Goal: Communication & Community: Answer question/provide support

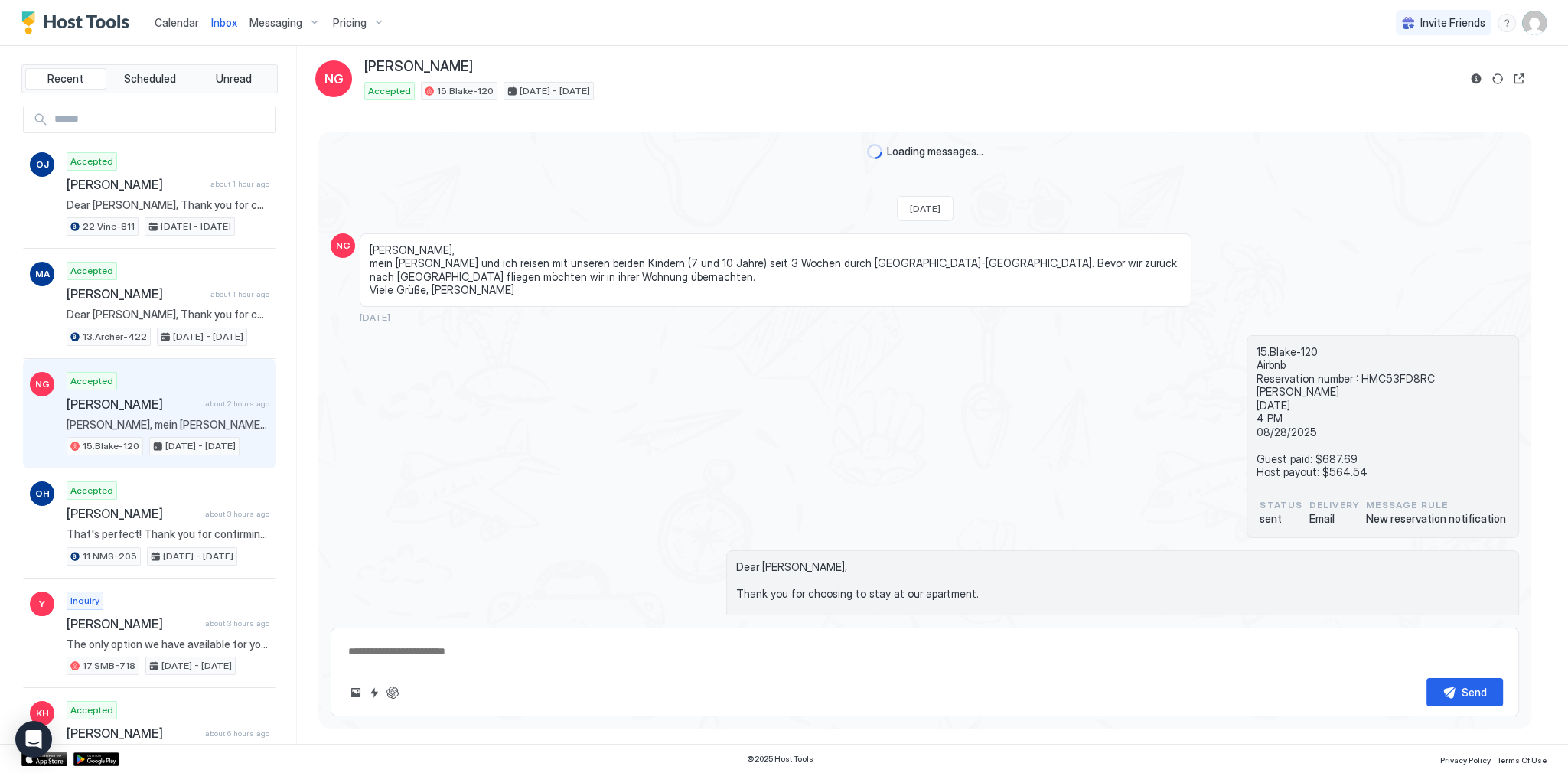
scroll to position [708, 0]
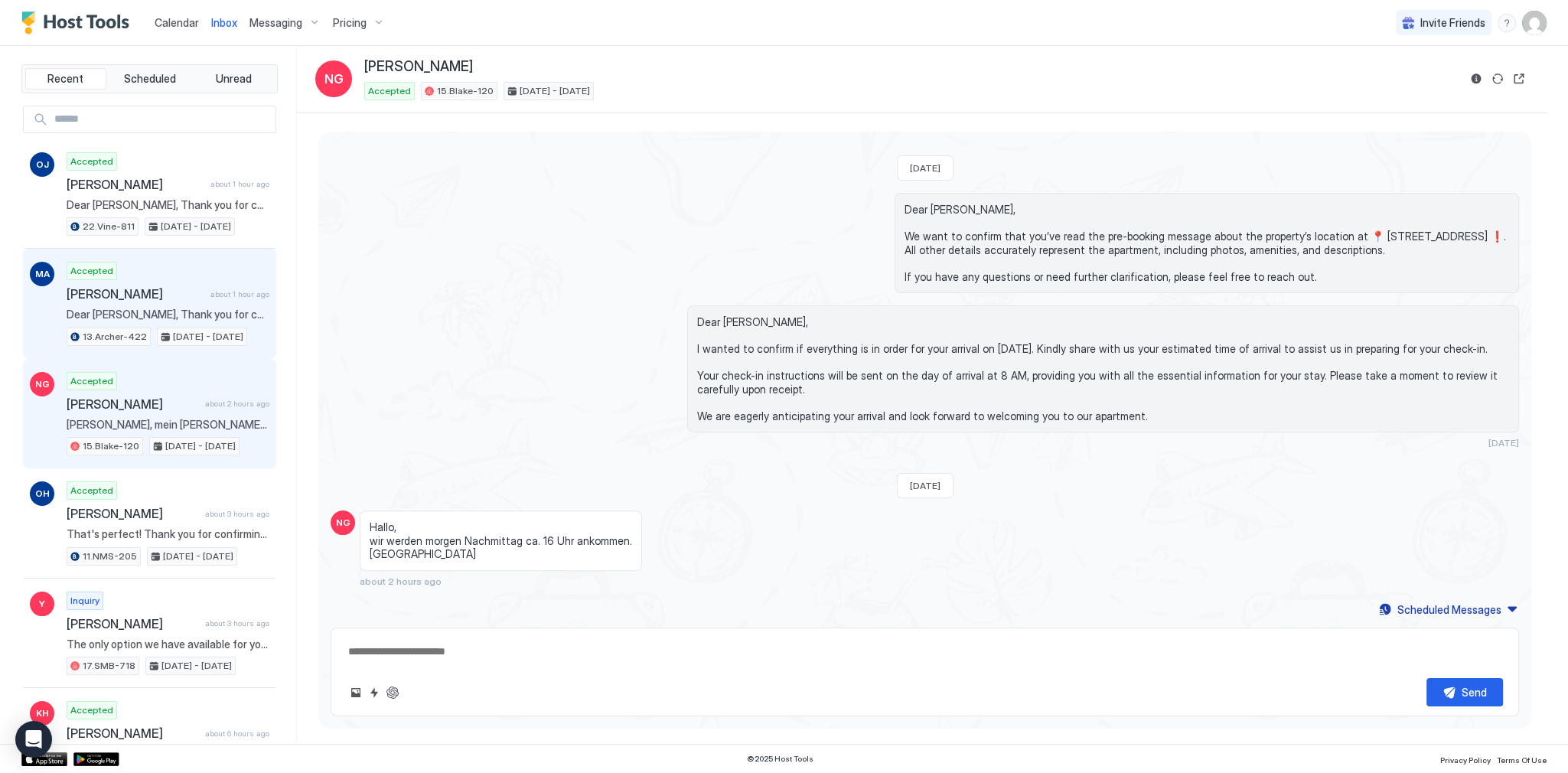
click at [216, 282] on div "Accepted Murad Arikan about 1 hour ago Dear Murad, Thank you for choosing to st…" at bounding box center [168, 303] width 203 height 84
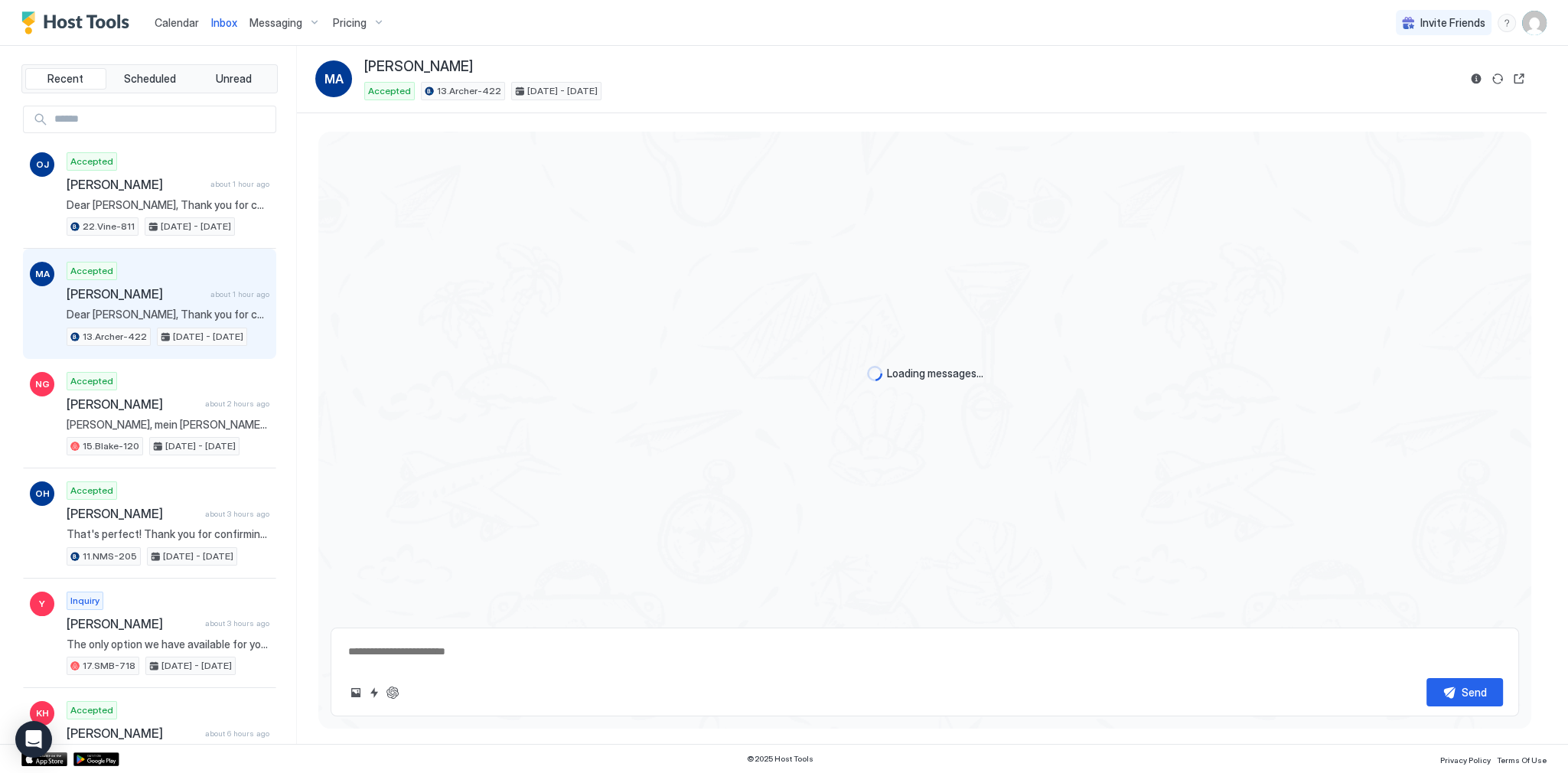
type textarea "*"
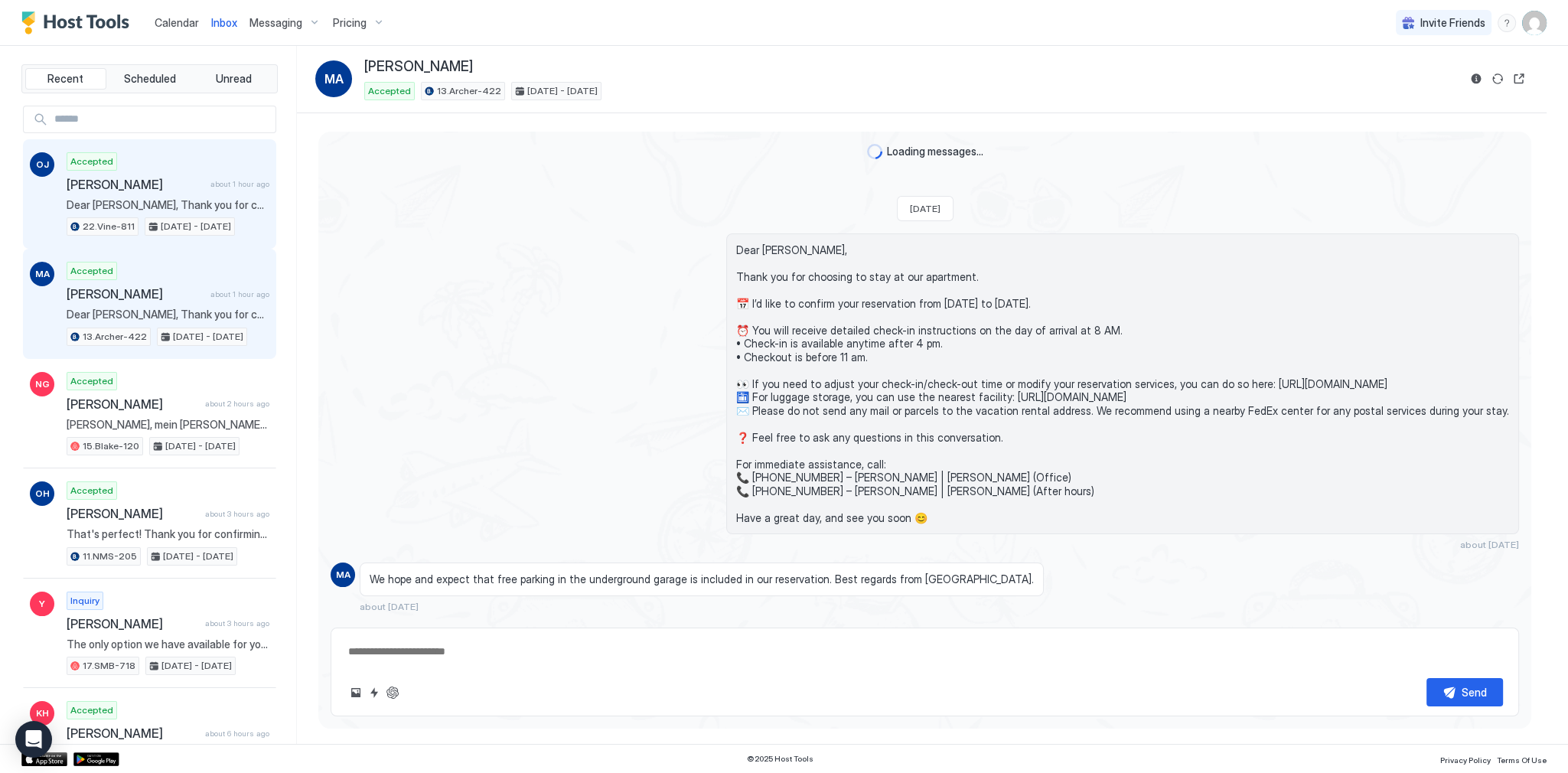
scroll to position [3729, 0]
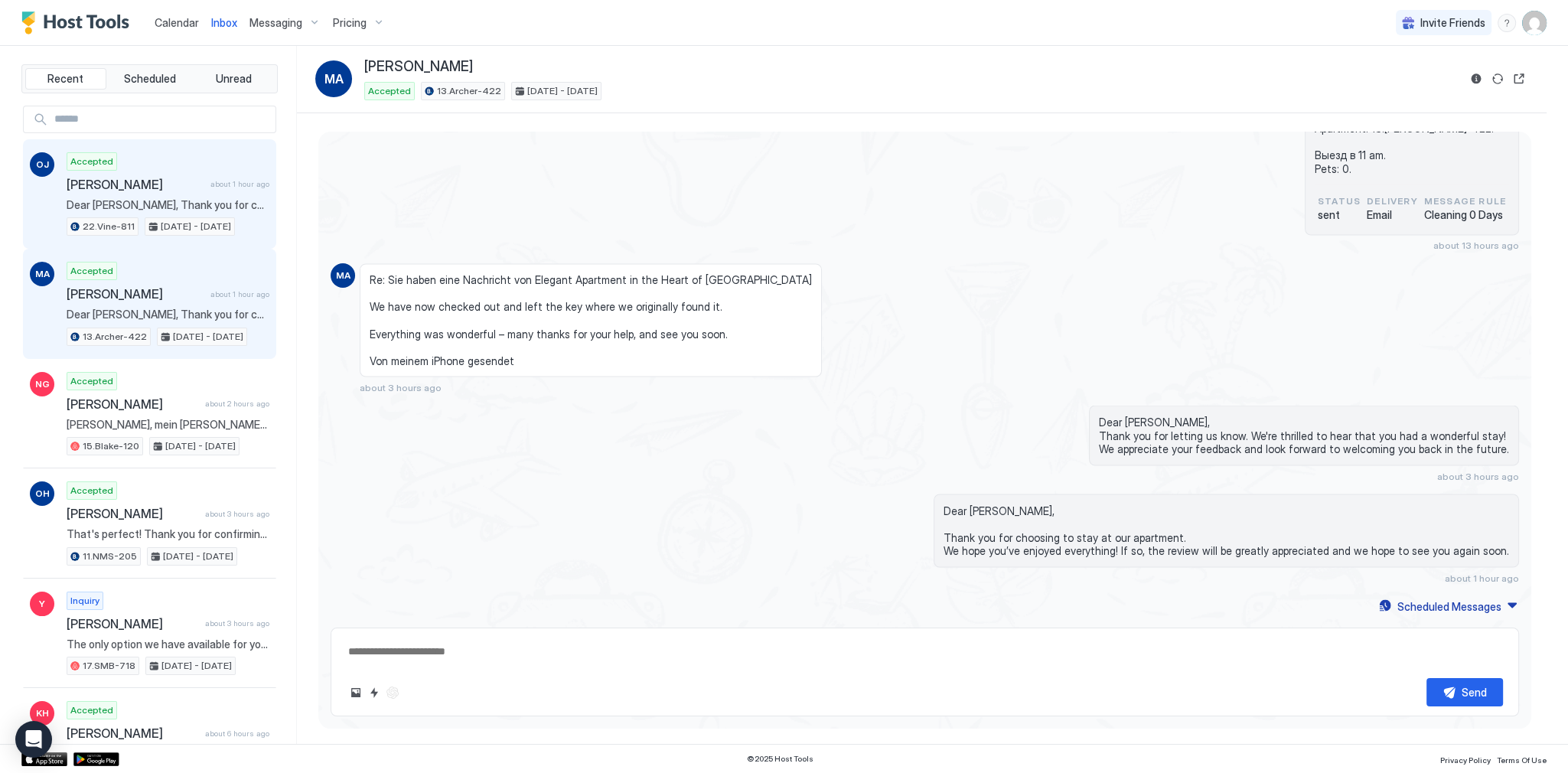
click at [236, 169] on div "Accepted Obrien Jonathan about 1 hour ago Dear Obrien, Thank you for choosing t…" at bounding box center [168, 194] width 203 height 84
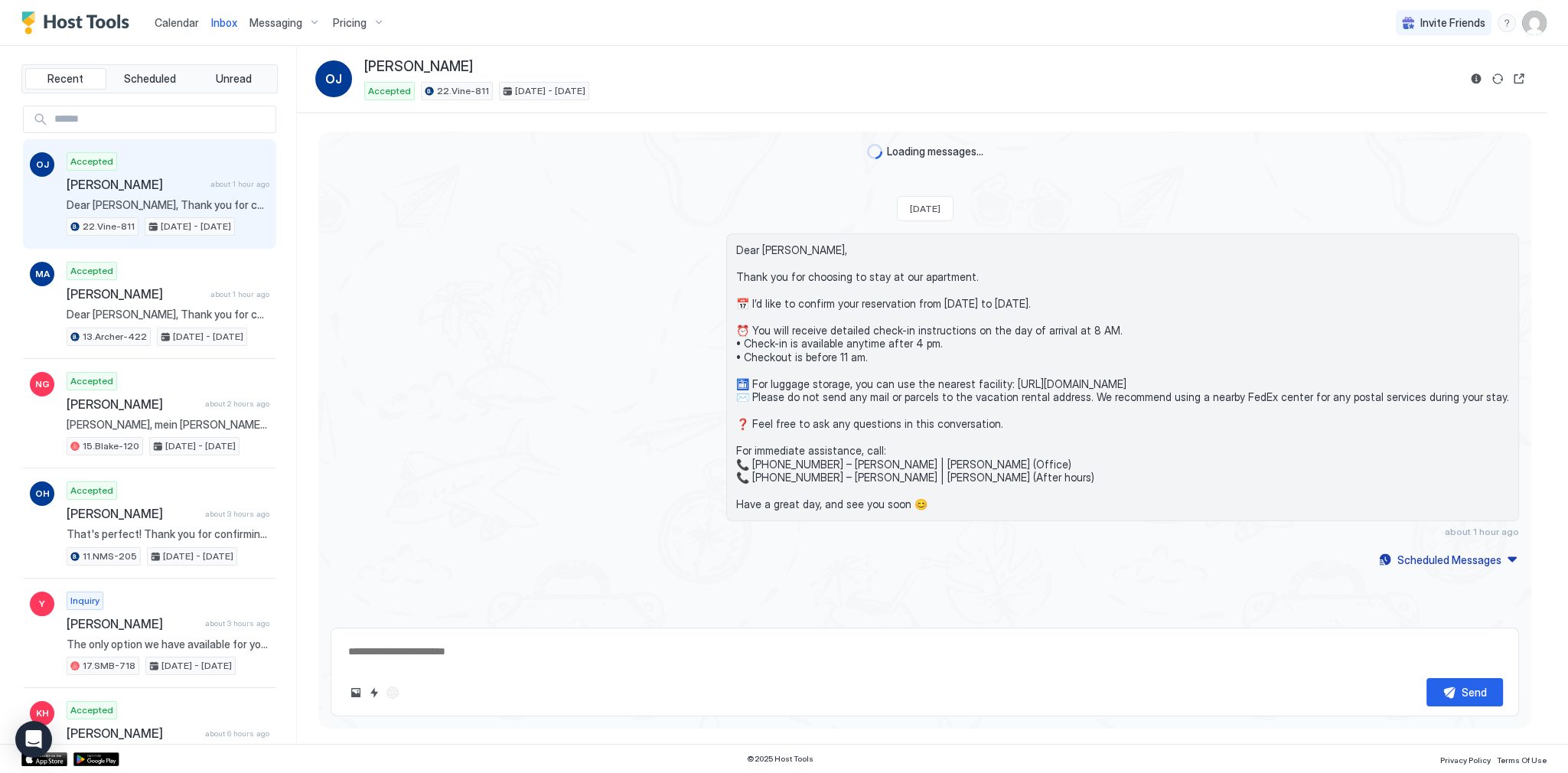
scroll to position [115, 0]
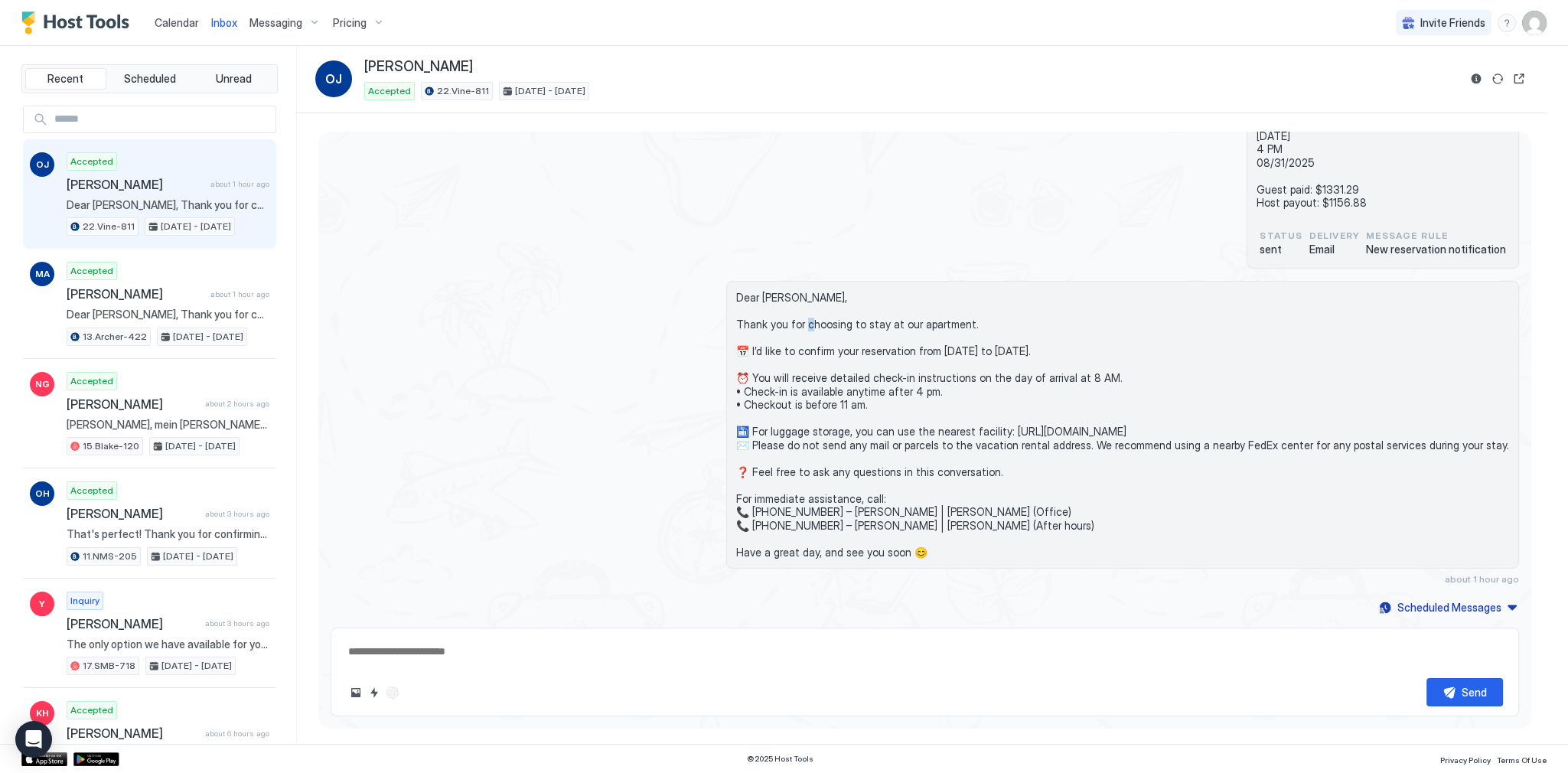
click at [870, 319] on span "Dear [PERSON_NAME], Thank you for choosing to stay at our apartment. 📅 I’d like…" at bounding box center [1122, 425] width 773 height 268
click at [173, 27] on span "Calendar" at bounding box center [176, 23] width 44 height 13
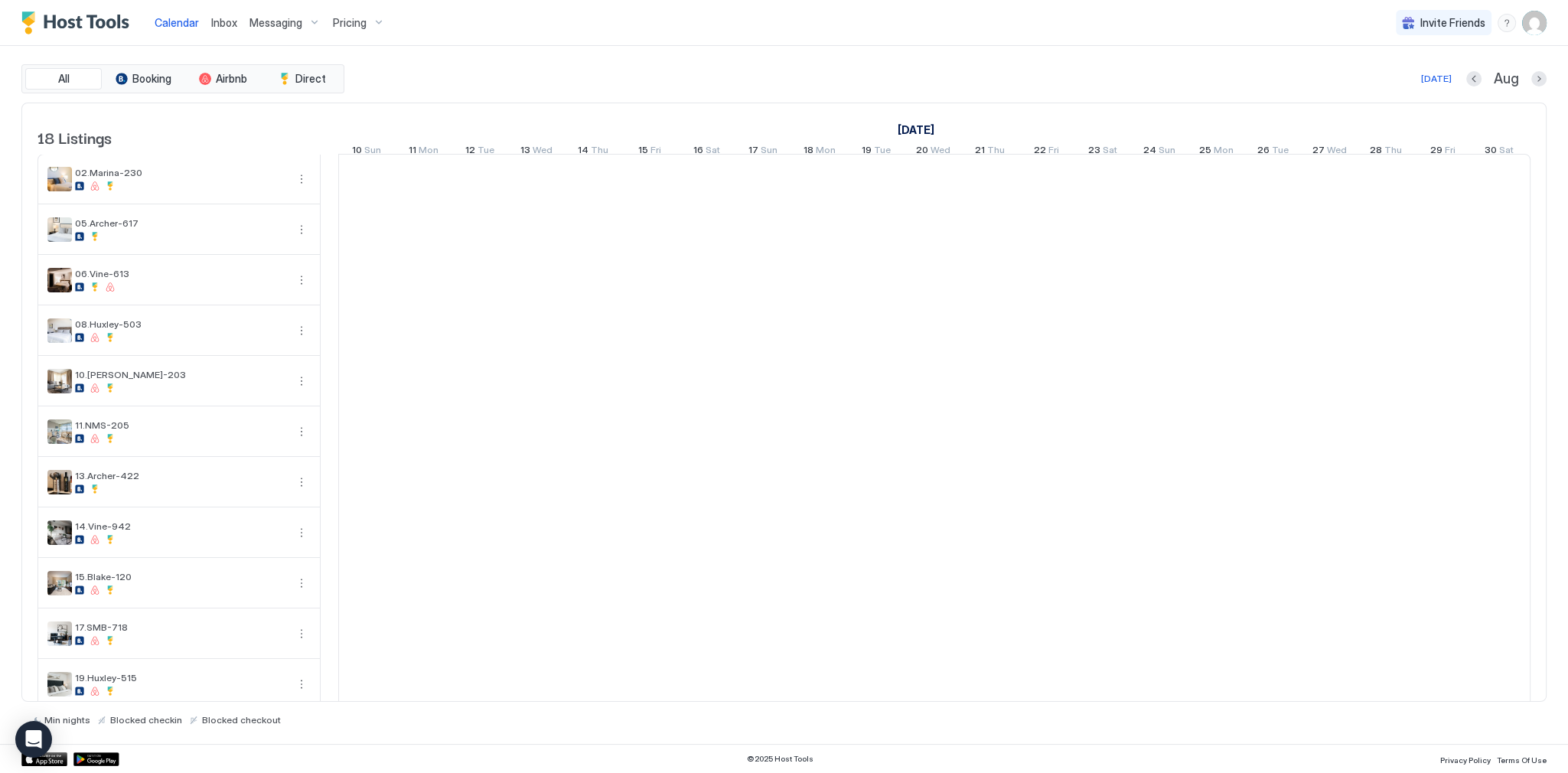
scroll to position [0, 850]
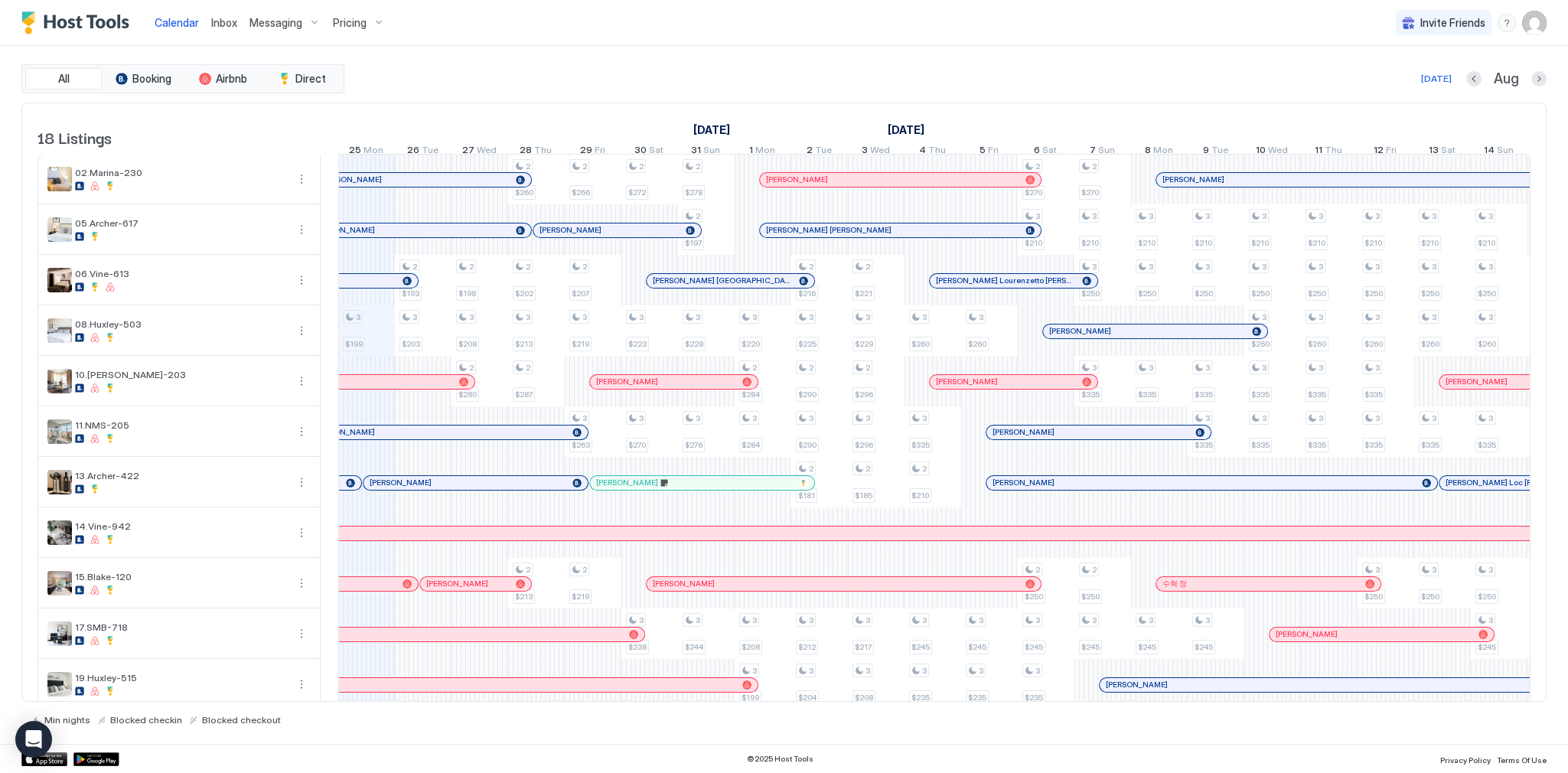
click at [931, 33] on div "Calendar Inbox Messaging Pricing Invite Friends SG" at bounding box center [784, 23] width 1568 height 46
click at [1196, 43] on div "Calendar Inbox Messaging Pricing Invite Friends SG" at bounding box center [784, 23] width 1568 height 46
click at [1557, 15] on div "Calendar Inbox Messaging Pricing Invite Friends SG" at bounding box center [784, 23] width 1568 height 46
click at [1540, 25] on img "User profile" at bounding box center [1535, 23] width 24 height 24
click at [1469, 83] on div "Settings" at bounding box center [1449, 86] width 195 height 27
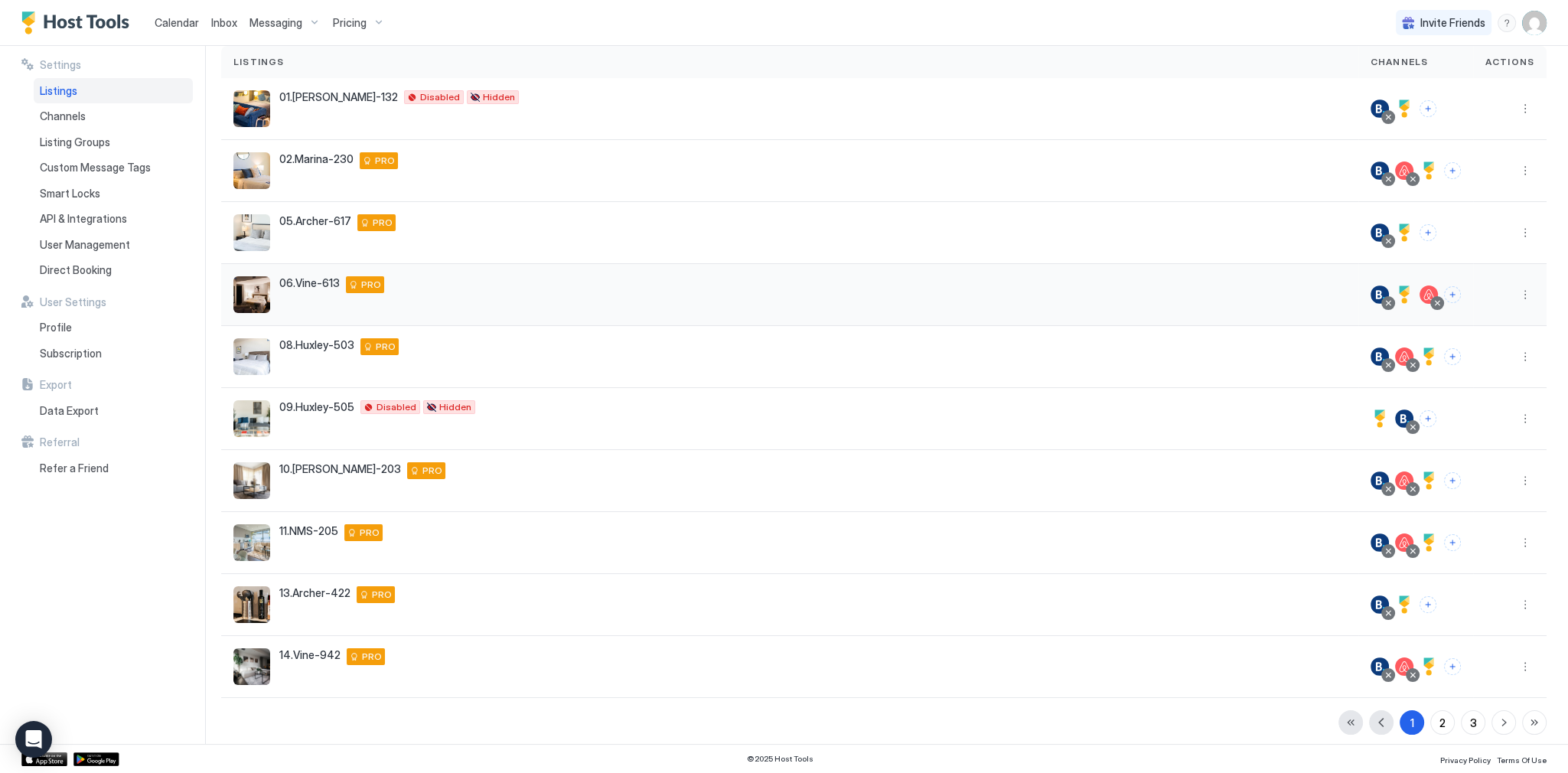
scroll to position [120, 0]
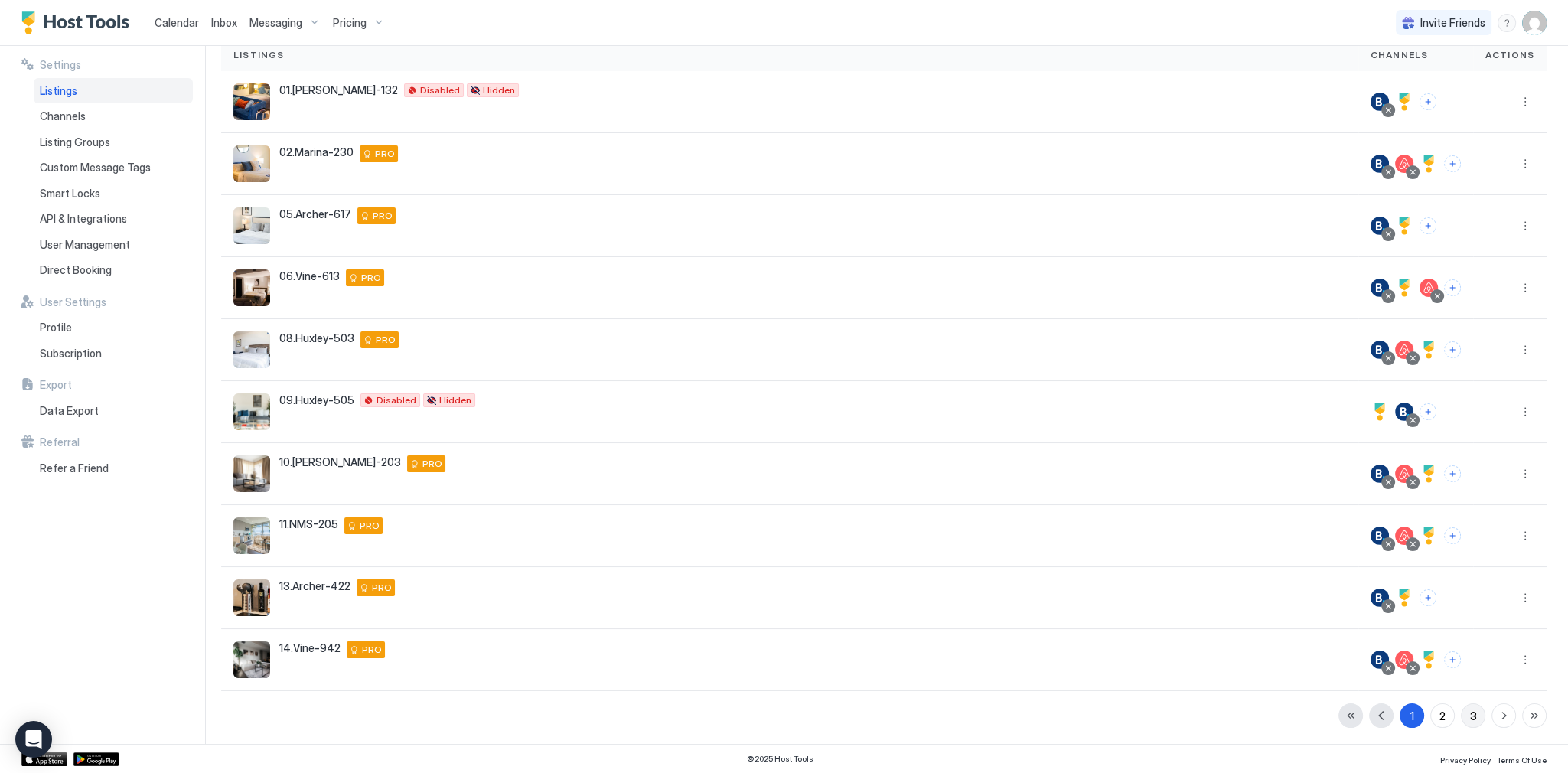
click at [1461, 714] on button "3" at bounding box center [1473, 715] width 24 height 24
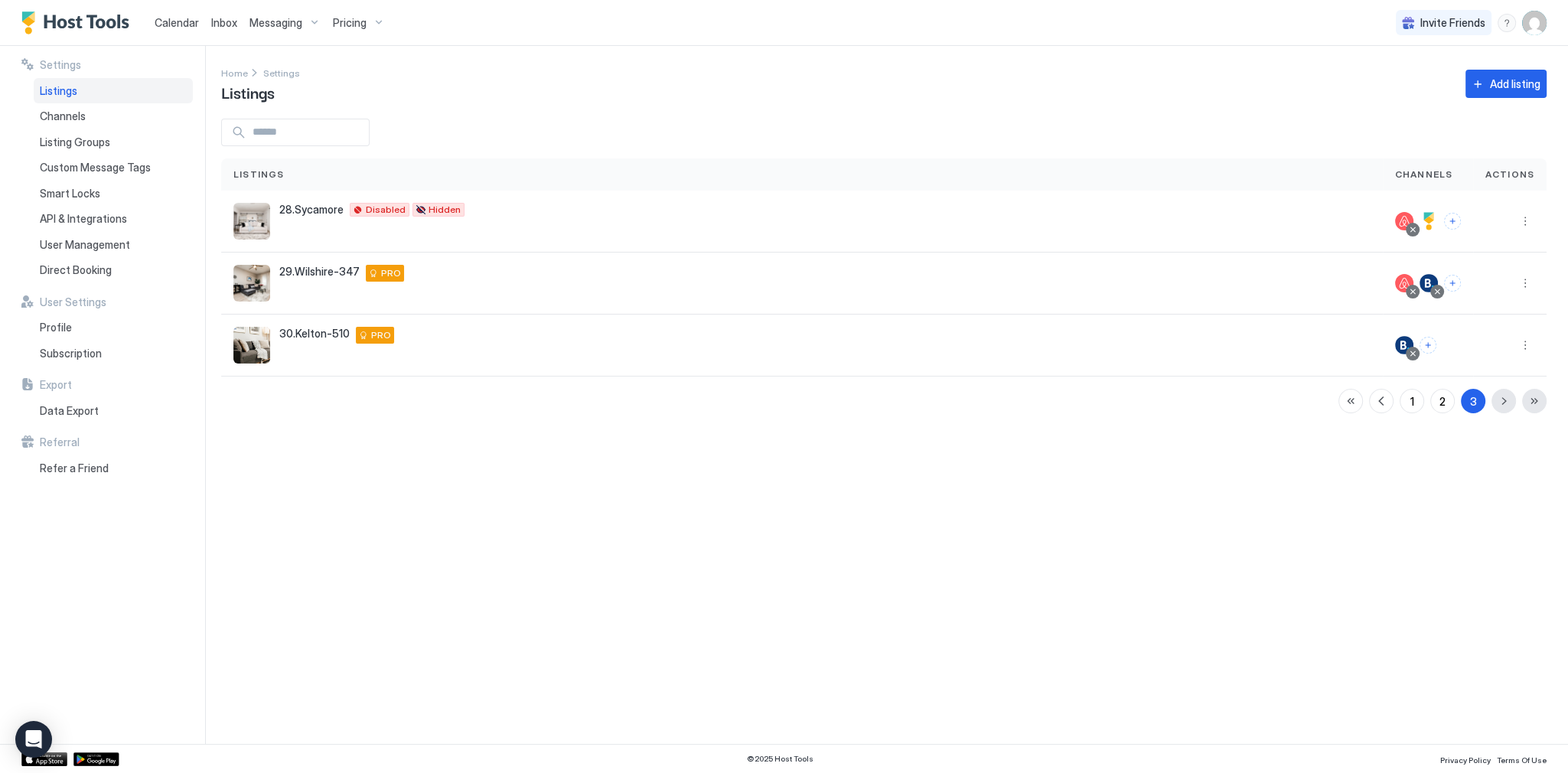
scroll to position [0, 0]
click at [719, 70] on div "Home Settings Listings Add listing" at bounding box center [884, 84] width 1326 height 39
click at [1429, 342] on button "Connect channels" at bounding box center [1428, 345] width 17 height 17
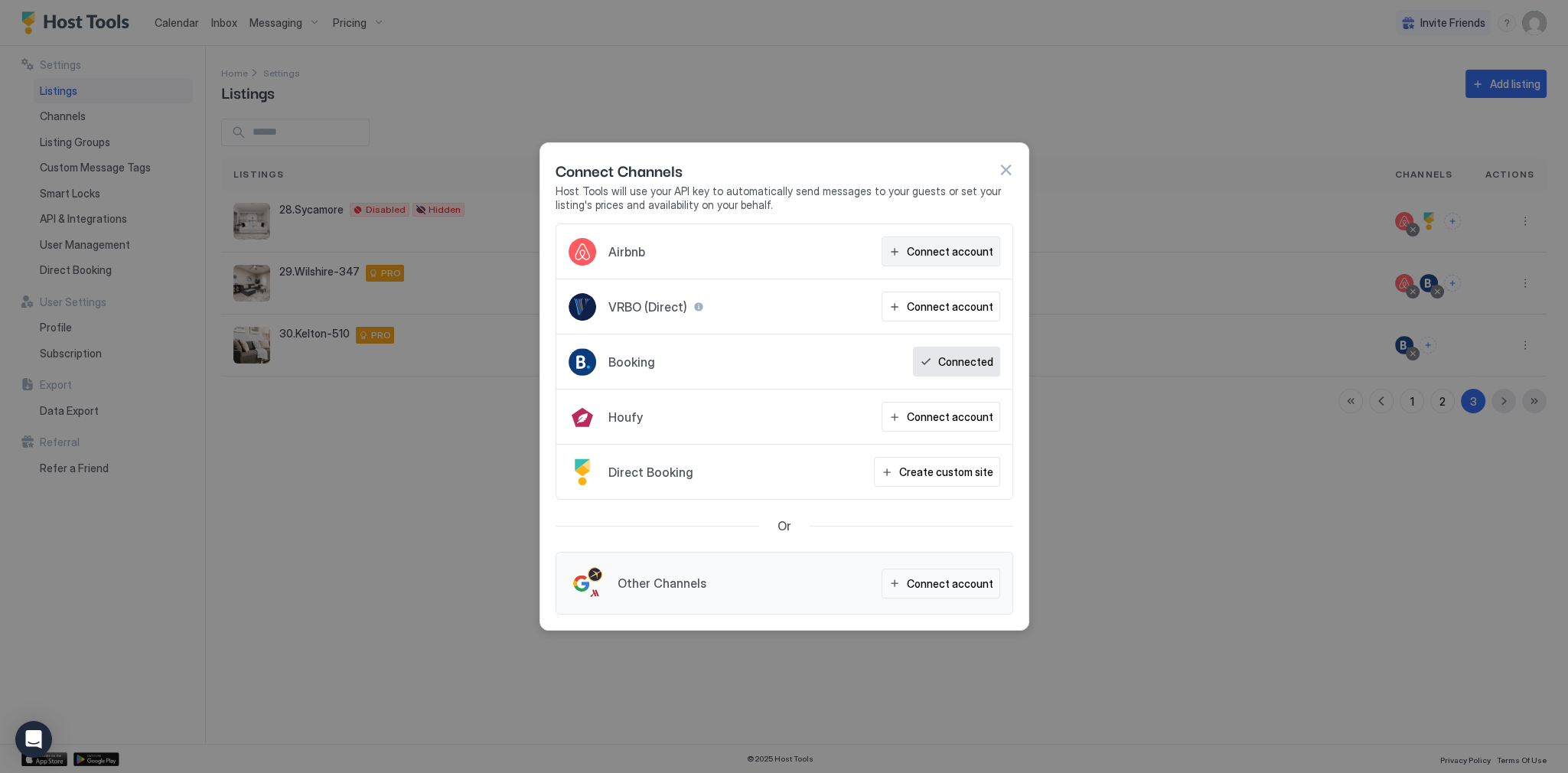
click at [967, 248] on div "Connect account" at bounding box center [951, 251] width 87 height 16
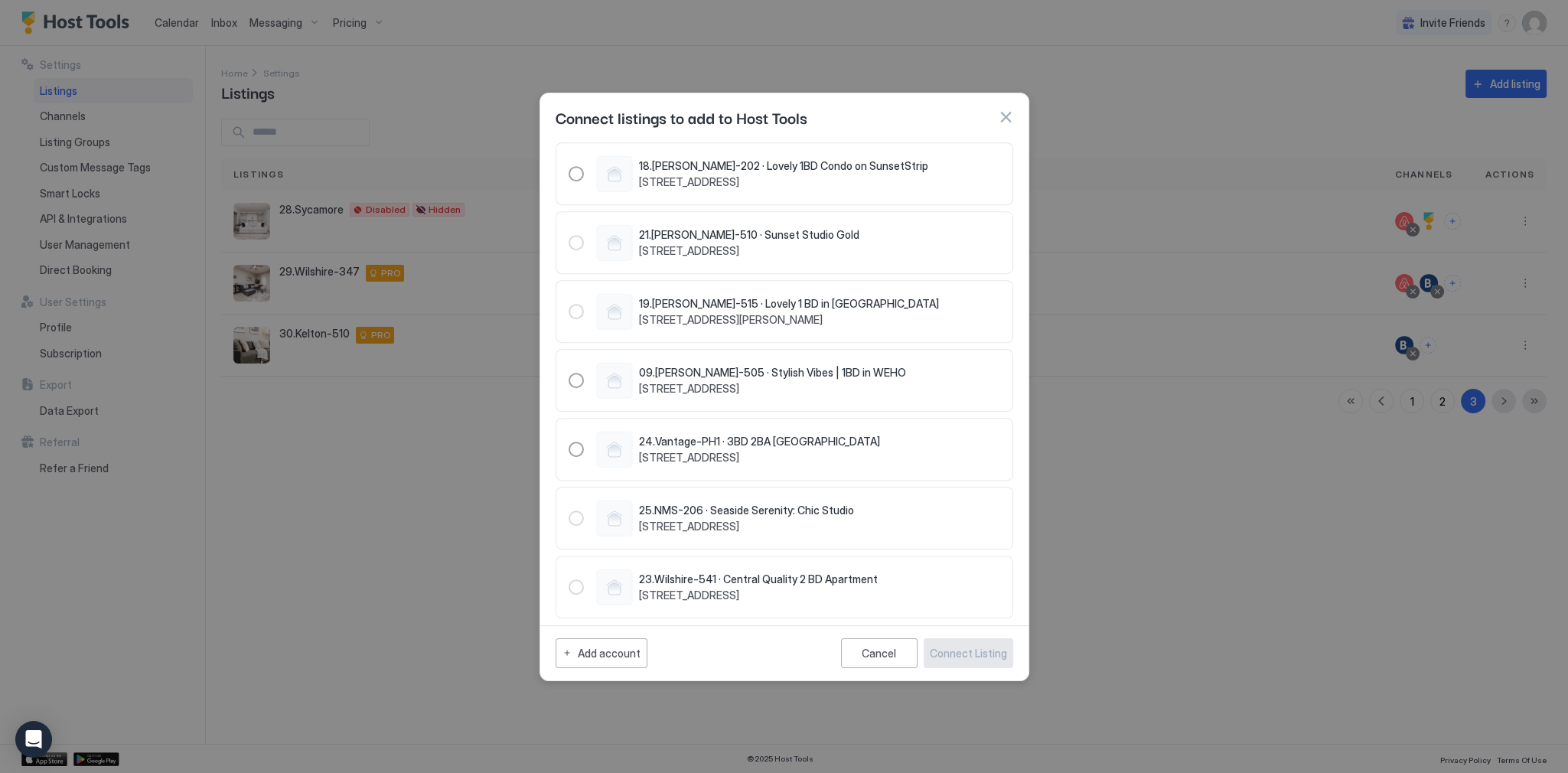
scroll to position [219, 0]
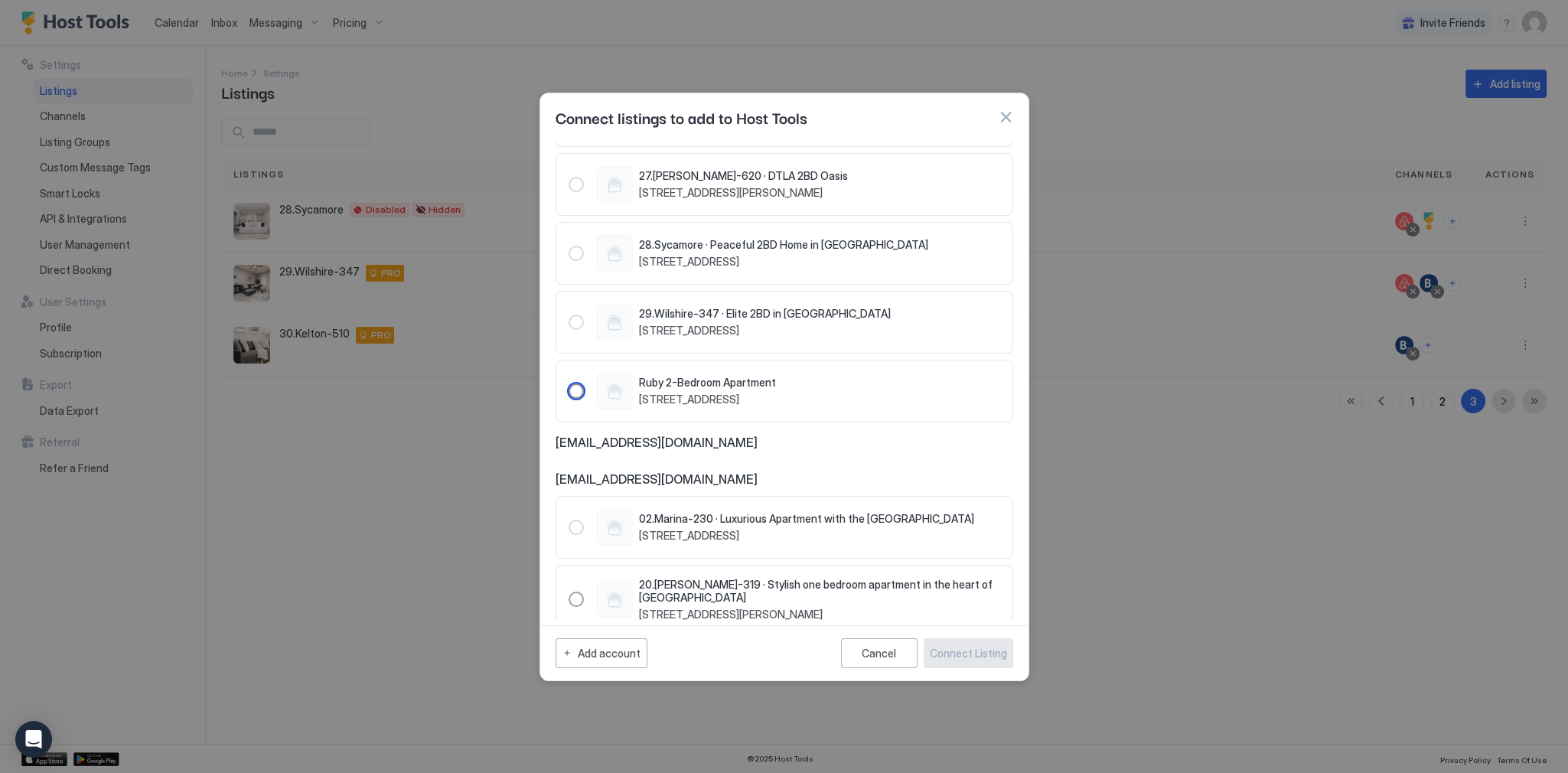
click at [750, 383] on span "Ruby 2-Bedroom Apartment" at bounding box center [708, 383] width 137 height 13
copy div "Ruby 2-Bedroom Apartment 1168 South Barrington Avenue, Los Angeles, CA 90049 US"
copy span "168 South Barrington Avenue, Los Angeles, CA 90049 US"
copy span "1168 South Barrington Avenue, Los Angeles, CA 90049 US"
drag, startPoint x: 936, startPoint y: 395, endPoint x: 636, endPoint y: 406, distance: 300.2
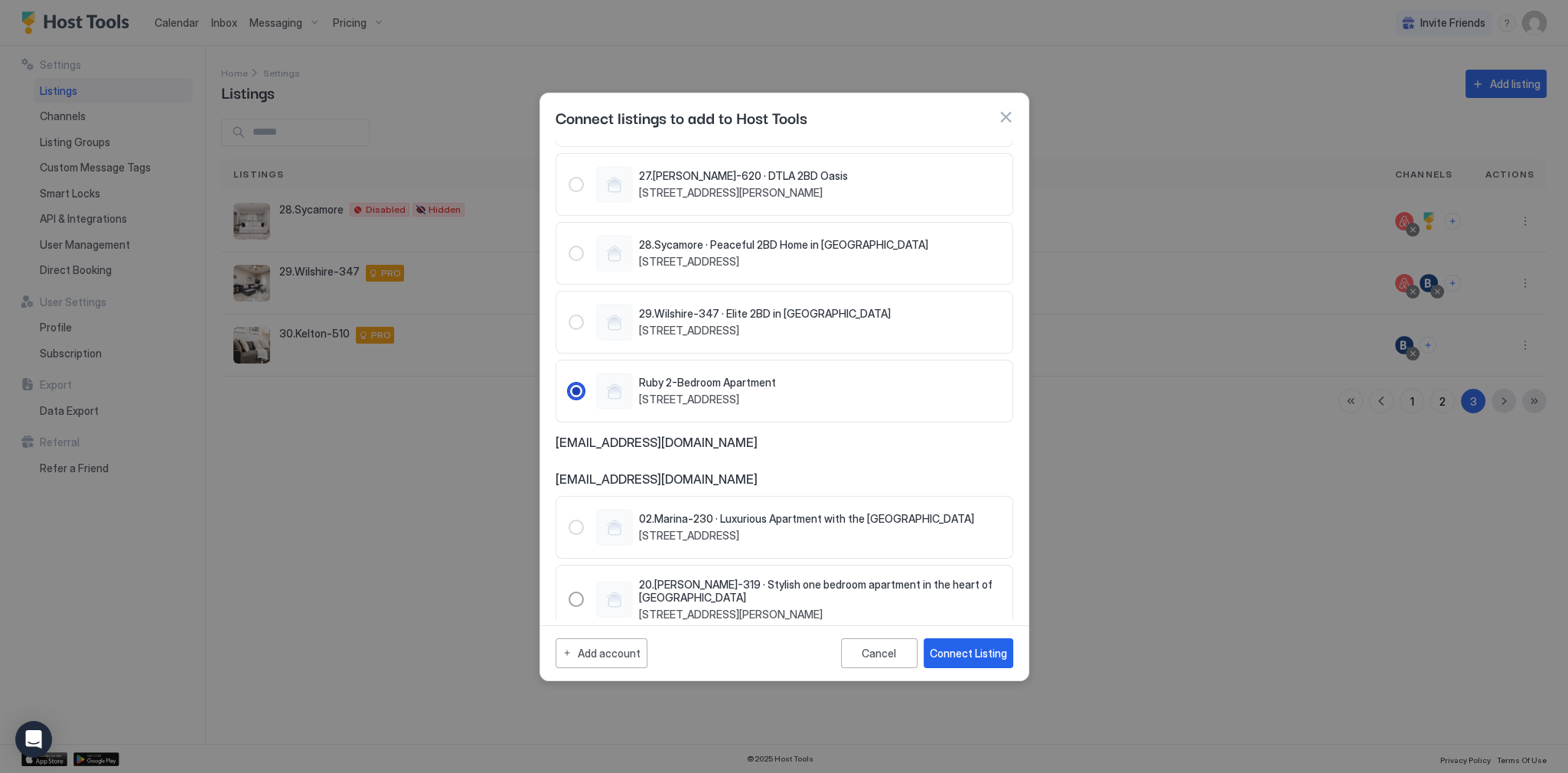
click at [636, 406] on div "Ruby 2-Bedroom Apartment 1168 South Barrington Avenue, Los Angeles, CA 90049 US" at bounding box center [784, 391] width 432 height 37
click at [994, 655] on div "Connect Listing" at bounding box center [968, 653] width 78 height 16
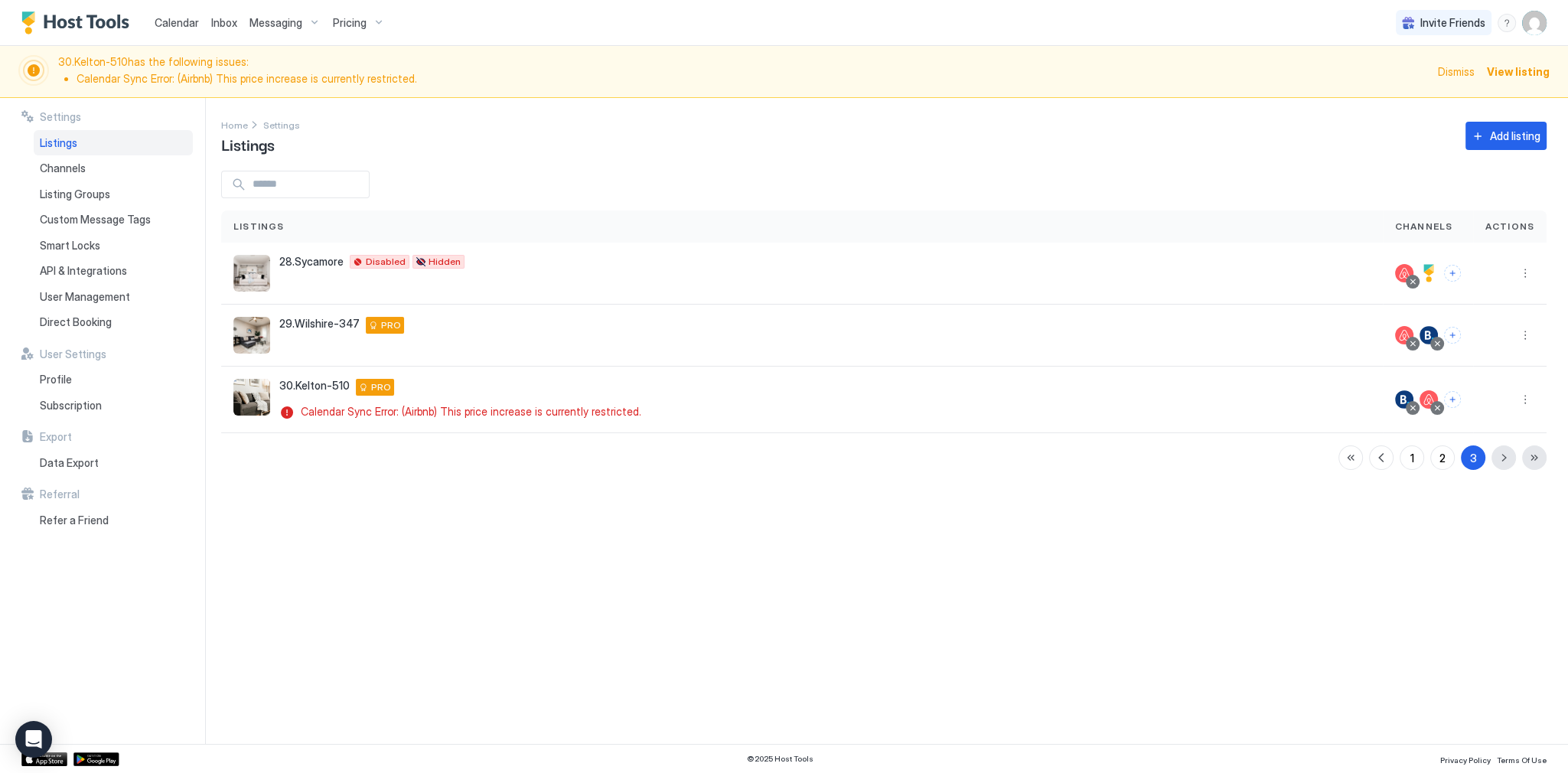
click at [618, 132] on div "Home Settings Listings Add listing" at bounding box center [884, 135] width 1326 height 39
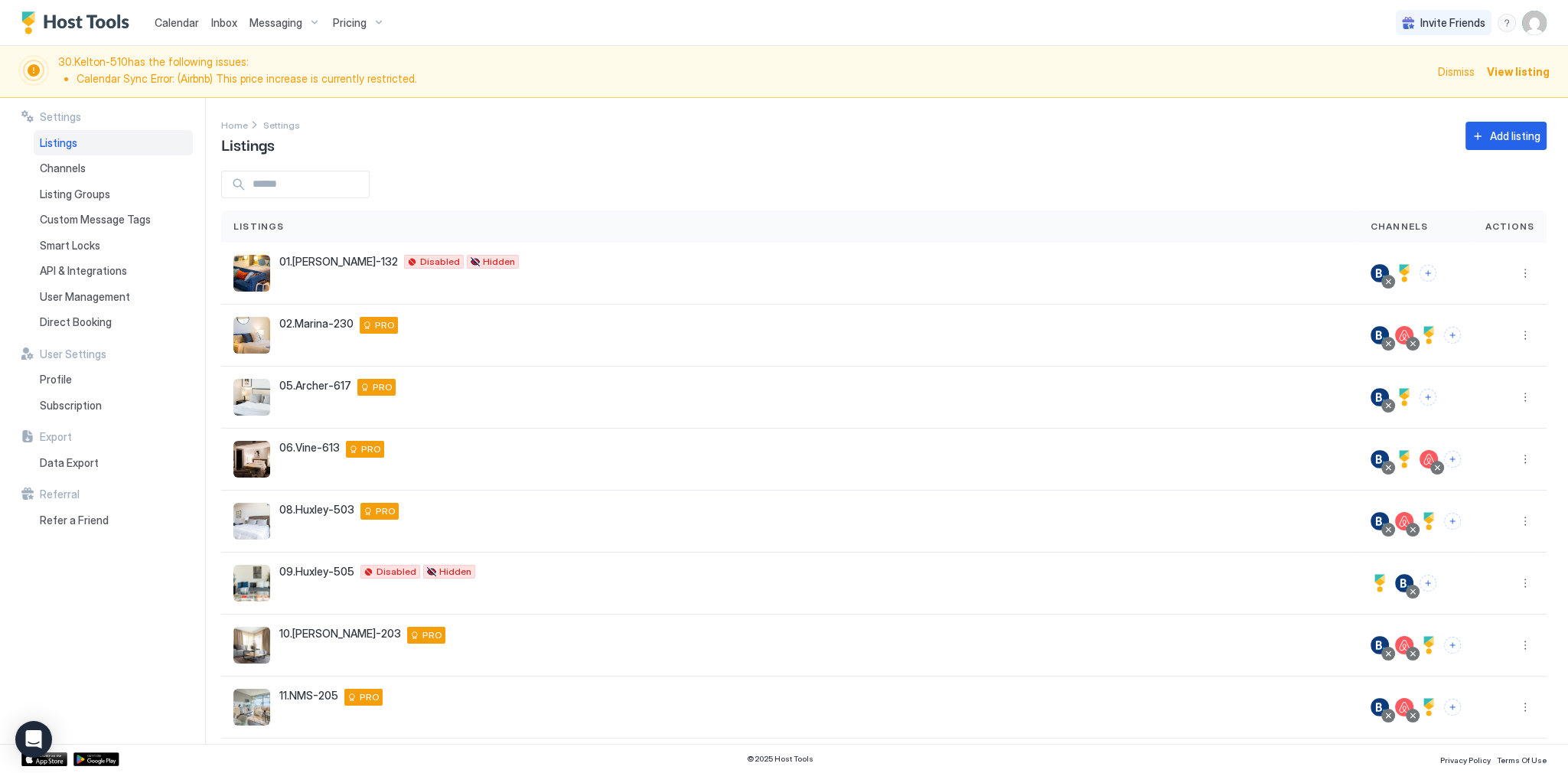
click at [814, 157] on div "Settings Home Settings Listings Add listing Listings Channels Actions 01.Archer…" at bounding box center [895, 420] width 1347 height 646
click at [673, 129] on div "Home Settings Listings Add listing" at bounding box center [884, 135] width 1326 height 39
click at [168, 21] on span "Calendar" at bounding box center [176, 23] width 44 height 13
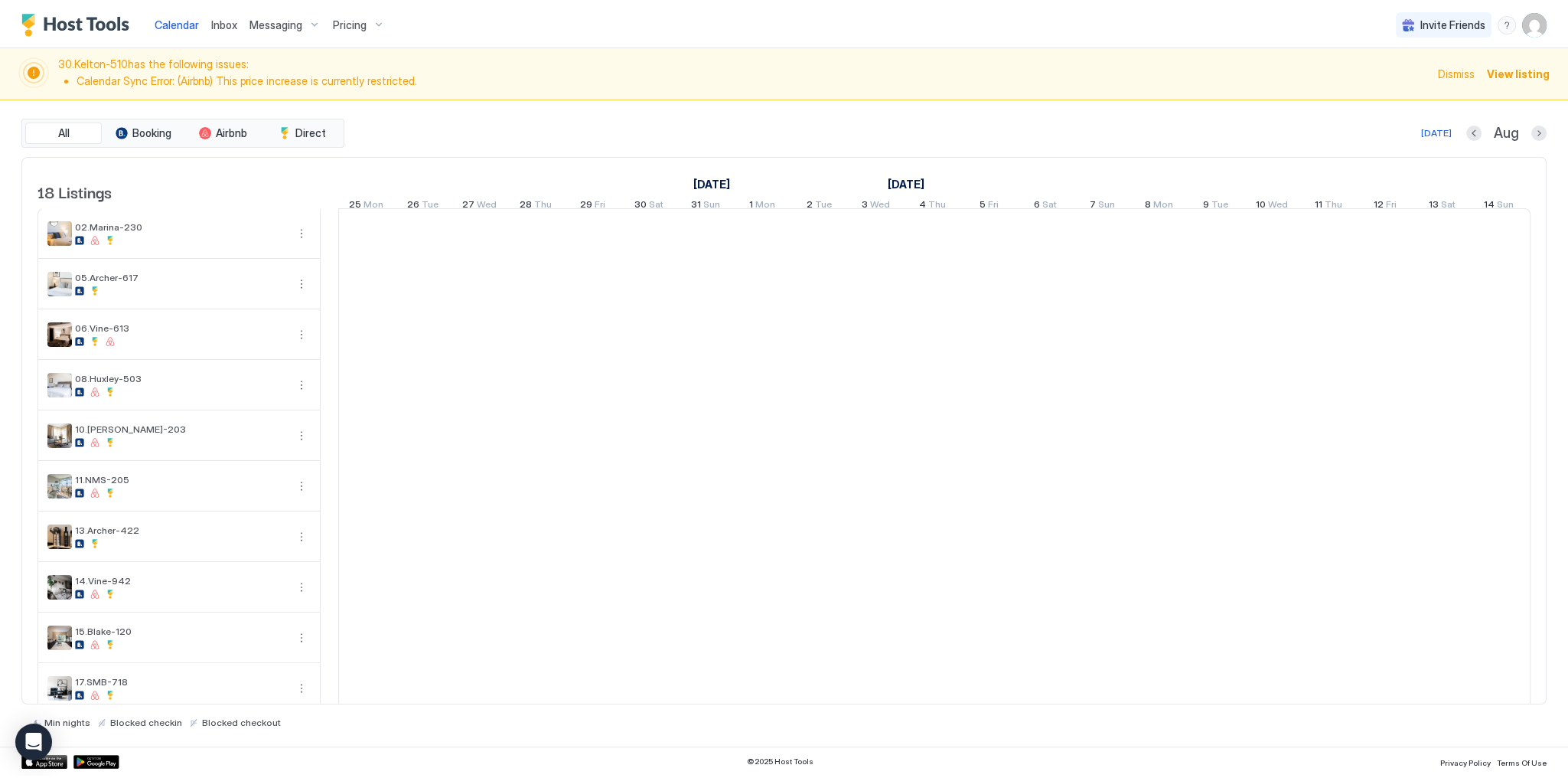
scroll to position [0, 850]
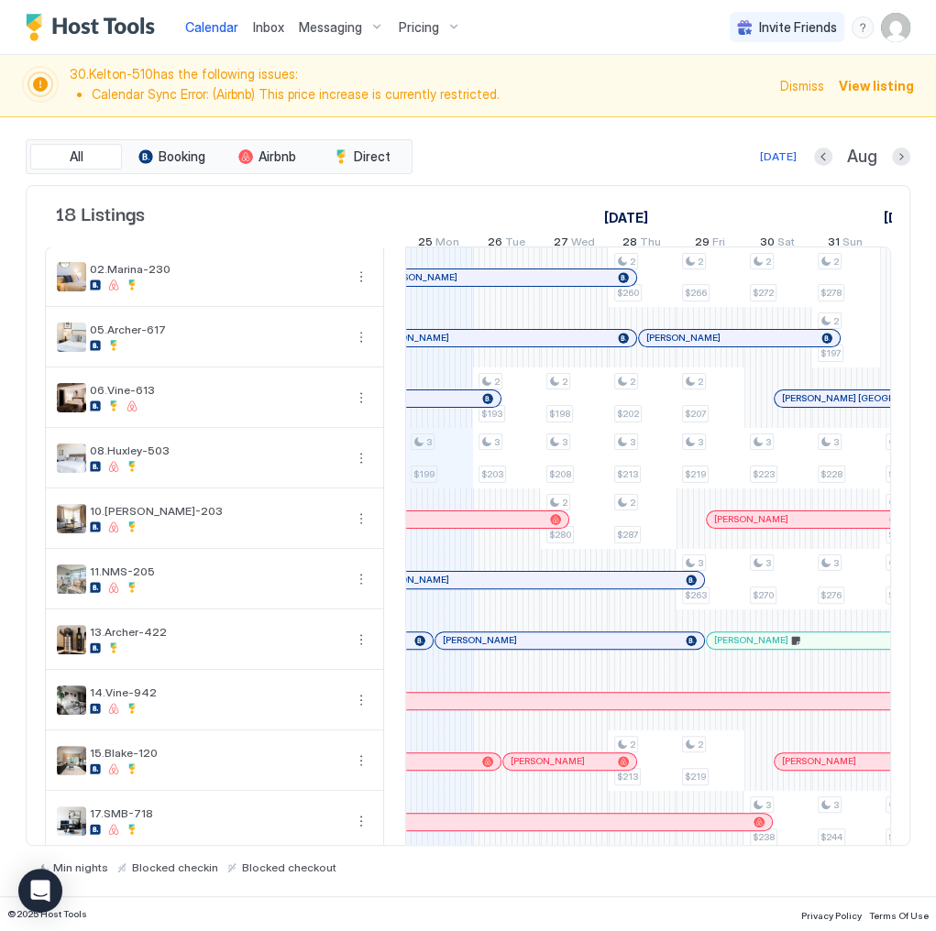
click at [366, 26] on div "Messaging" at bounding box center [341, 27] width 100 height 31
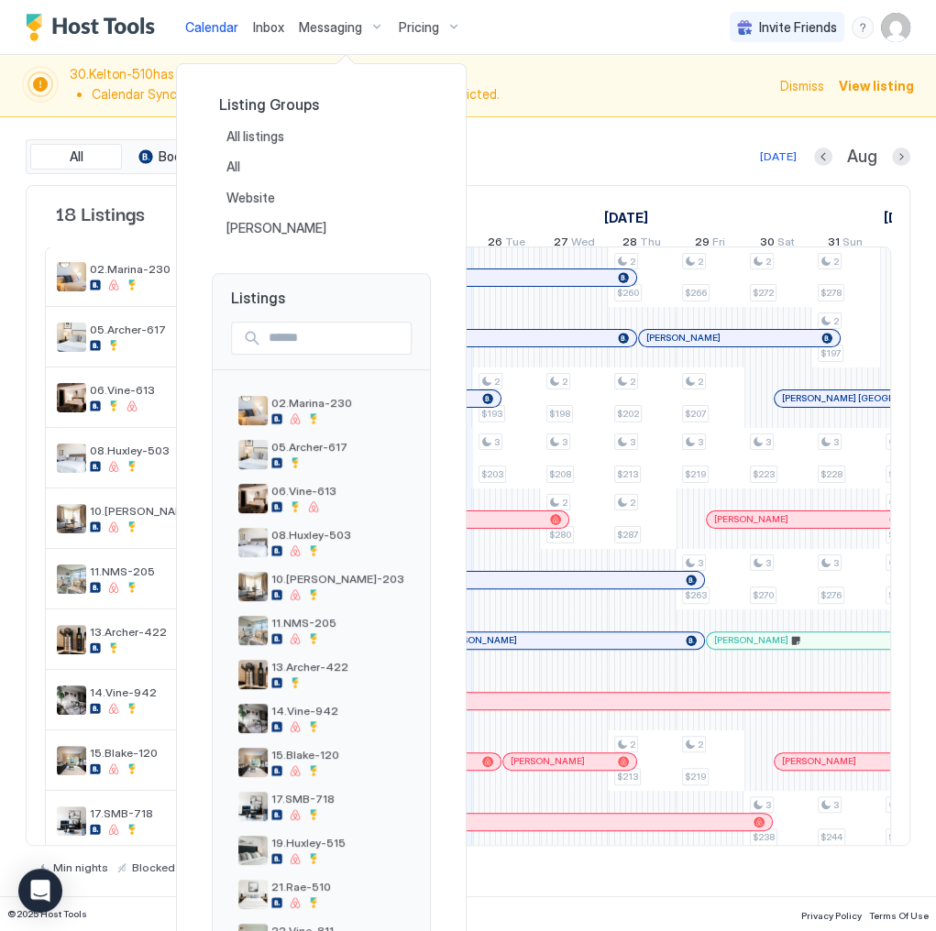
click at [559, 118] on div at bounding box center [468, 465] width 936 height 931
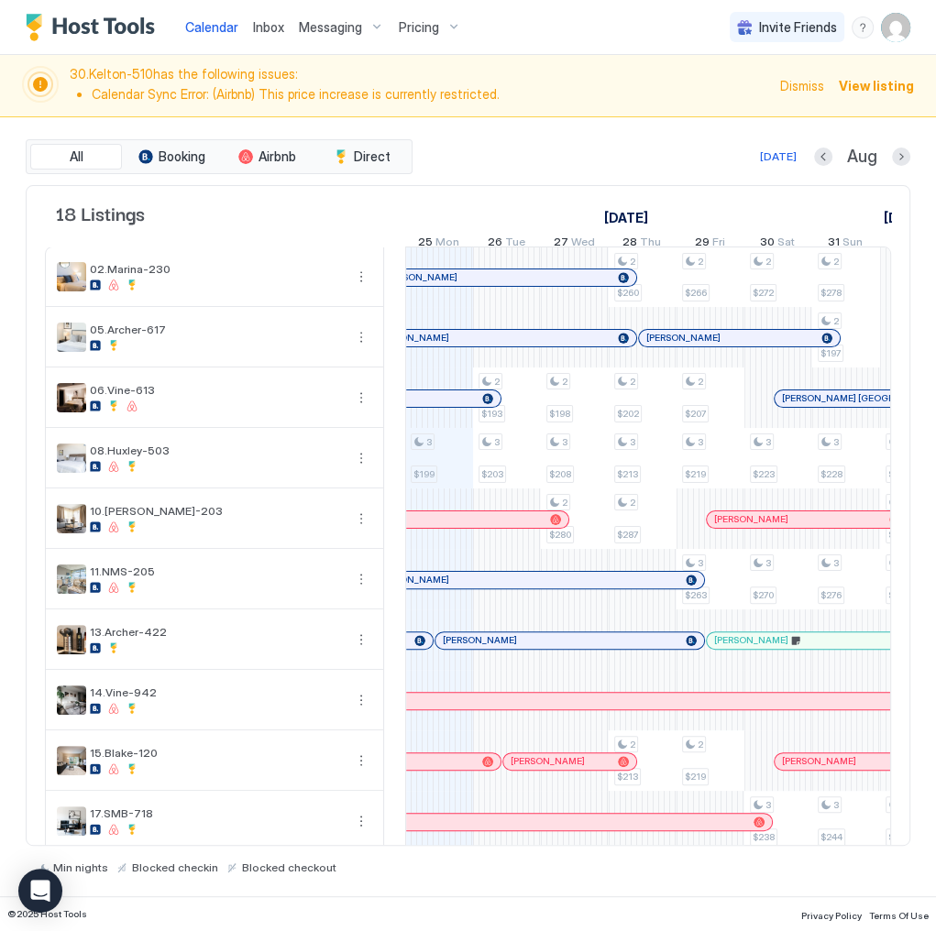
click at [363, 31] on div "Messaging" at bounding box center [341, 27] width 100 height 31
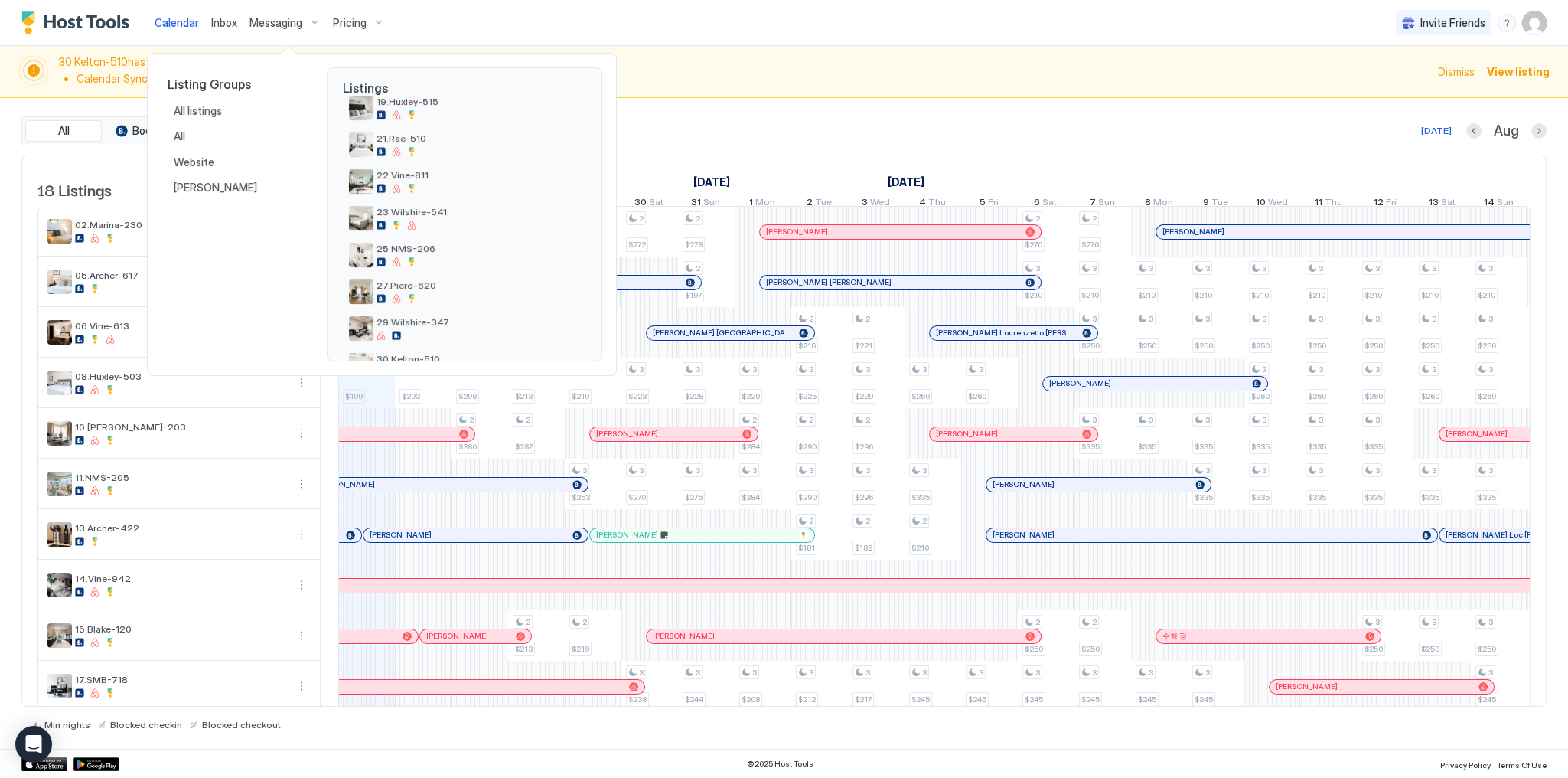
scroll to position [463, 0]
click at [425, 323] on span "30.Kelton-510" at bounding box center [479, 322] width 204 height 12
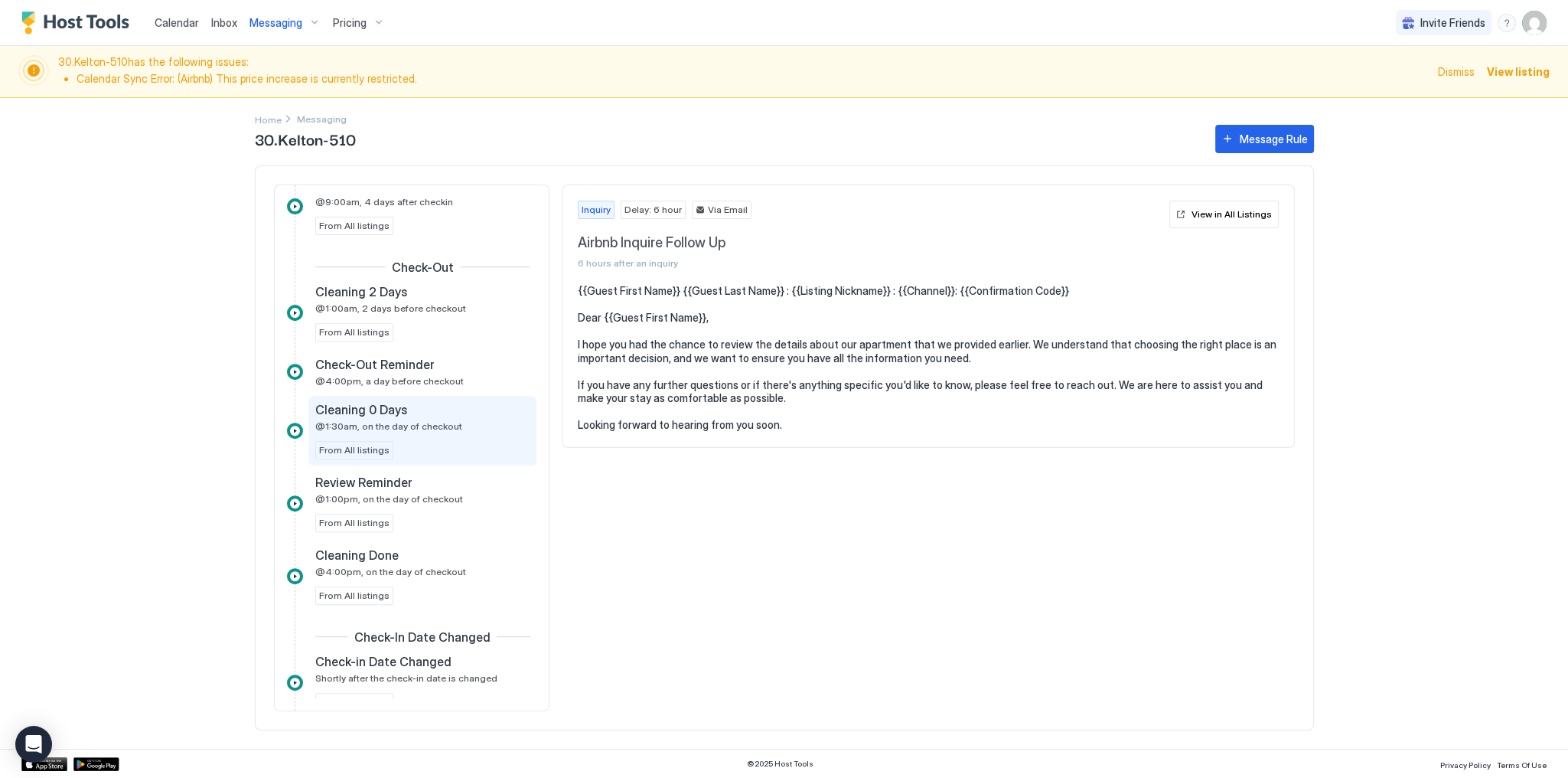
scroll to position [613, 0]
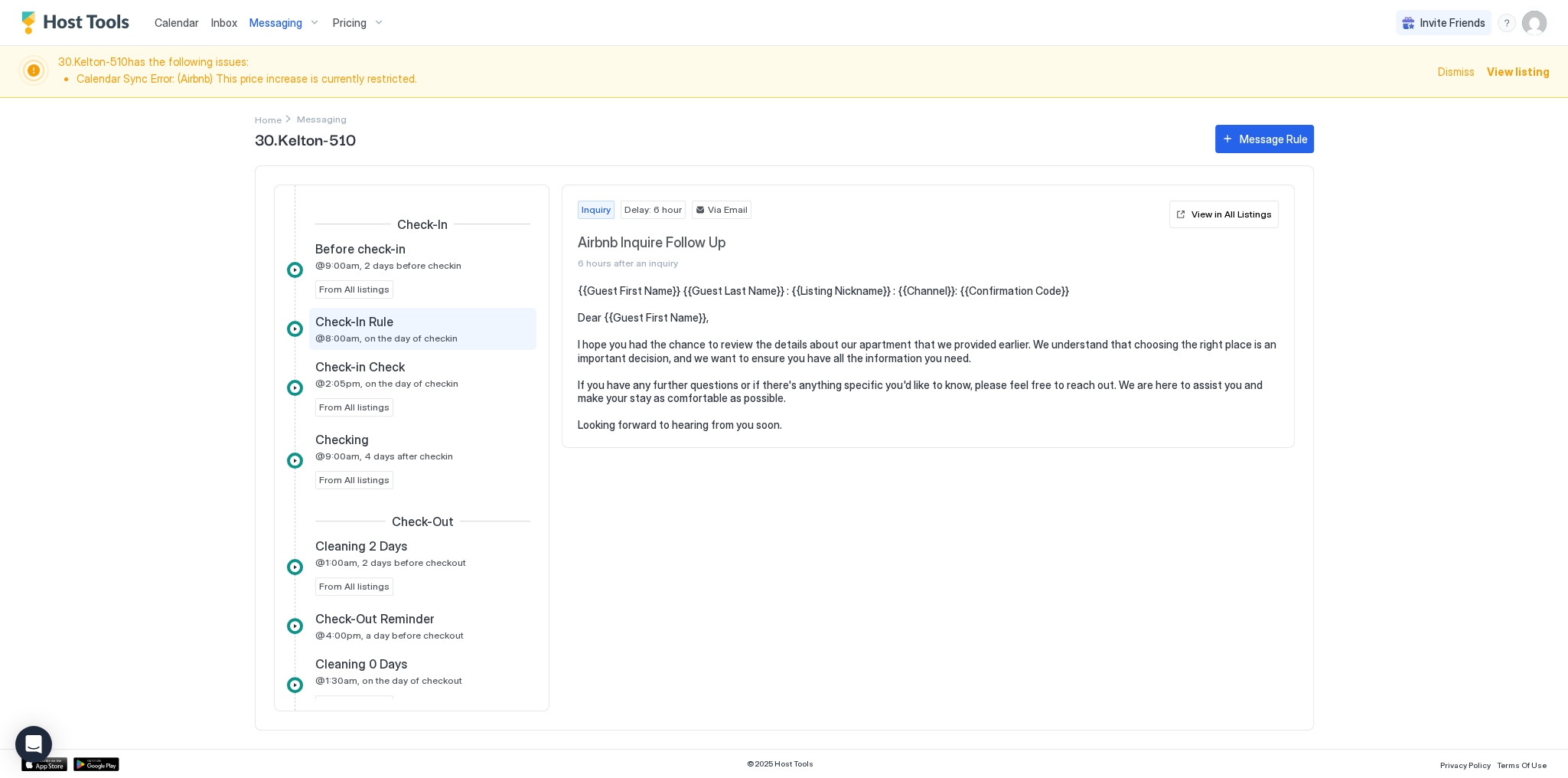
click at [408, 338] on span "@8:00am, on the day of checkin" at bounding box center [387, 338] width 142 height 12
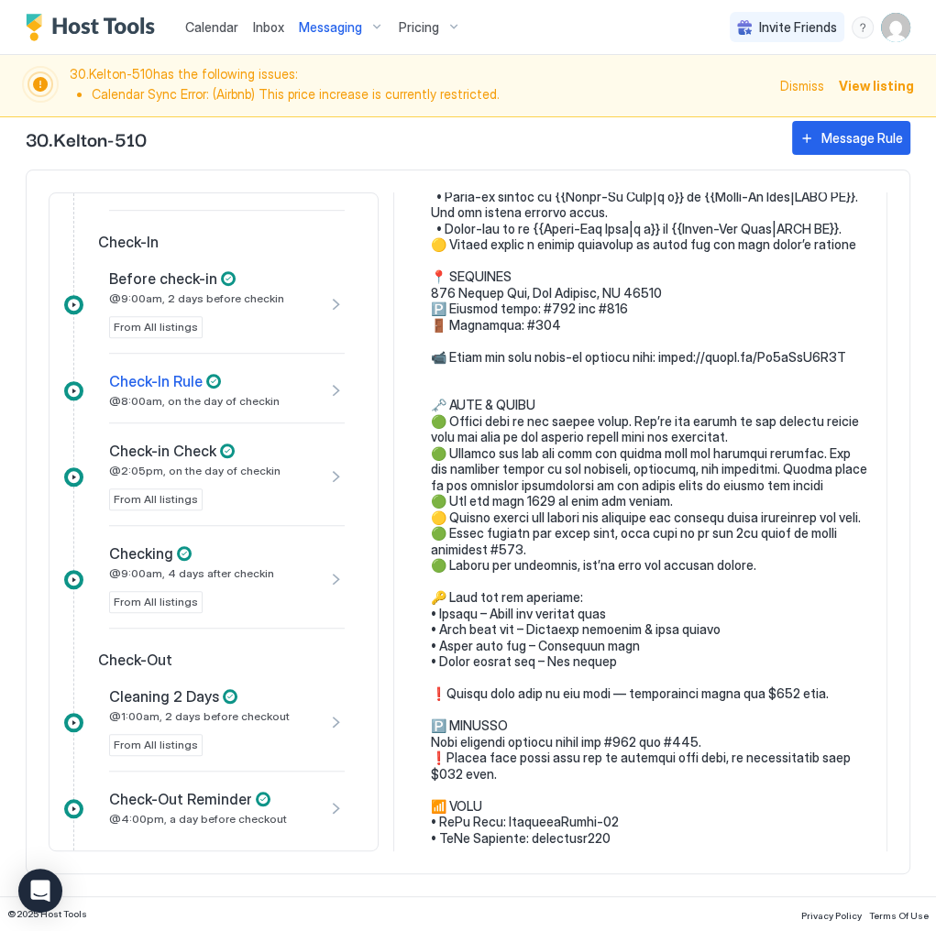
scroll to position [293, 0]
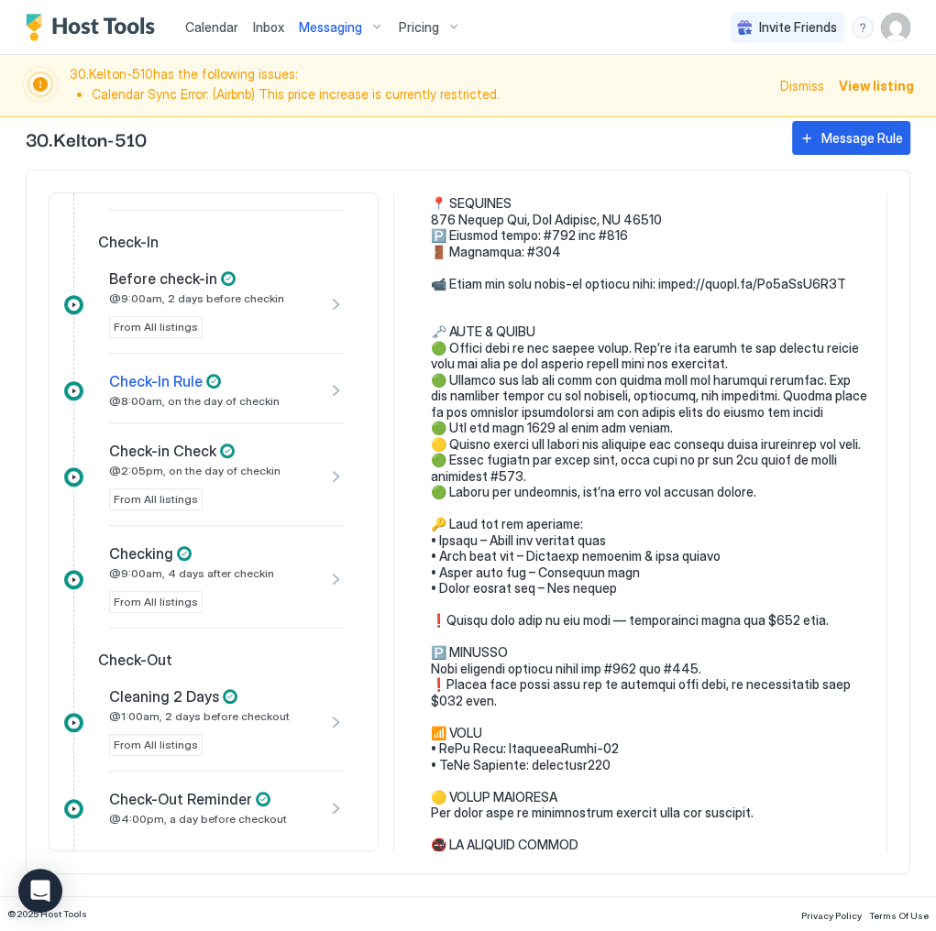
click at [462, 398] on pre at bounding box center [649, 620] width 437 height 1203
drag, startPoint x: 462, startPoint y: 398, endPoint x: 689, endPoint y: 395, distance: 227.3
click at [683, 395] on pre at bounding box center [649, 620] width 437 height 1203
click at [781, 394] on pre at bounding box center [649, 620] width 437 height 1203
drag, startPoint x: 802, startPoint y: 394, endPoint x: 454, endPoint y: 400, distance: 348.2
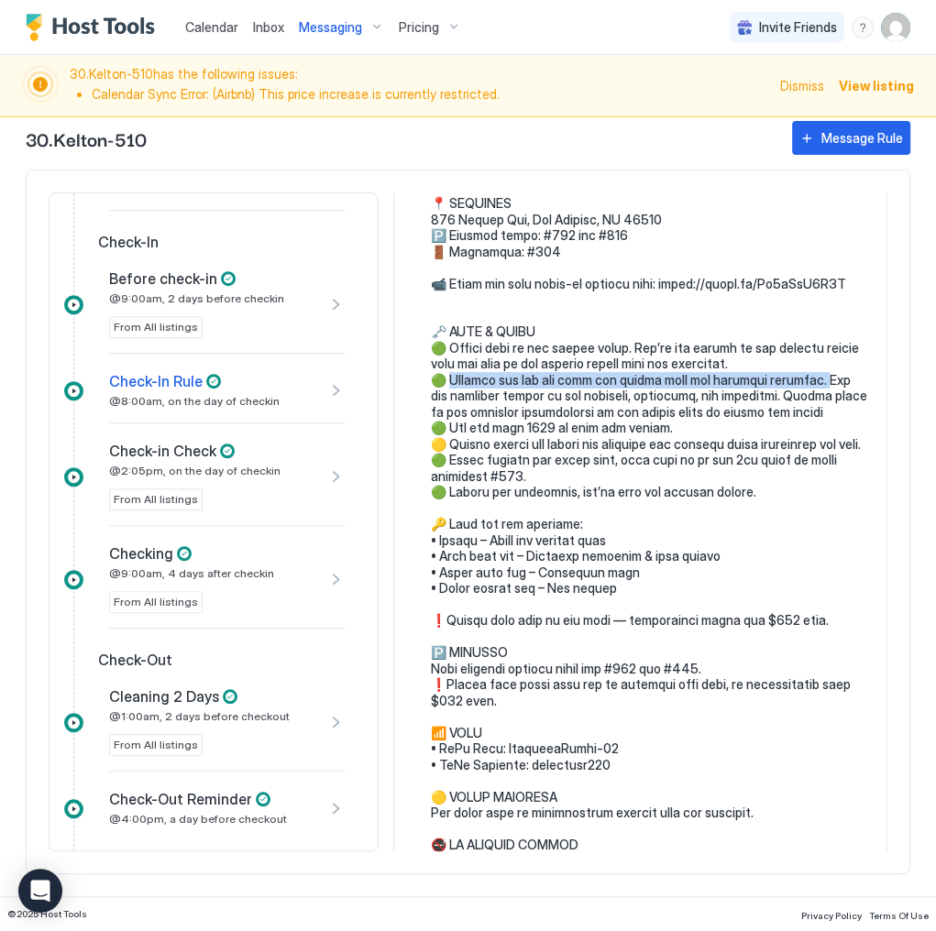
click at [454, 400] on pre at bounding box center [649, 620] width 437 height 1203
copy pre "key set from the locker near the building entrance. The set inc"
click at [471, 439] on pre at bounding box center [649, 620] width 437 height 1203
click at [461, 440] on pre at bounding box center [649, 620] width 437 height 1203
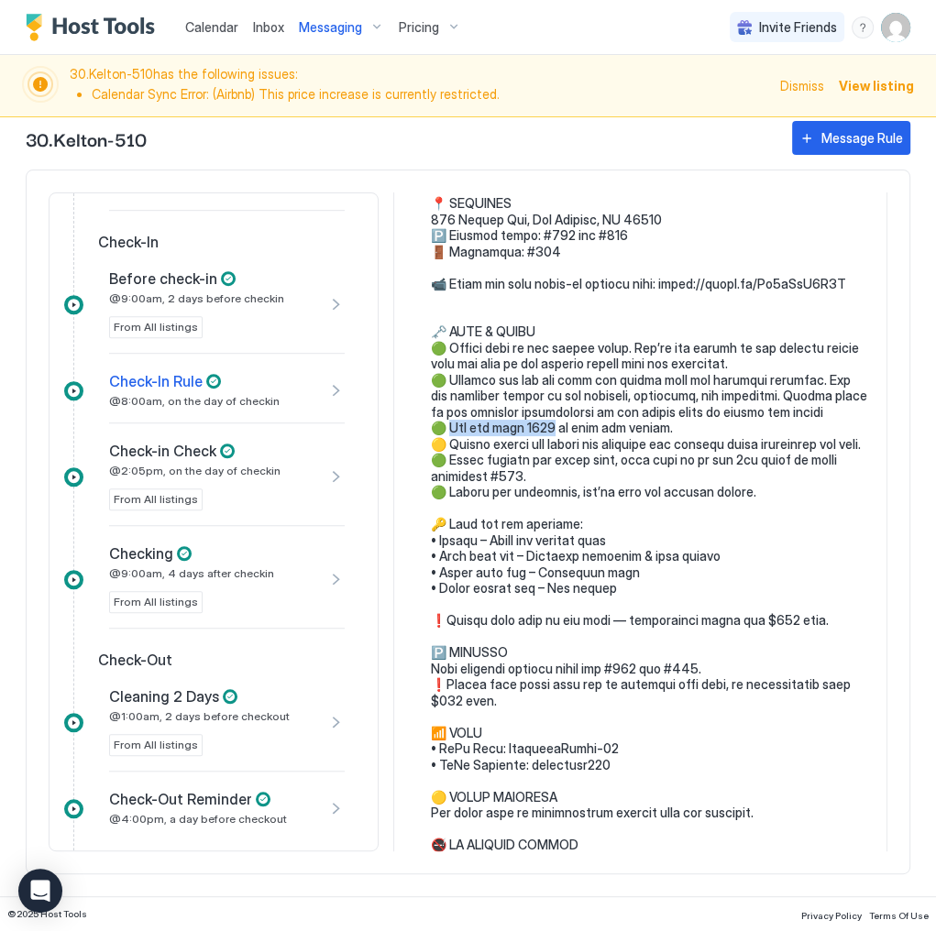
drag, startPoint x: 461, startPoint y: 440, endPoint x: 535, endPoint y: 441, distance: 74.2
click at [535, 441] on pre at bounding box center [649, 620] width 437 height 1203
copy pre "1205 to open the"
click at [677, 445] on pre at bounding box center [649, 620] width 437 height 1203
click at [575, 375] on pre at bounding box center [649, 620] width 437 height 1203
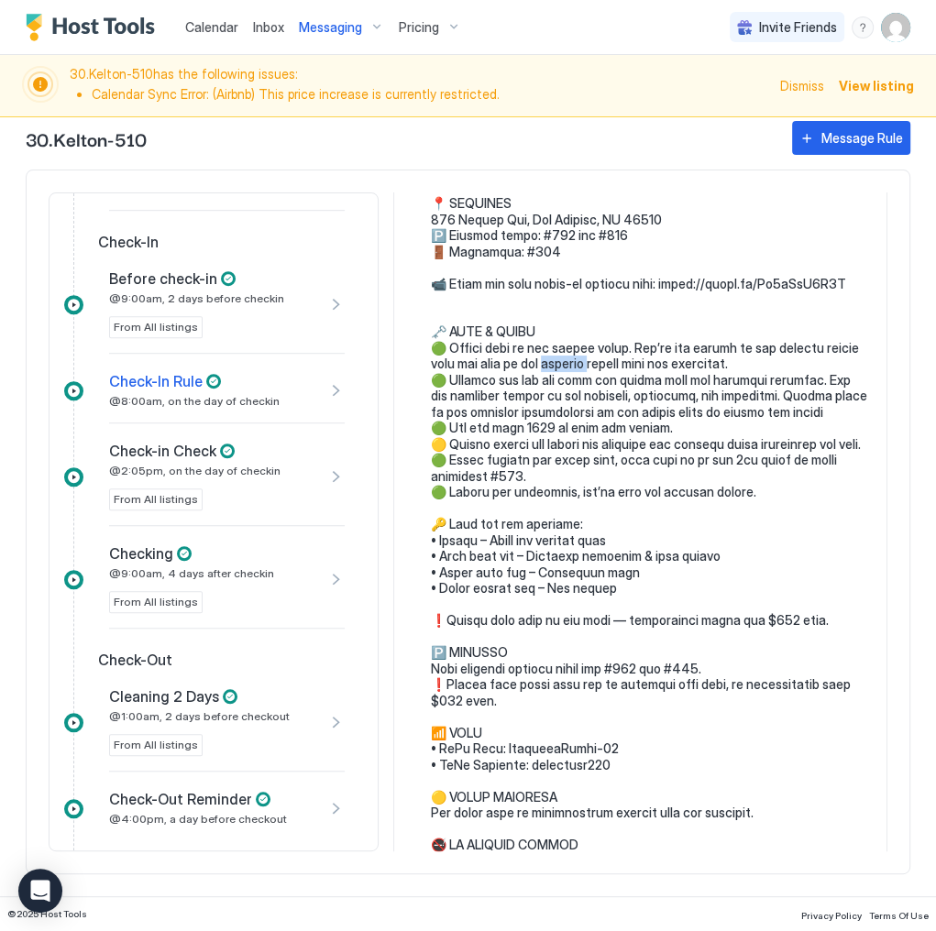
click at [575, 375] on pre at bounding box center [649, 620] width 437 height 1203
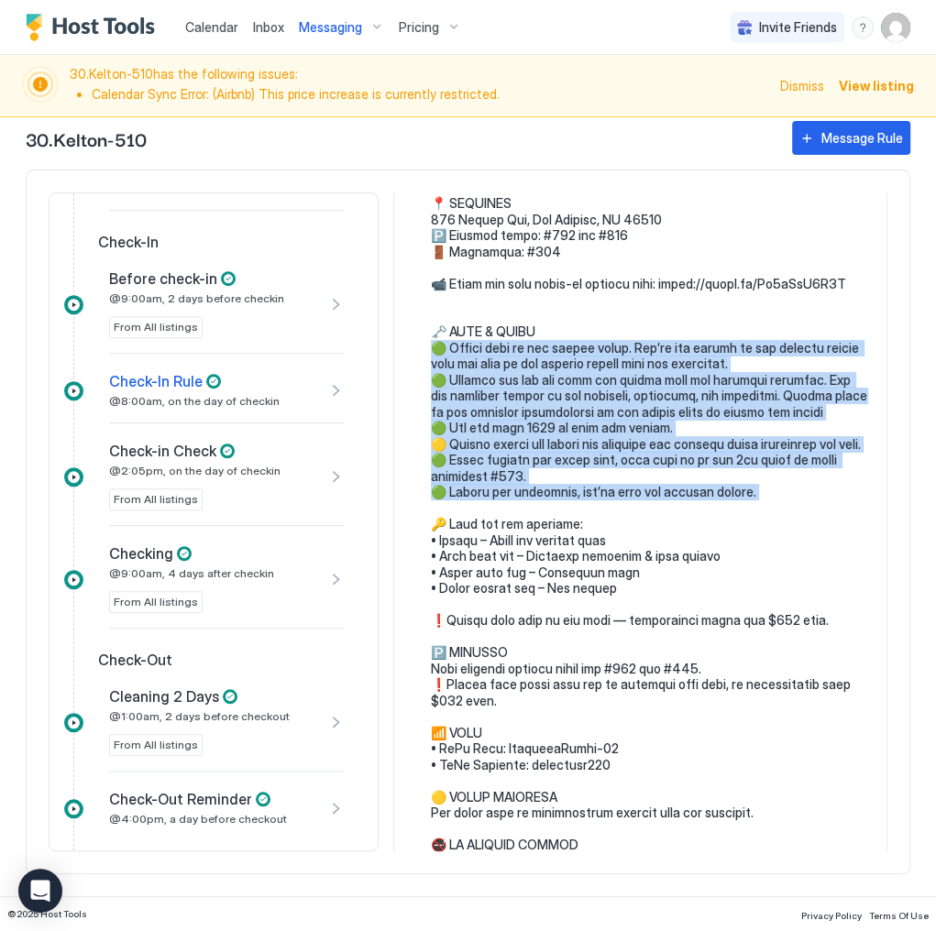
drag, startPoint x: 575, startPoint y: 375, endPoint x: 610, endPoint y: 518, distance: 147.1
click at [610, 518] on pre at bounding box center [649, 620] width 437 height 1203
copy pre "park on the street first. You’ll get access to the parking garage once you pick…"
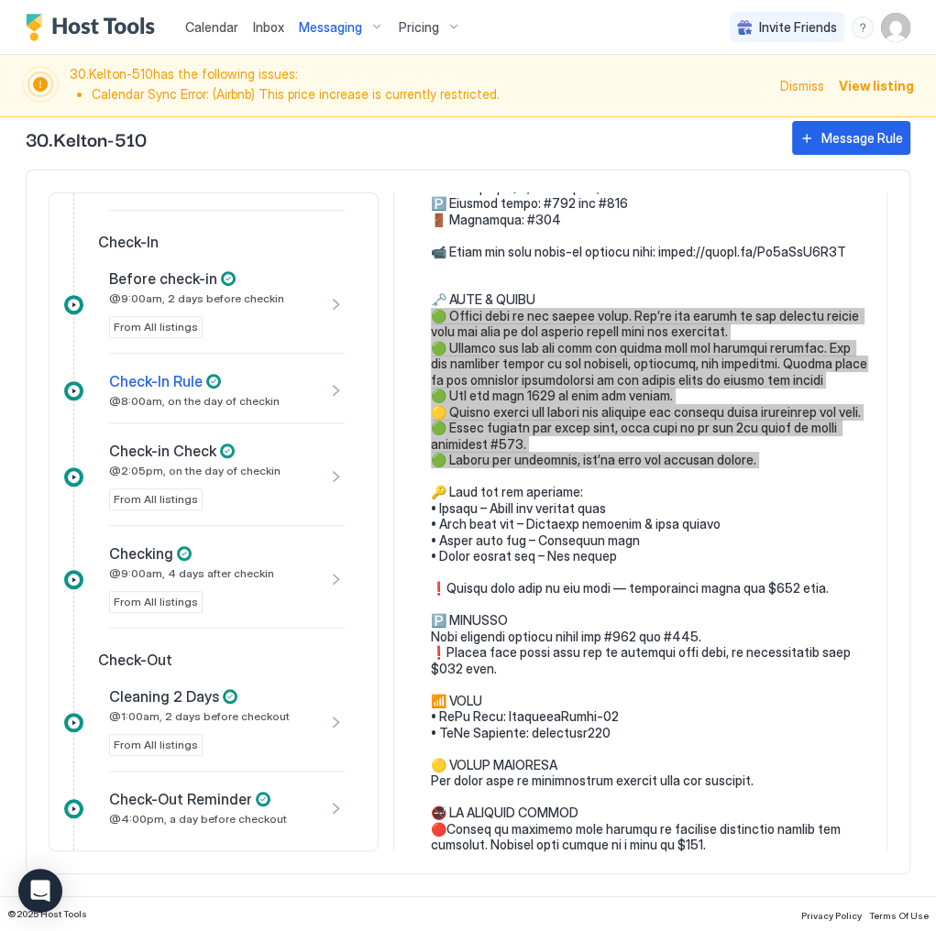
scroll to position [513, 0]
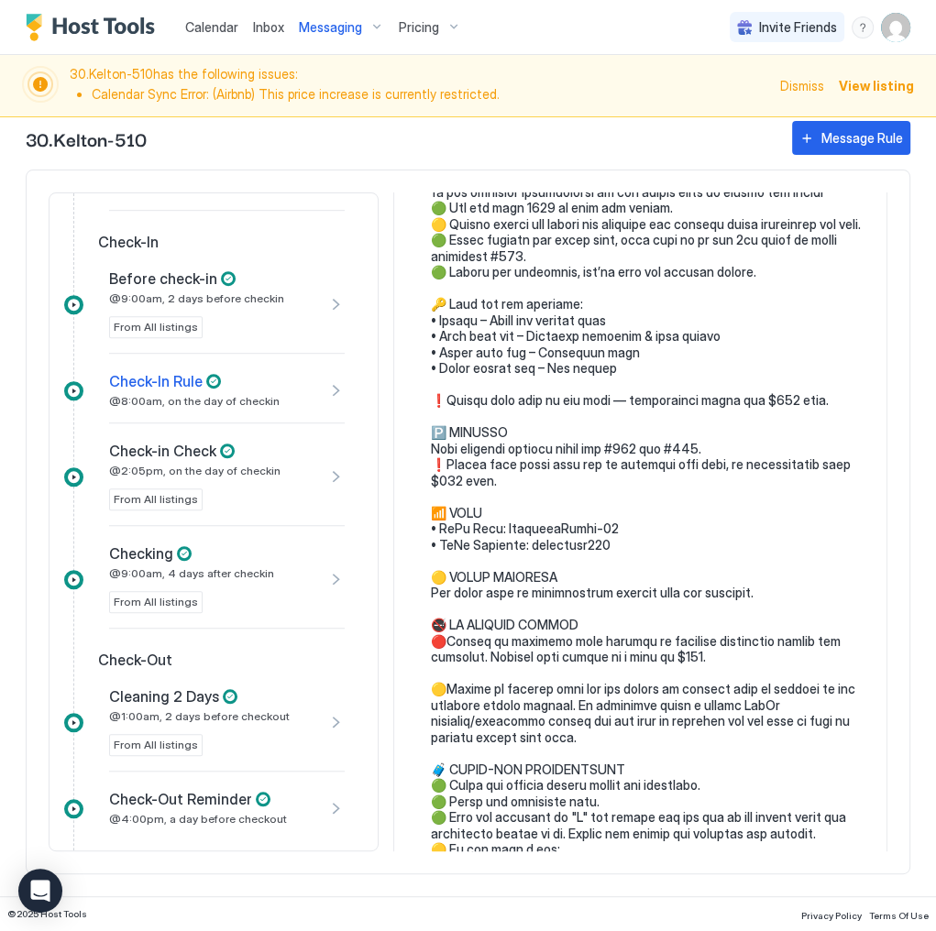
click at [542, 560] on pre at bounding box center [649, 400] width 437 height 1203
drag, startPoint x: 542, startPoint y: 560, endPoint x: 615, endPoint y: 561, distance: 72.4
click at [615, 561] on pre at bounding box center [649, 400] width 437 height 1203
copy pre "WiFi Password: b"
click at [544, 574] on pre at bounding box center [649, 400] width 437 height 1203
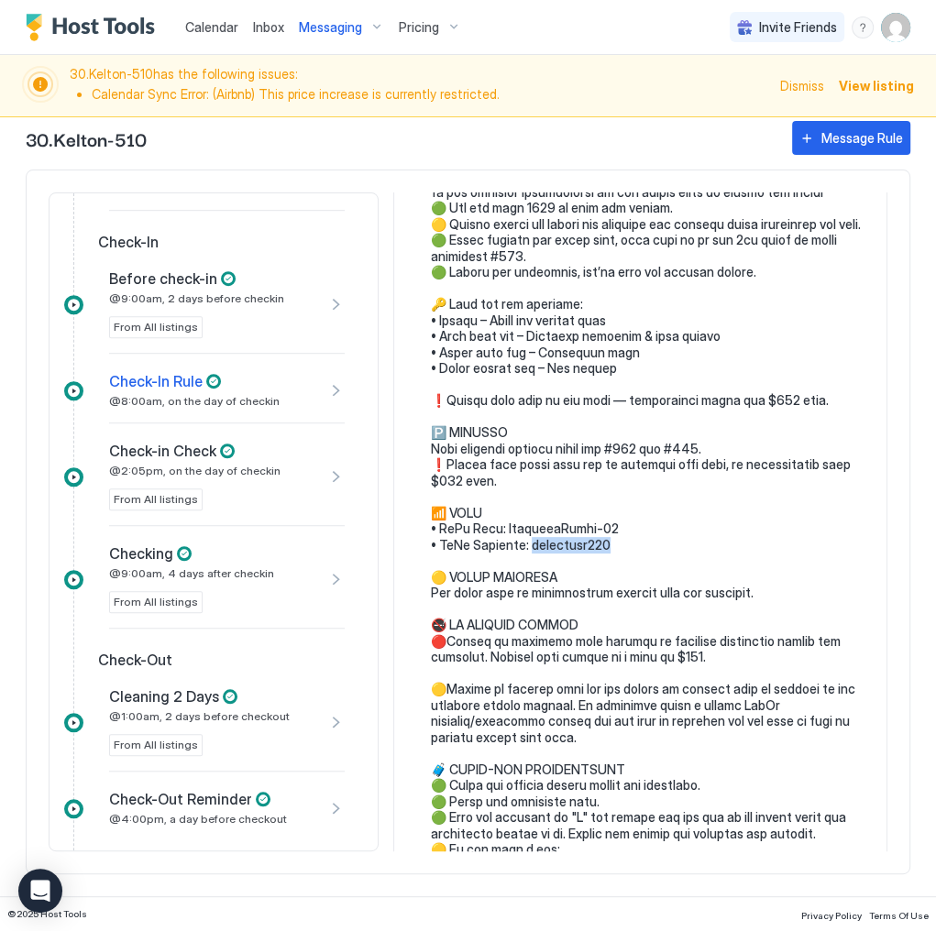
click at [544, 574] on pre at bounding box center [649, 400] width 437 height 1203
copy pre "ASH DISPOSAL"
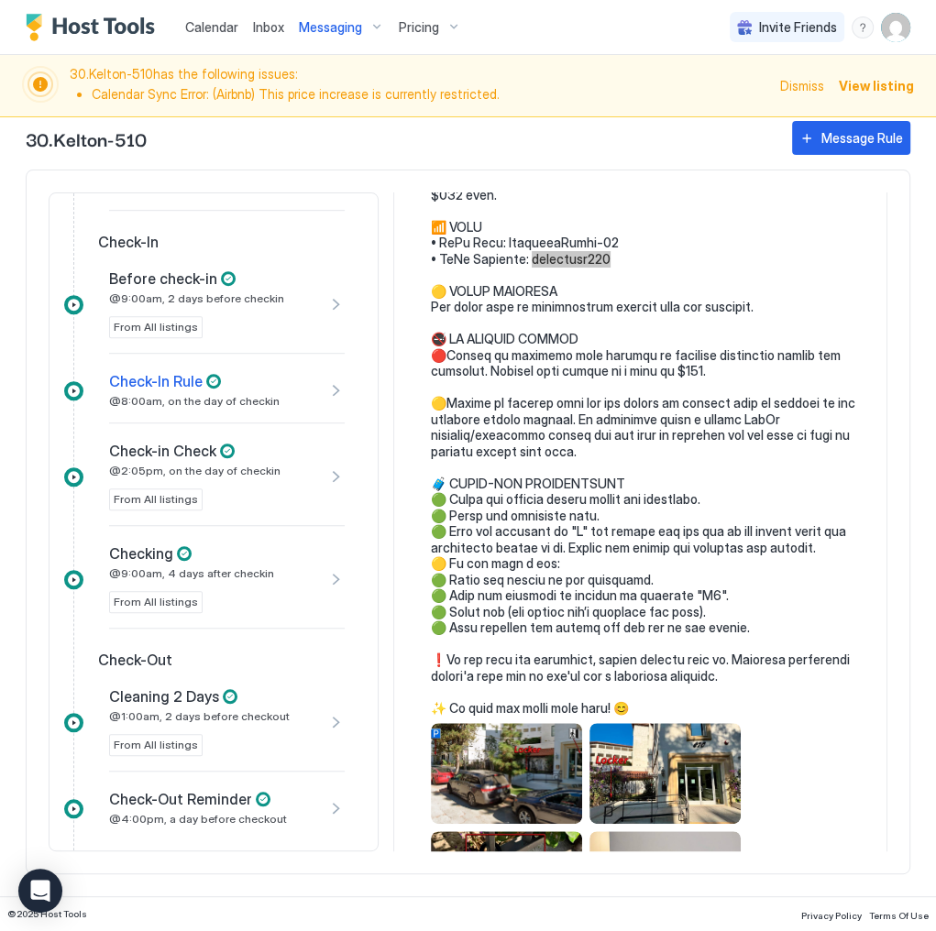
scroll to position [733, 0]
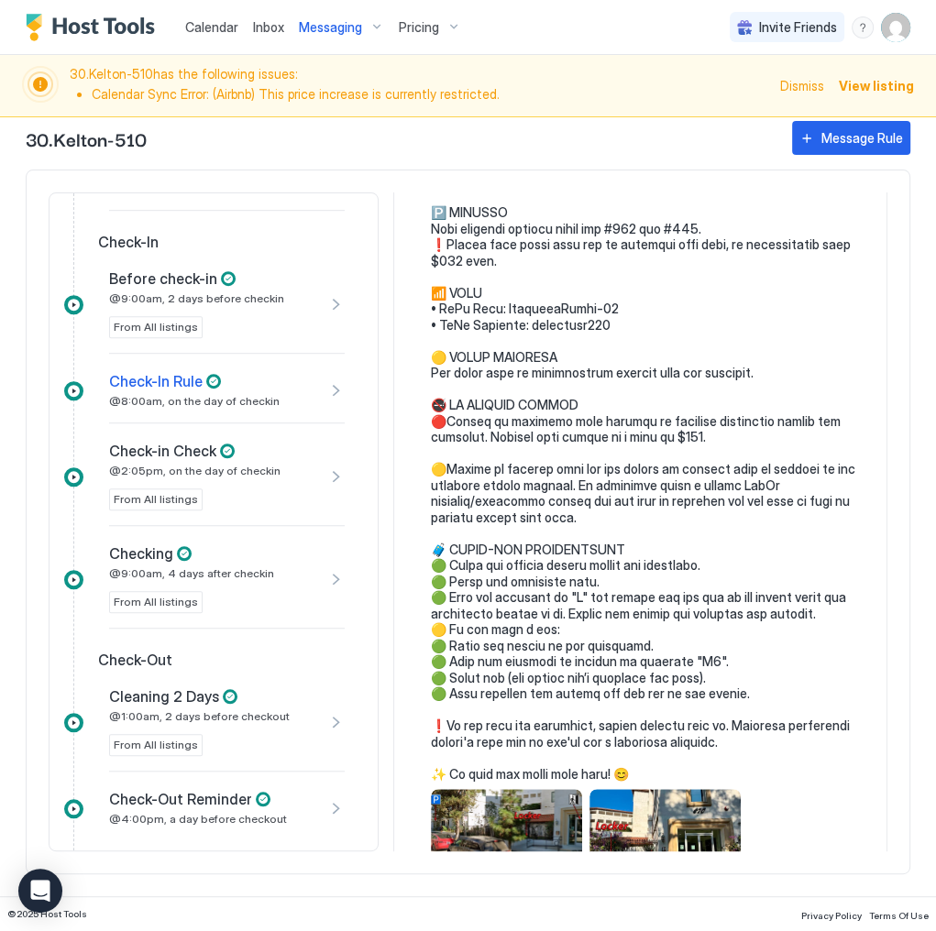
click at [504, 432] on pre at bounding box center [649, 180] width 437 height 1203
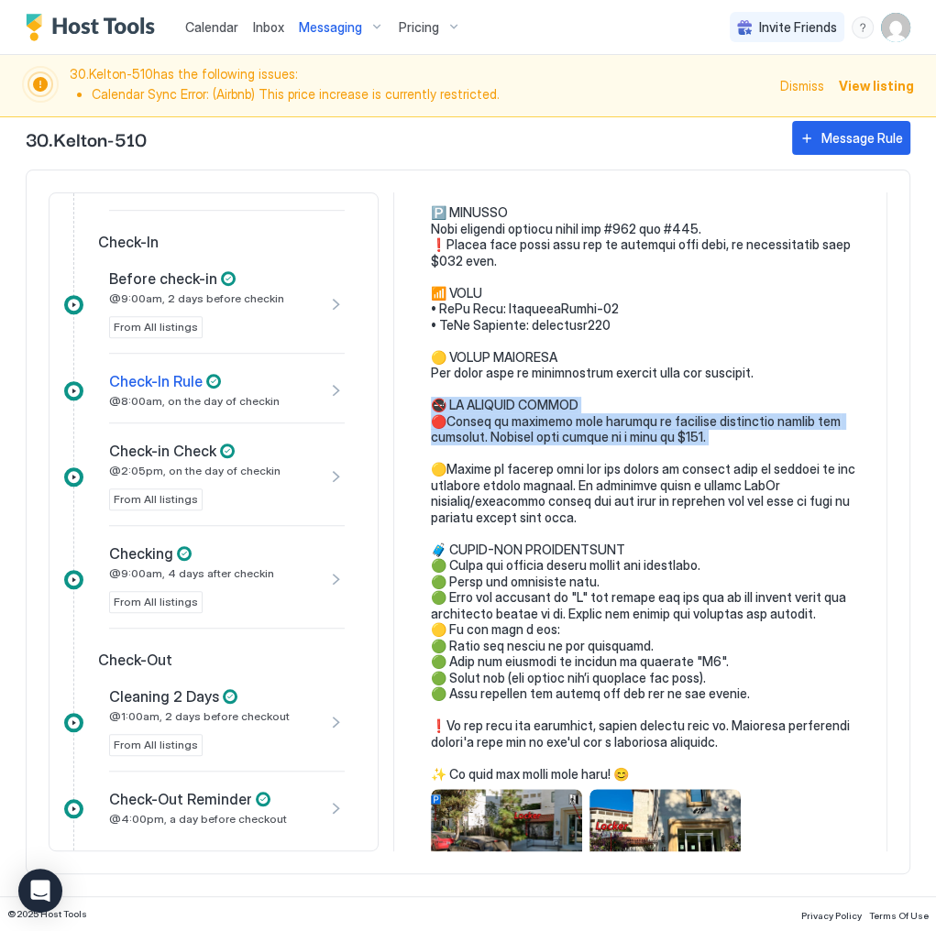
drag, startPoint x: 504, startPoint y: 432, endPoint x: 507, endPoint y: 454, distance: 22.2
click at [507, 454] on pre at bounding box center [649, 180] width 437 height 1203
copy pre "🔴Kindly be reminded that smoking is strictly prohibited within the premises. Sm…"
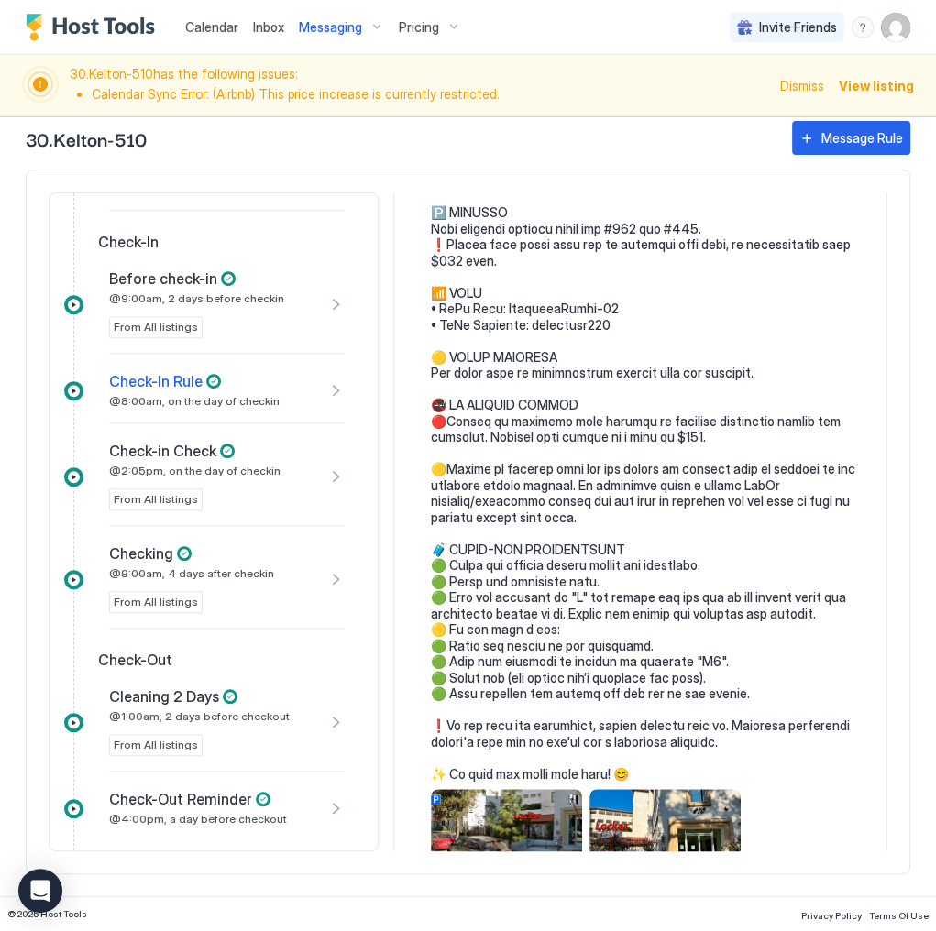
click at [629, 512] on pre at bounding box center [649, 180] width 437 height 1203
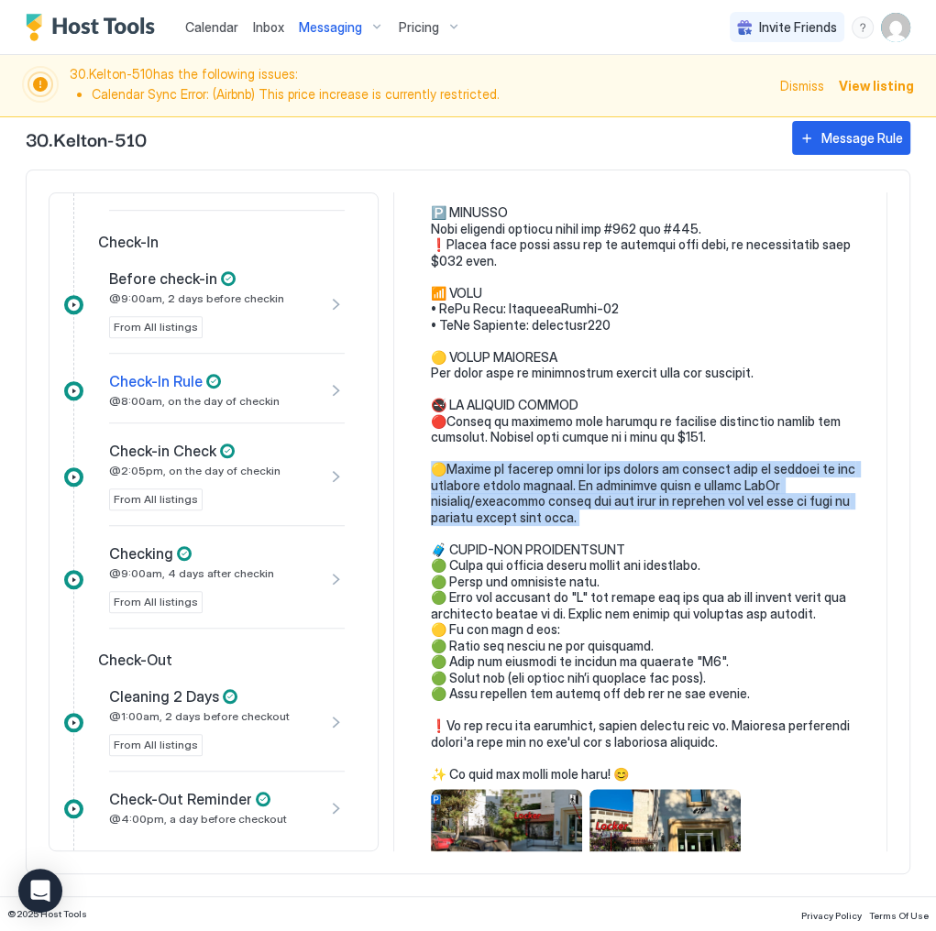
click at [629, 515] on pre at bounding box center [649, 180] width 437 height 1203
copy pre "at you are unable to receive mail or parcels at the vacation rental address. We…"
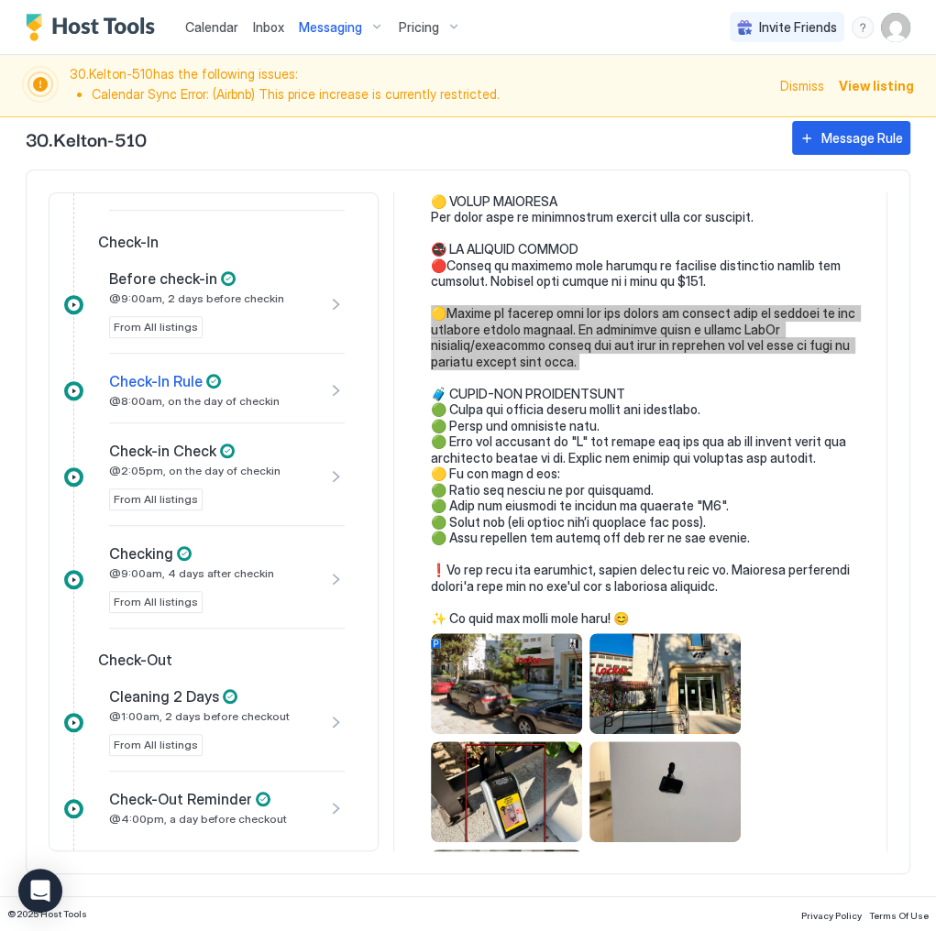
scroll to position [953, 0]
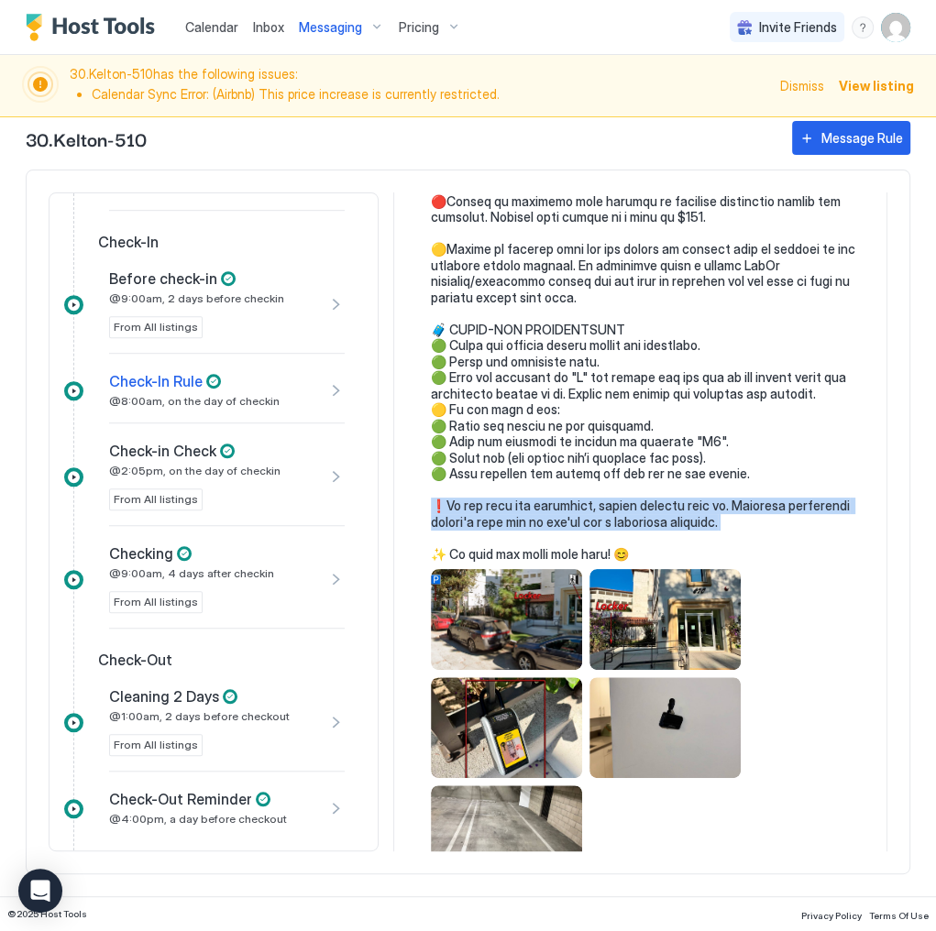
copy pre "ease contact only us. Building management wouldn't help you as you're not a per…"
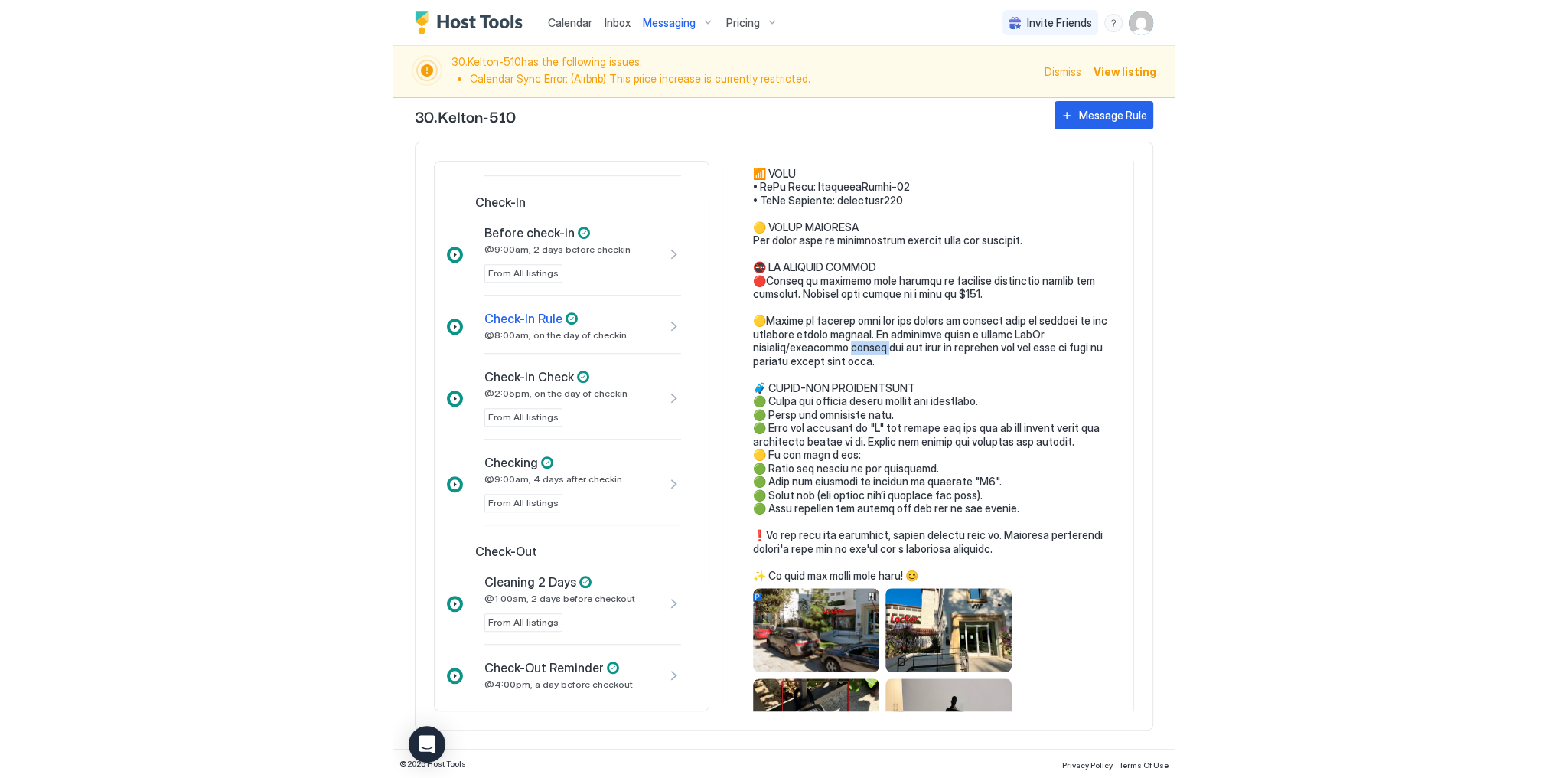
scroll to position [674, 0]
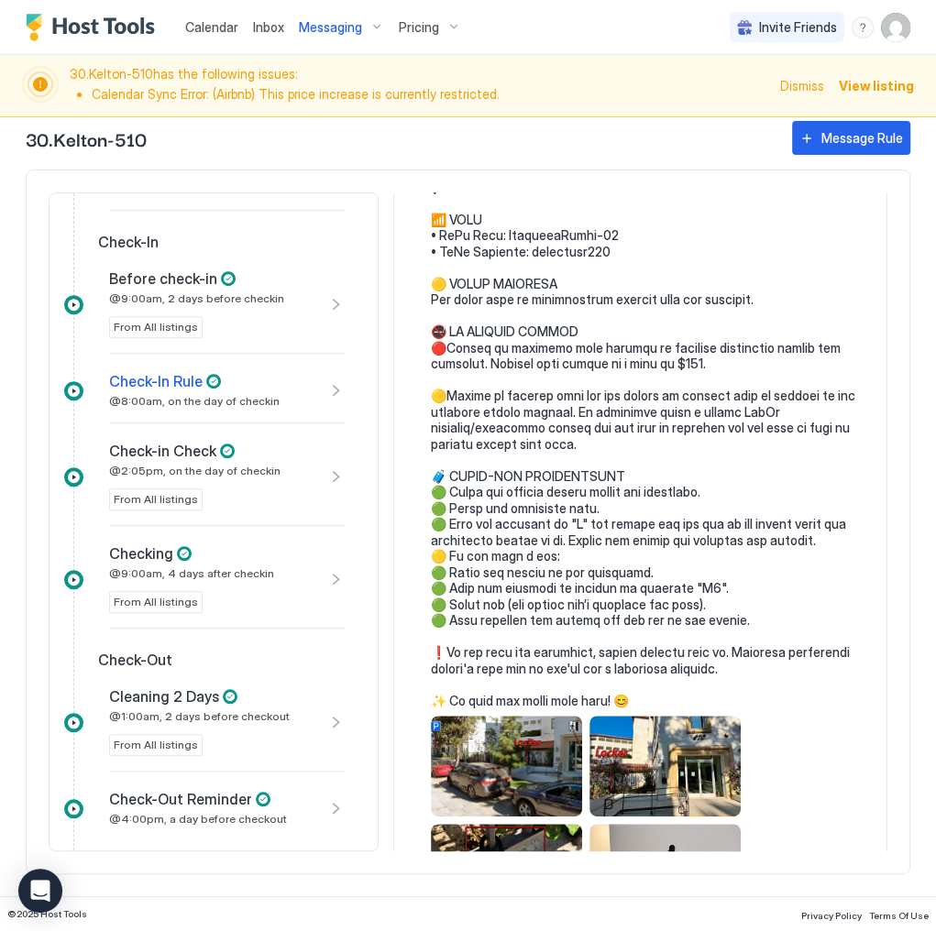
click at [530, 528] on pre at bounding box center [649, 107] width 437 height 1203
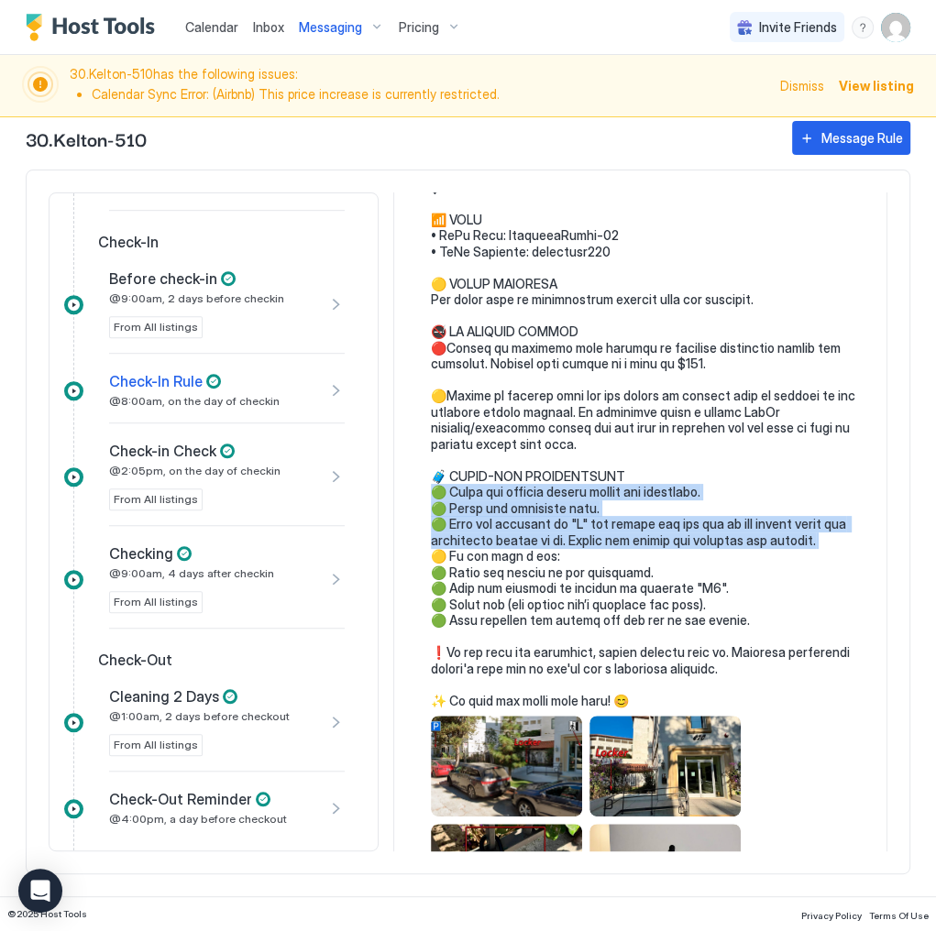
drag, startPoint x: 530, startPoint y: 528, endPoint x: 539, endPoint y: 564, distance: 36.9
click at [539, 564] on pre at bounding box center [649, 107] width 437 height 1203
click at [610, 524] on pre at bounding box center [649, 107] width 437 height 1203
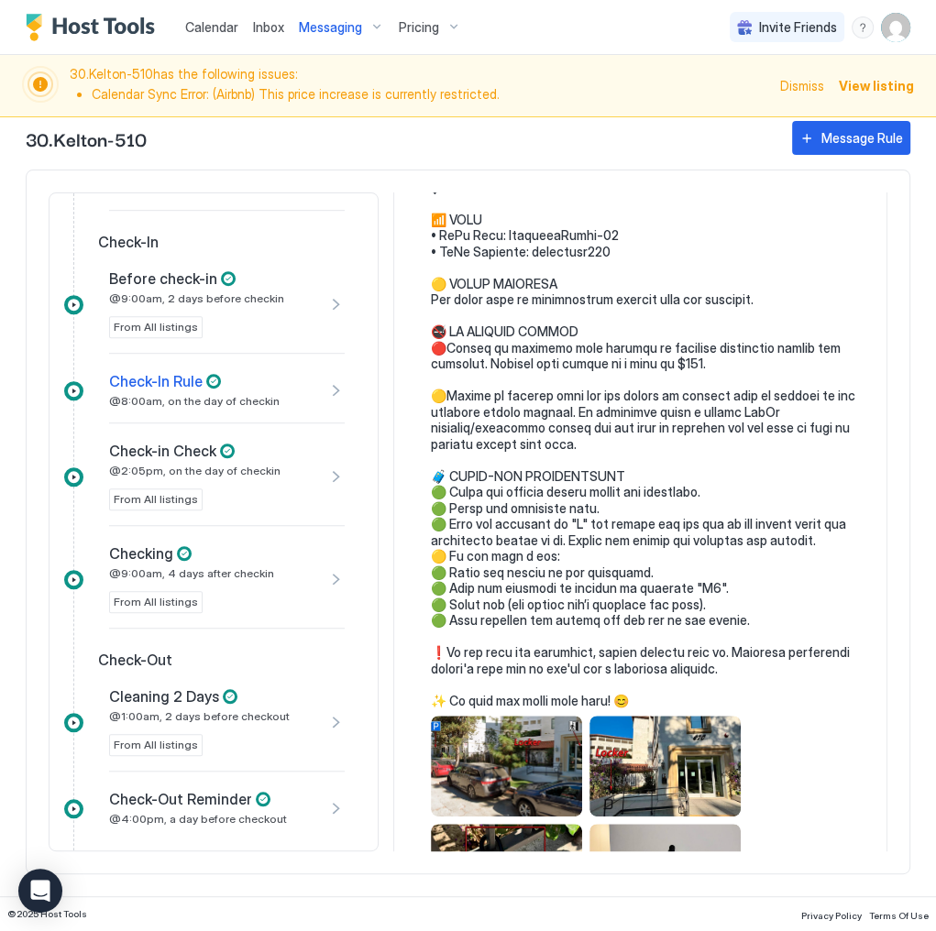
click at [557, 525] on pre at bounding box center [649, 107] width 437 height 1203
click at [535, 525] on pre at bounding box center [649, 107] width 437 height 1203
drag, startPoint x: 535, startPoint y: 525, endPoint x: 611, endPoint y: 521, distance: 76.1
click at [611, 521] on pre at bounding box center [649, 107] width 437 height 1203
copy pre "e apartment. 🟢 Close"
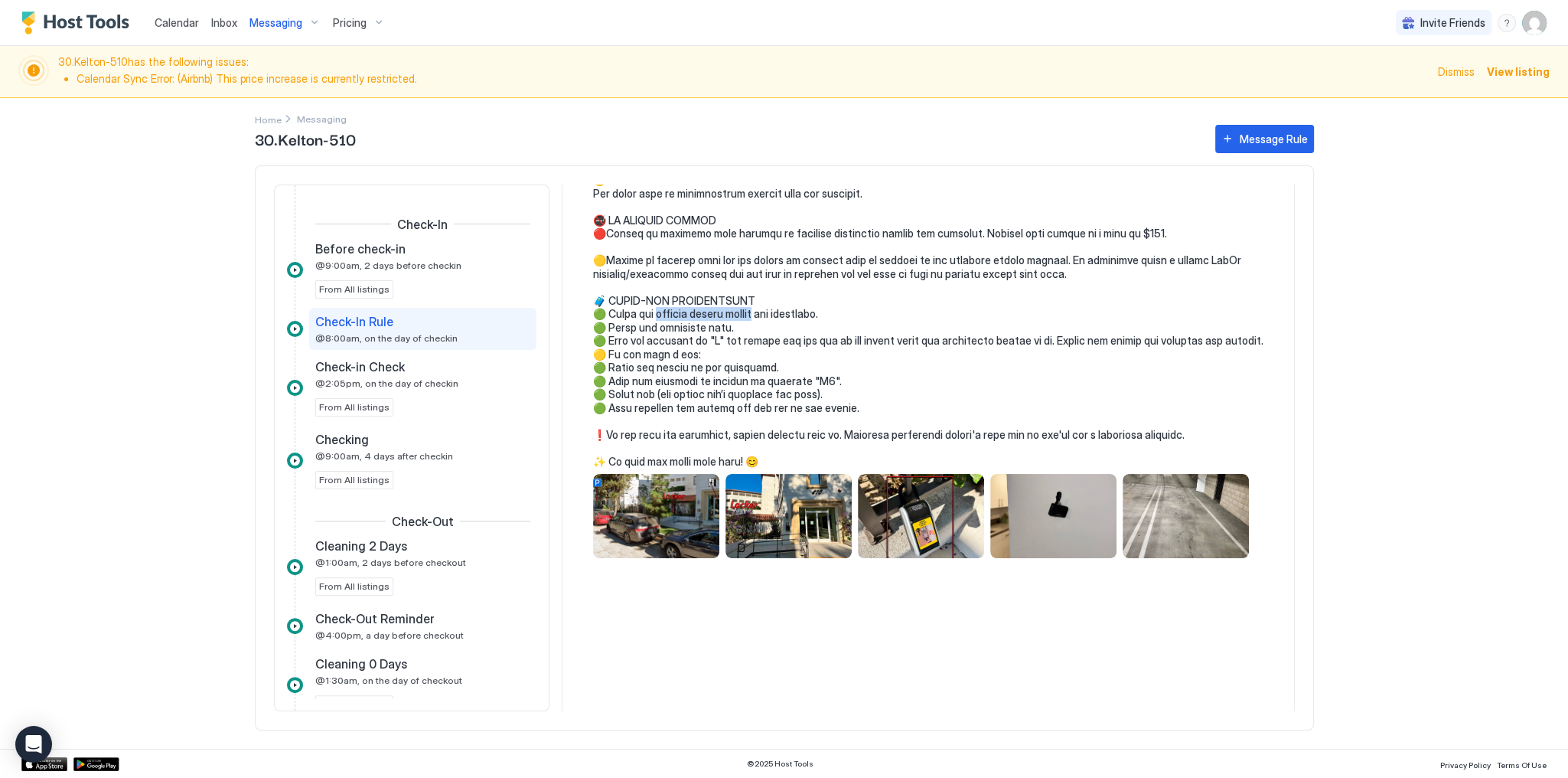
scroll to position [645, 0]
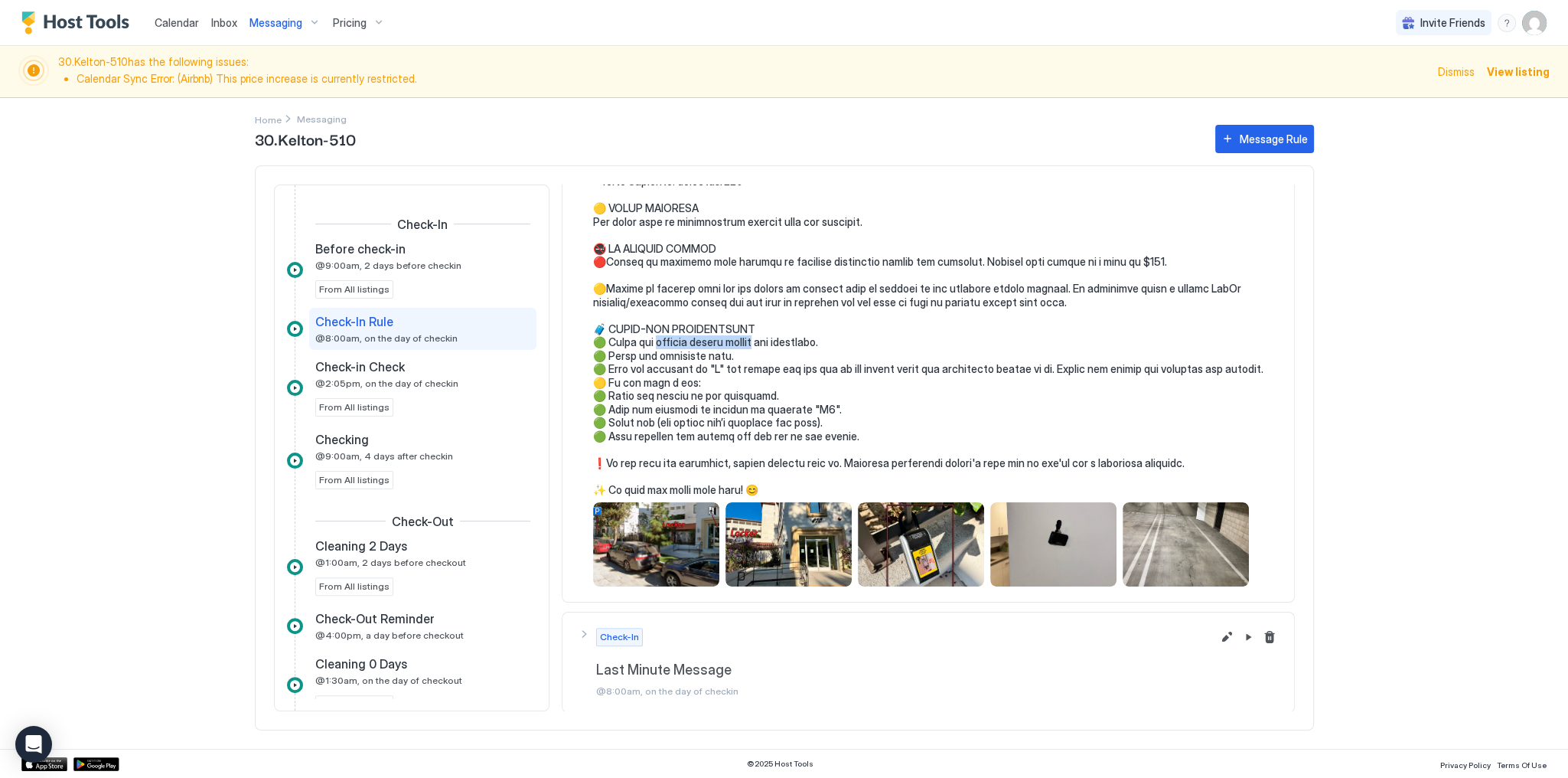
click at [165, 26] on span "Calendar" at bounding box center [176, 23] width 44 height 13
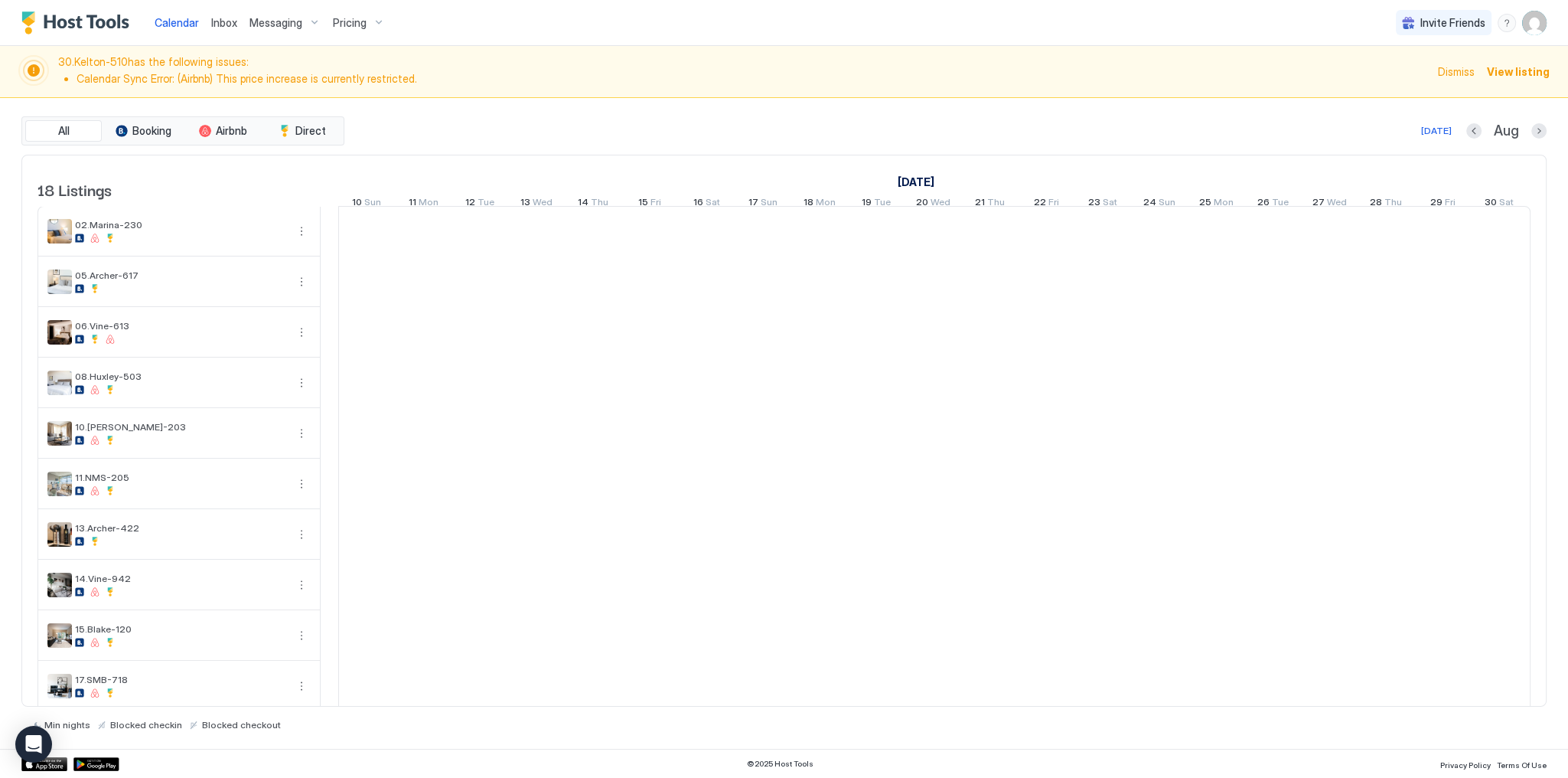
scroll to position [0, 850]
click at [165, 26] on span "Calendar" at bounding box center [176, 23] width 44 height 13
click at [573, 102] on div "All Booking Airbnb Direct Today Aug 18 Listings August 2025 September 2025 Octo…" at bounding box center [784, 423] width 1525 height 651
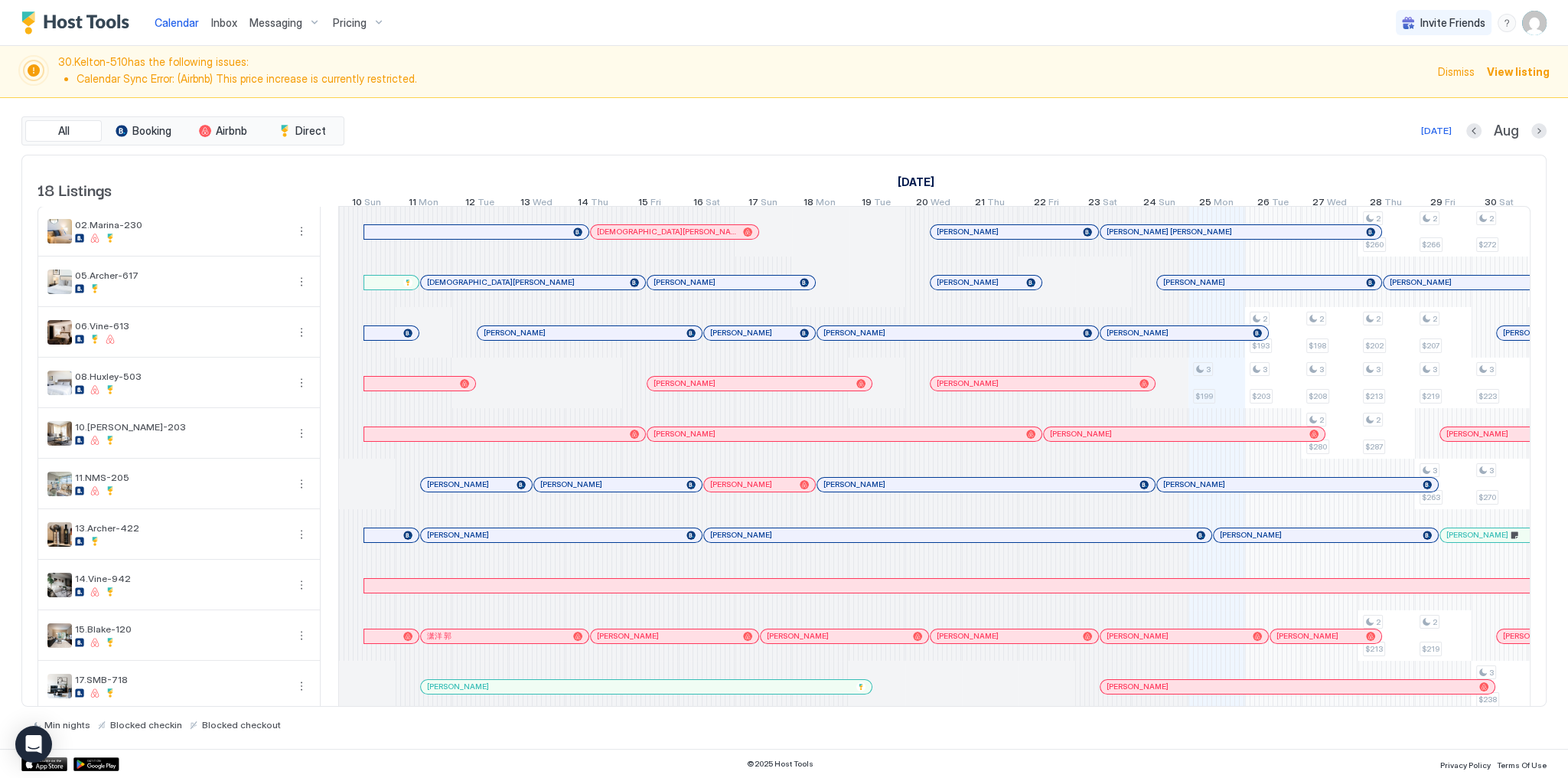
scroll to position [0, 850]
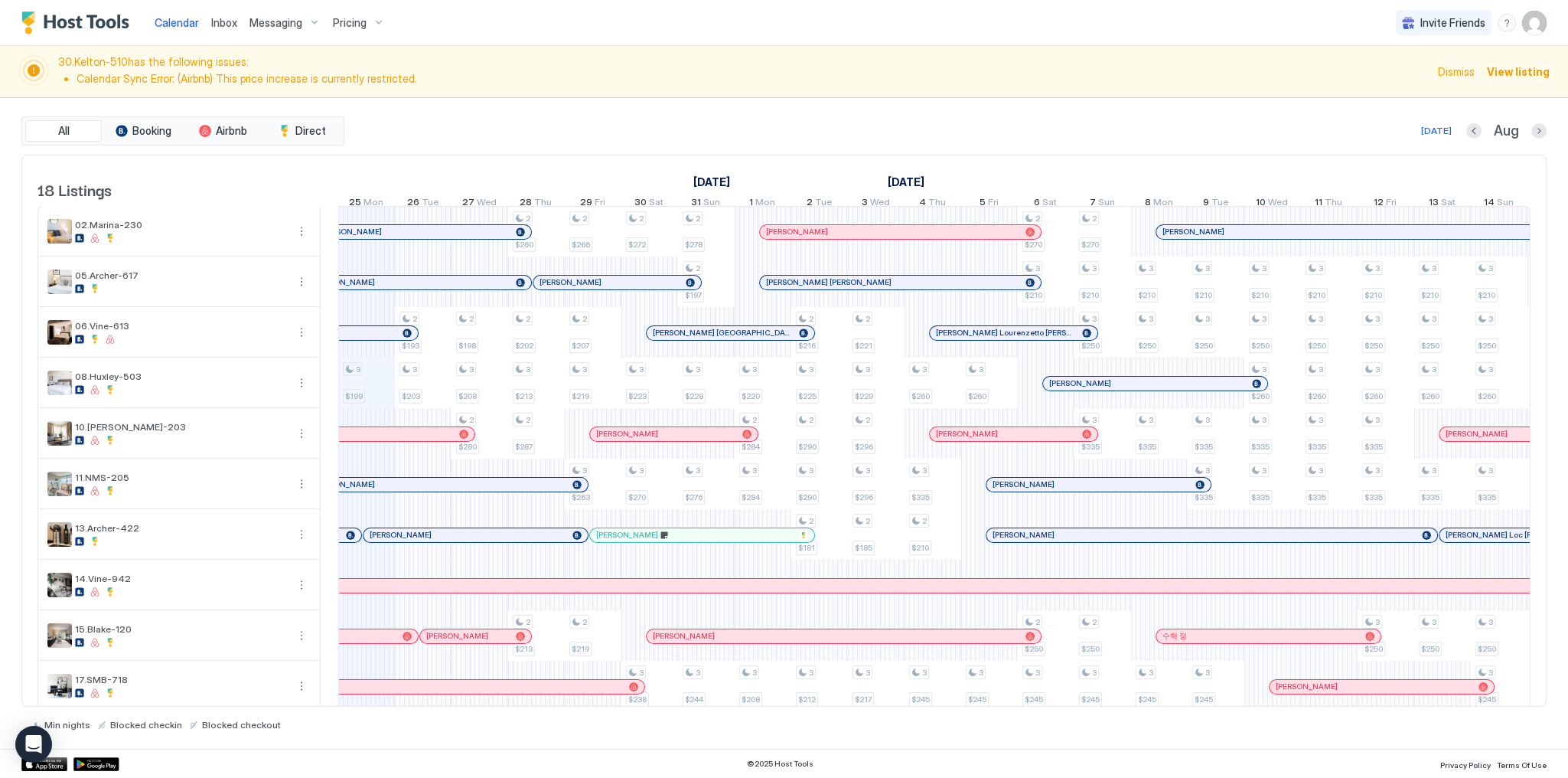
click at [221, 24] on span "Inbox" at bounding box center [224, 23] width 26 height 13
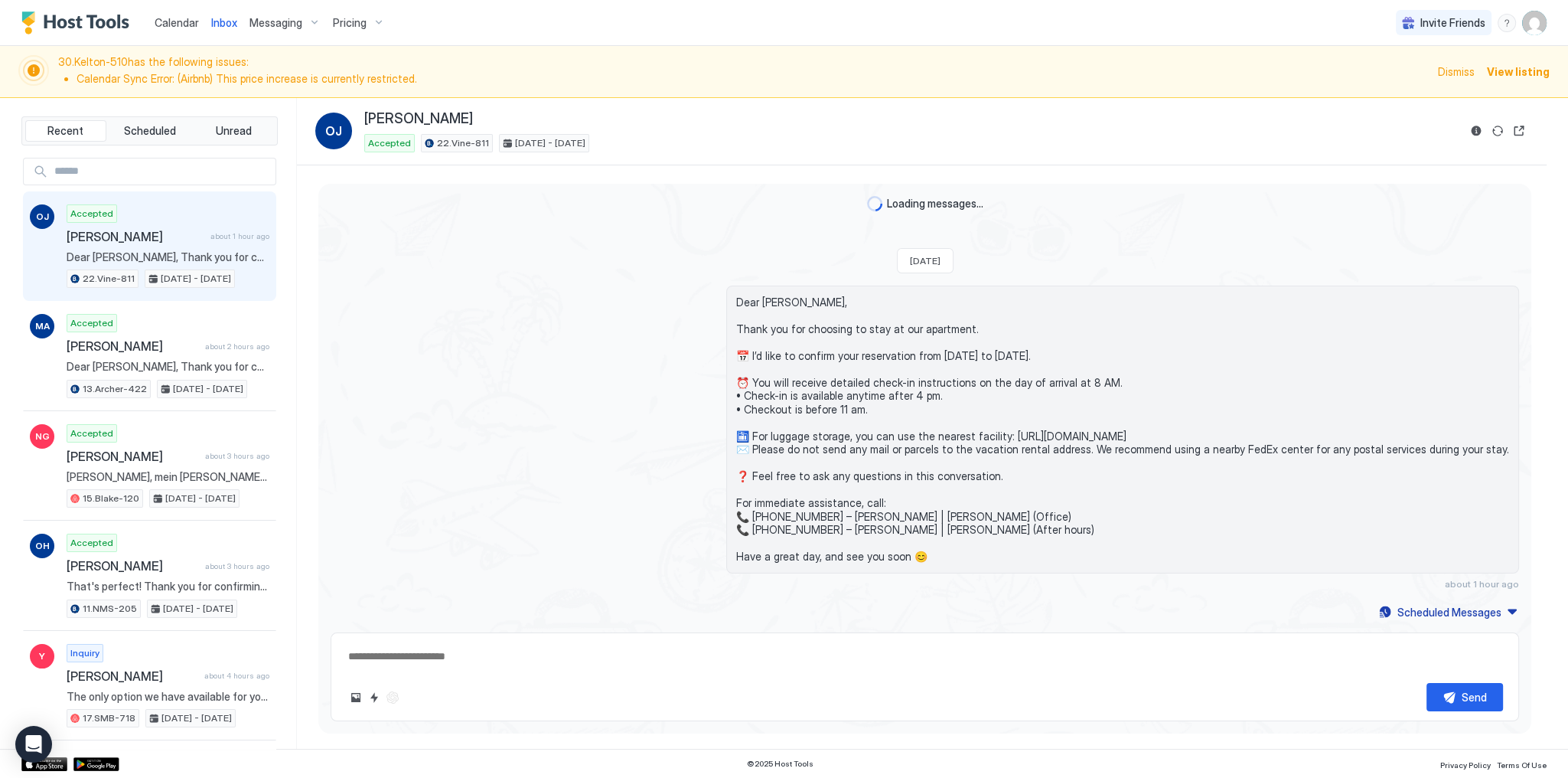
scroll to position [162, 0]
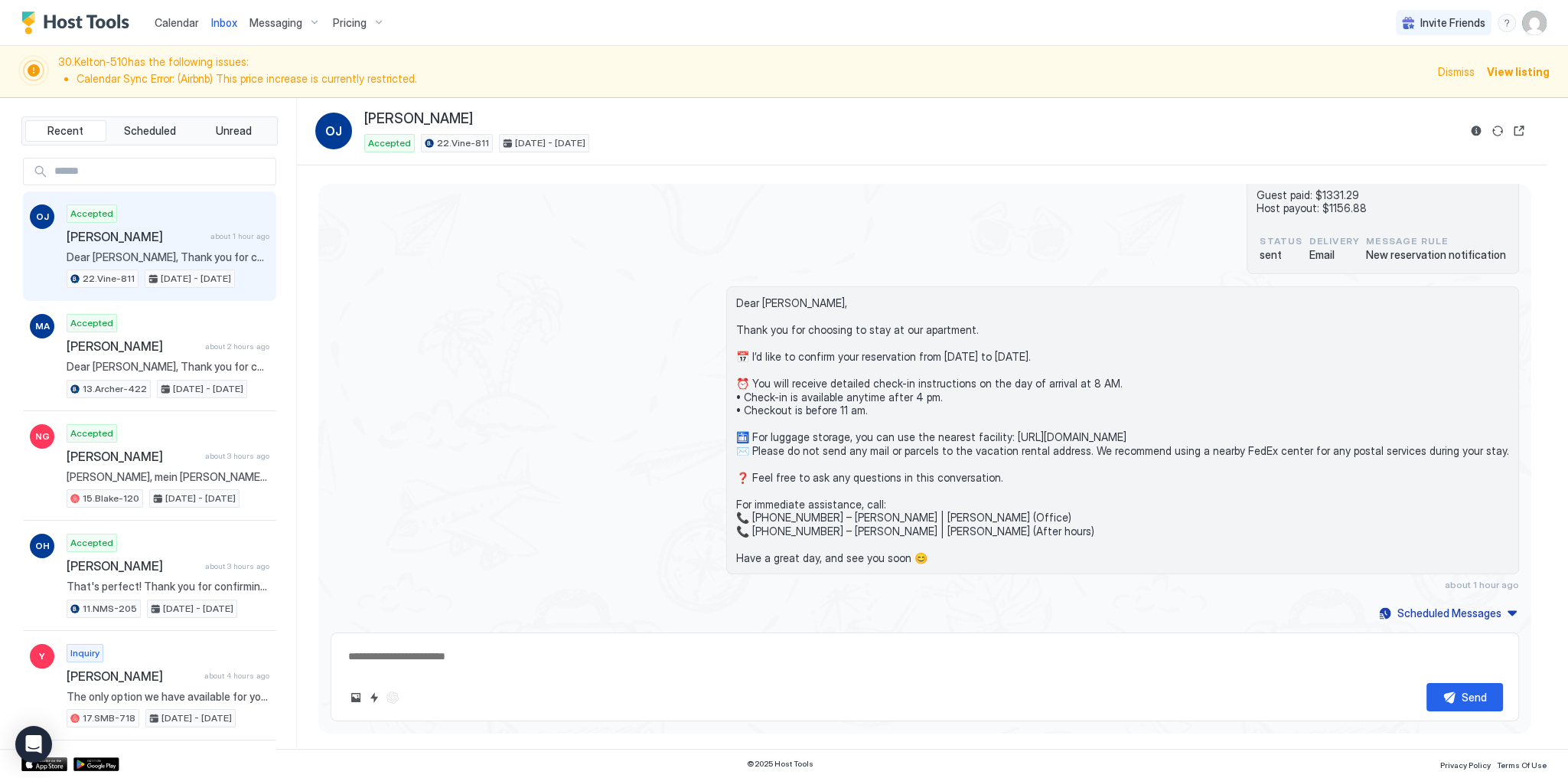
click at [178, 24] on span "Calendar" at bounding box center [176, 23] width 44 height 13
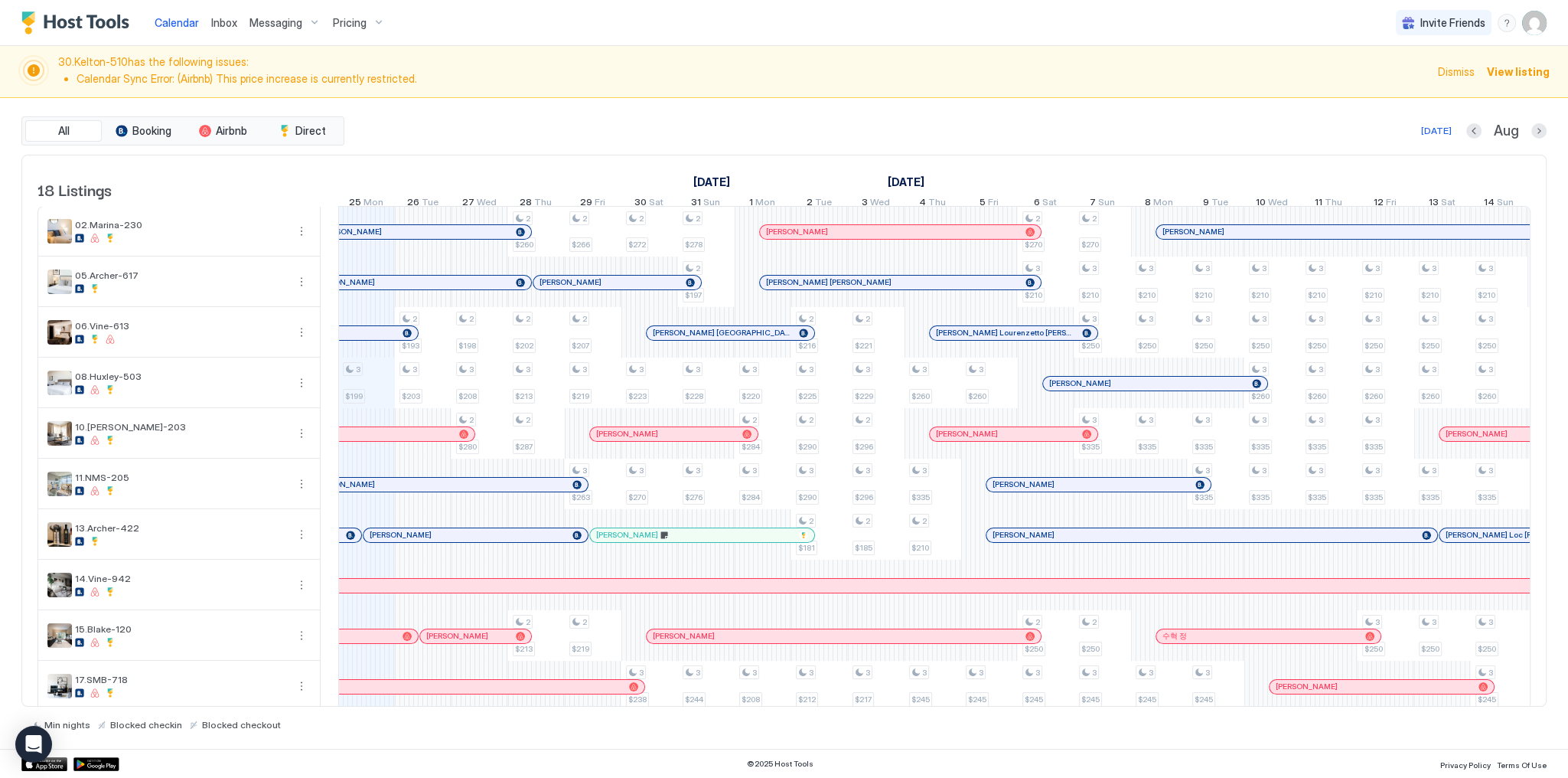
click at [444, 536] on div "[PERSON_NAME]" at bounding box center [475, 535] width 224 height 13
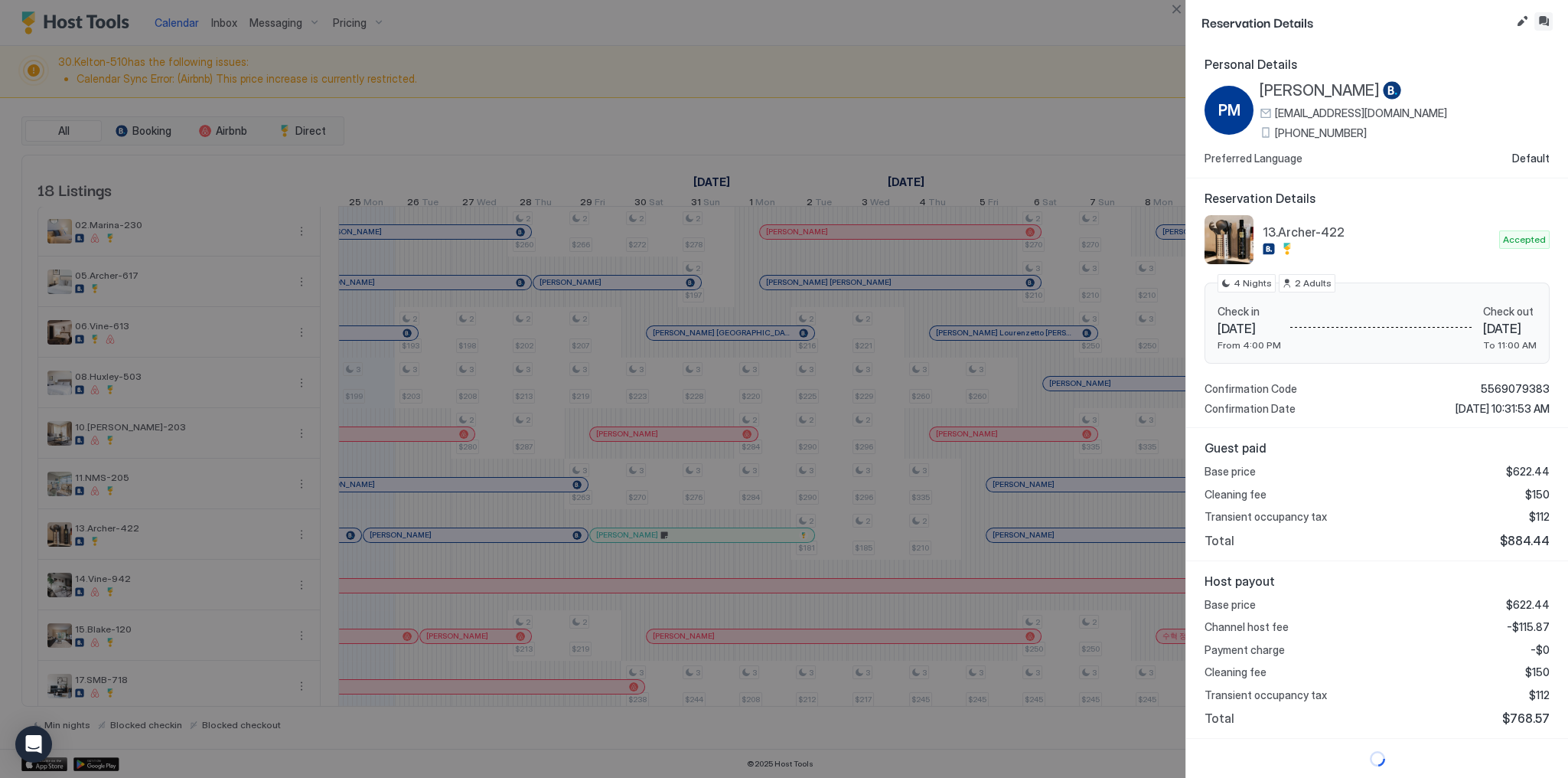
click at [1544, 20] on button "Inbox" at bounding box center [1544, 22] width 18 height 18
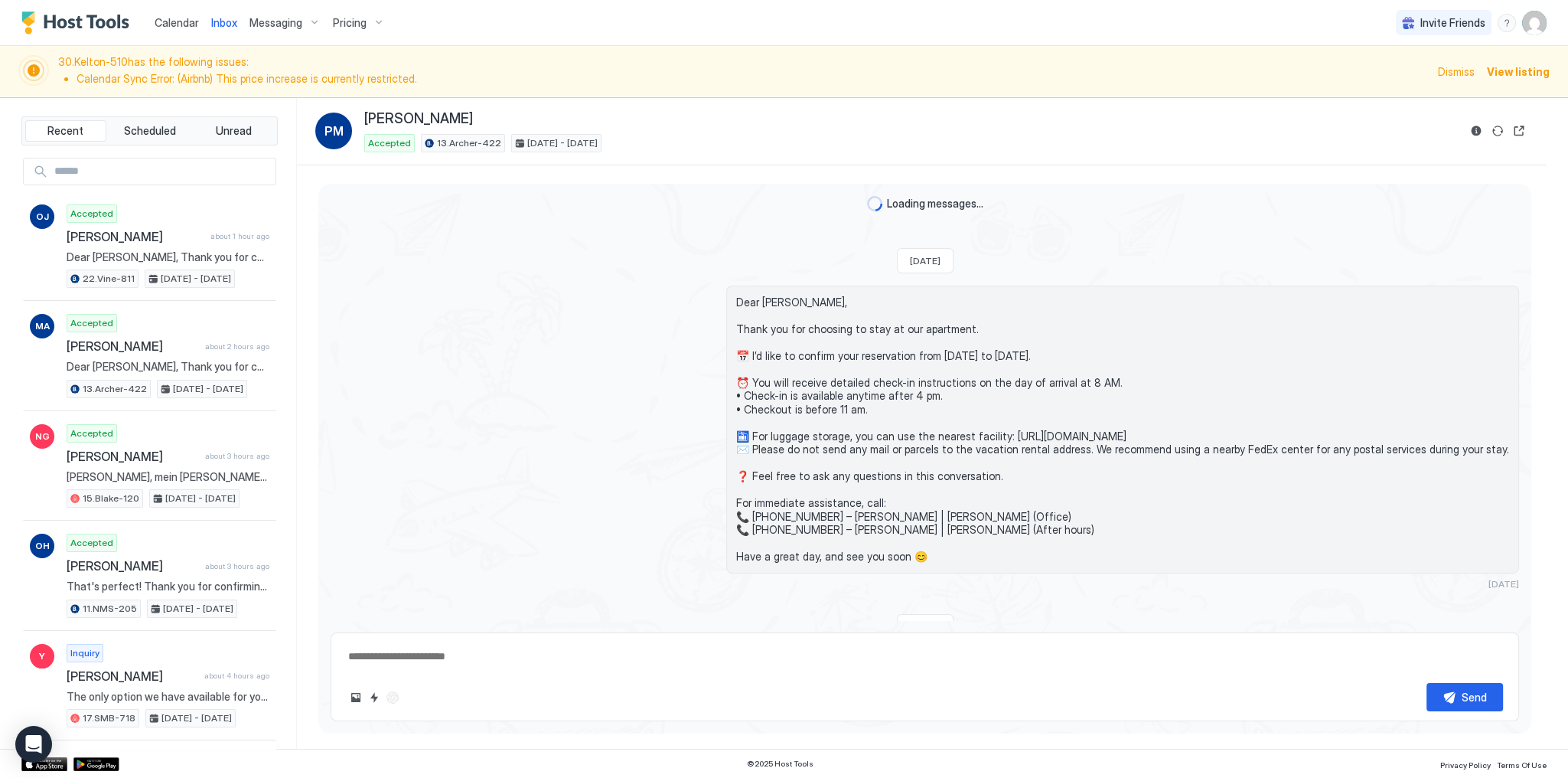
scroll to position [943, 0]
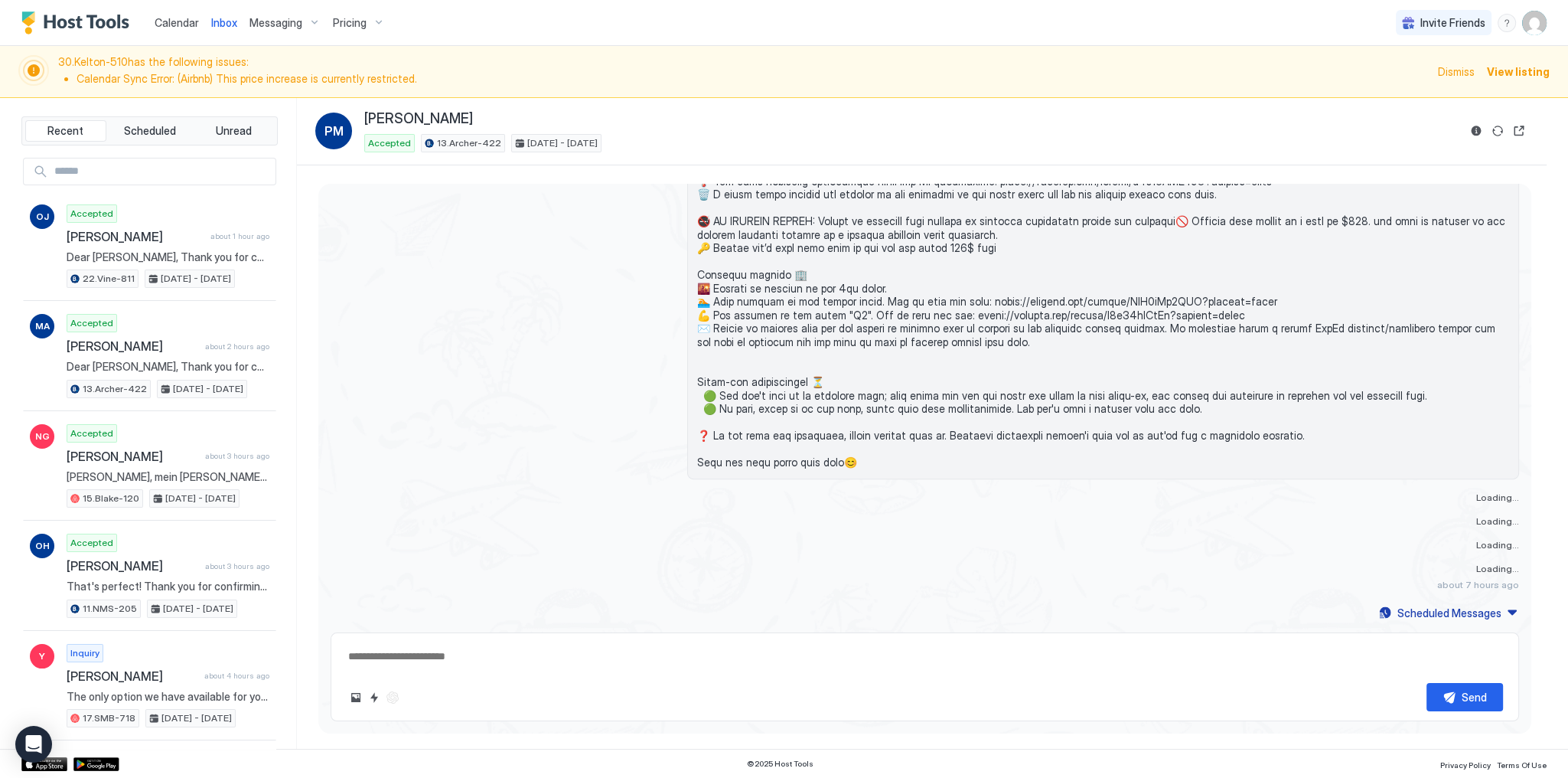
click at [657, 648] on textarea at bounding box center [925, 657] width 1157 height 28
paste textarea "**********"
type textarea "*"
type textarea "**********"
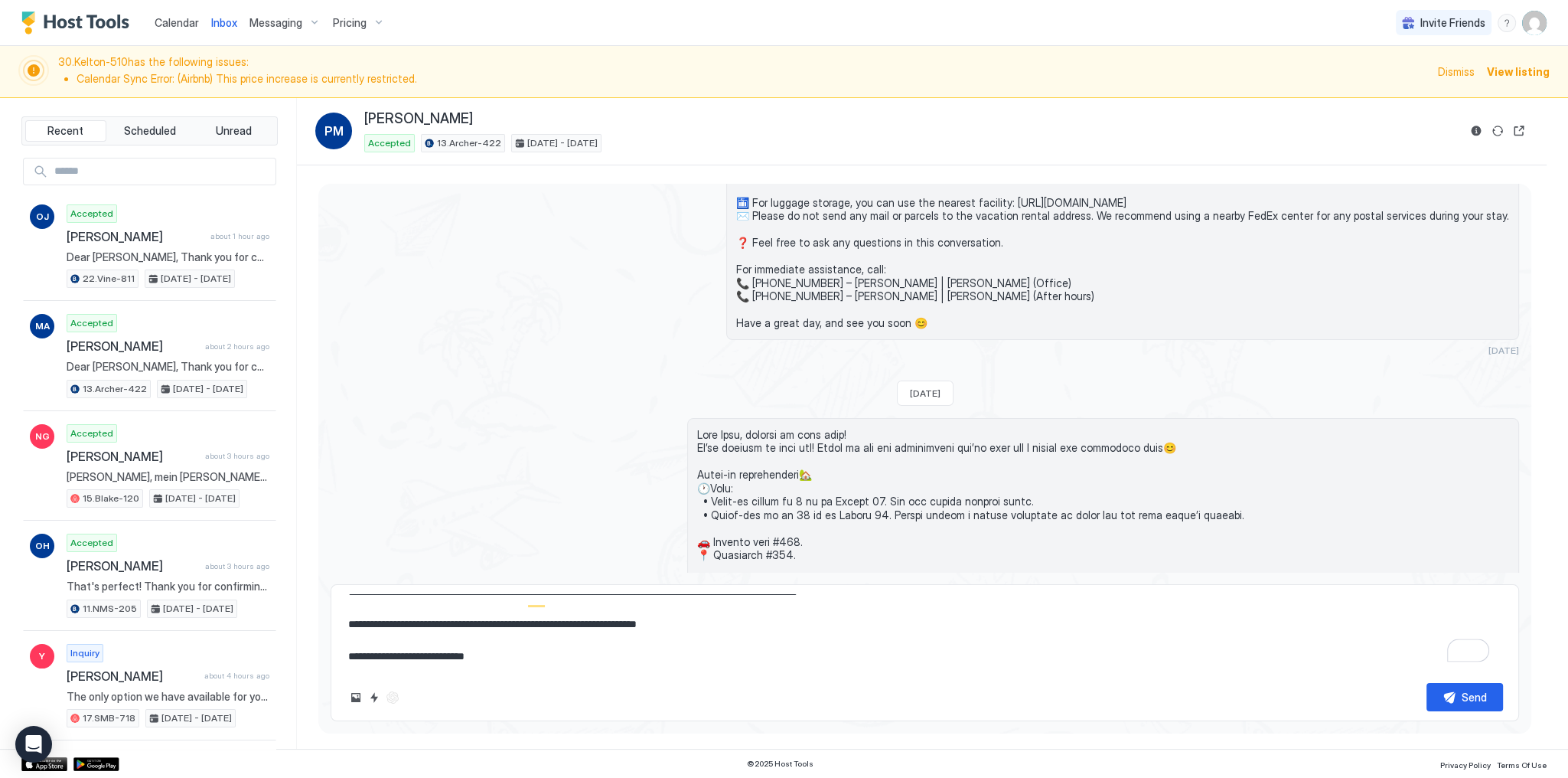
scroll to position [0, 0]
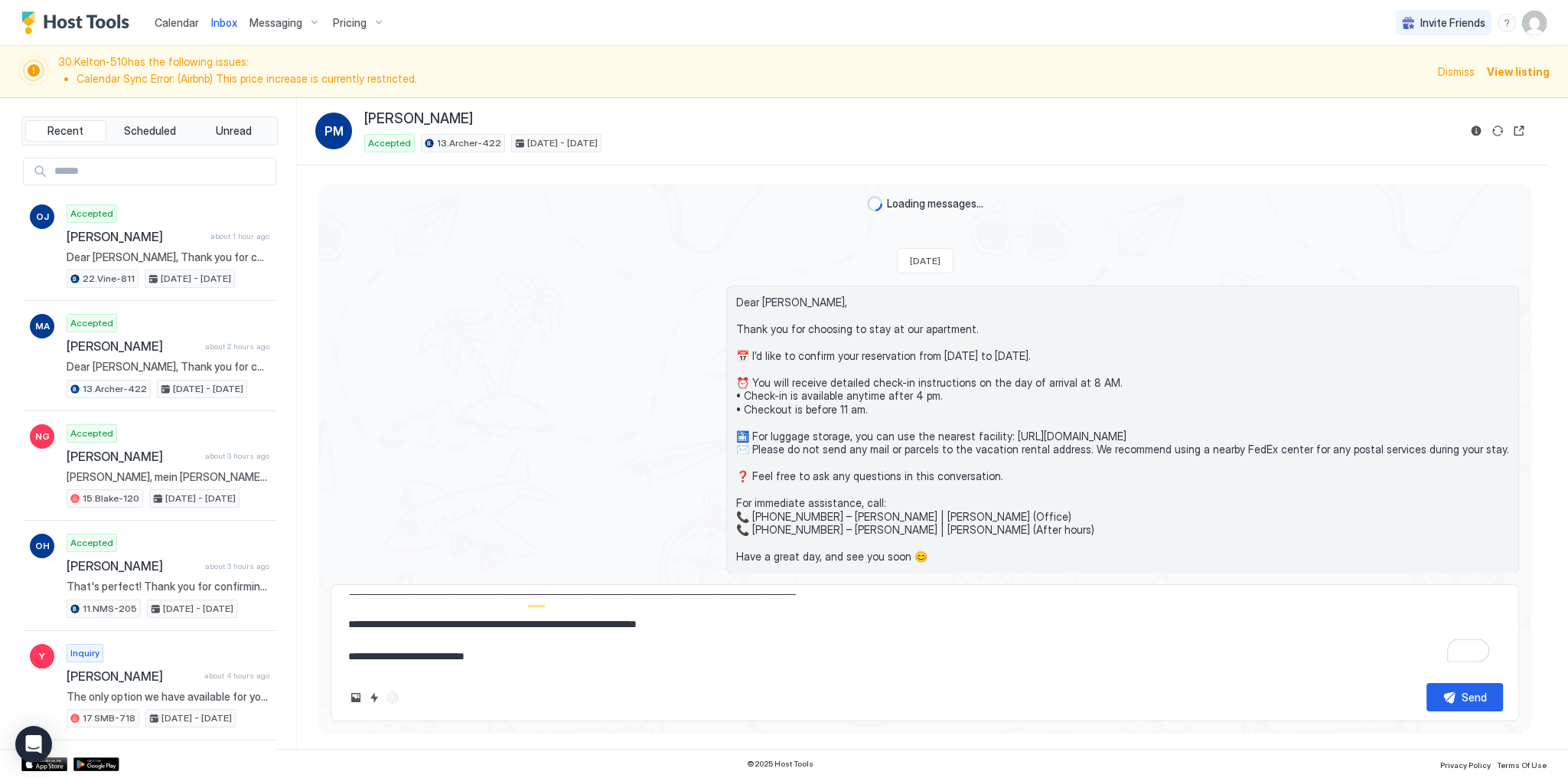
type textarea "*"
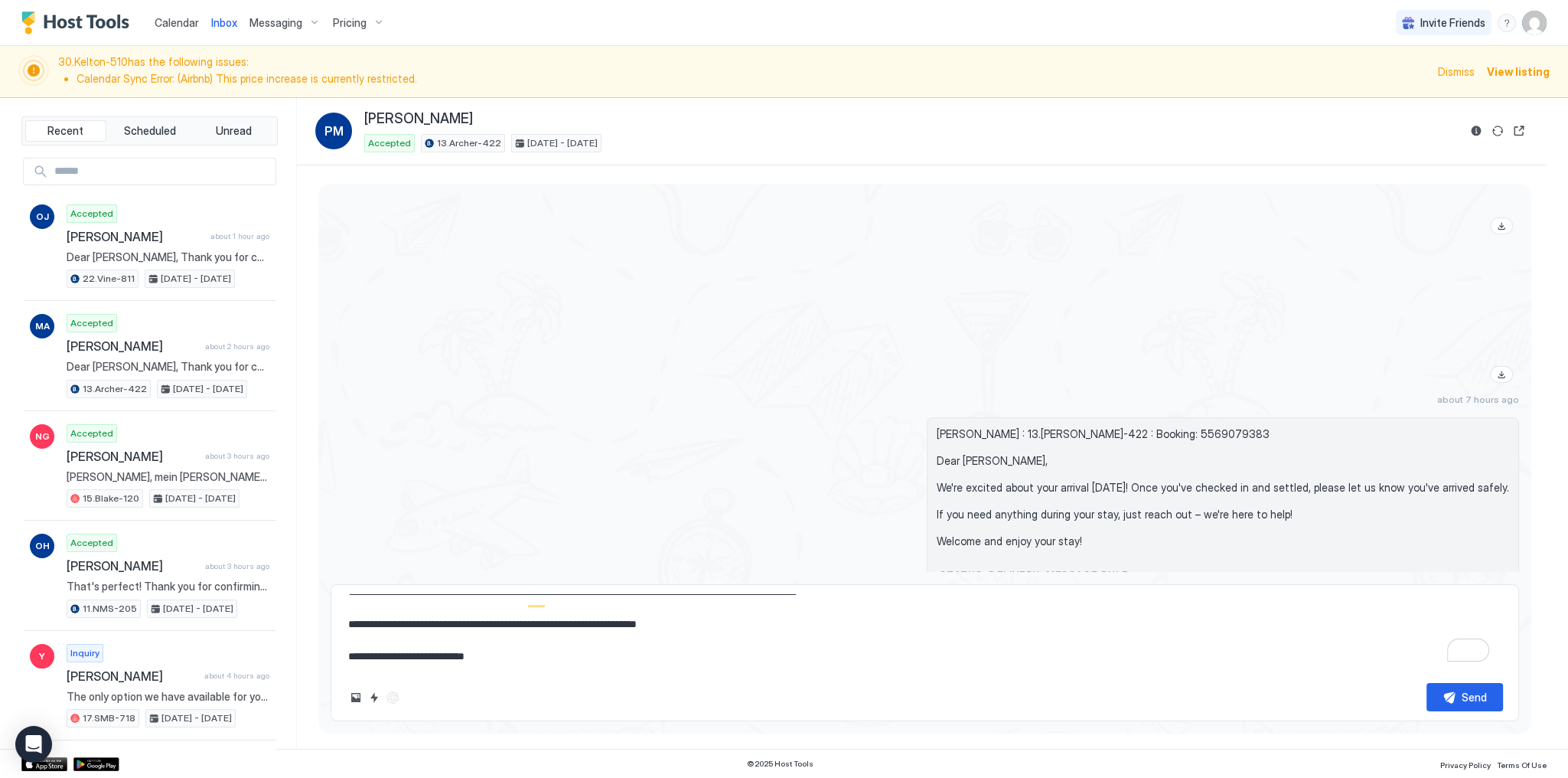
scroll to position [2283, 0]
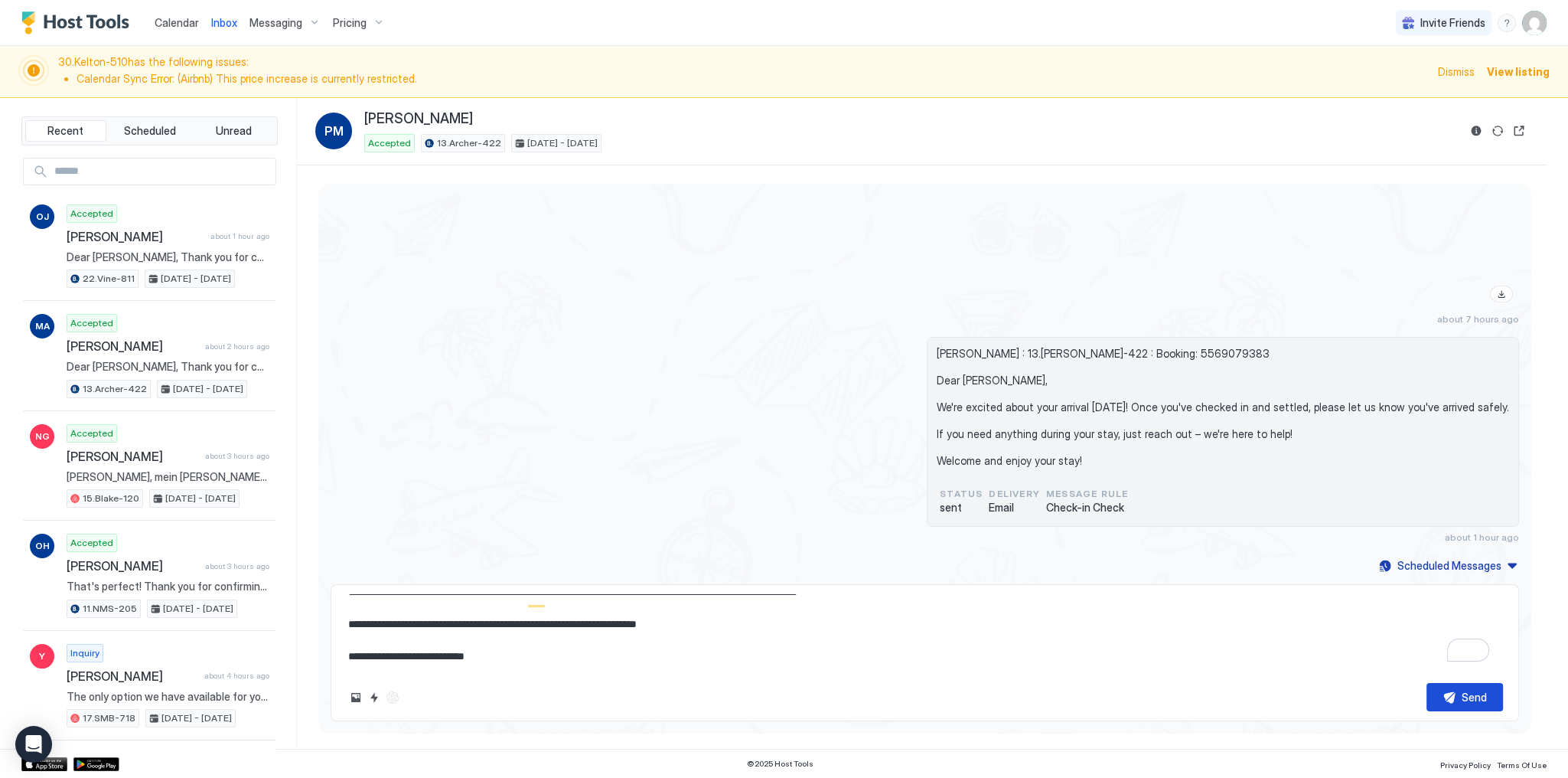
type textarea "**********"
click at [1449, 695] on button "Send" at bounding box center [1465, 697] width 77 height 28
type textarea "*"
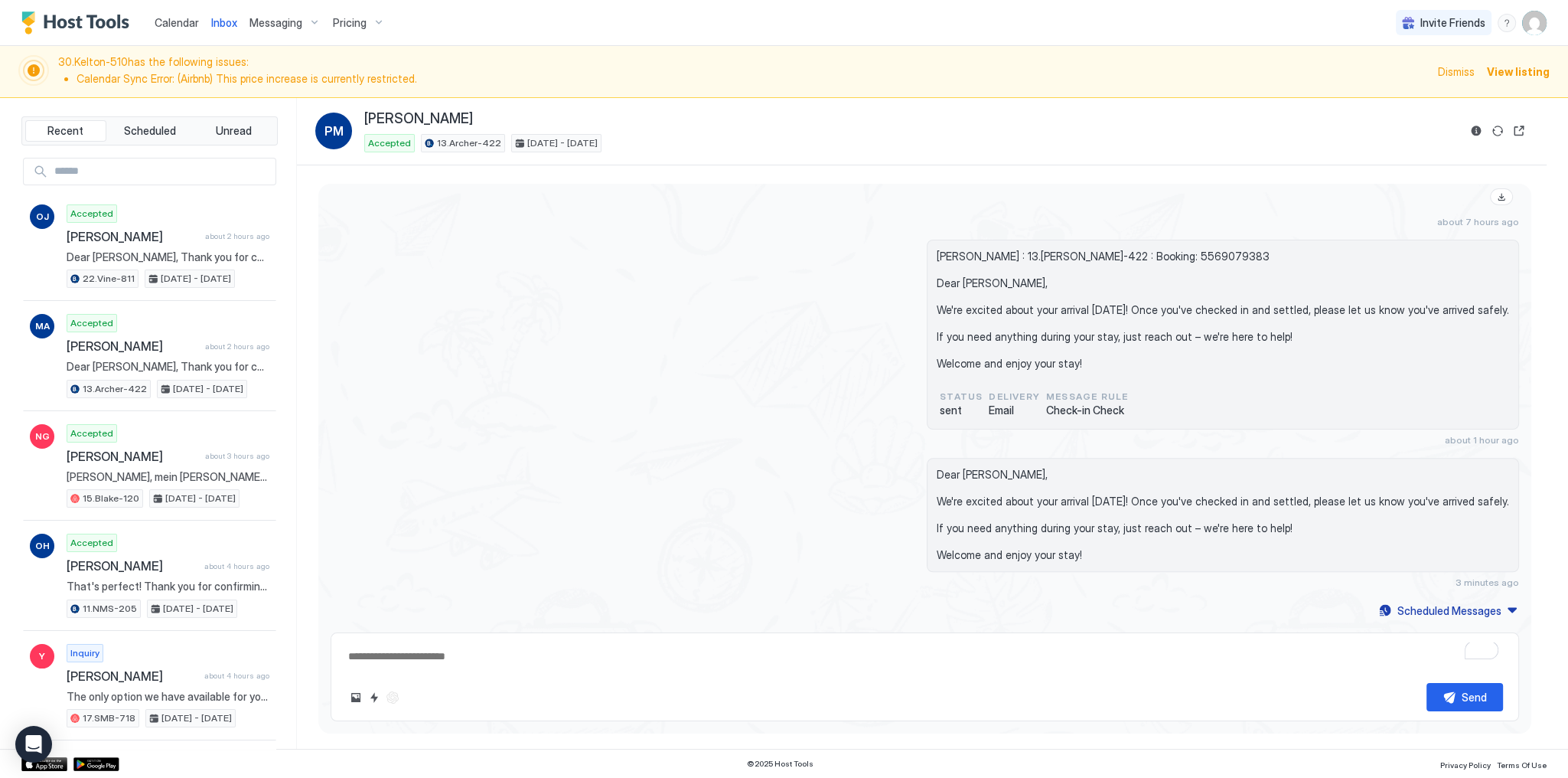
scroll to position [0, 0]
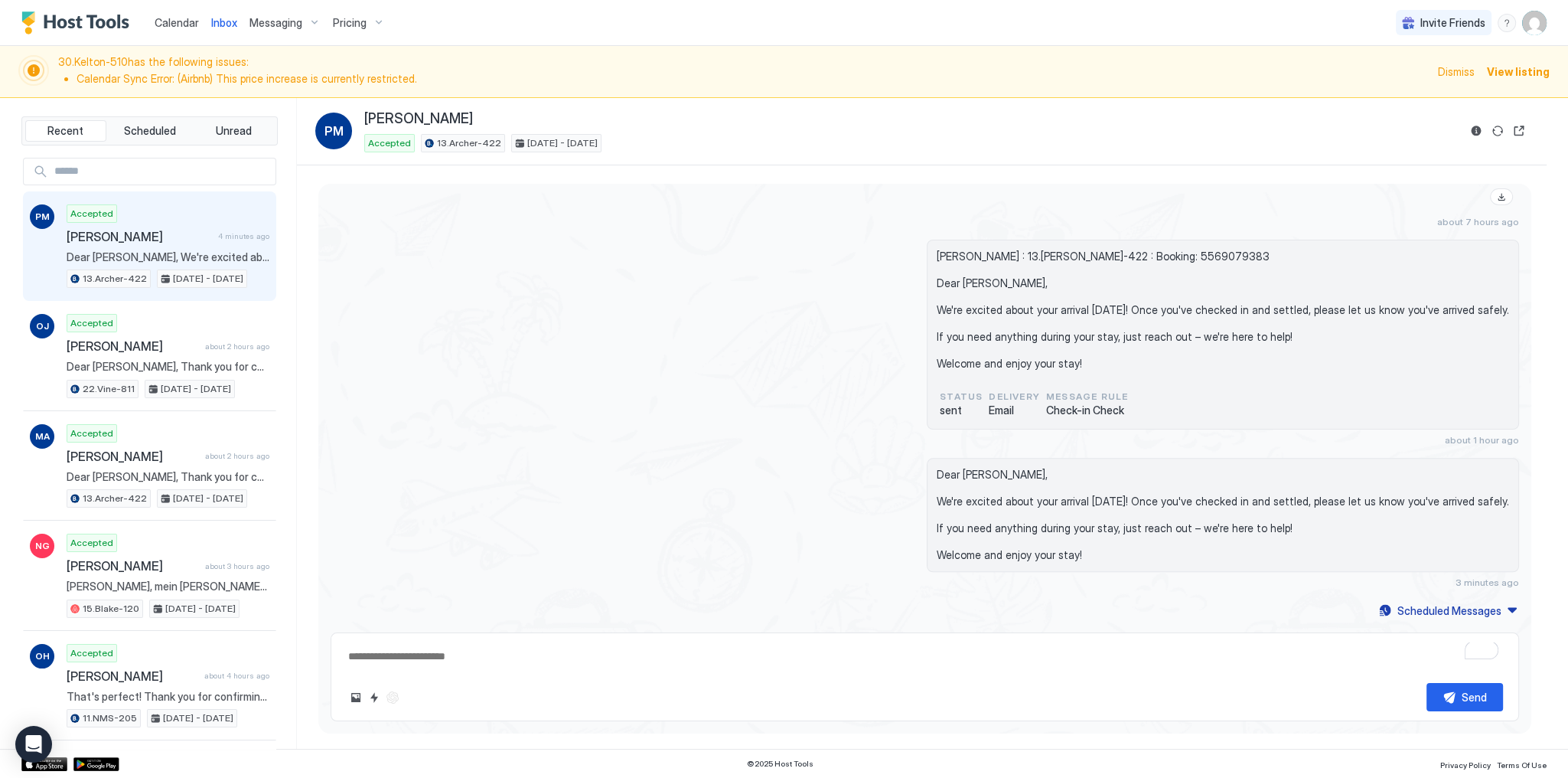
click at [576, 491] on div "Dear Paul, We're excited about your arrival today! Once you've checked in and s…" at bounding box center [925, 523] width 1189 height 130
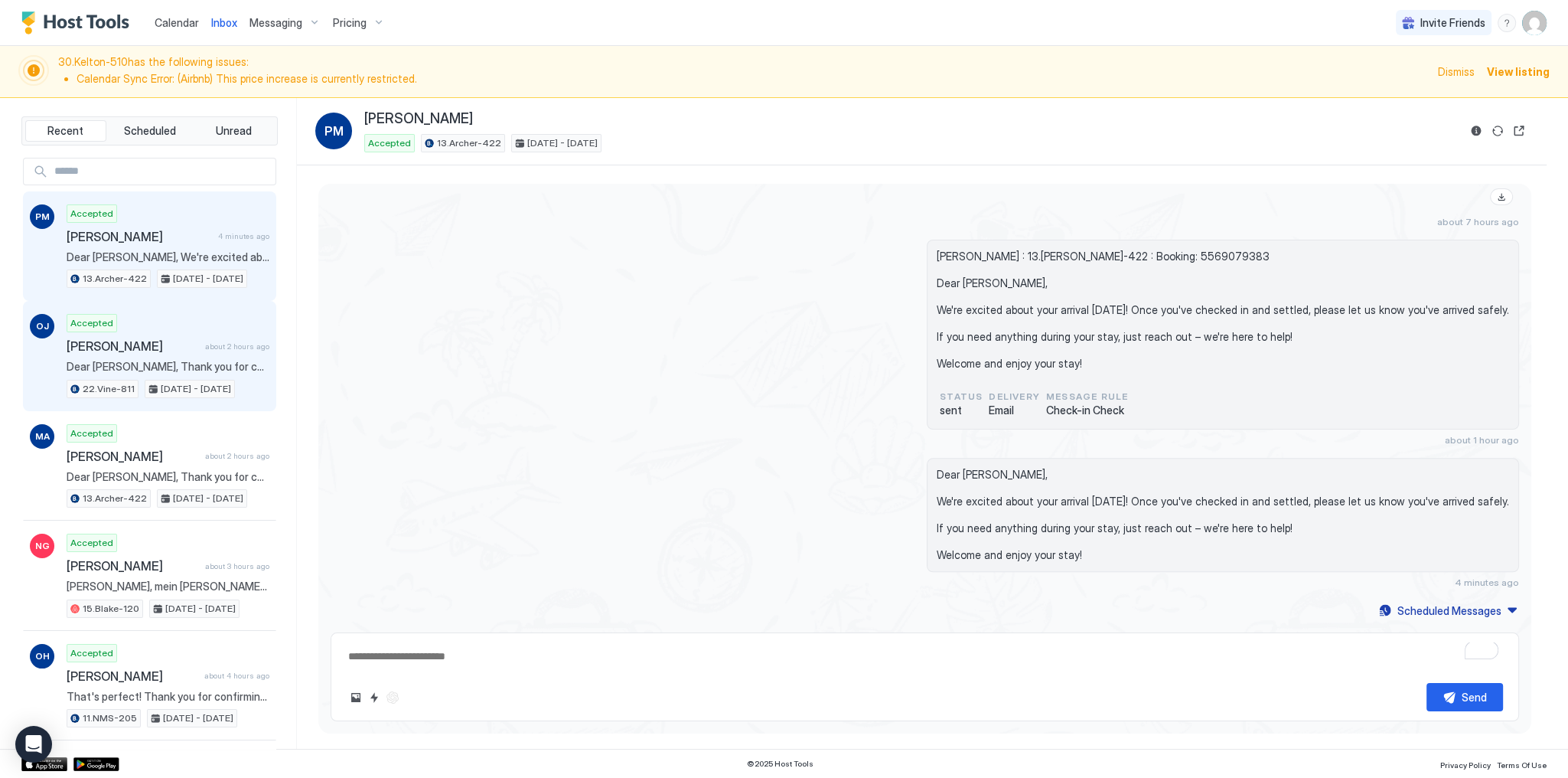
click at [171, 353] on div "Accepted Obrien Jonathan about 2 hours ago Dear Obrien, Thank you for choosing …" at bounding box center [168, 356] width 203 height 84
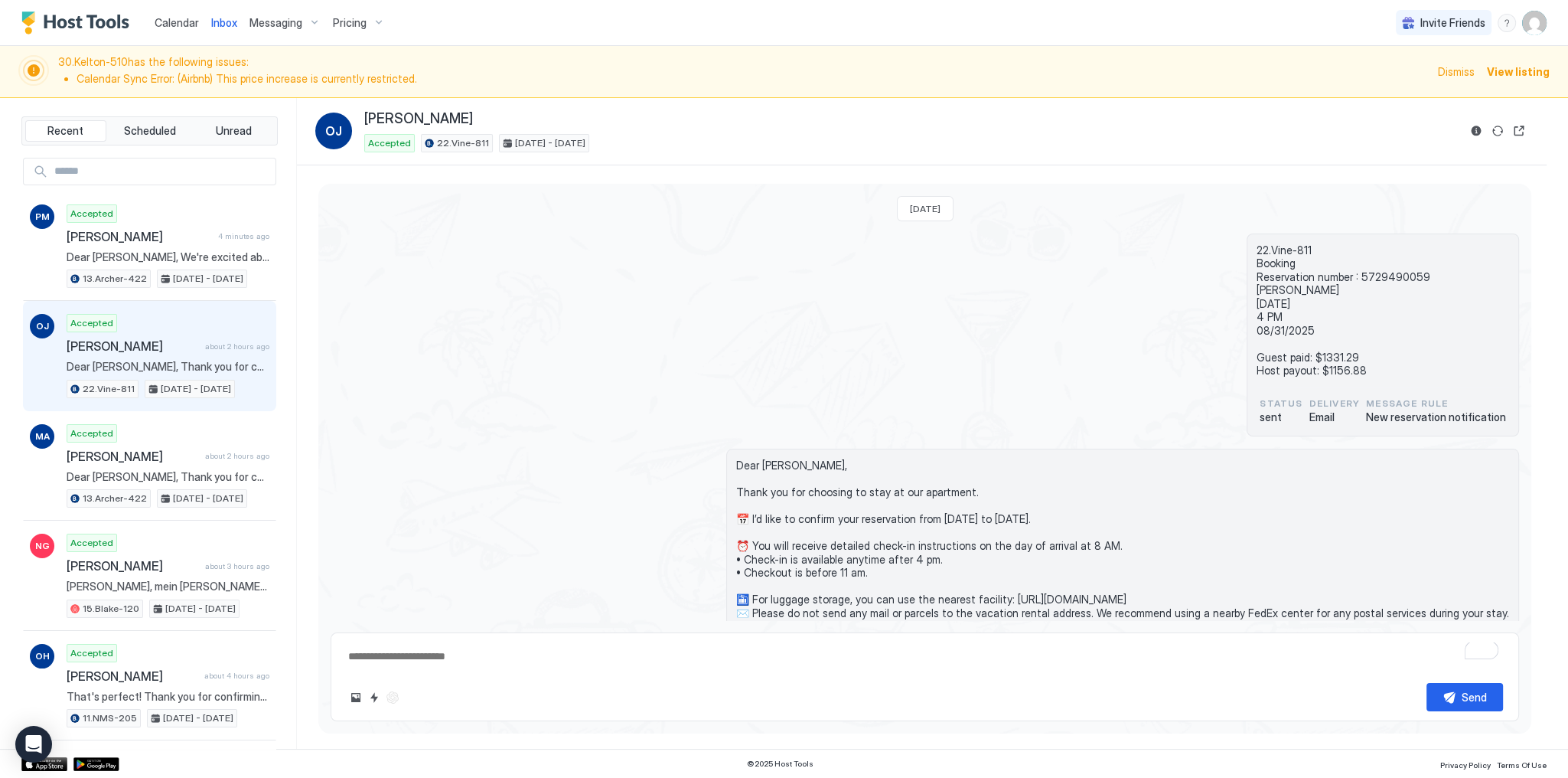
scroll to position [162, 0]
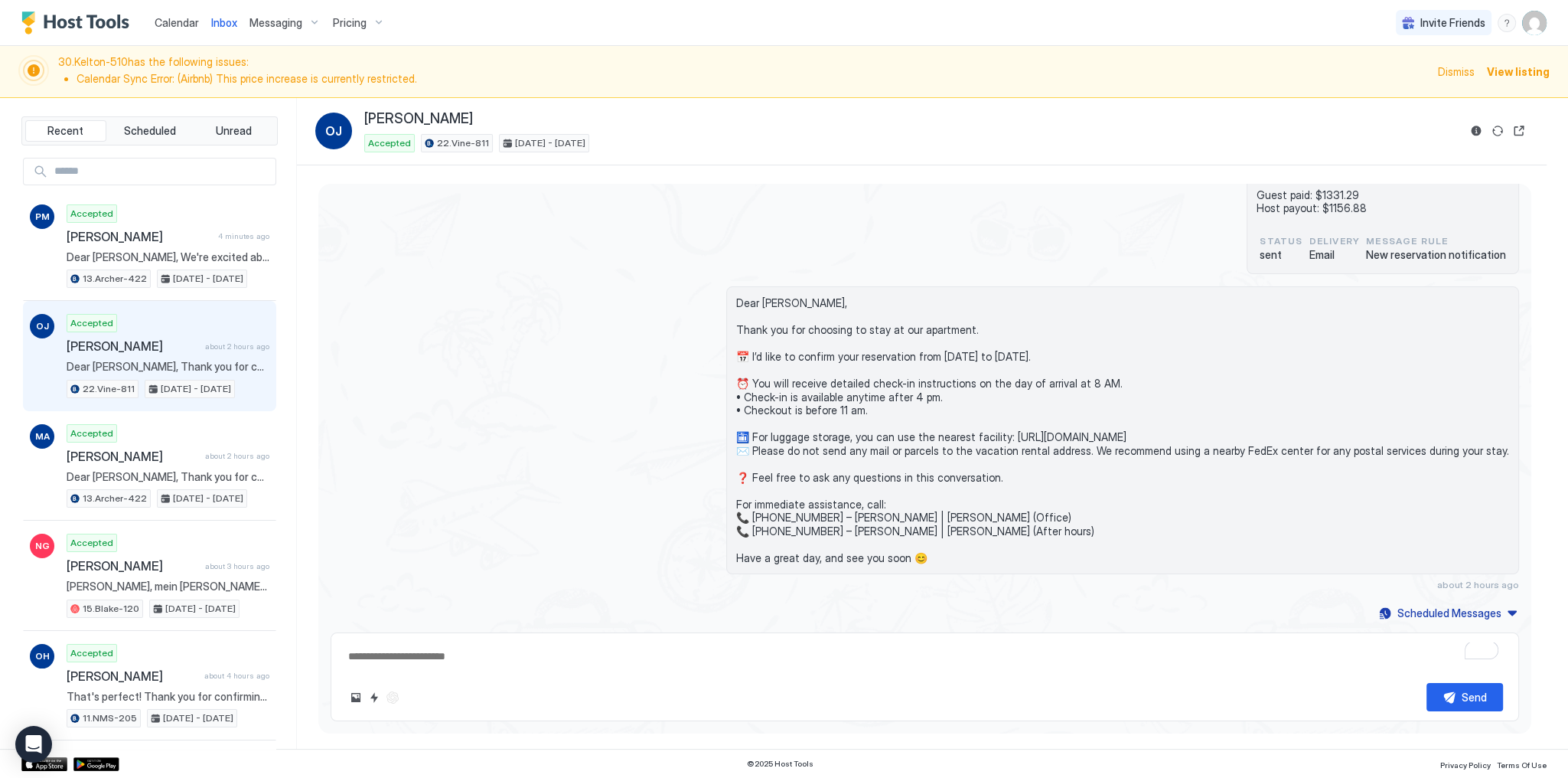
click at [1468, 128] on button "Reservation information" at bounding box center [1477, 131] width 18 height 18
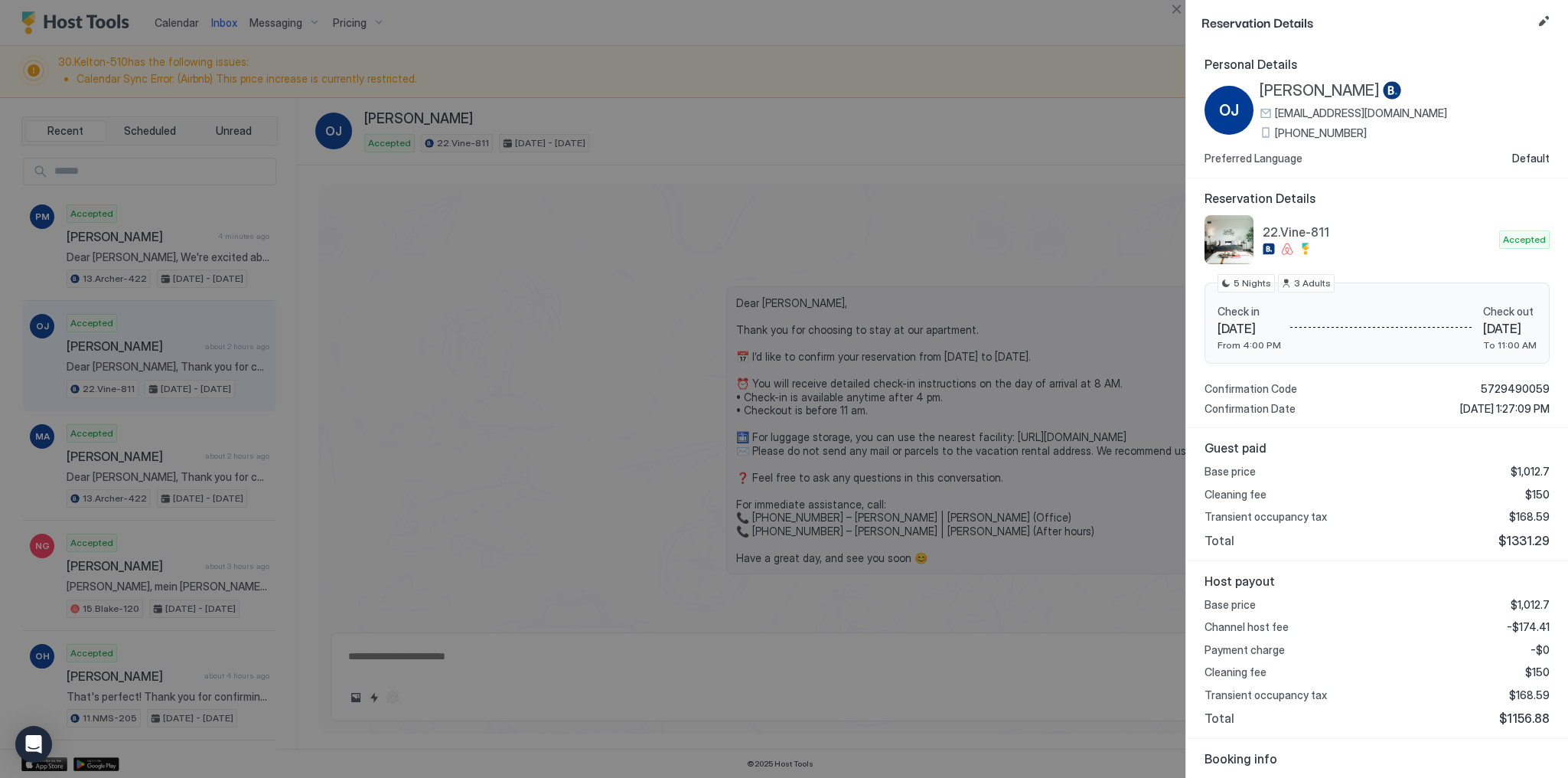
click at [1510, 533] on span "$1331.29" at bounding box center [1524, 541] width 51 height 15
copy span "1331.29"
click at [1522, 622] on span "-$174.41" at bounding box center [1528, 627] width 43 height 13
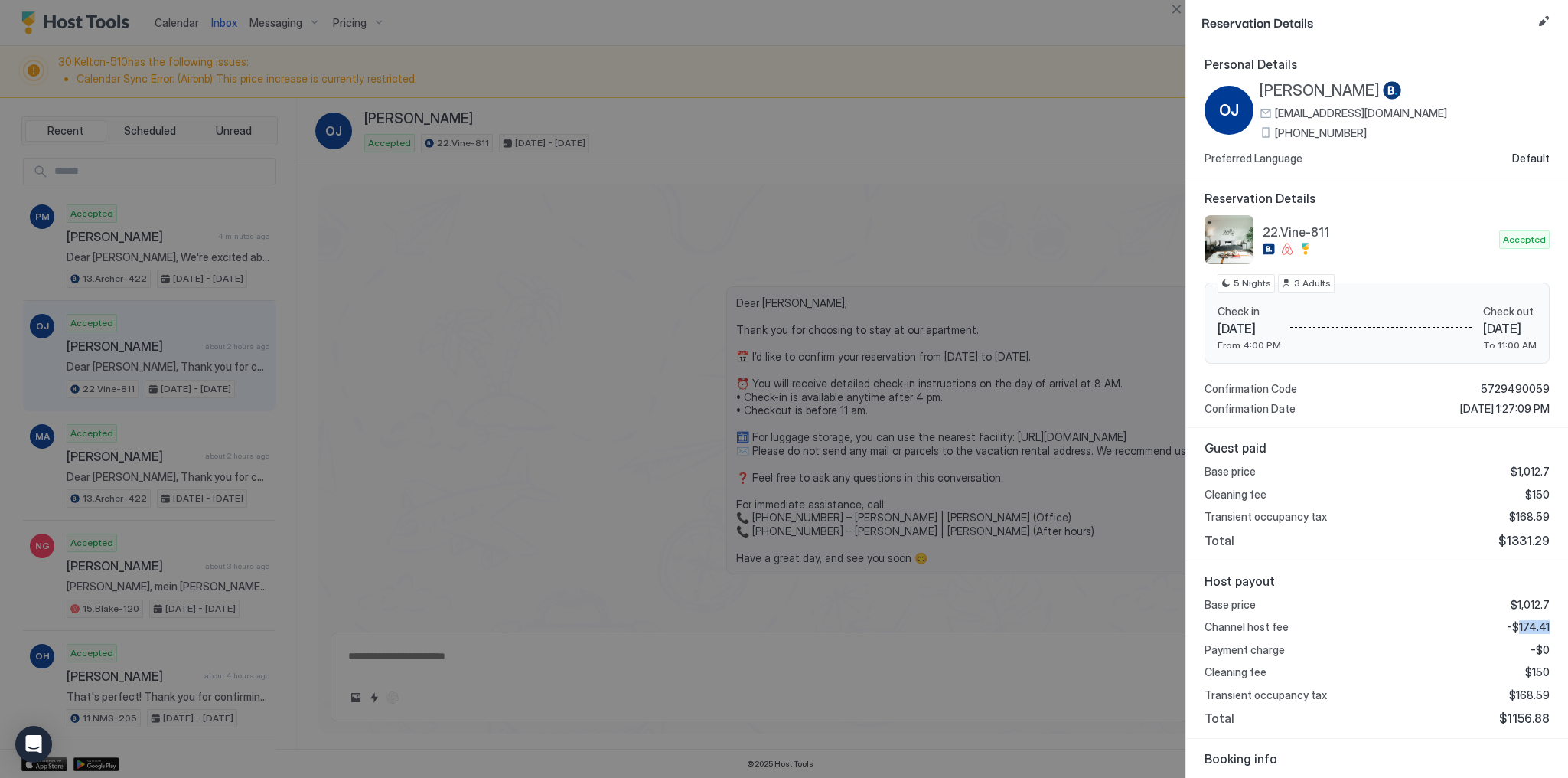
copy span "174.41"
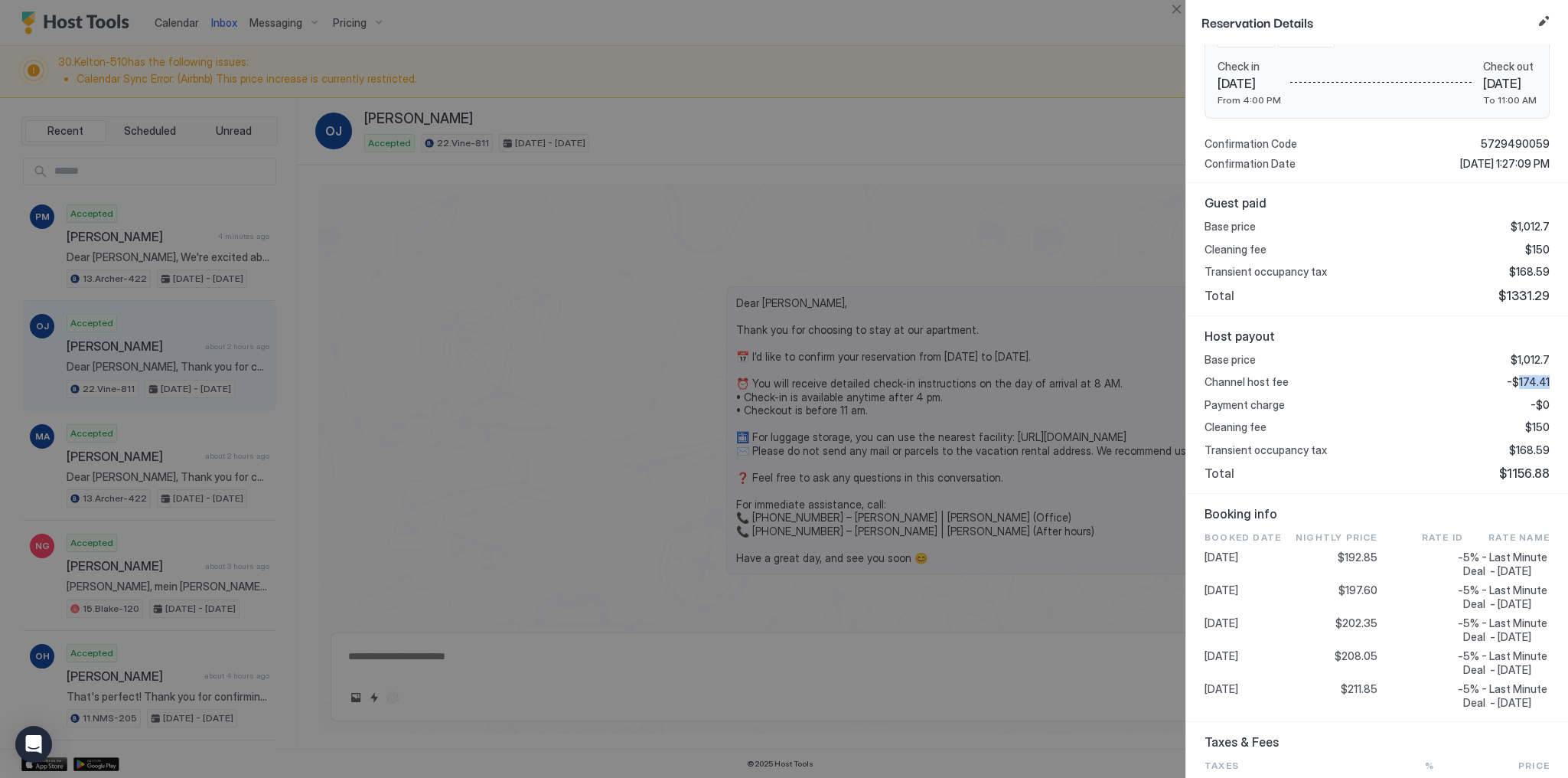
scroll to position [307, 0]
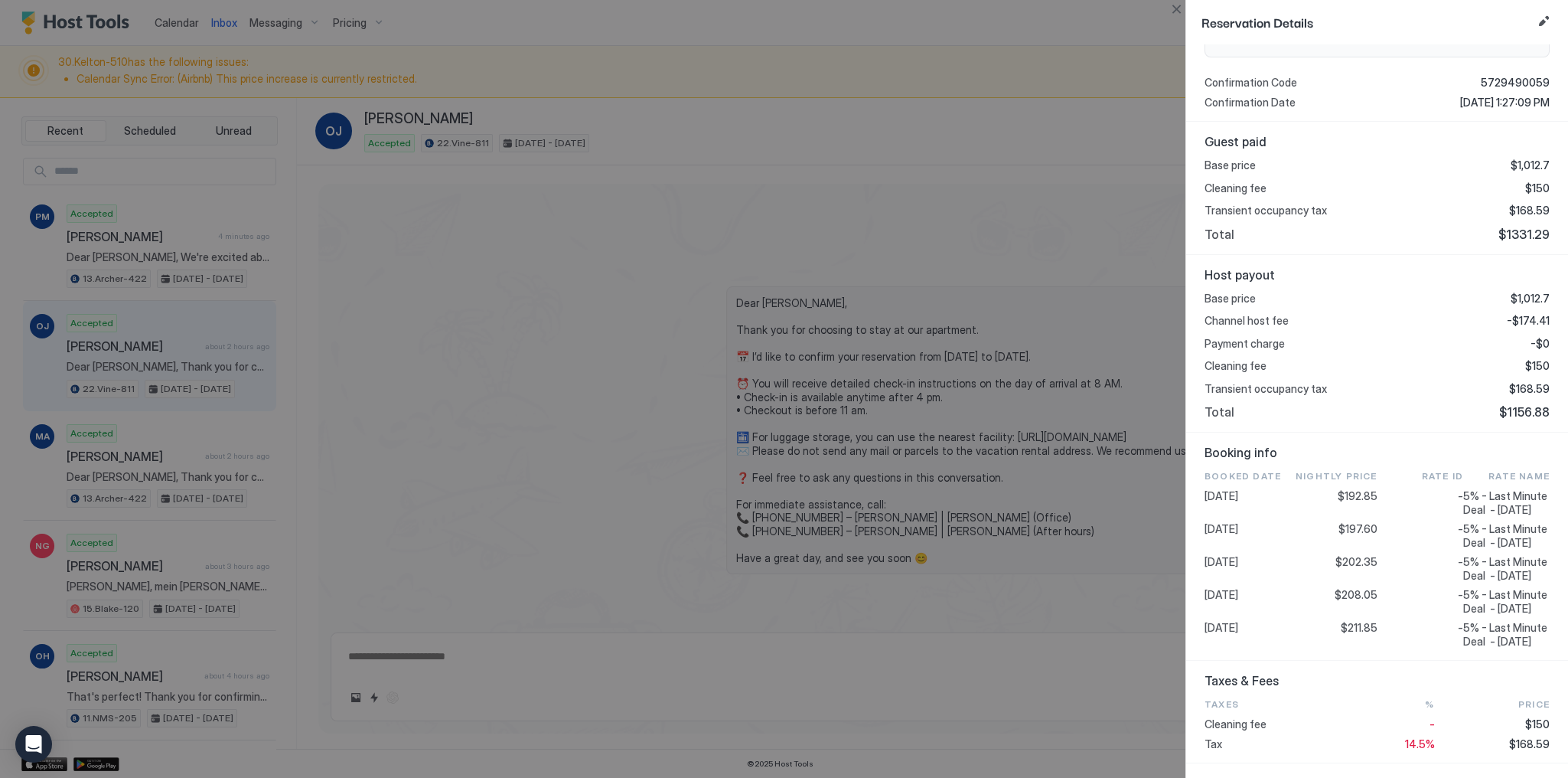
click at [1357, 569] on span "$202.35" at bounding box center [1357, 562] width 42 height 13
copy span "202.35"
click at [1530, 389] on span "$168.59" at bounding box center [1530, 389] width 41 height 13
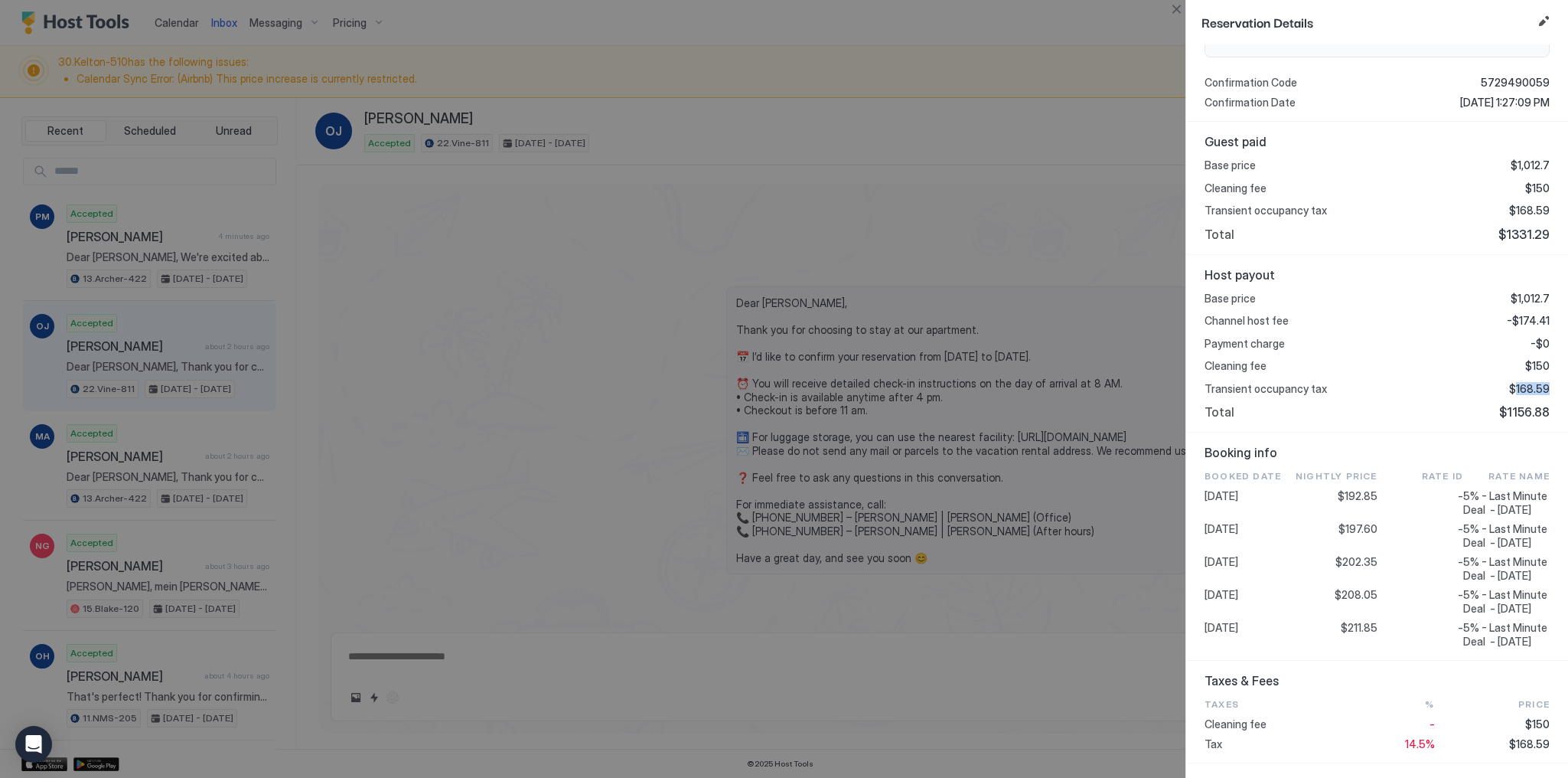
copy span "168.59"
click at [885, 277] on div at bounding box center [784, 389] width 1568 height 778
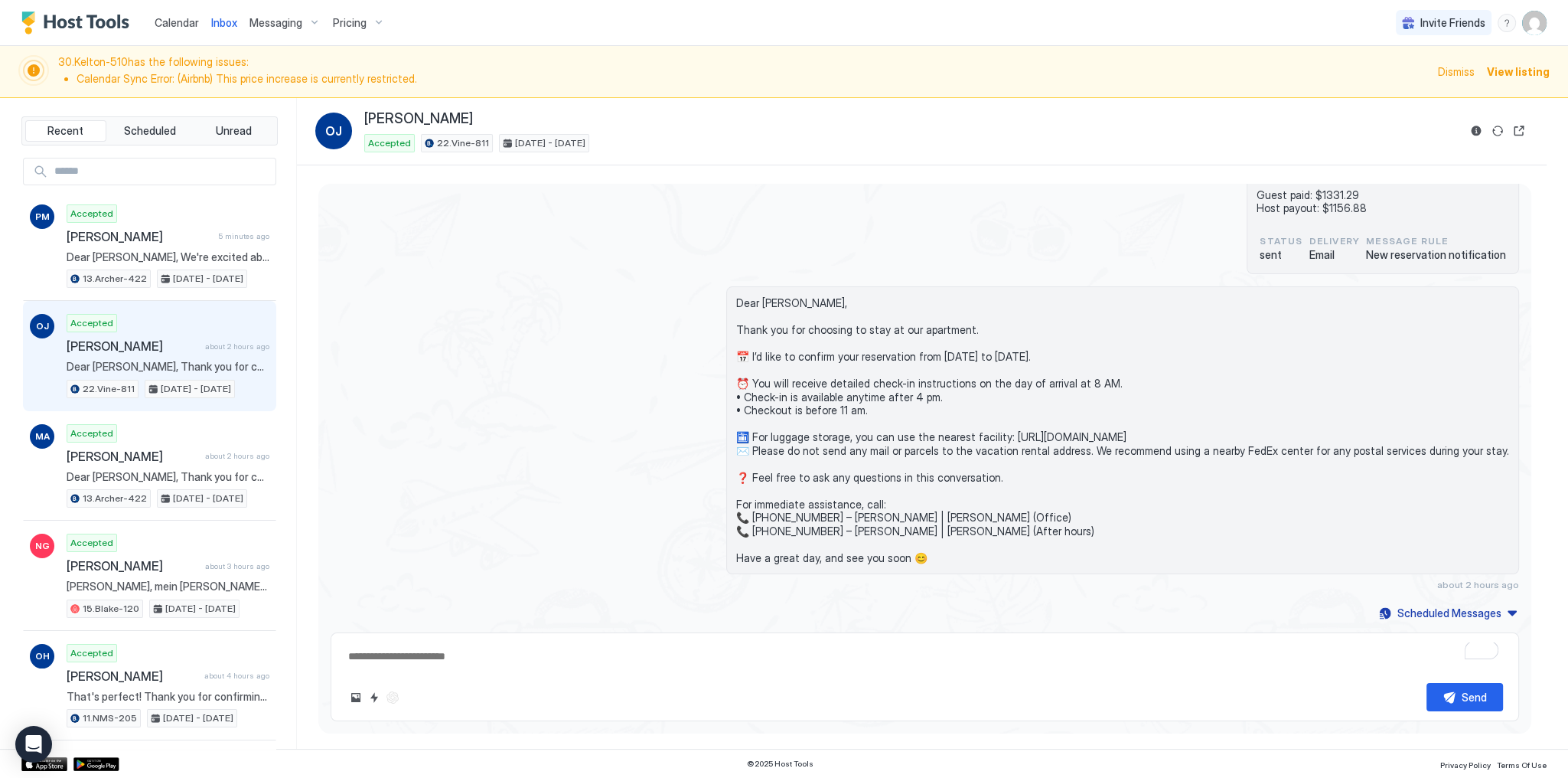
drag, startPoint x: 180, startPoint y: 23, endPoint x: 206, endPoint y: 22, distance: 26.0
click at [180, 23] on span "Calendar" at bounding box center [176, 23] width 44 height 13
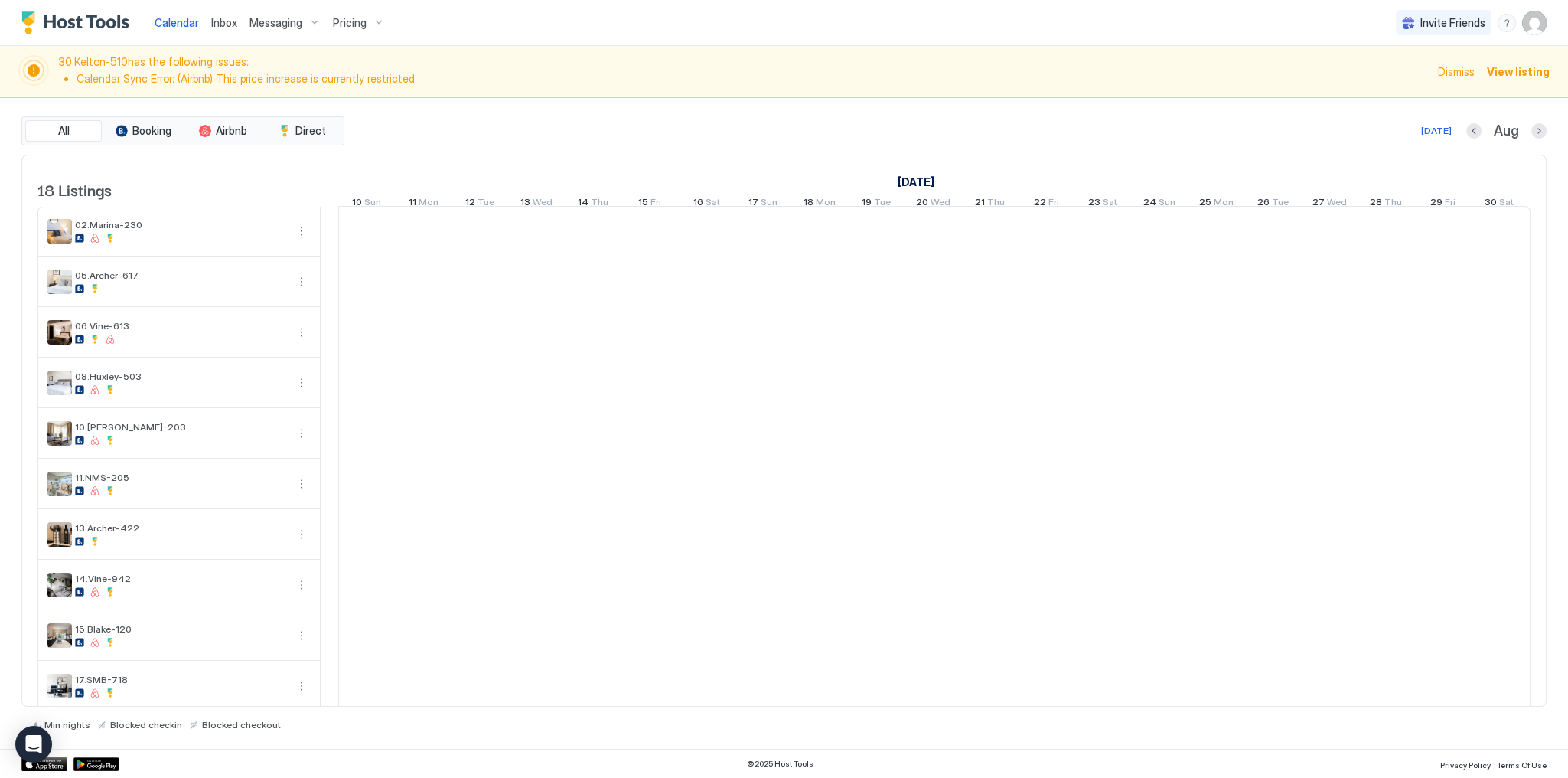
scroll to position [0, 850]
click at [217, 22] on span "Inbox" at bounding box center [224, 23] width 26 height 13
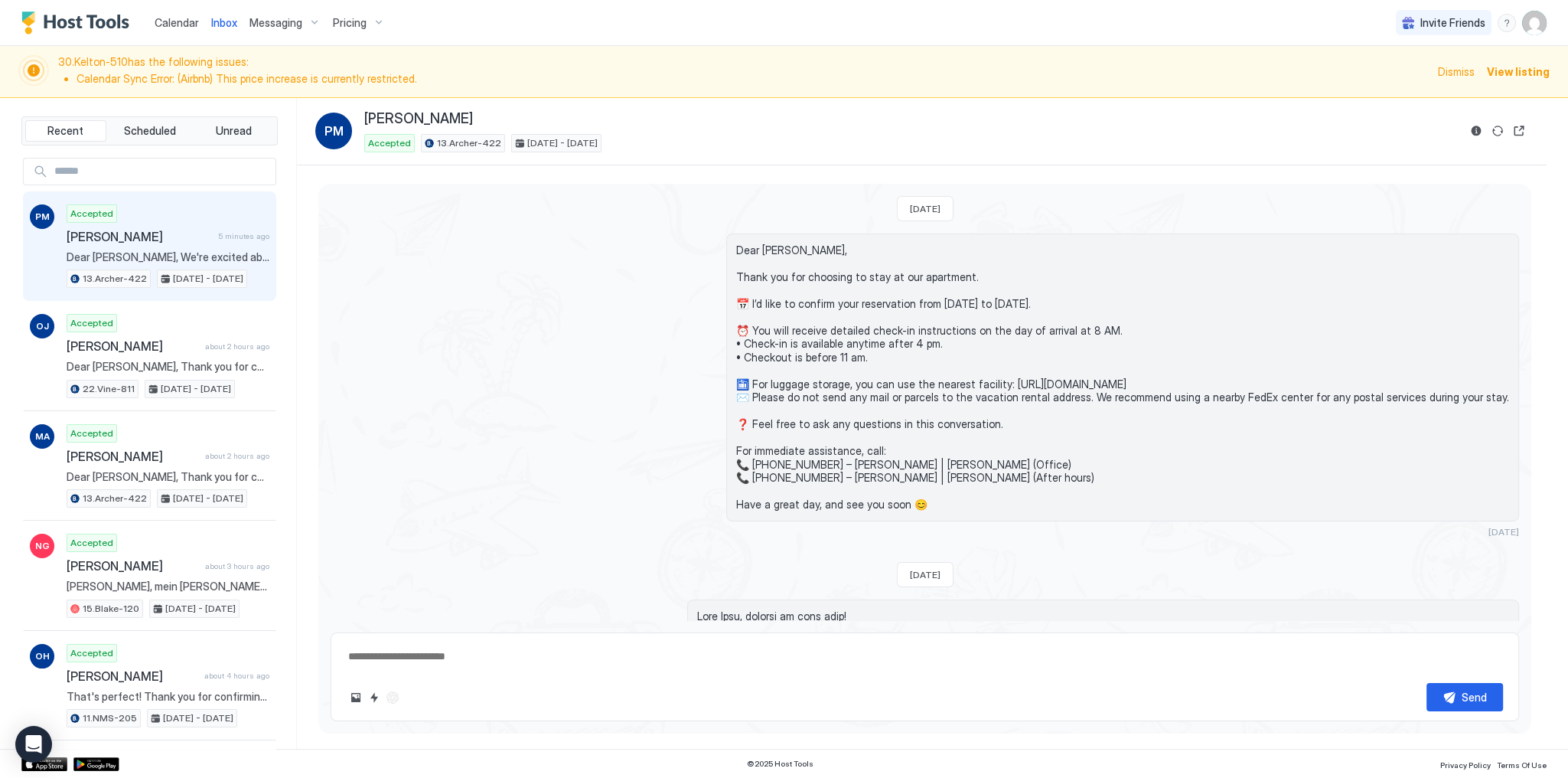
click at [217, 22] on span "Inbox" at bounding box center [224, 23] width 26 height 13
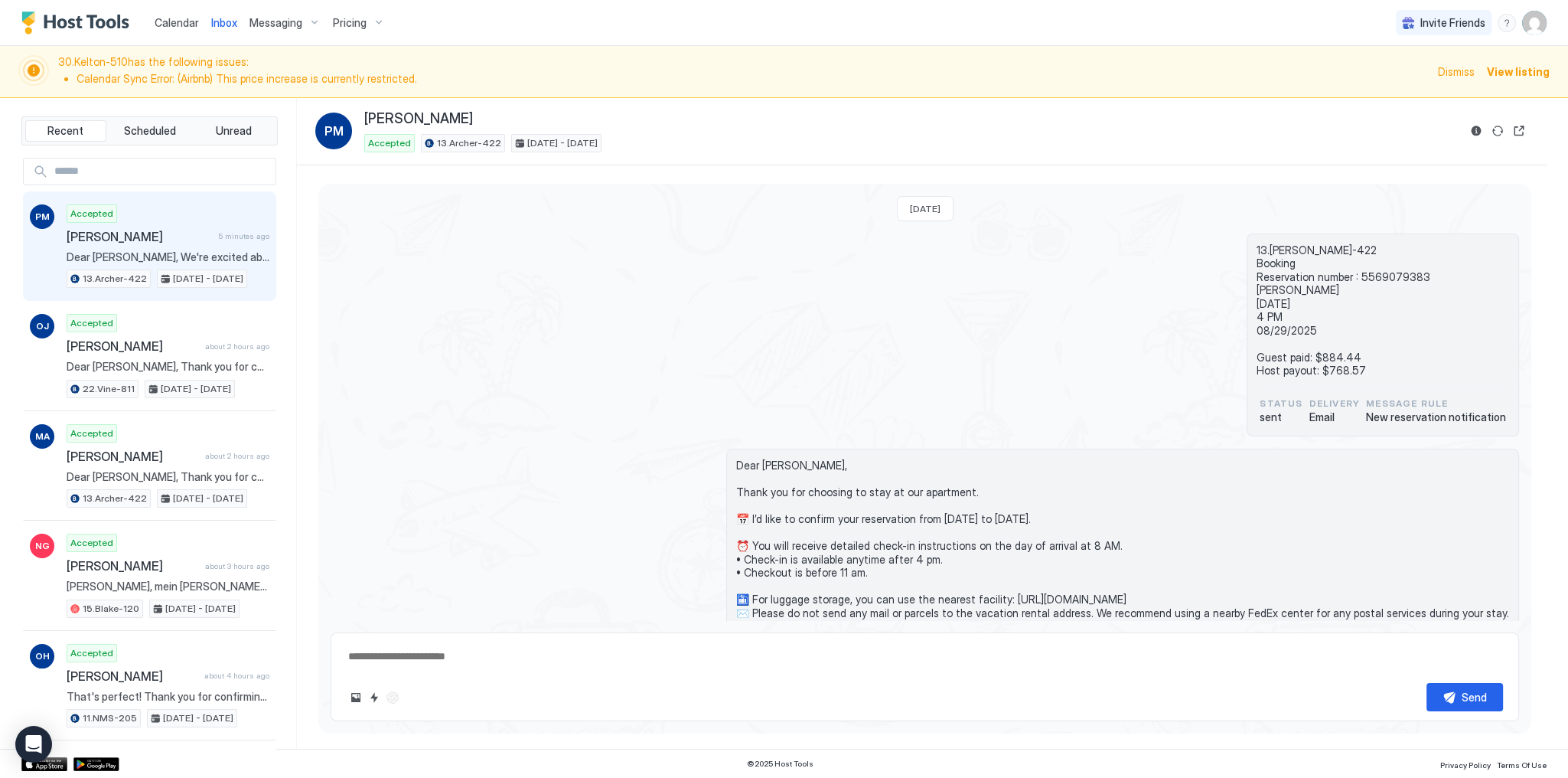
scroll to position [2265, 0]
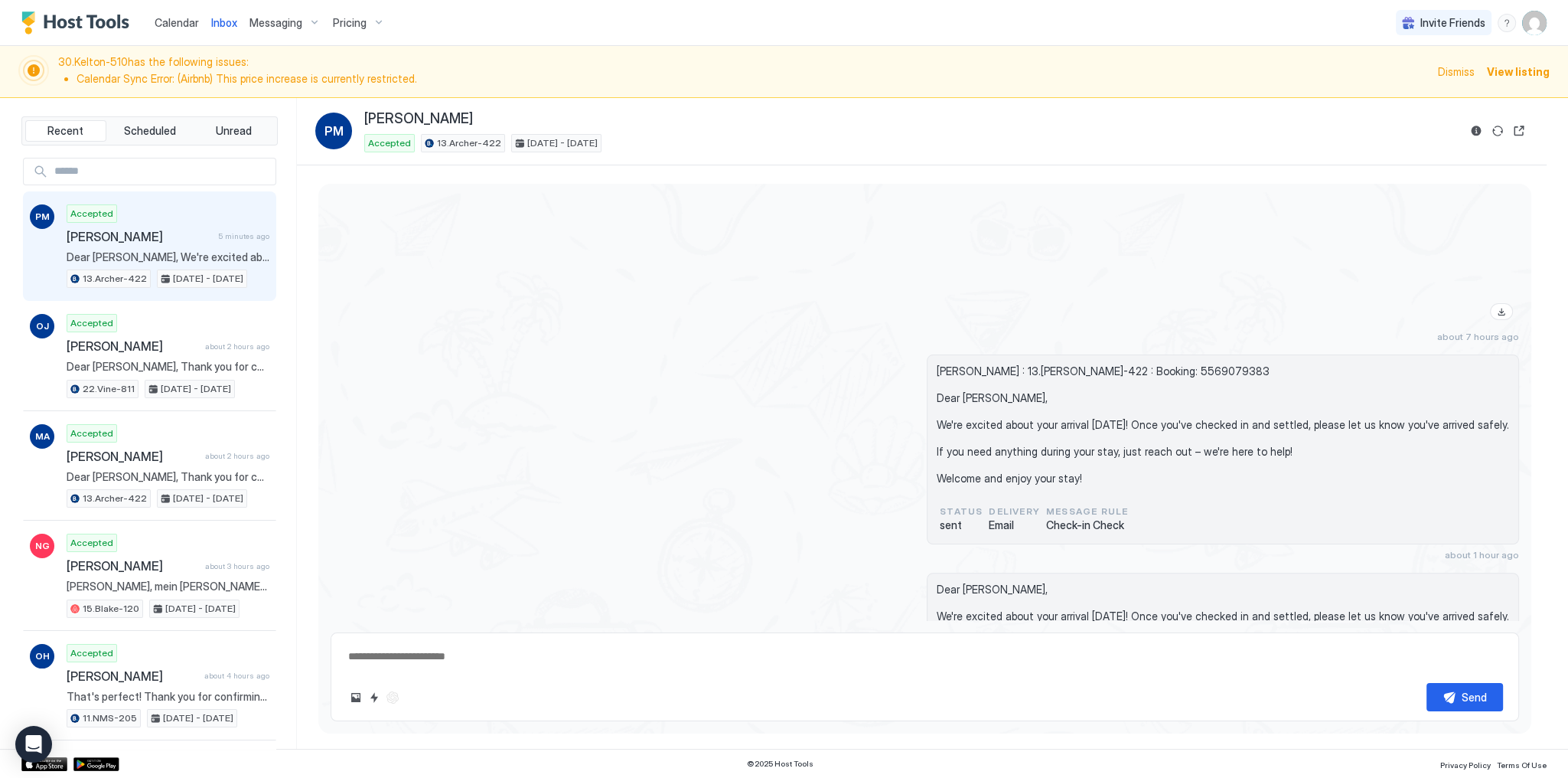
type textarea "*"
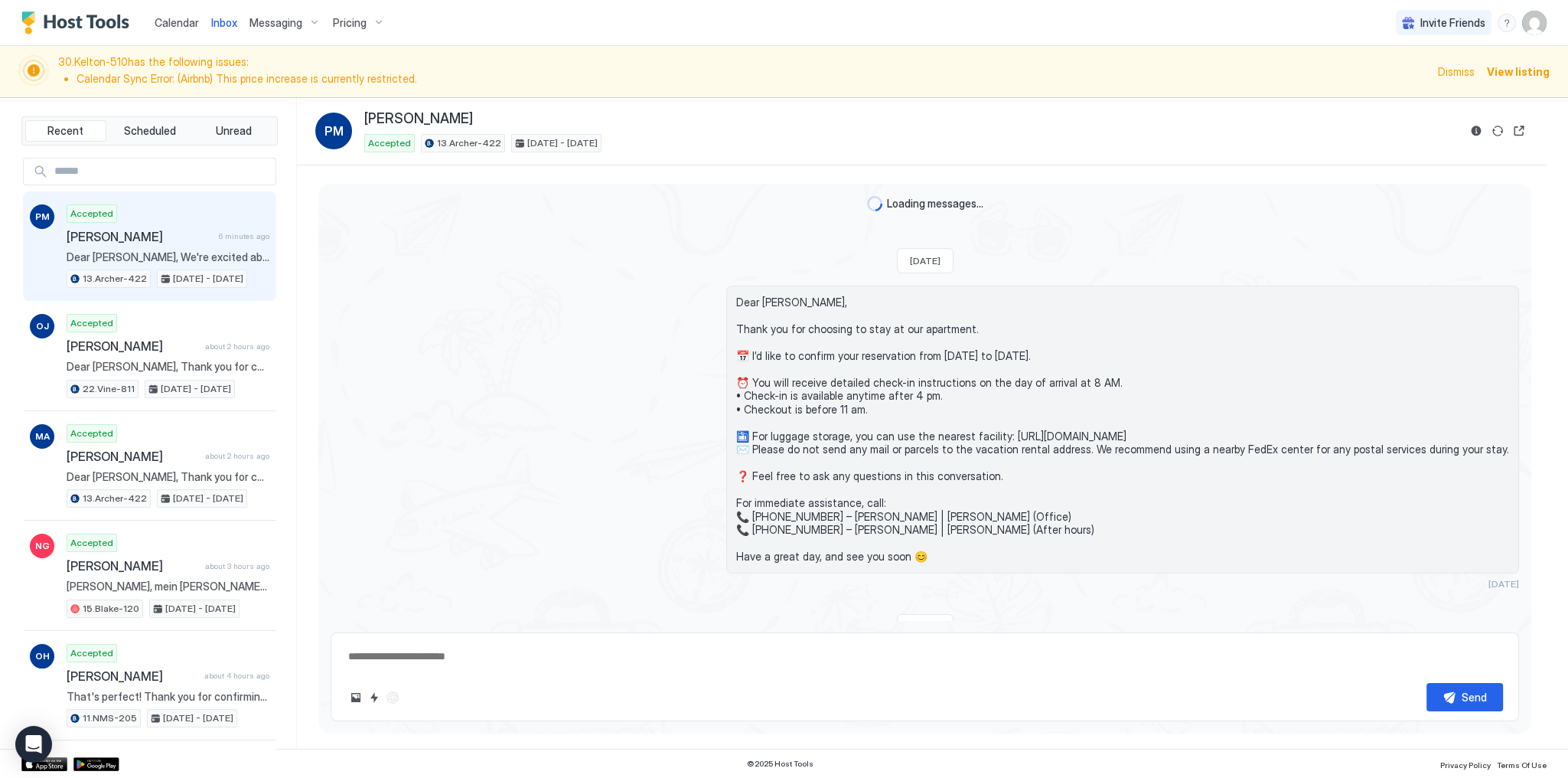
scroll to position [2103, 0]
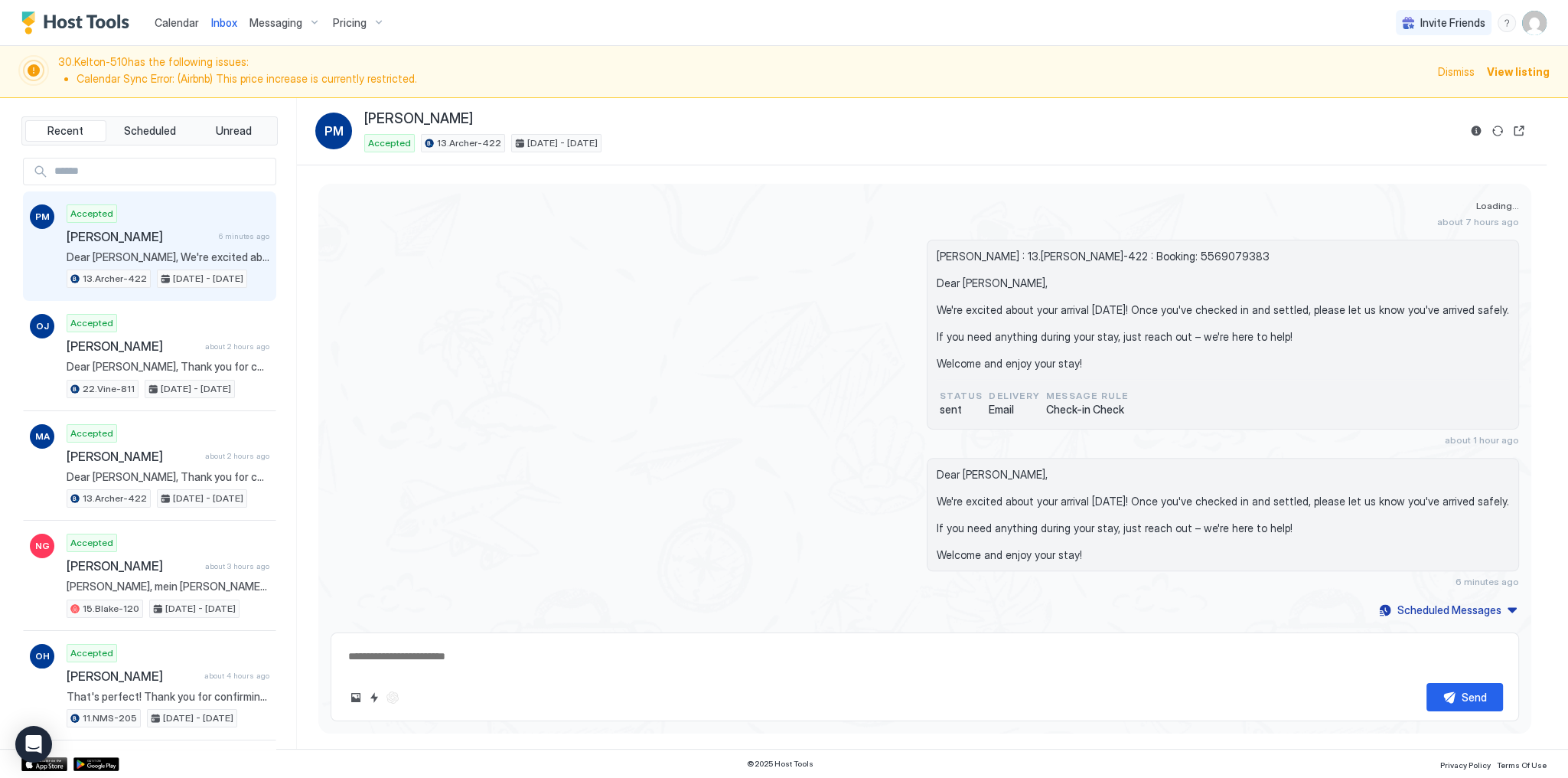
type textarea "*"
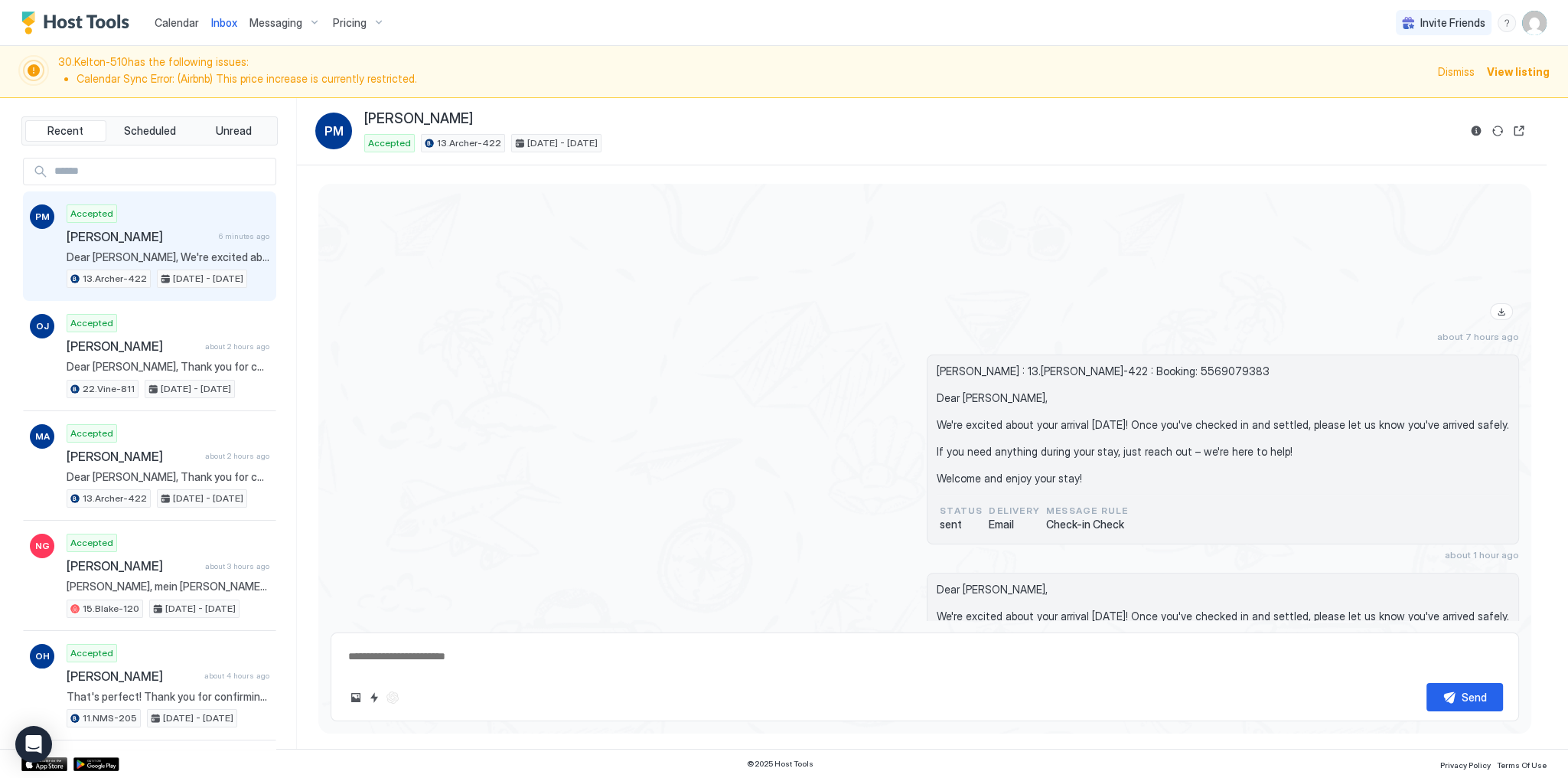
click at [706, 245] on div at bounding box center [1104, 257] width 832 height 136
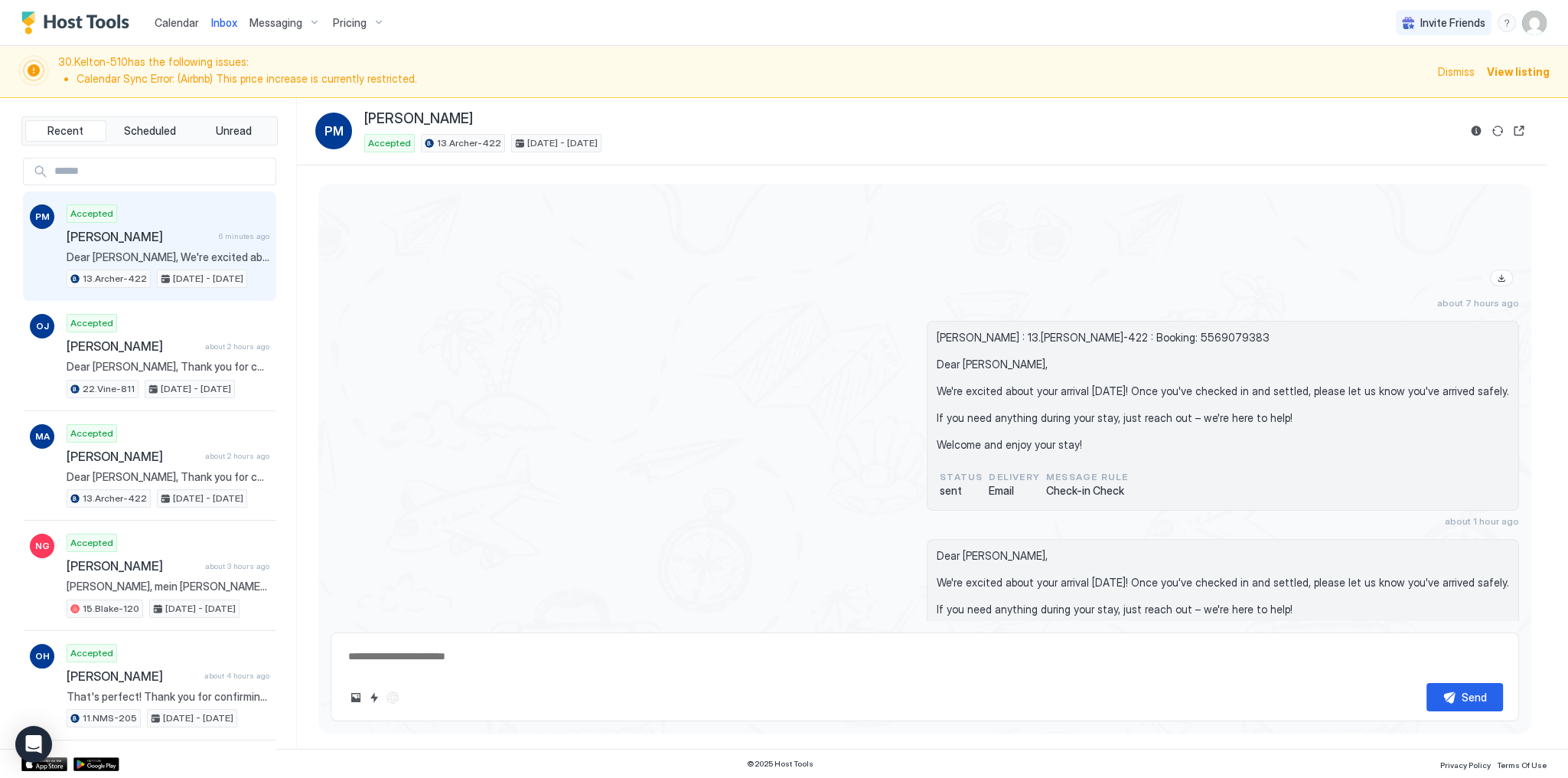
scroll to position [2227, 0]
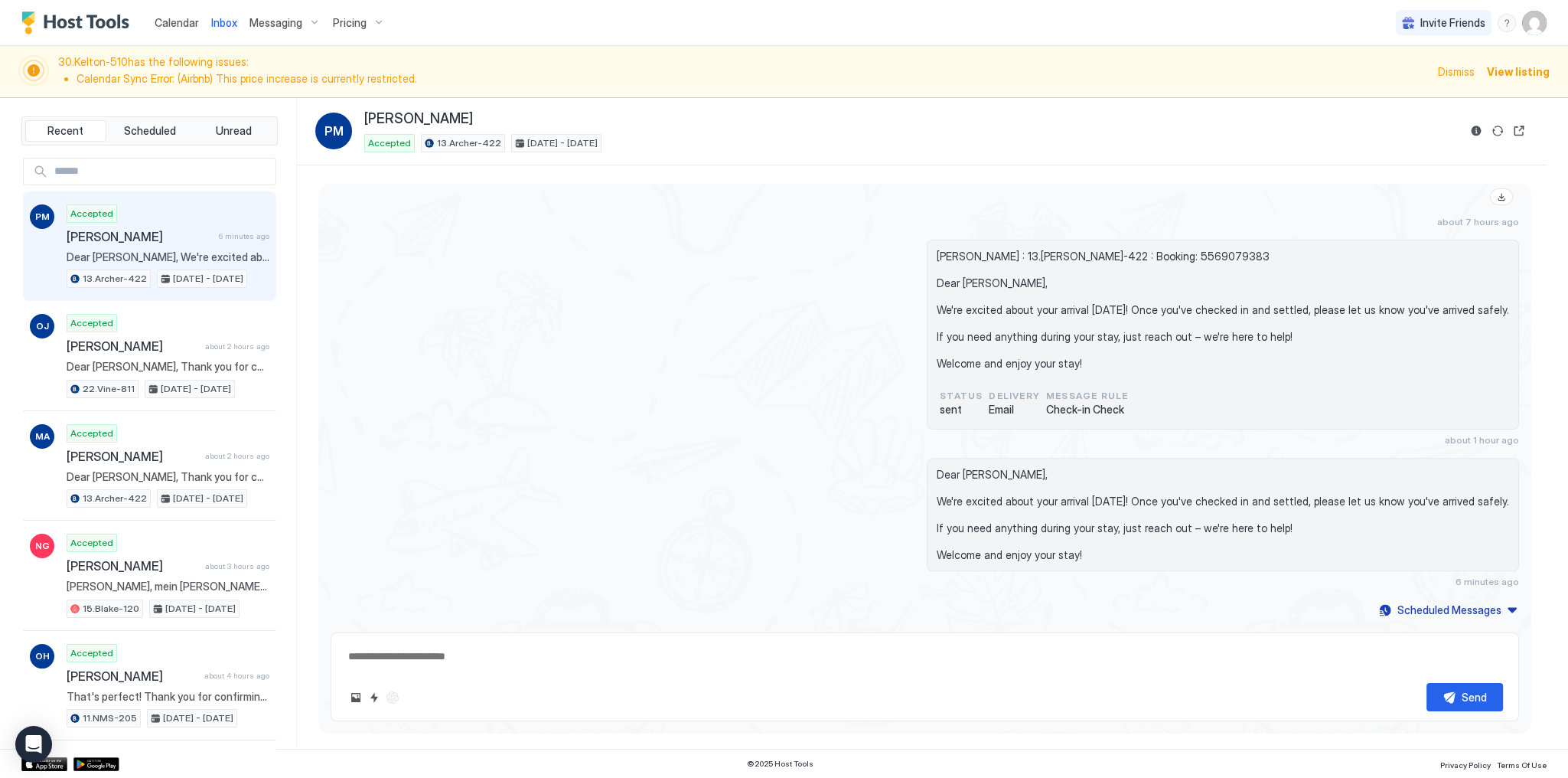
click at [1460, 74] on span "Dismiss" at bounding box center [1457, 71] width 37 height 16
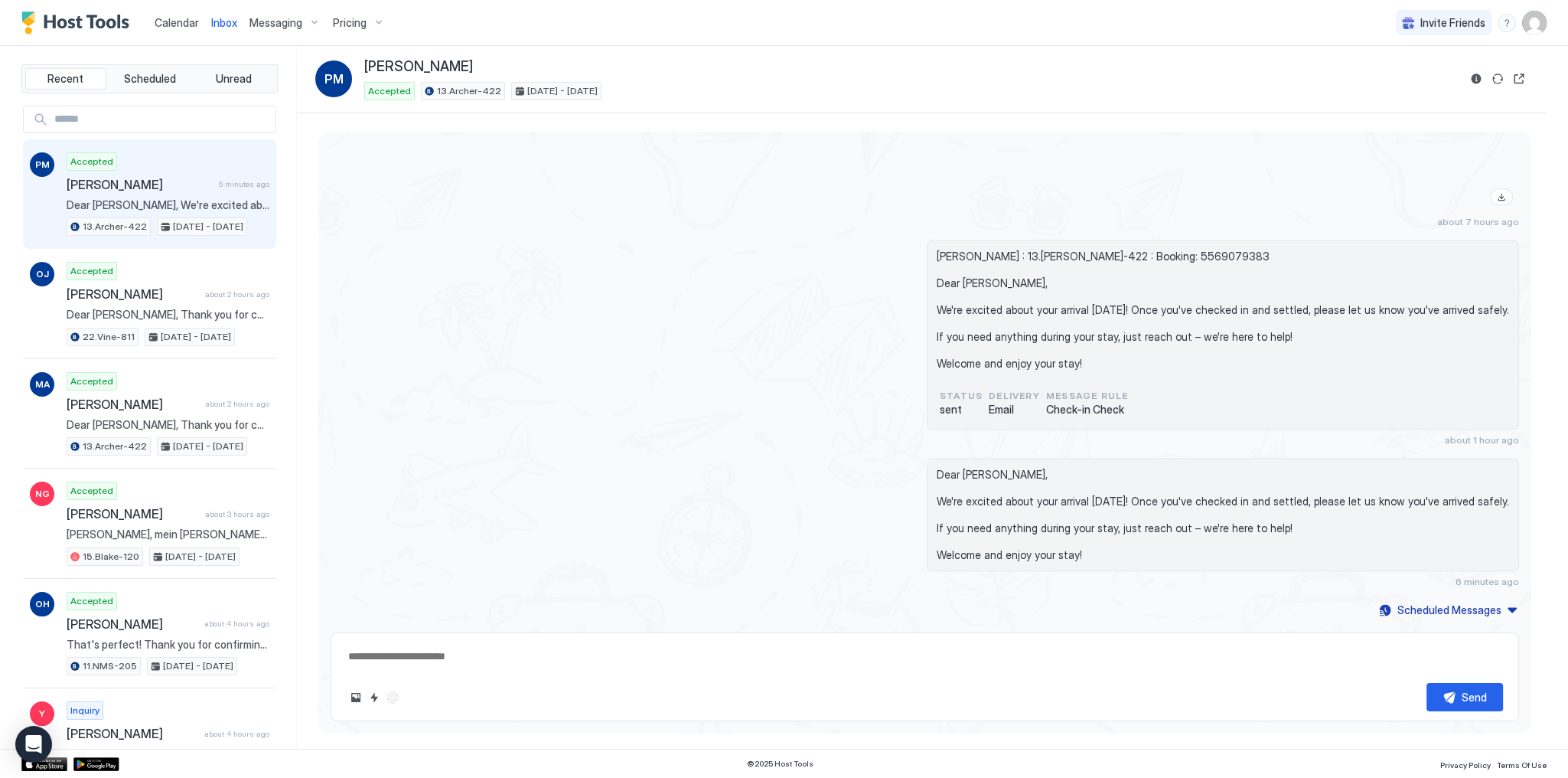
click at [187, 23] on span "Calendar" at bounding box center [176, 23] width 44 height 13
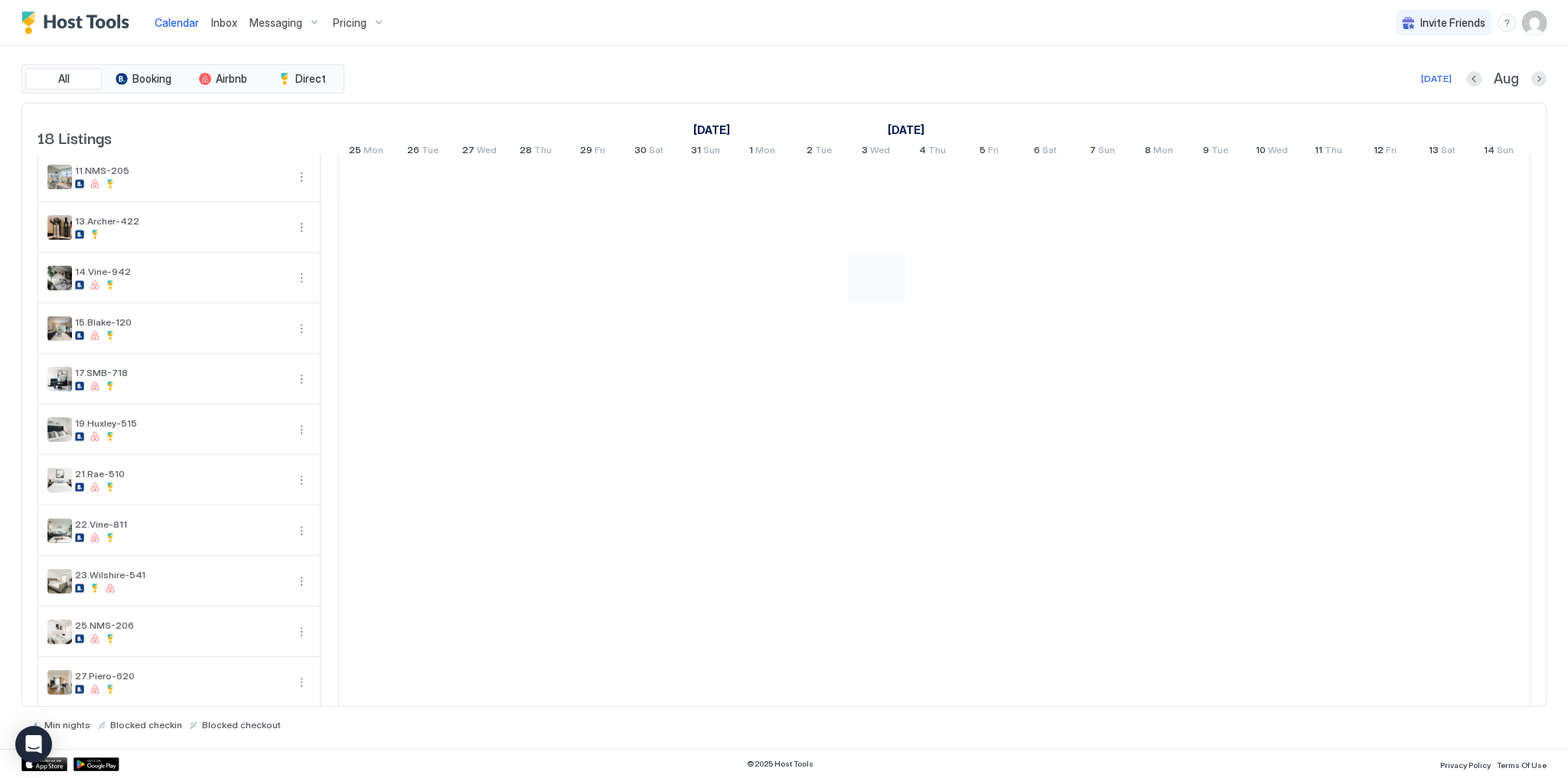
scroll to position [372, 0]
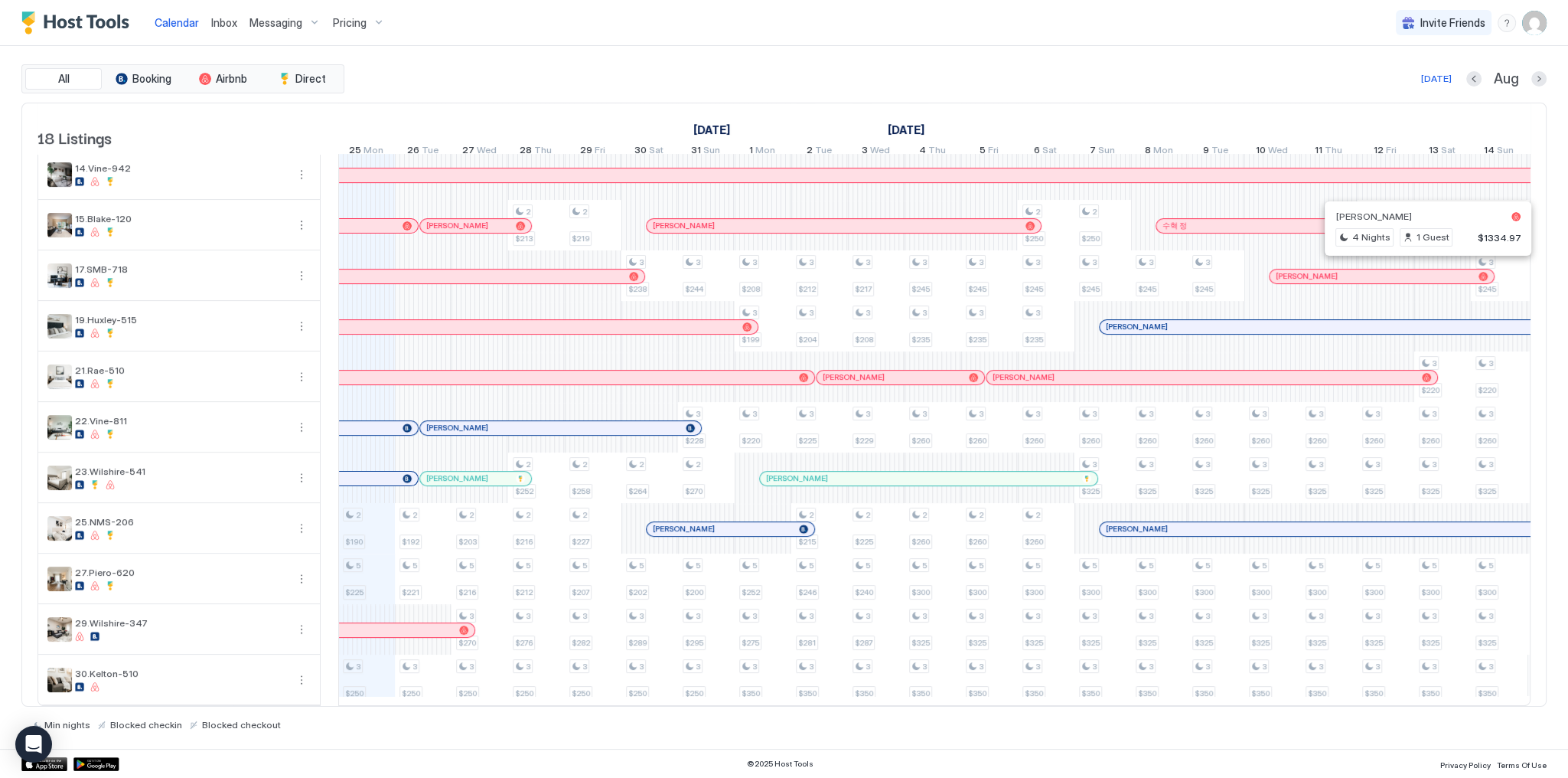
click at [365, 31] on div "Pricing" at bounding box center [358, 23] width 64 height 26
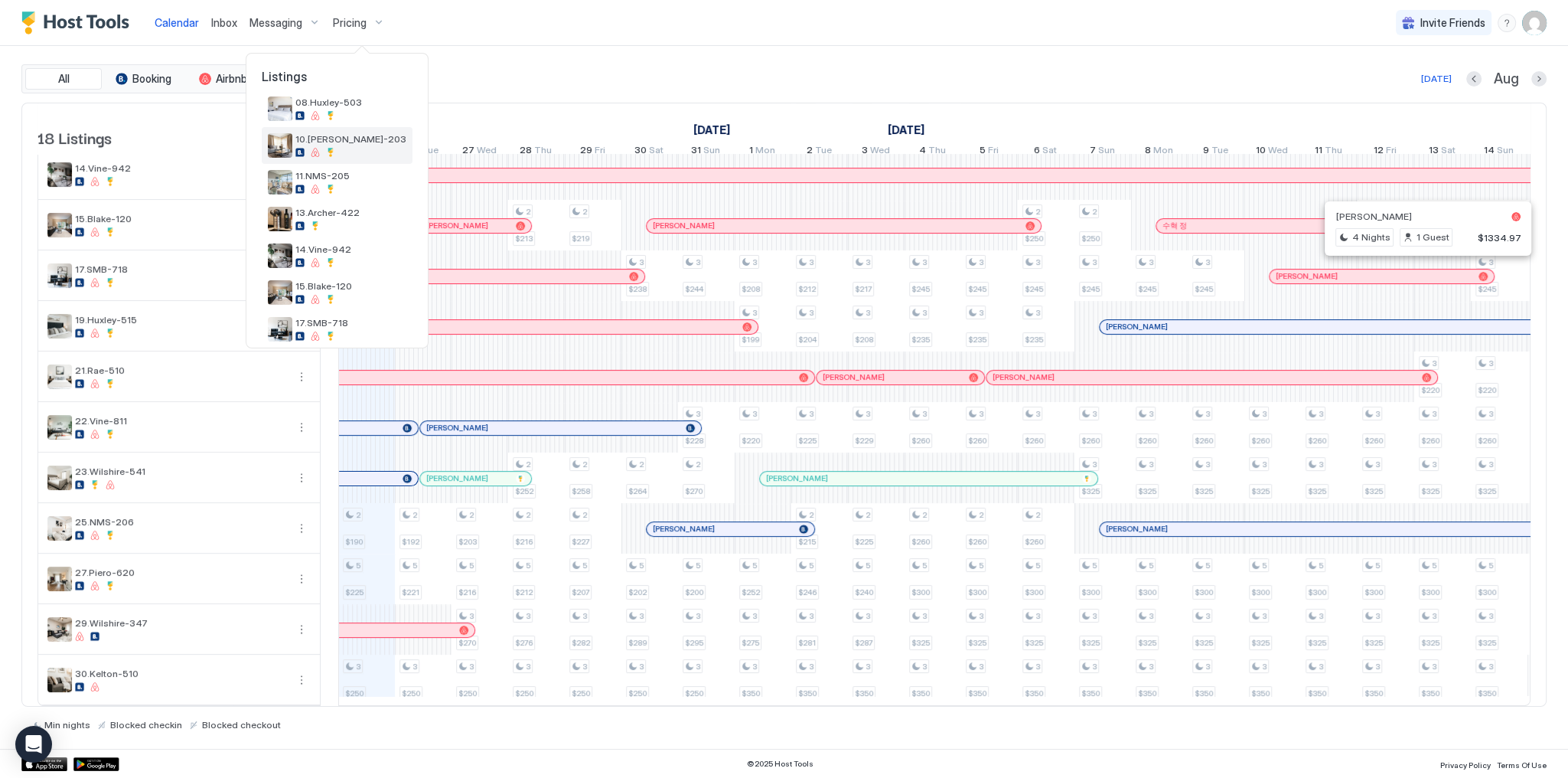
scroll to position [465, 0]
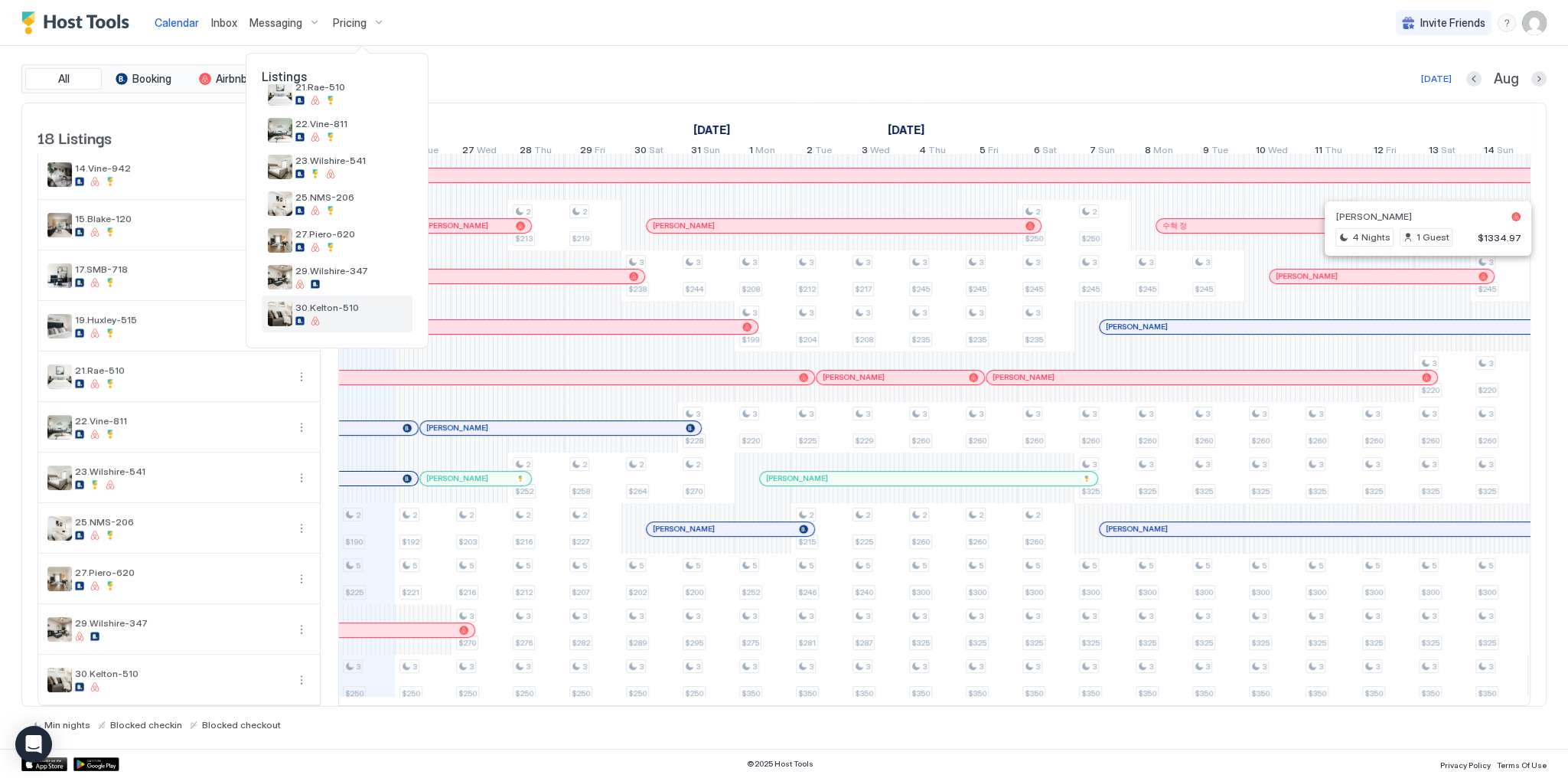
click at [382, 309] on span "30.Kelton-510" at bounding box center [351, 308] width 111 height 12
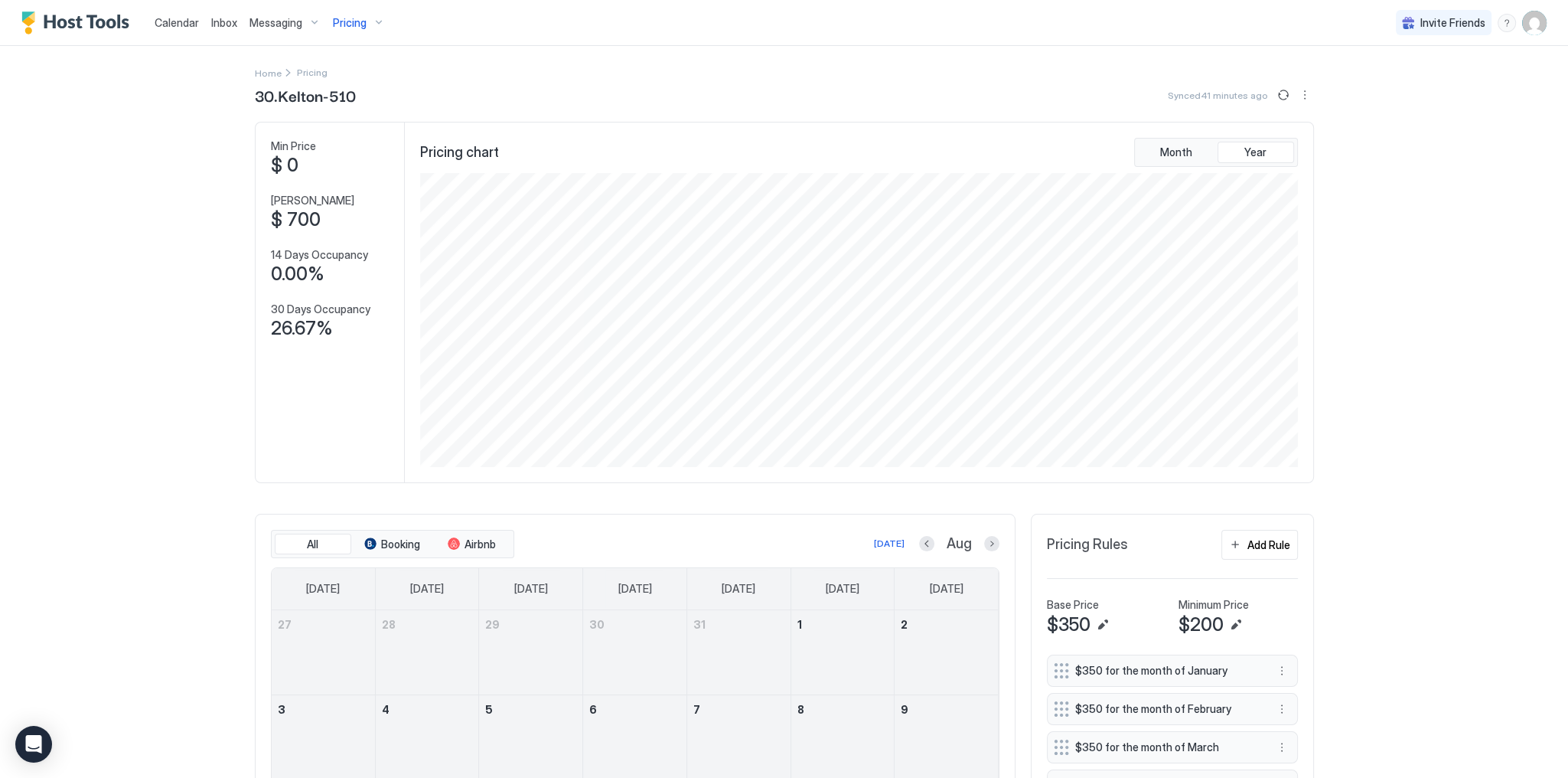
click at [1523, 22] on img "User profile" at bounding box center [1535, 23] width 24 height 24
click at [1479, 71] on ul "SG SolArt Group Active Settings Logout" at bounding box center [1439, 80] width 196 height 92
click at [1473, 80] on div "Settings" at bounding box center [1439, 86] width 195 height 27
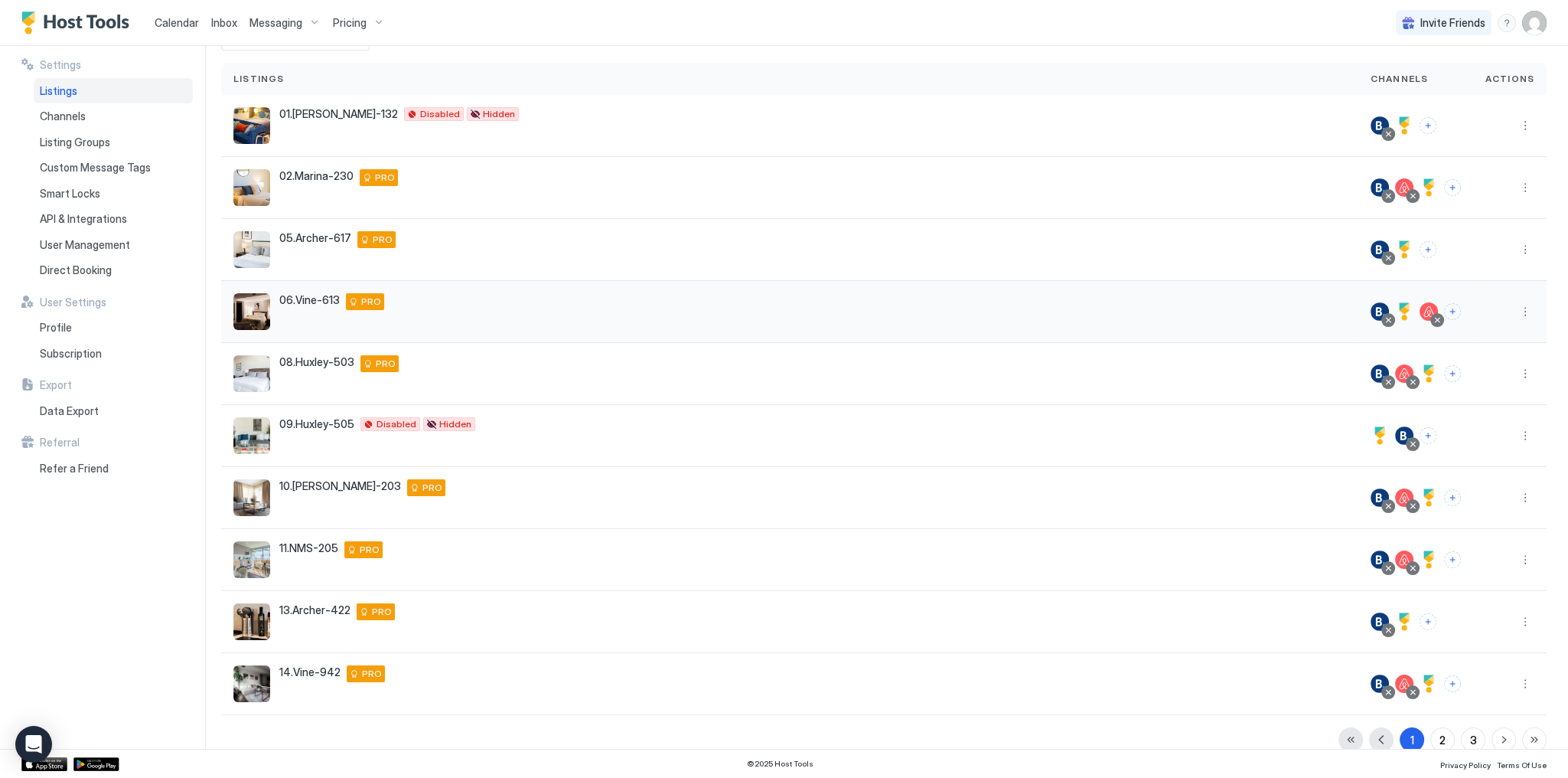
scroll to position [114, 0]
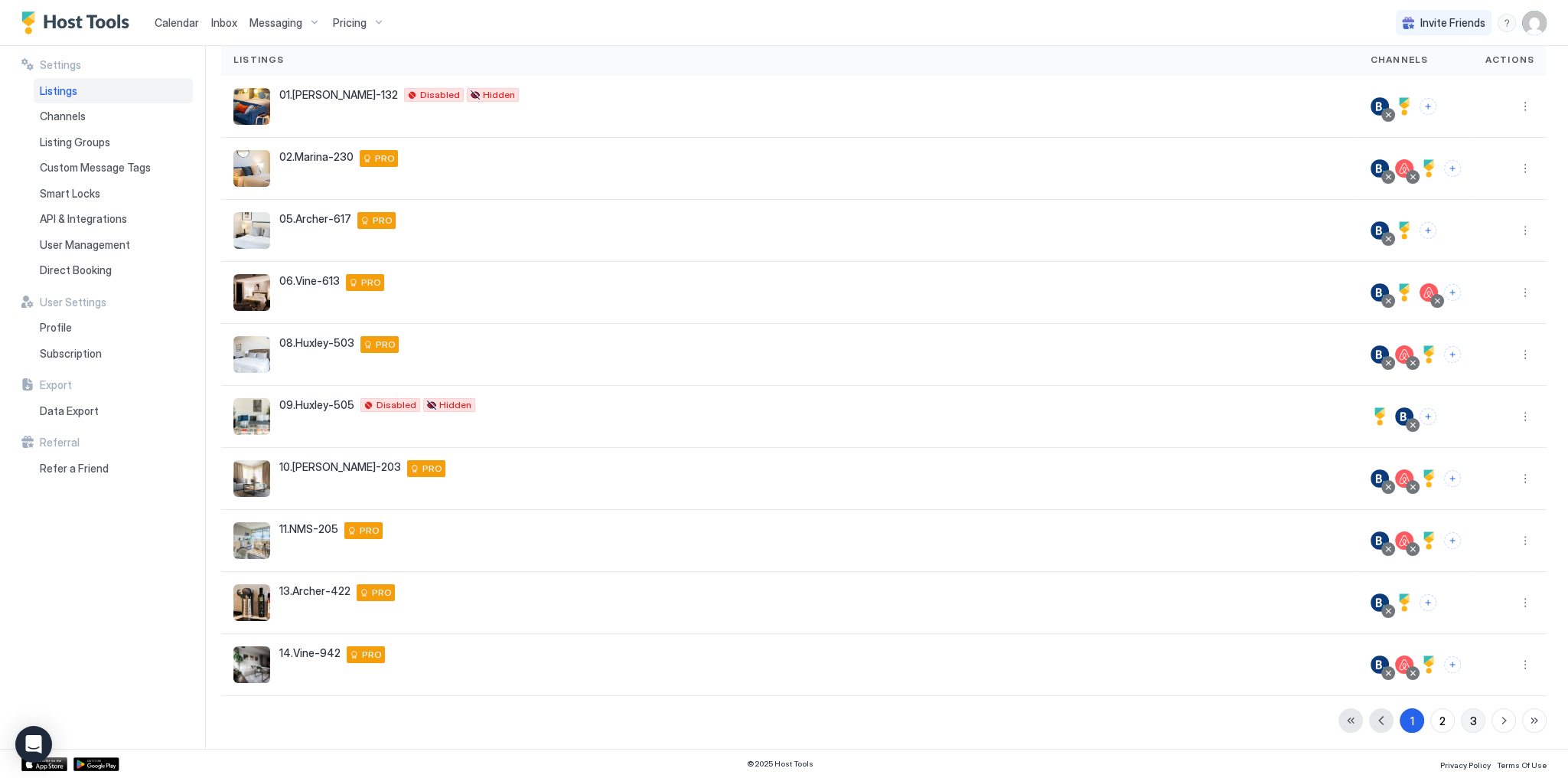
click at [1470, 726] on div "3" at bounding box center [1474, 720] width 7 height 16
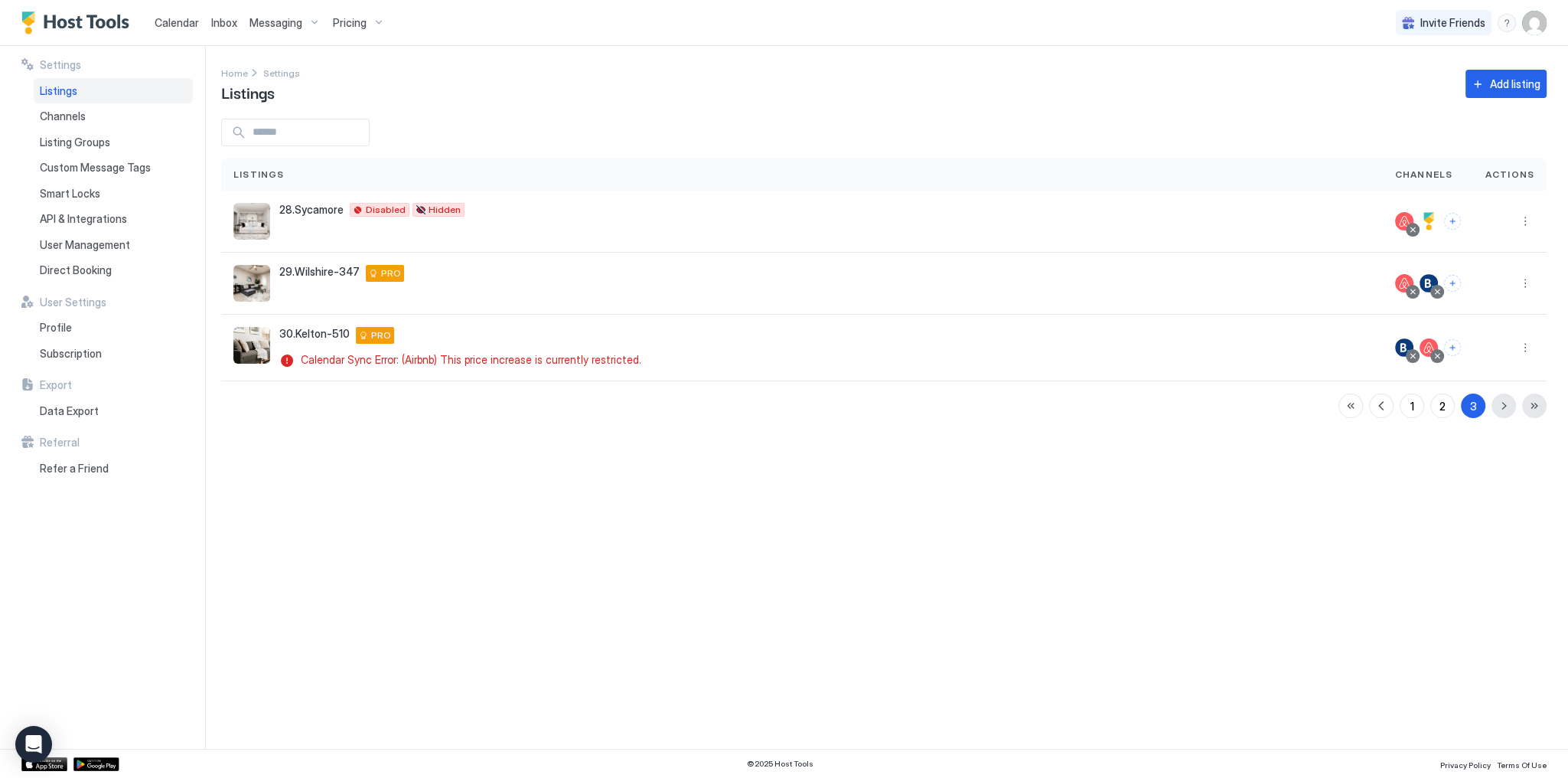
scroll to position [0, 0]
click at [1525, 350] on button "More options" at bounding box center [1525, 348] width 18 height 18
drag, startPoint x: 1495, startPoint y: 398, endPoint x: 1498, endPoint y: 422, distance: 24.2
click at [1498, 422] on ul "Messaging Pricing Listing Settings Connect Channel Airbnb Settings Delete" at bounding box center [1485, 430] width 106 height 149
click at [1498, 422] on span "Listing Settings" at bounding box center [1491, 418] width 69 height 12
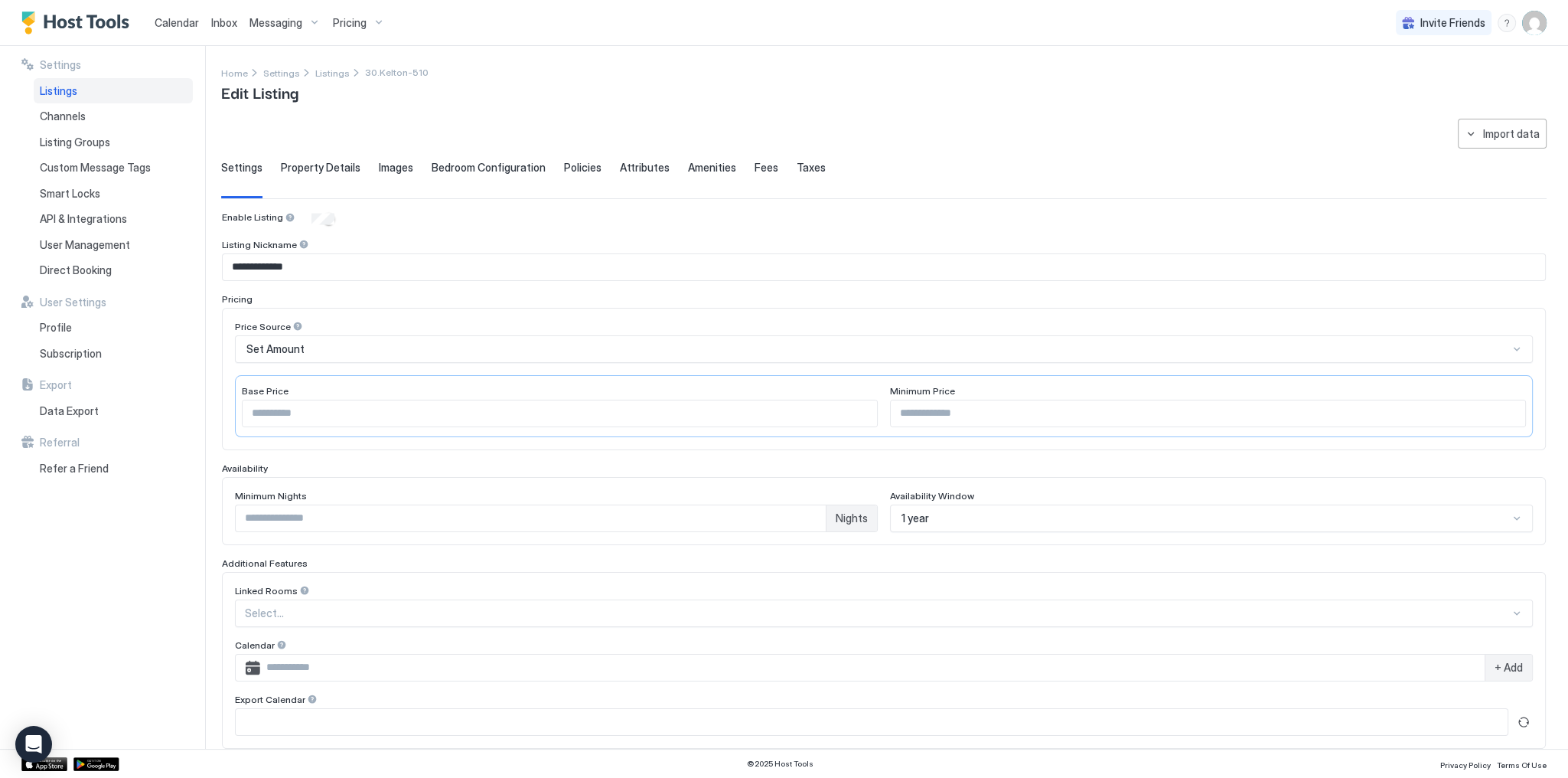
click at [324, 170] on span "Property Details" at bounding box center [320, 167] width 79 height 13
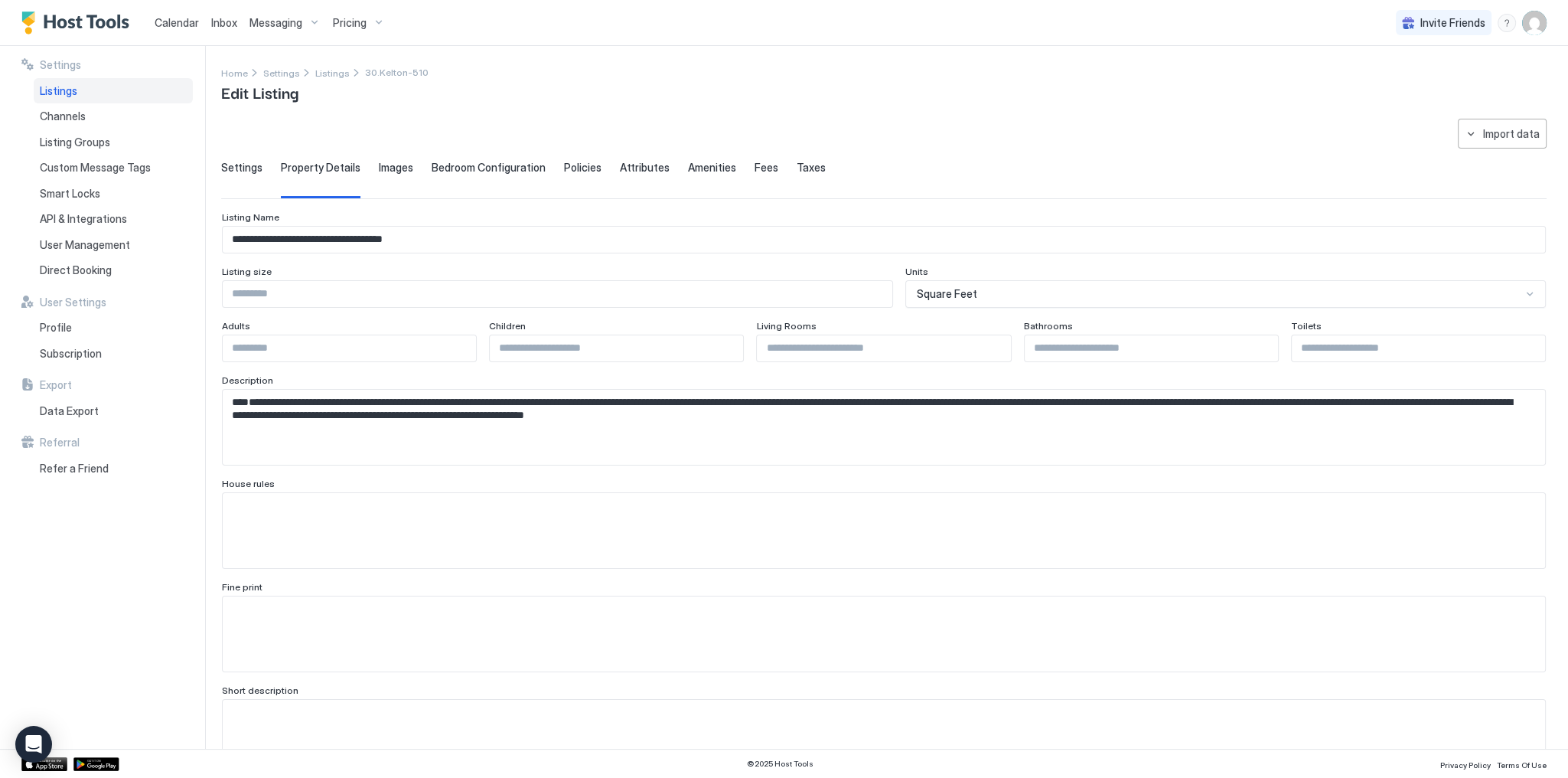
click at [402, 169] on span "Images" at bounding box center [396, 167] width 34 height 13
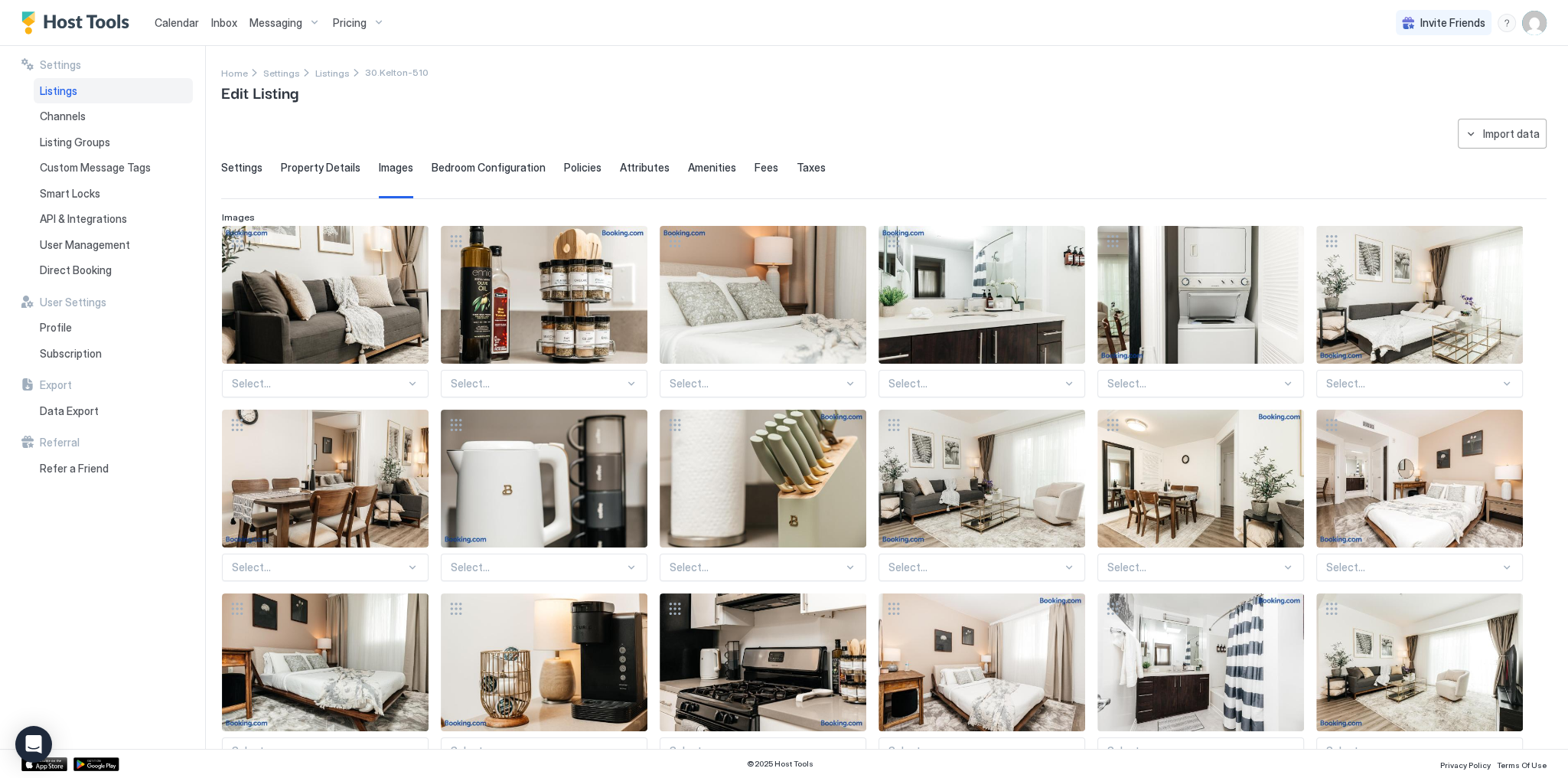
click at [352, 169] on span "Property Details" at bounding box center [320, 167] width 79 height 13
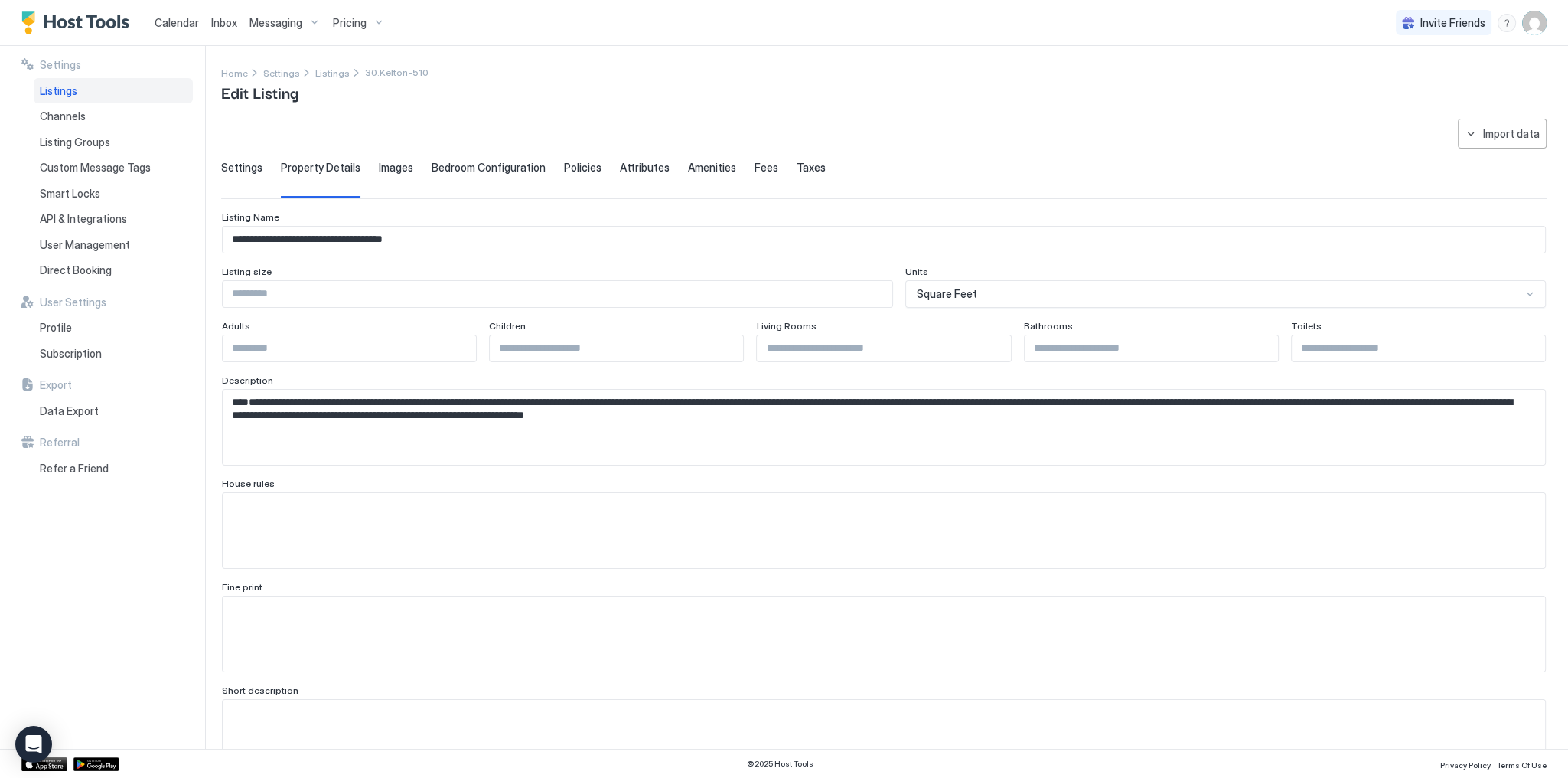
click at [655, 92] on div "Home Settings Listings 30.[PERSON_NAME]-510 Edit Listing" at bounding box center [884, 84] width 1326 height 39
click at [718, 85] on div "Home Settings Listings 30.[PERSON_NAME]-510 Edit Listing" at bounding box center [884, 84] width 1326 height 39
click at [438, 241] on input "**********" at bounding box center [884, 239] width 1322 height 26
paste input "Input Field"
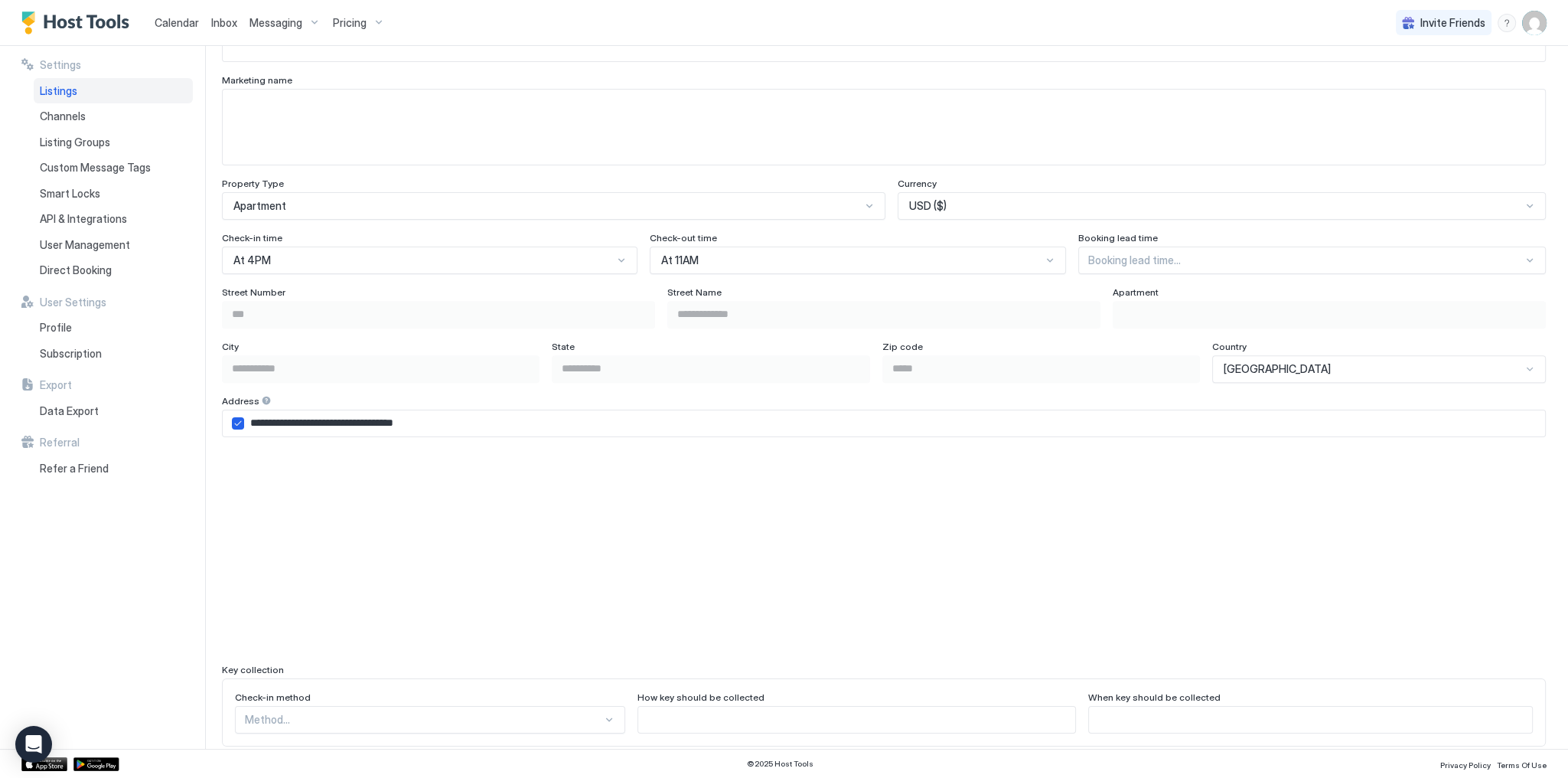
scroll to position [1211, 0]
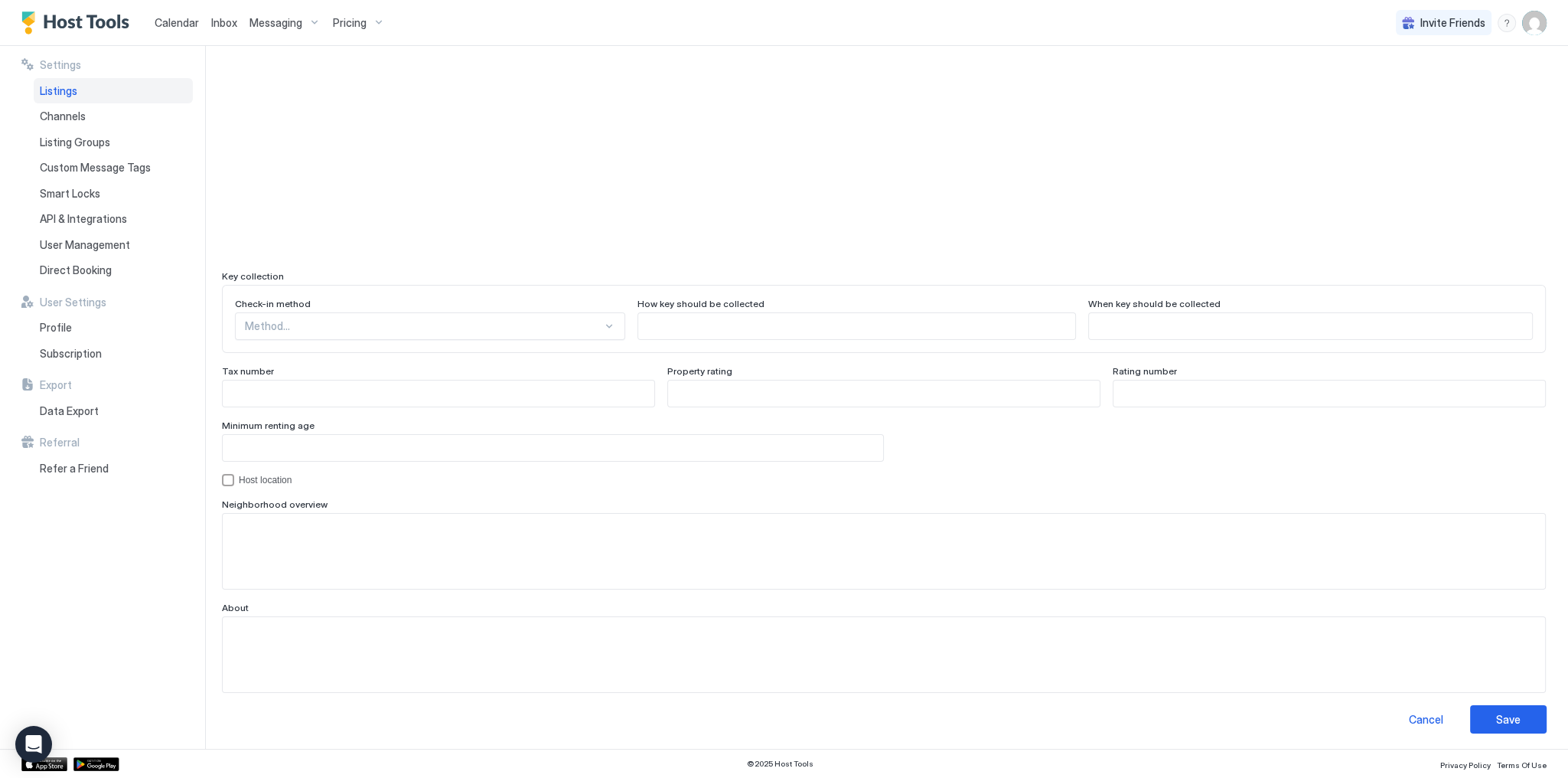
type input "**********"
click at [1499, 706] on button "Save" at bounding box center [1509, 720] width 77 height 28
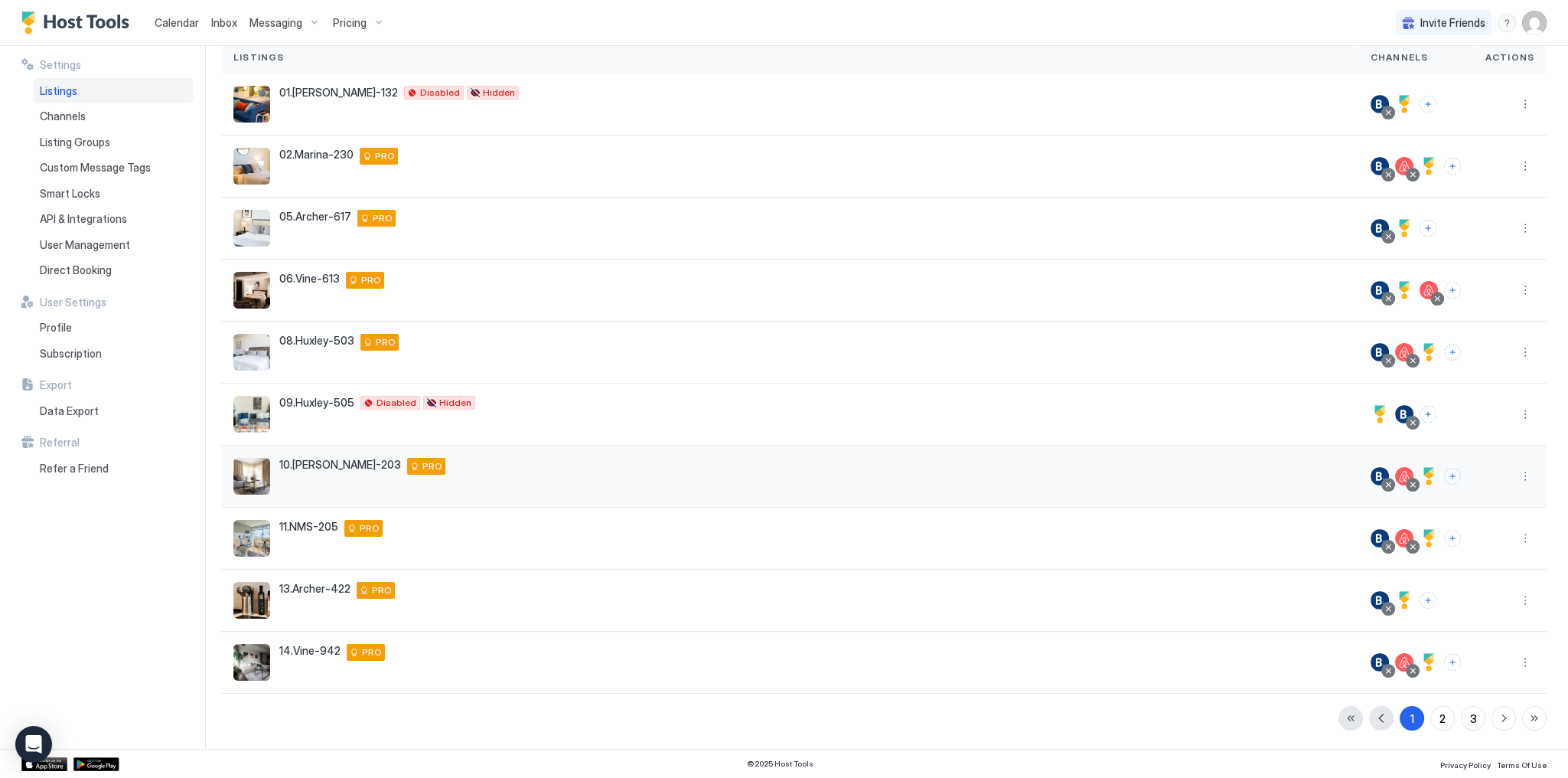
scroll to position [114, 0]
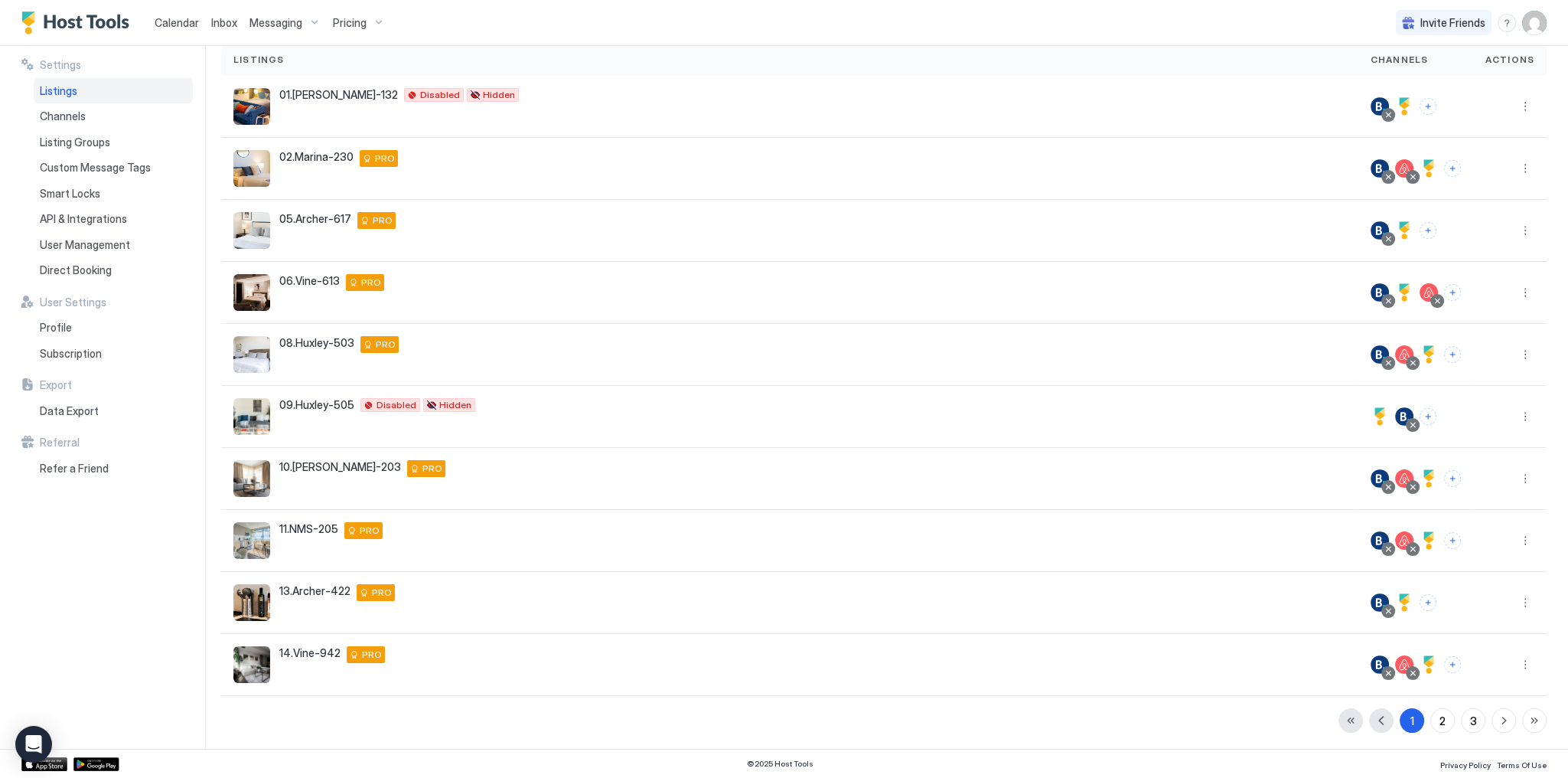
click at [857, 64] on div "Listings" at bounding box center [789, 59] width 1113 height 13
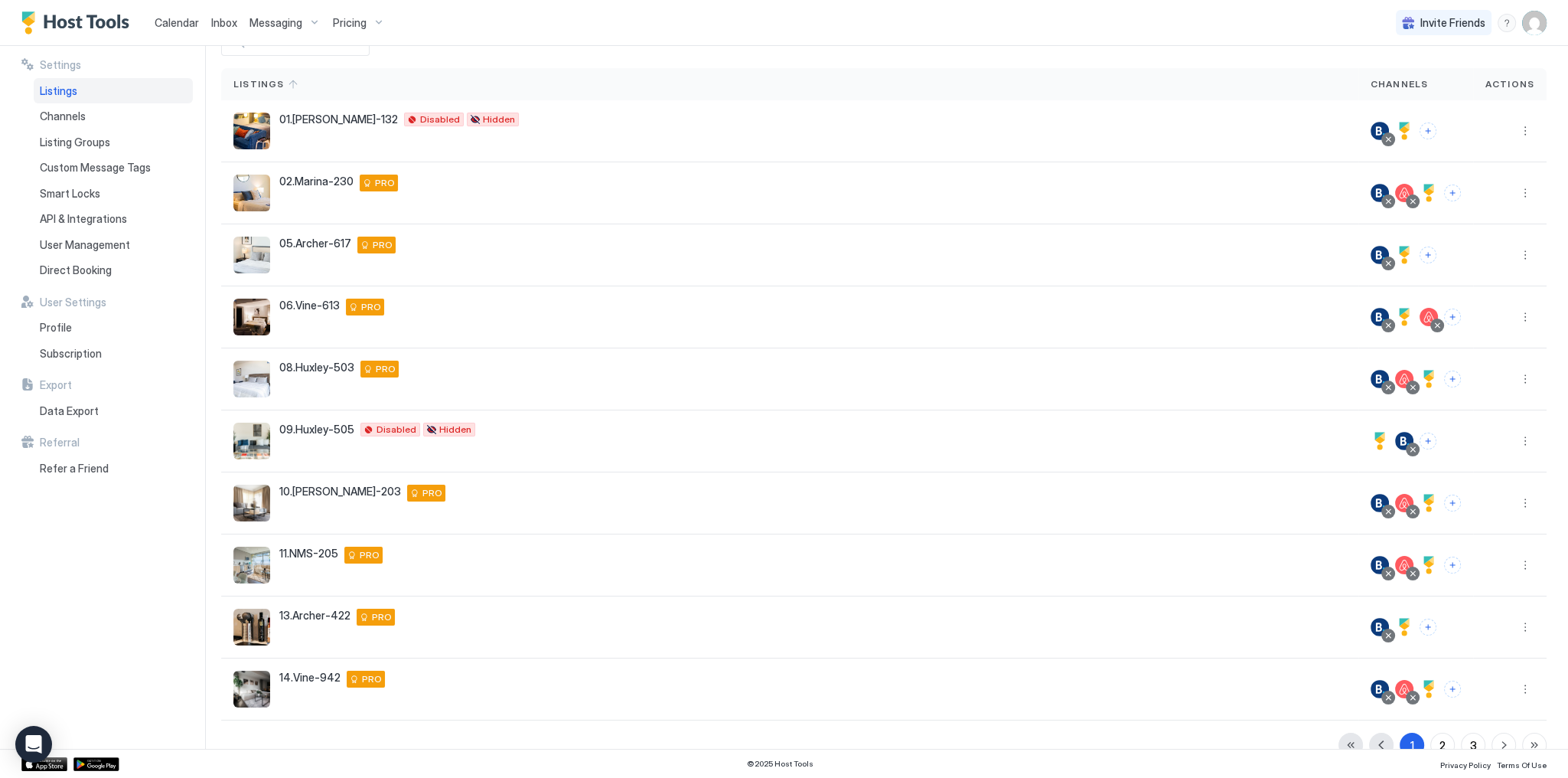
scroll to position [53, 0]
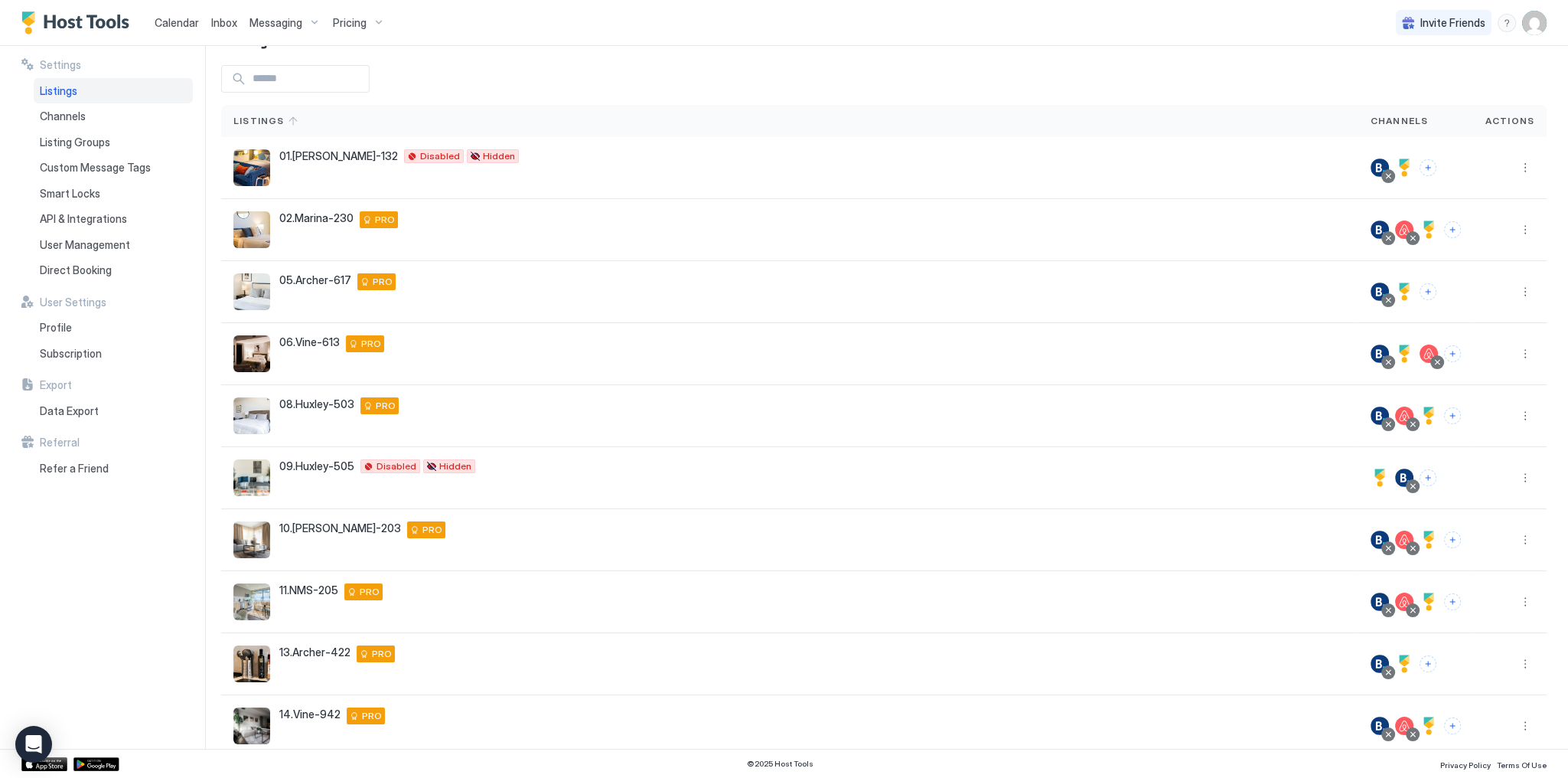
click at [175, 16] on span "Calendar" at bounding box center [176, 23] width 44 height 13
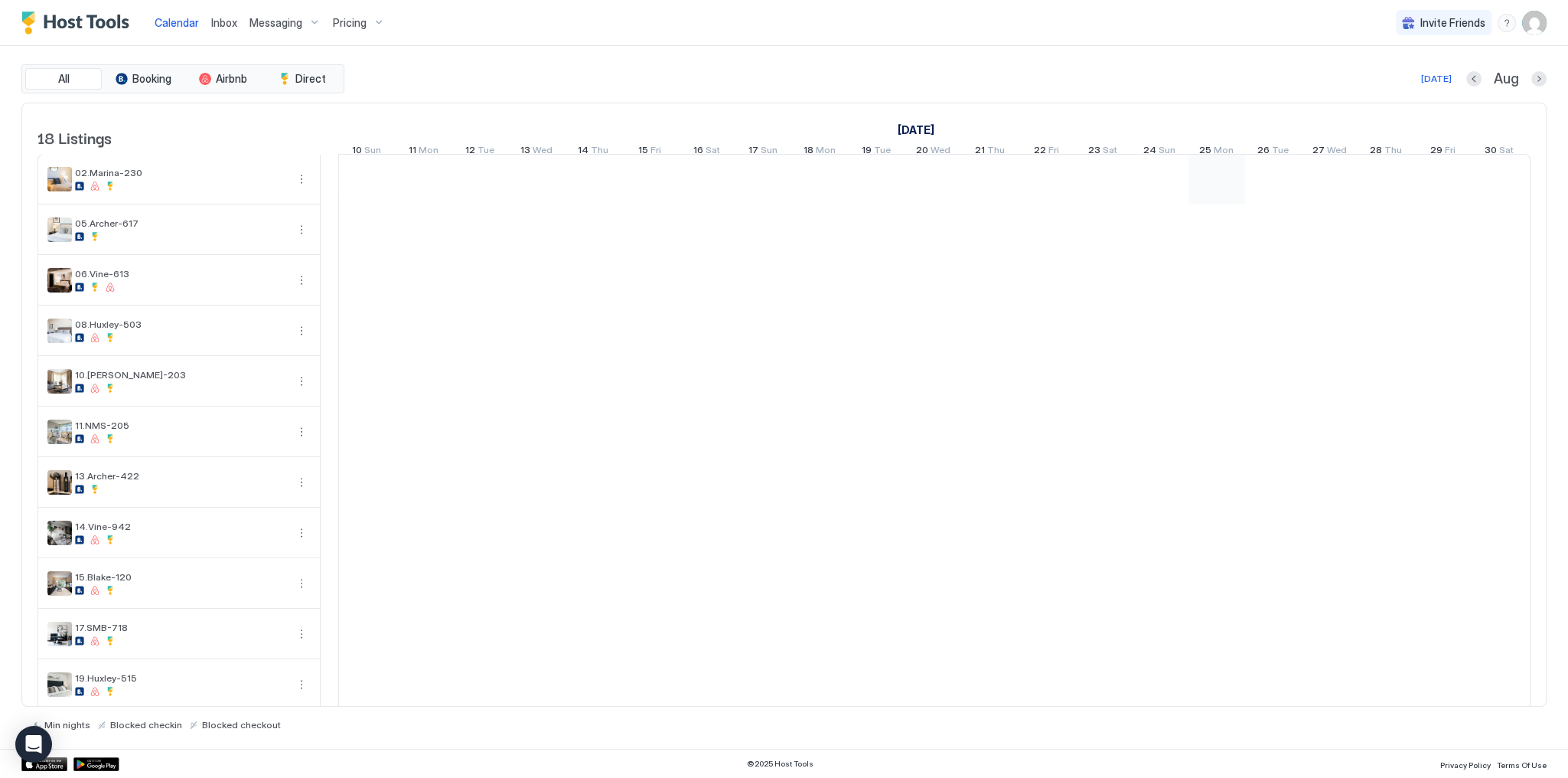
scroll to position [0, 850]
click at [567, 83] on div "[DATE] Aug" at bounding box center [947, 79] width 1200 height 18
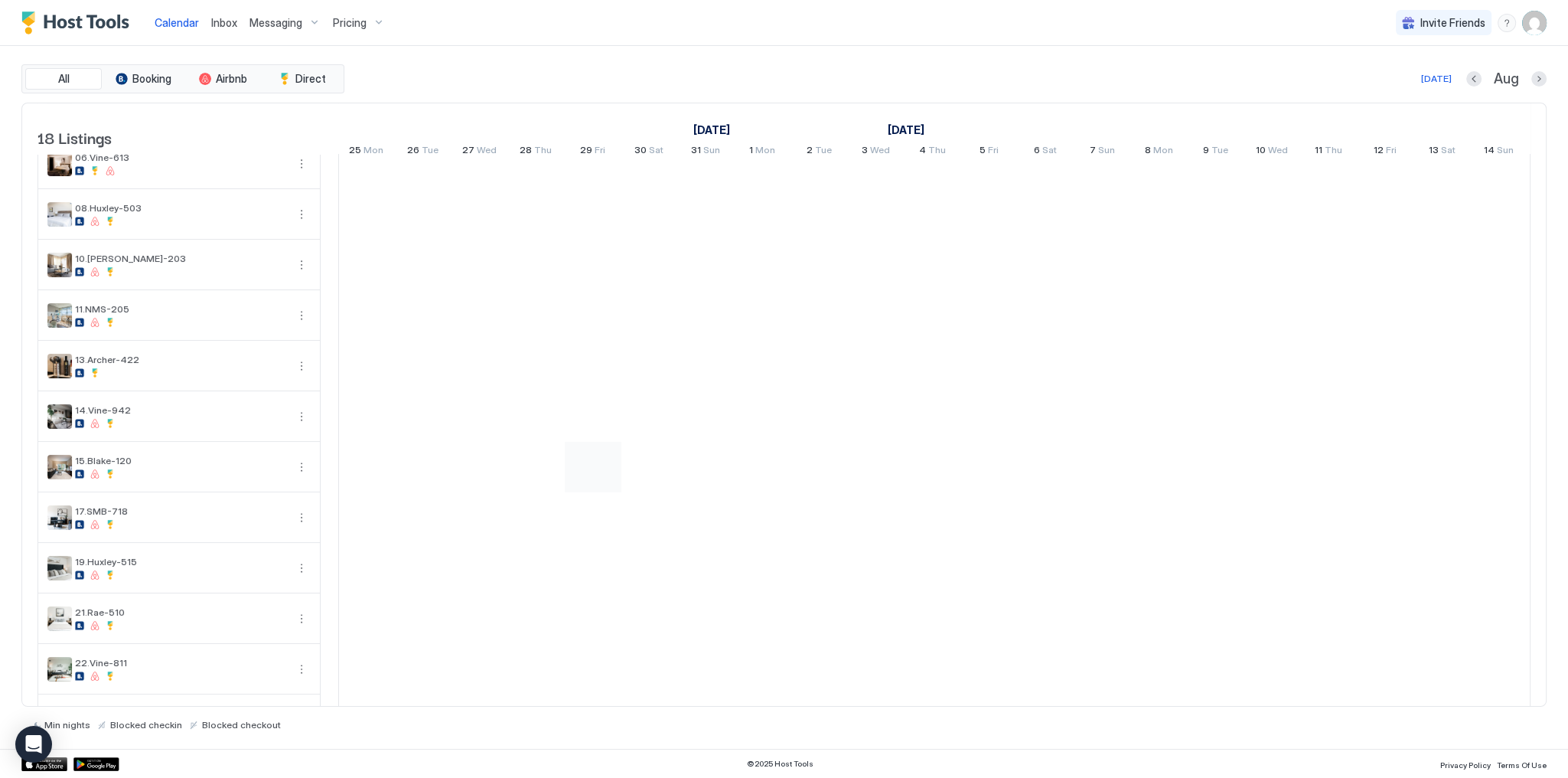
scroll to position [372, 0]
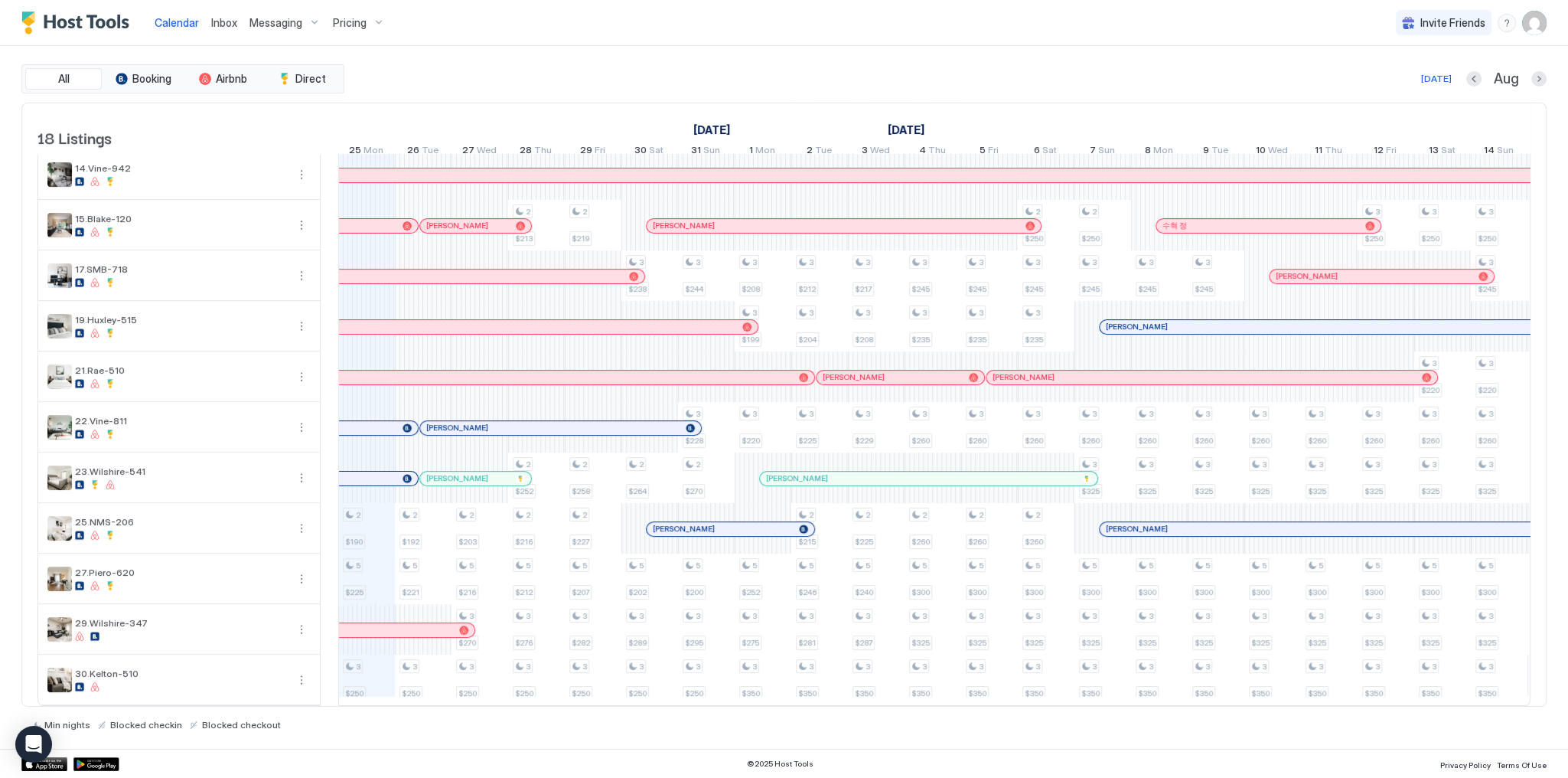
click at [1514, 6] on div "Invite Friends SG" at bounding box center [1471, 23] width 151 height 45
click at [1525, 19] on img "User profile" at bounding box center [1535, 23] width 24 height 24
click at [1386, 79] on span "Settings" at bounding box center [1397, 85] width 41 height 13
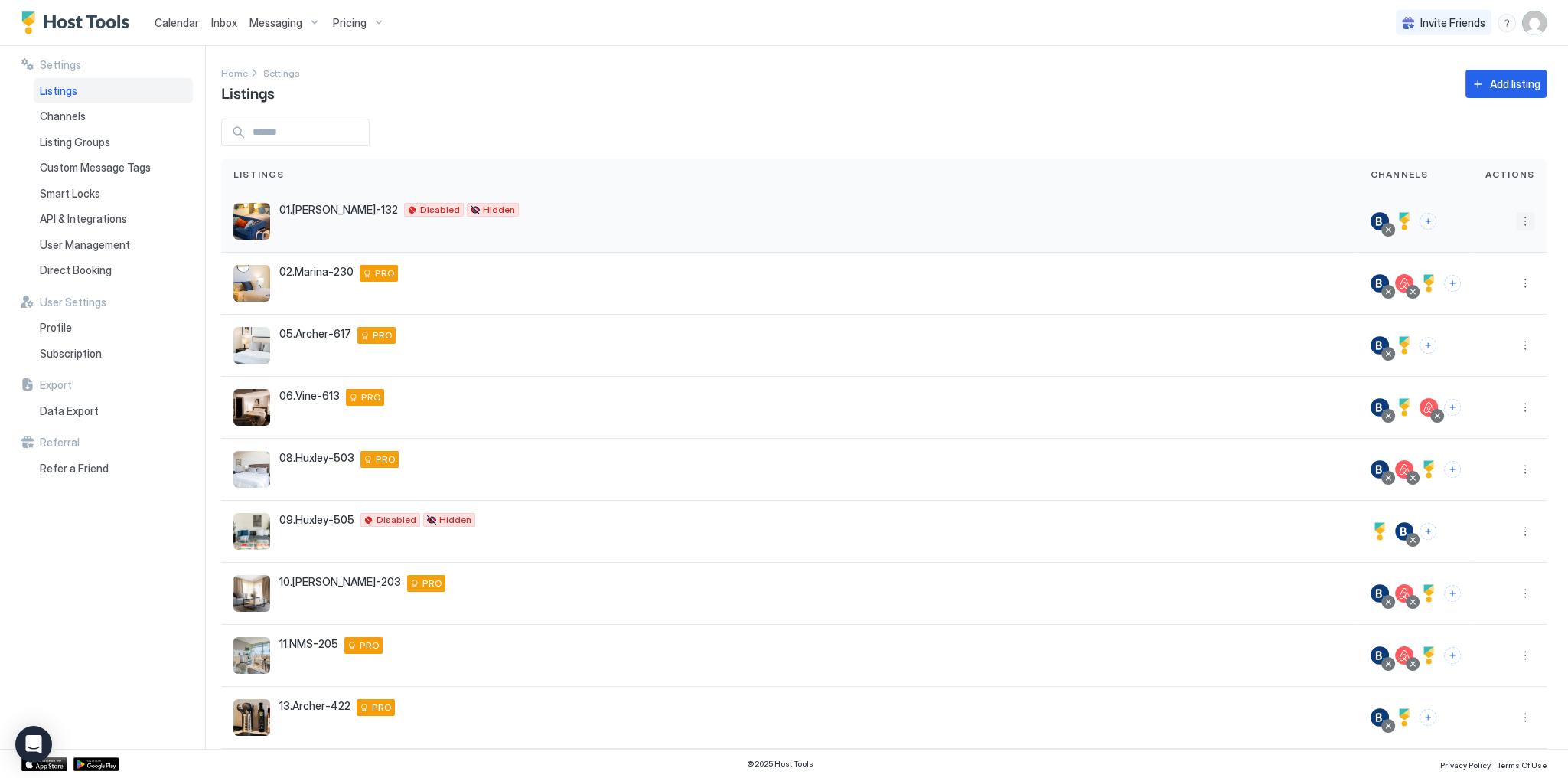
click at [1516, 219] on button "More options" at bounding box center [1525, 221] width 18 height 18
click at [1485, 297] on span "Listing Settings" at bounding box center [1482, 292] width 69 height 12
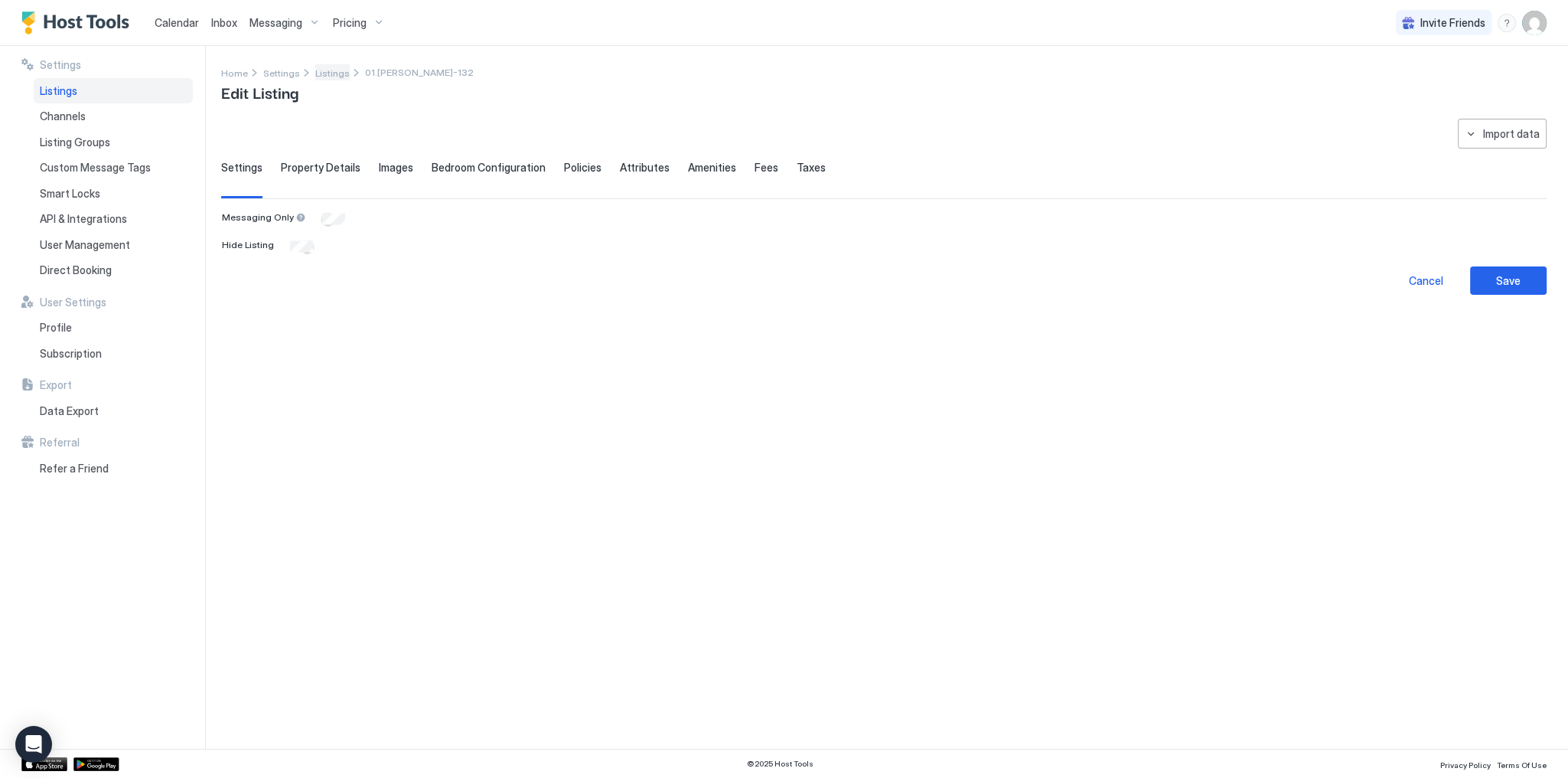
click at [325, 66] on link "Listings" at bounding box center [332, 72] width 34 height 16
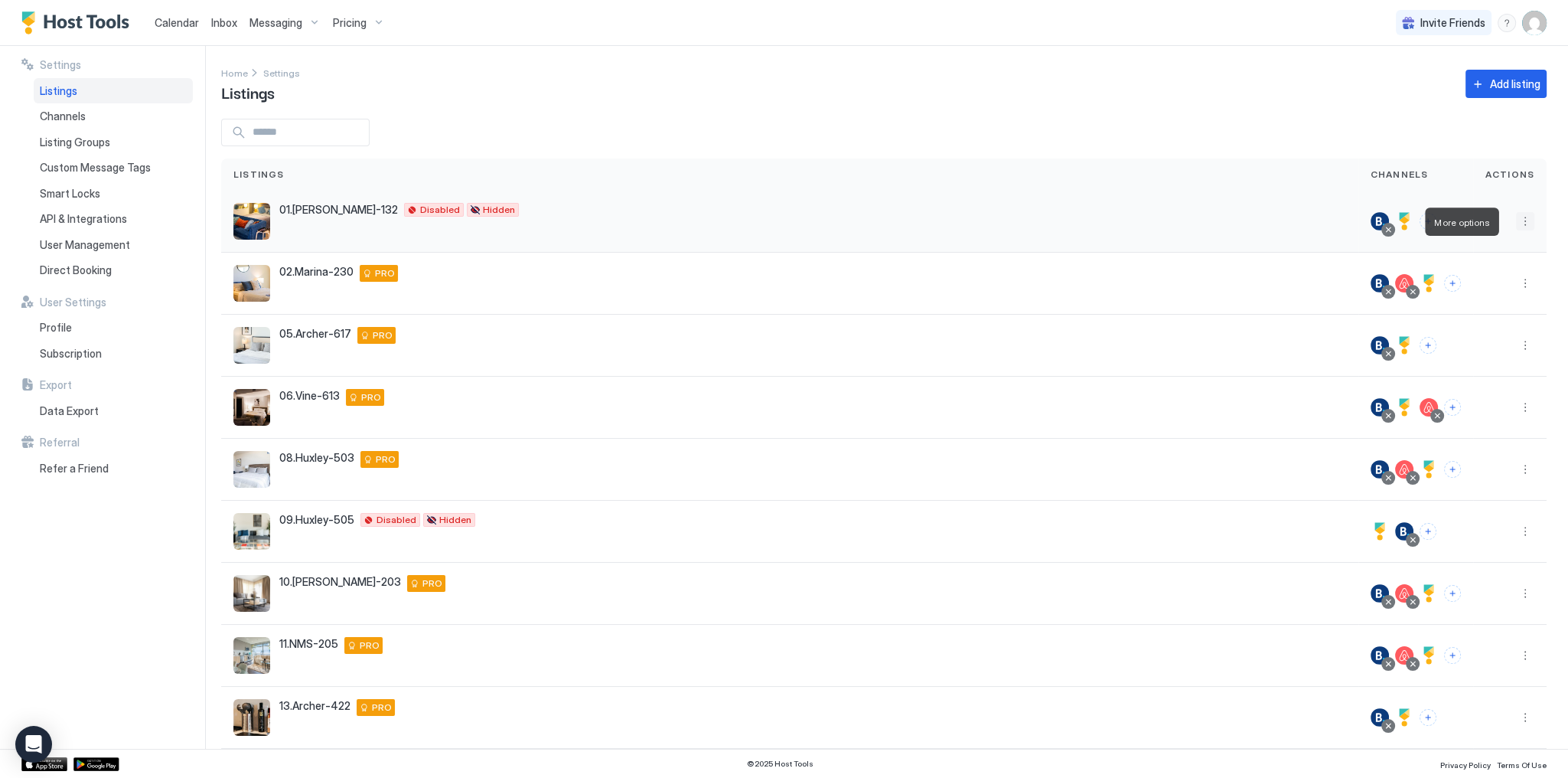
click at [1519, 224] on button "More options" at bounding box center [1525, 221] width 18 height 18
click at [915, 55] on div at bounding box center [784, 389] width 1568 height 778
click at [840, 42] on div "Calendar Inbox Messaging Pricing Invite Friends SG" at bounding box center [784, 23] width 1568 height 46
click at [215, 13] on div "Inbox" at bounding box center [225, 23] width 38 height 28
click at [217, 22] on span "Inbox" at bounding box center [224, 23] width 26 height 13
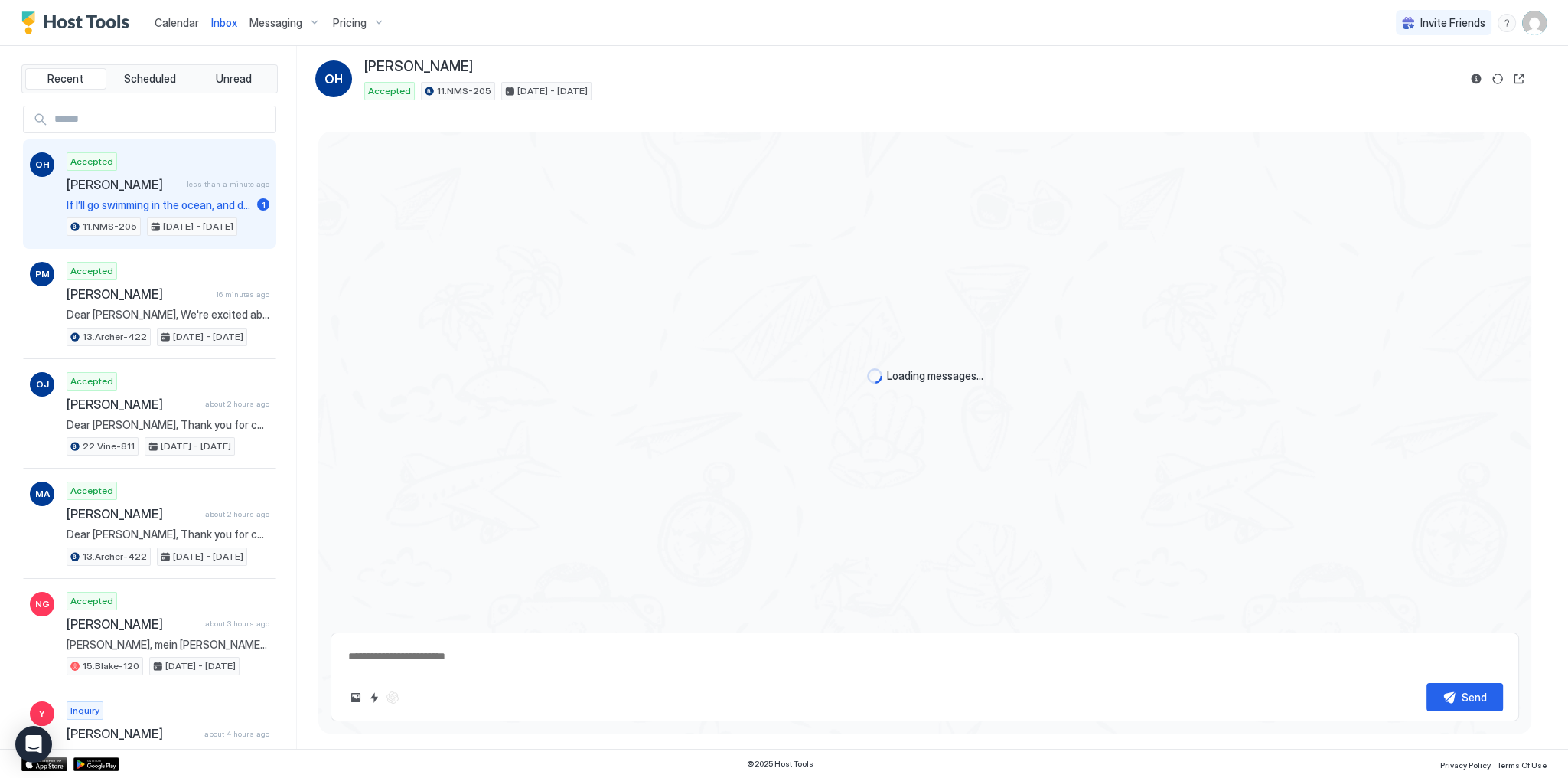
scroll to position [1948, 0]
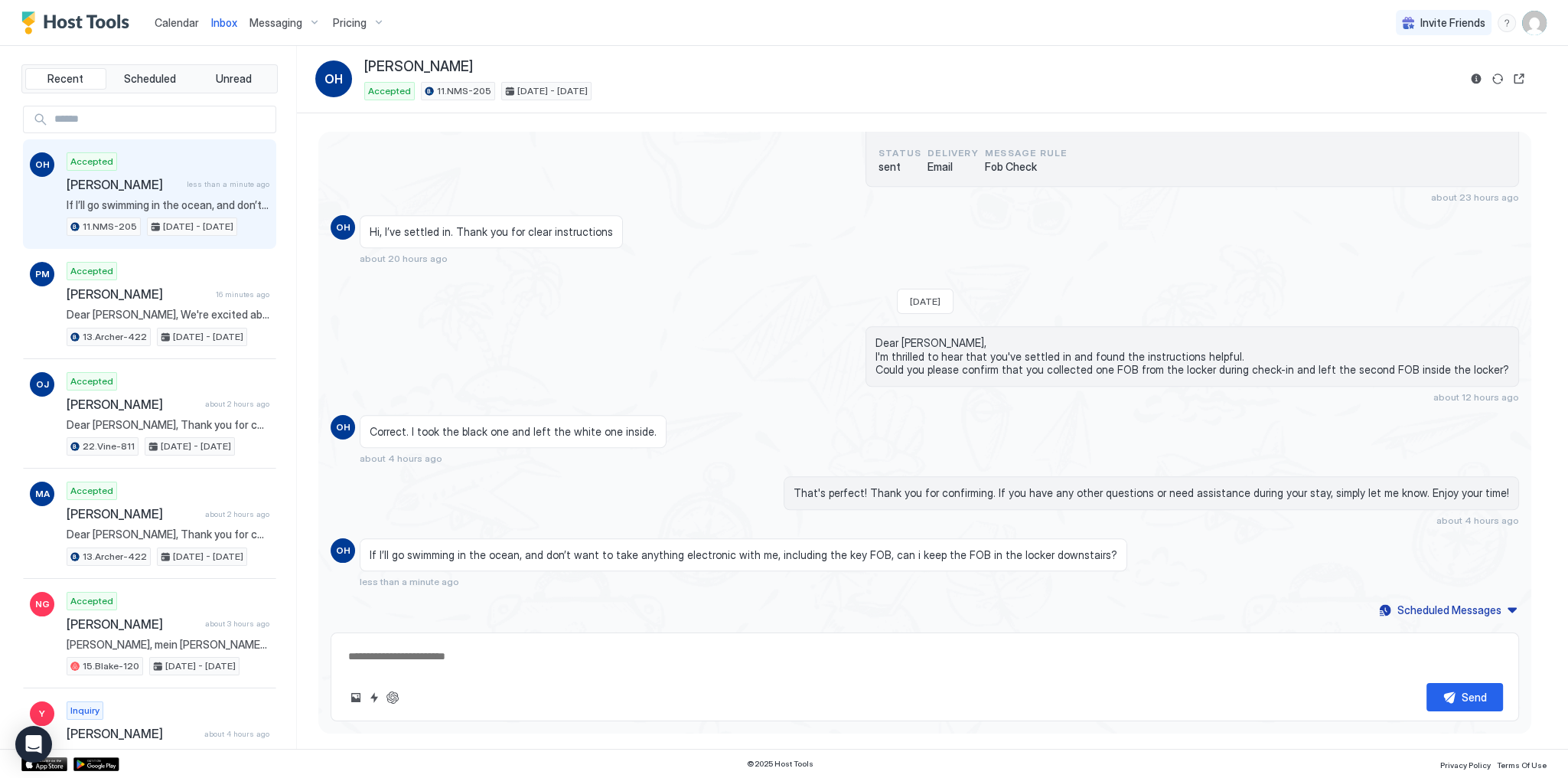
click at [227, 201] on span "If I’ll go swimming in the ocean, and don’t want to take anything electronic wi…" at bounding box center [168, 205] width 203 height 13
click at [553, 557] on span "If I’ll go swimming in the ocean, and don’t want to take anything electronic wi…" at bounding box center [743, 555] width 748 height 13
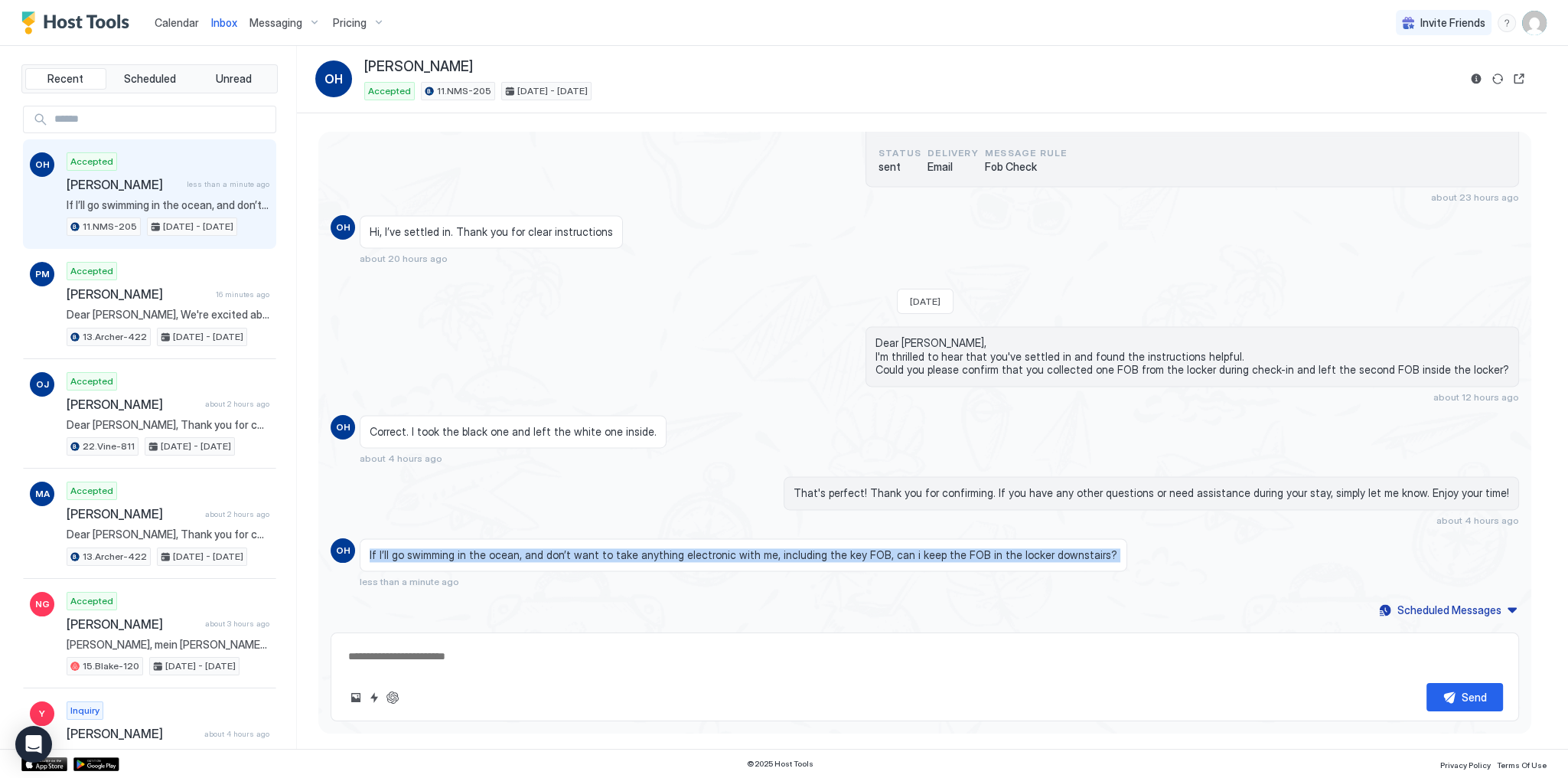
click at [553, 557] on span "If I’ll go swimming in the ocean, and don’t want to take anything electronic wi…" at bounding box center [743, 555] width 748 height 13
click at [916, 557] on span "If I’ll go swimming in the ocean, and don’t want to take anything electronic wi…" at bounding box center [743, 555] width 748 height 13
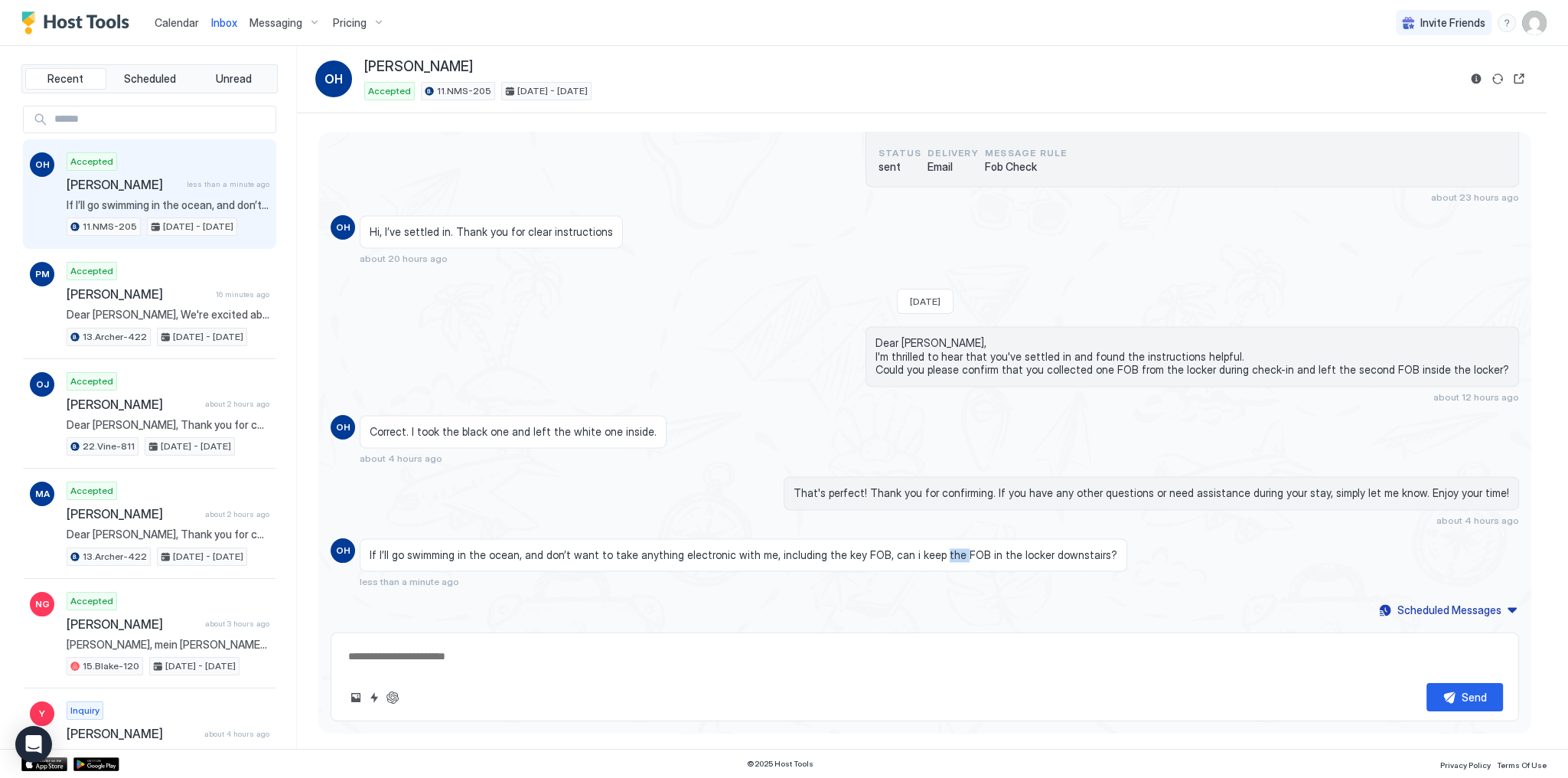
click at [916, 557] on span "If I’ll go swimming in the ocean, and don’t want to take anything electronic wi…" at bounding box center [743, 555] width 748 height 13
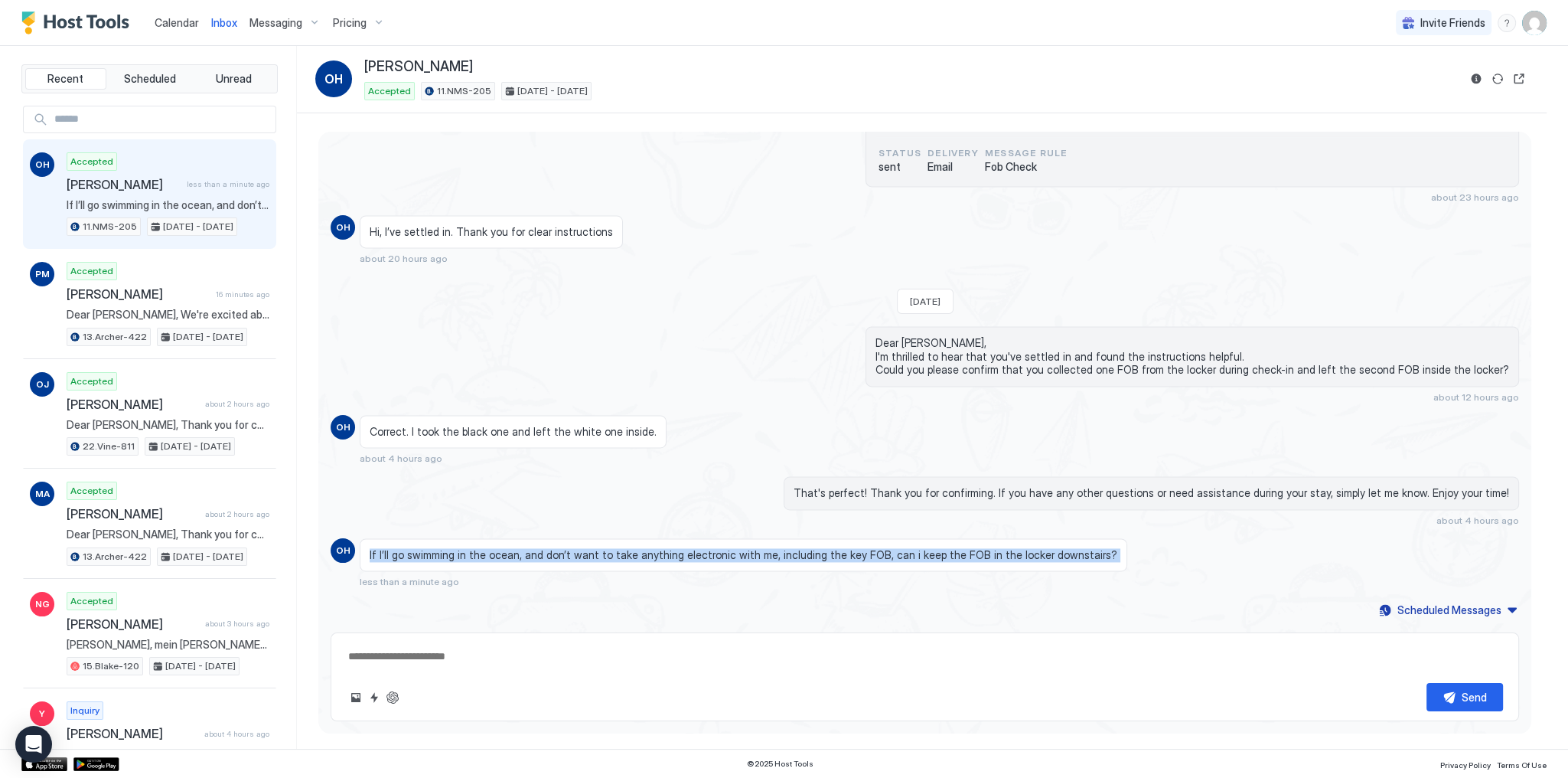
click at [916, 557] on span "If I’ll go swimming in the ocean, and don’t want to take anything electronic wi…" at bounding box center [743, 555] width 748 height 13
click at [170, 24] on span "Calendar" at bounding box center [176, 23] width 44 height 13
click at [464, 587] on div "If I’ll go swimming in the ocean, and don’t want to take anything electronic wi…" at bounding box center [776, 563] width 832 height 50
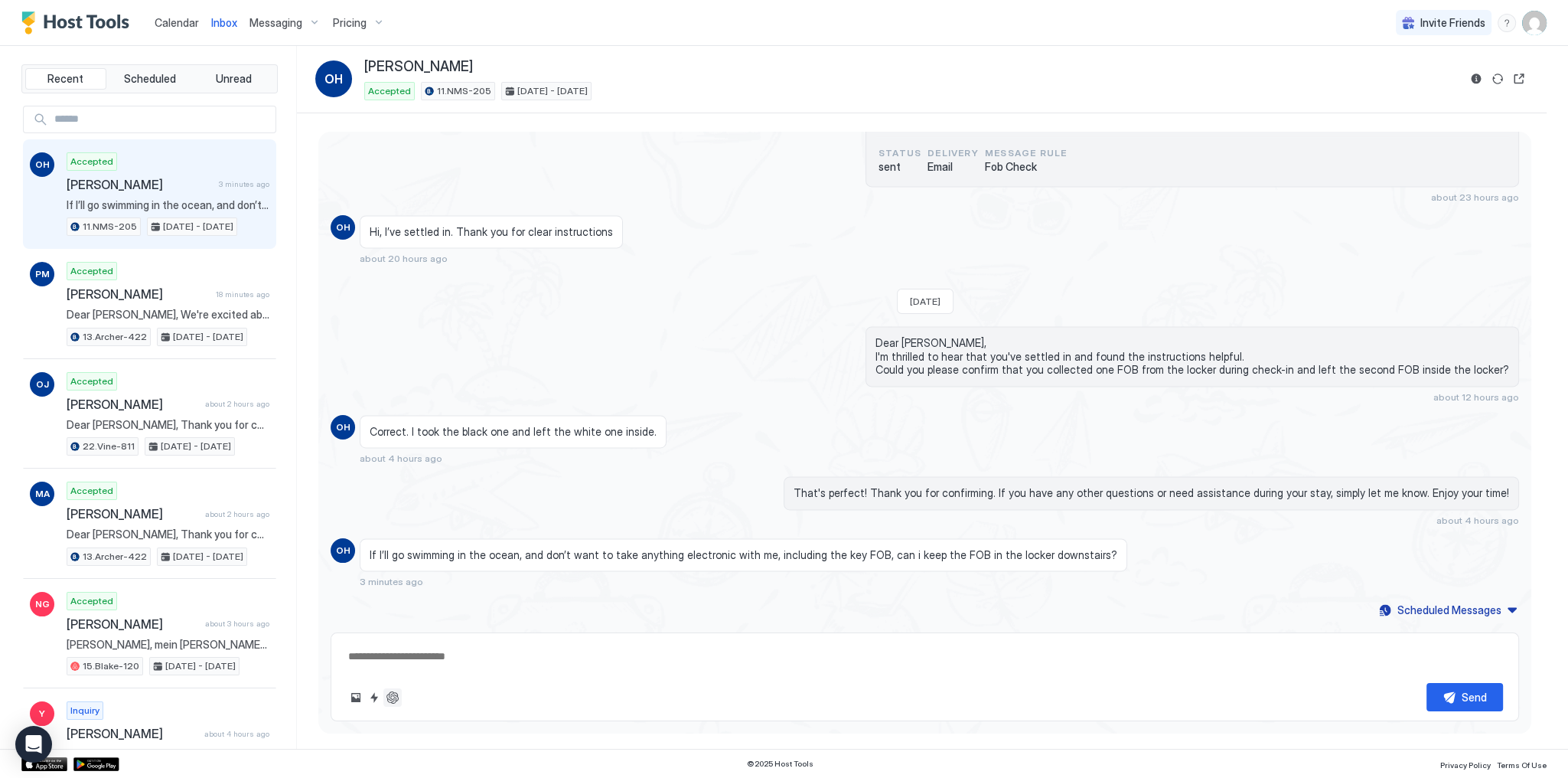
click at [397, 694] on button "ChatGPT Auto Reply" at bounding box center [393, 698] width 18 height 18
type textarea "*"
type textarea "**********"
click at [529, 658] on textarea "**********" at bounding box center [925, 657] width 1157 height 28
click at [631, 655] on textarea "**********" at bounding box center [925, 657] width 1157 height 28
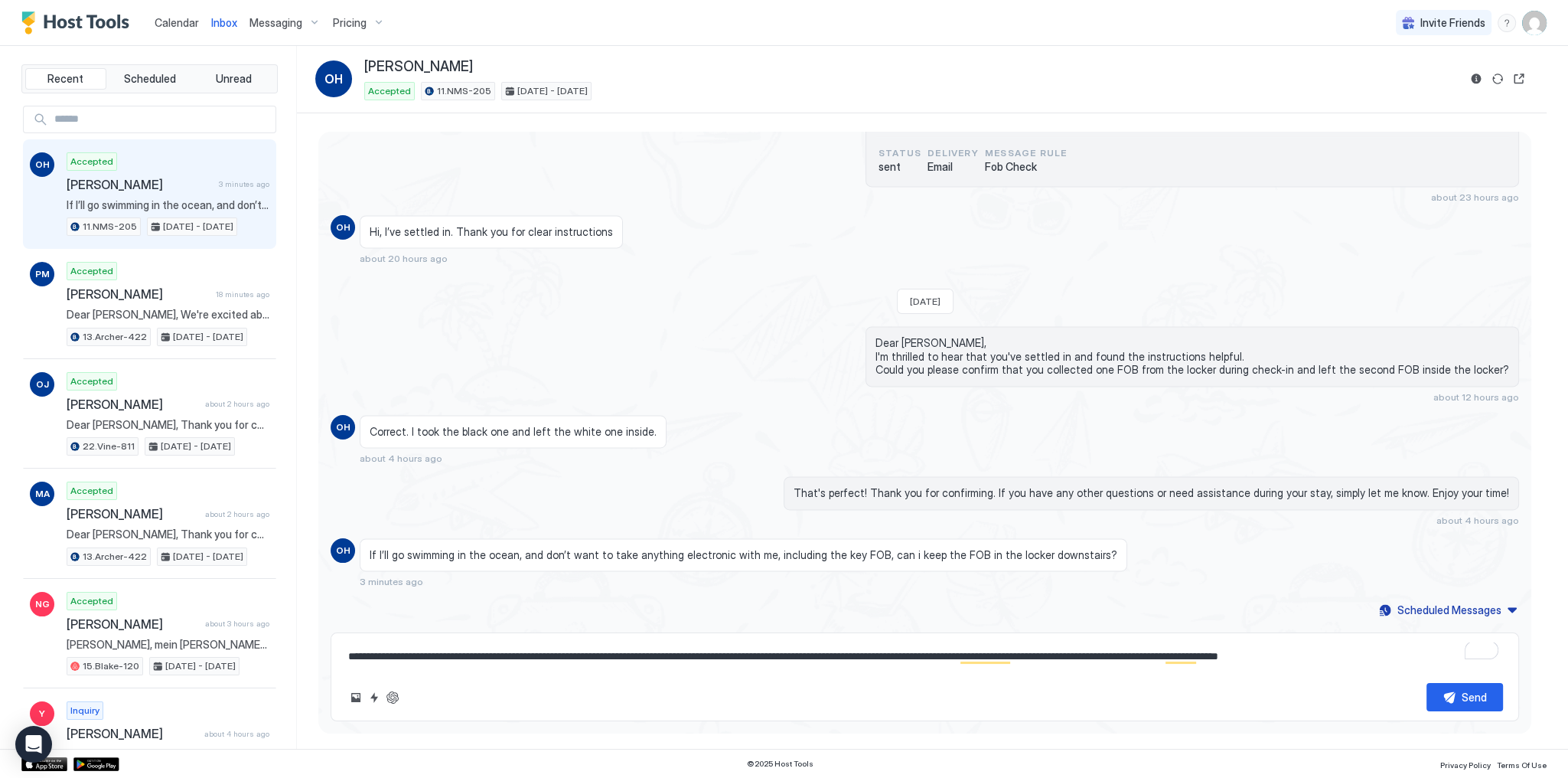
drag, startPoint x: 631, startPoint y: 655, endPoint x: 653, endPoint y: 659, distance: 22.4
click at [653, 659] on textarea "**********" at bounding box center [925, 657] width 1157 height 28
type textarea "*"
type textarea "**********"
type textarea "*"
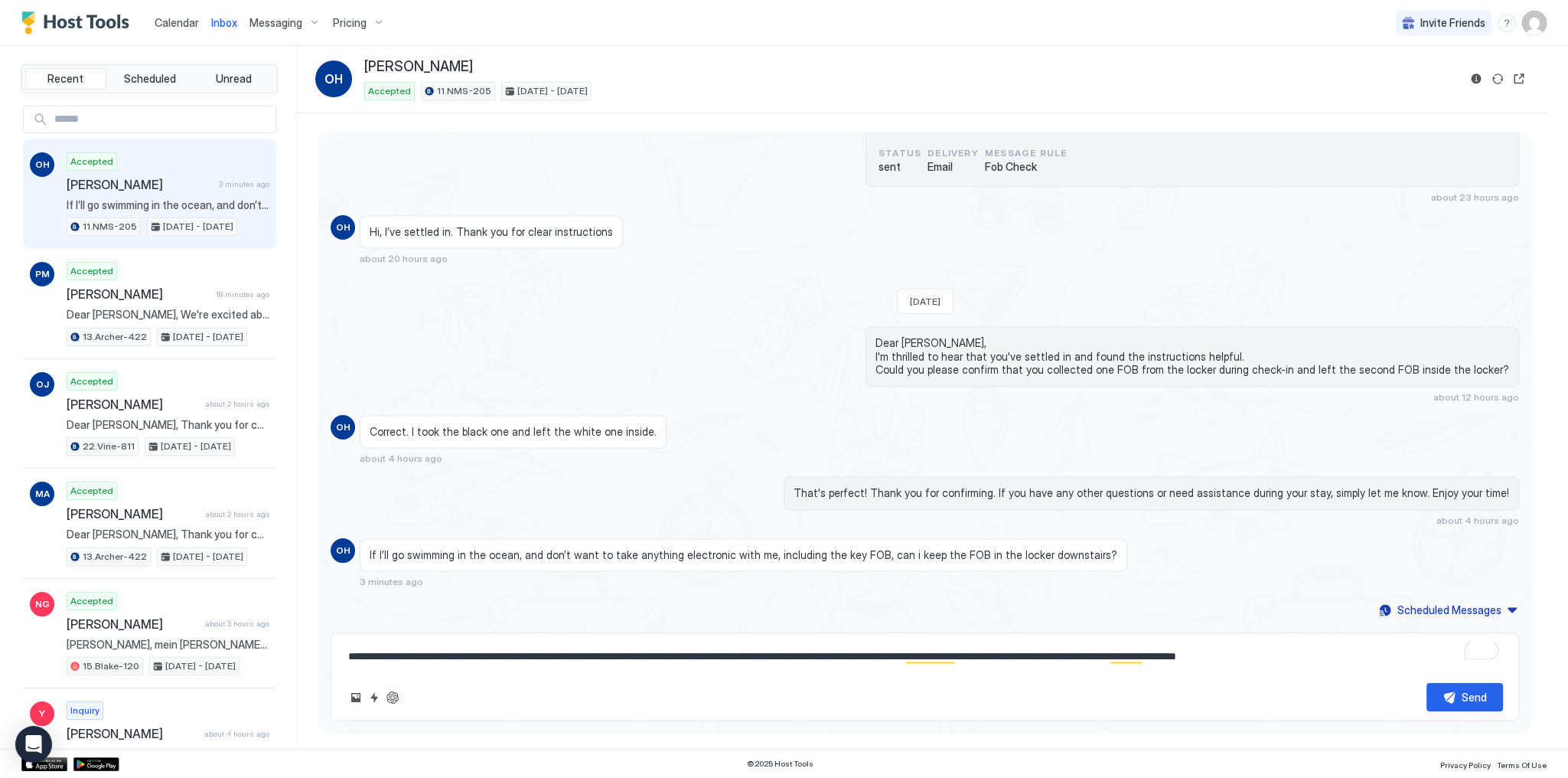
click at [438, 655] on textarea "**********" at bounding box center [925, 657] width 1157 height 28
drag, startPoint x: 438, startPoint y: 655, endPoint x: 723, endPoint y: 651, distance: 285.0
click at [719, 651] on textarea "**********" at bounding box center [925, 657] width 1157 height 28
click at [750, 652] on textarea "**********" at bounding box center [925, 657] width 1157 height 28
click at [863, 655] on textarea "**********" at bounding box center [925, 657] width 1157 height 28
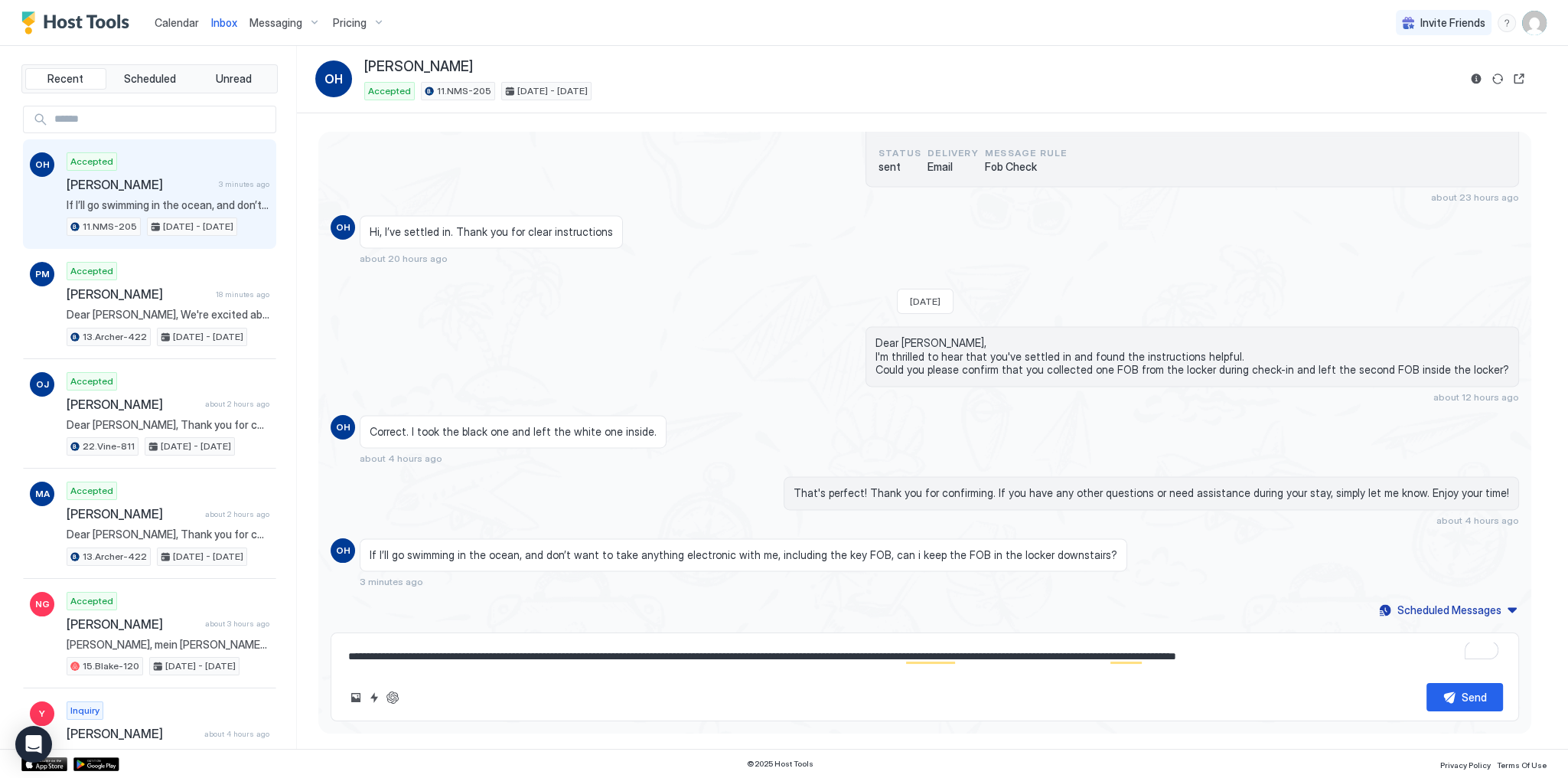
click at [1002, 655] on textarea "**********" at bounding box center [925, 657] width 1157 height 28
type textarea "**********"
click at [571, 236] on span "Hi, I’ve settled in. Thank you for clear instructions" at bounding box center [491, 231] width 243 height 13
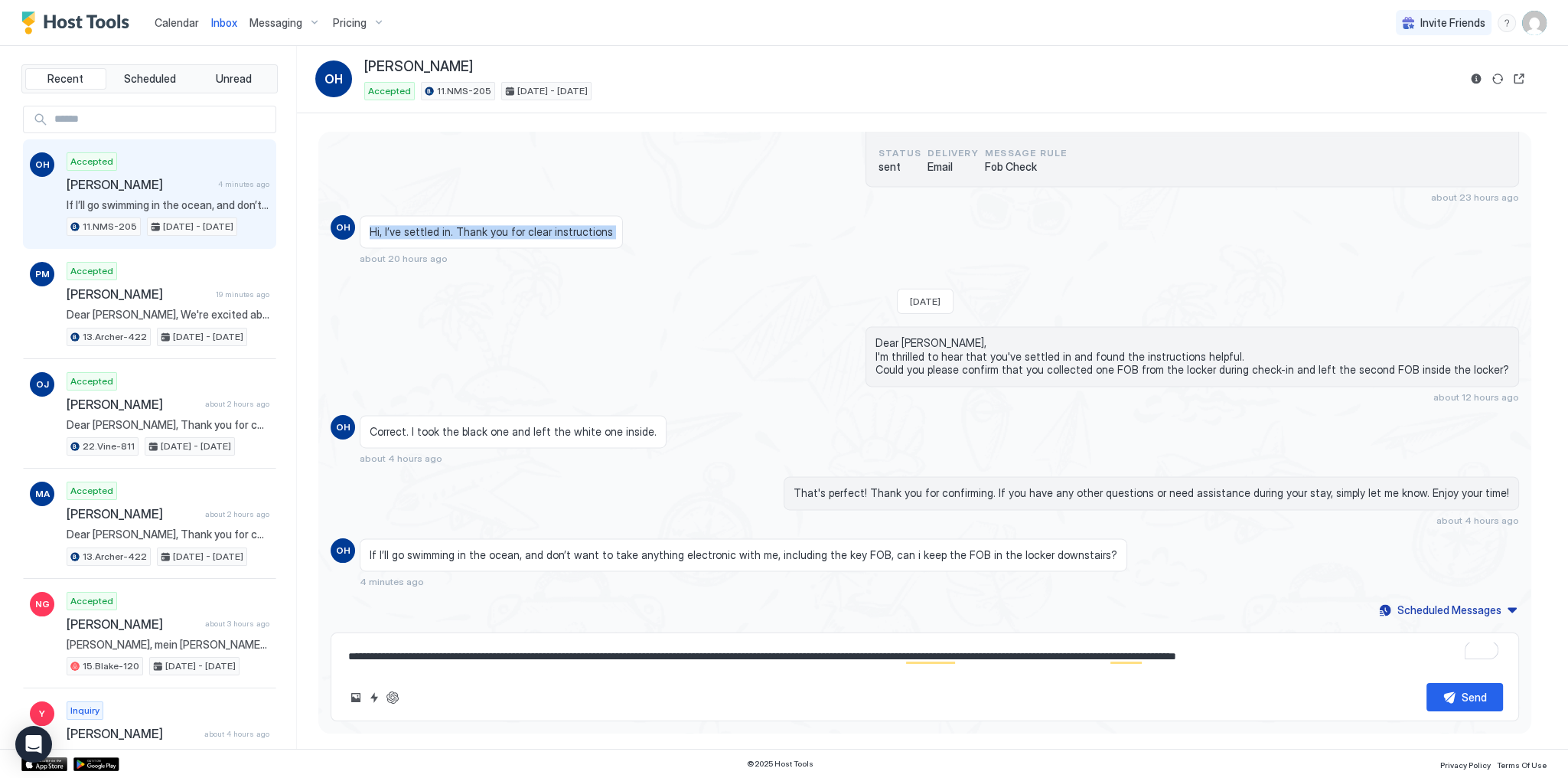
click at [571, 236] on span "Hi, I’ve settled in. Thank you for clear instructions" at bounding box center [491, 231] width 243 height 13
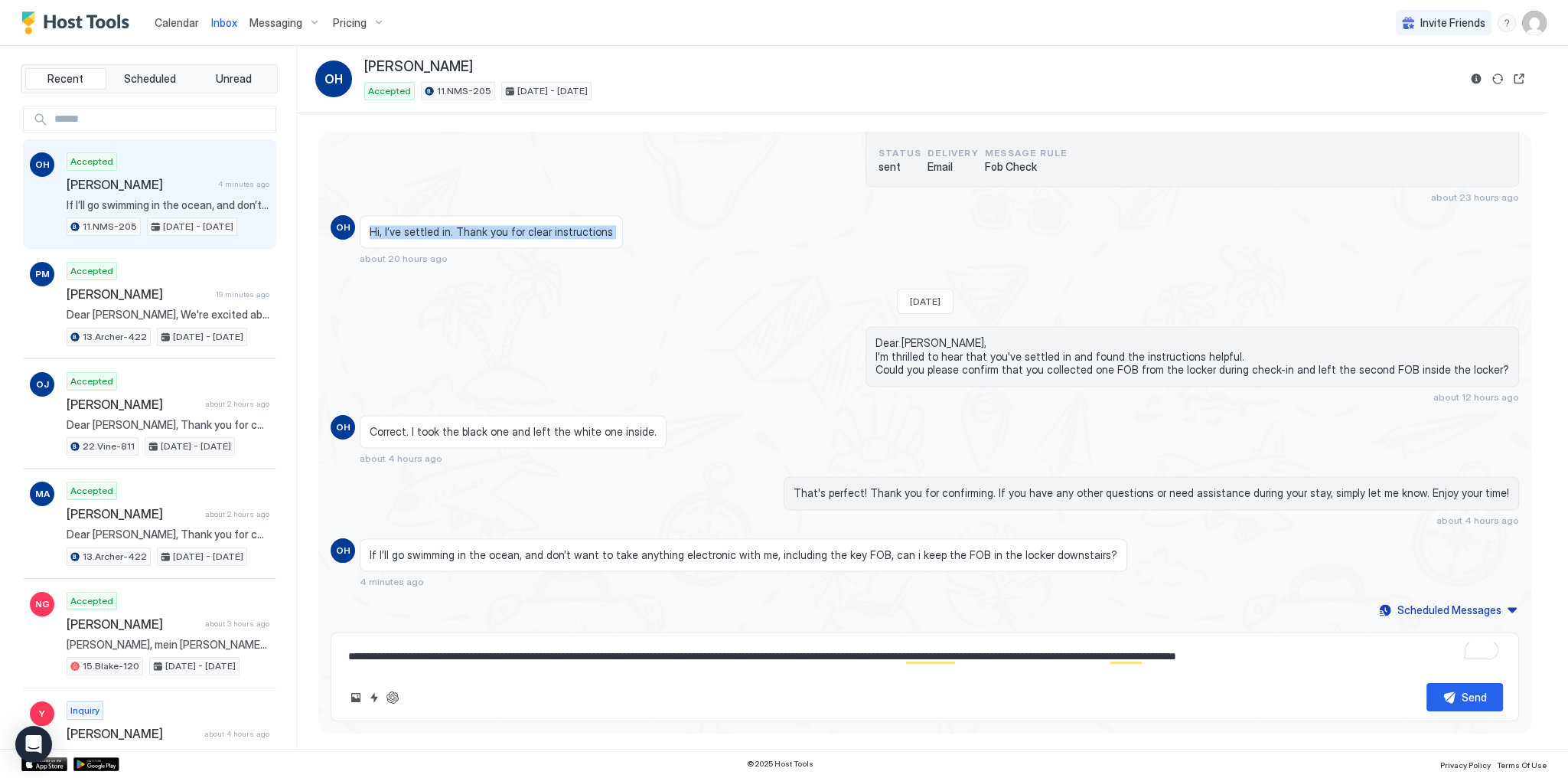
click at [571, 236] on span "Hi, I’ve settled in. Thank you for clear instructions" at bounding box center [491, 231] width 243 height 13
click at [1047, 653] on textarea "**********" at bounding box center [925, 657] width 1157 height 28
click at [1283, 662] on textarea "**********" at bounding box center [925, 657] width 1157 height 28
drag, startPoint x: 1284, startPoint y: 661, endPoint x: 881, endPoint y: 663, distance: 403.0
click at [881, 663] on textarea "**********" at bounding box center [925, 657] width 1157 height 28
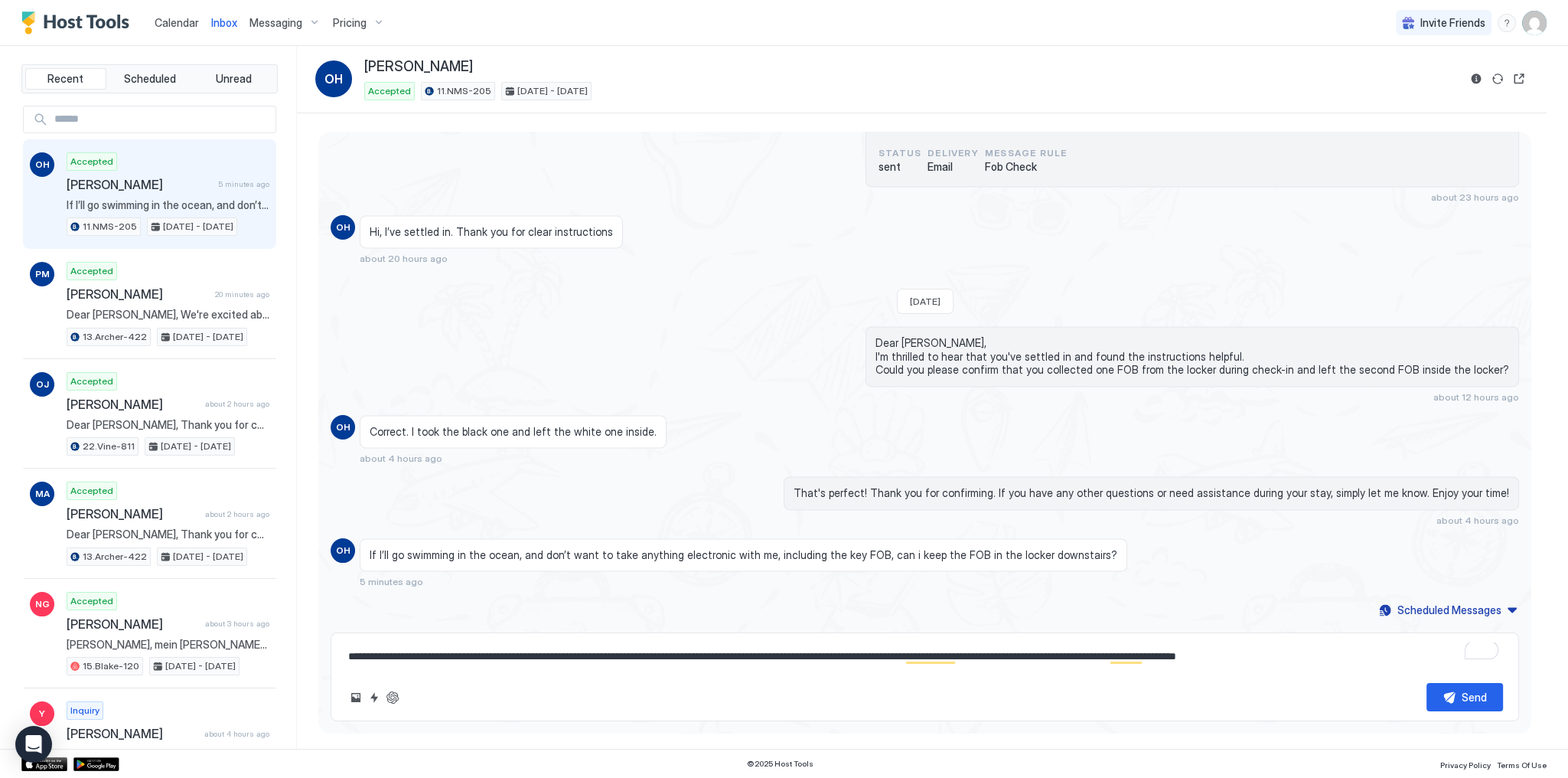
type textarea "*"
type textarea "**********"
type textarea "*"
type textarea "**********"
type textarea "*"
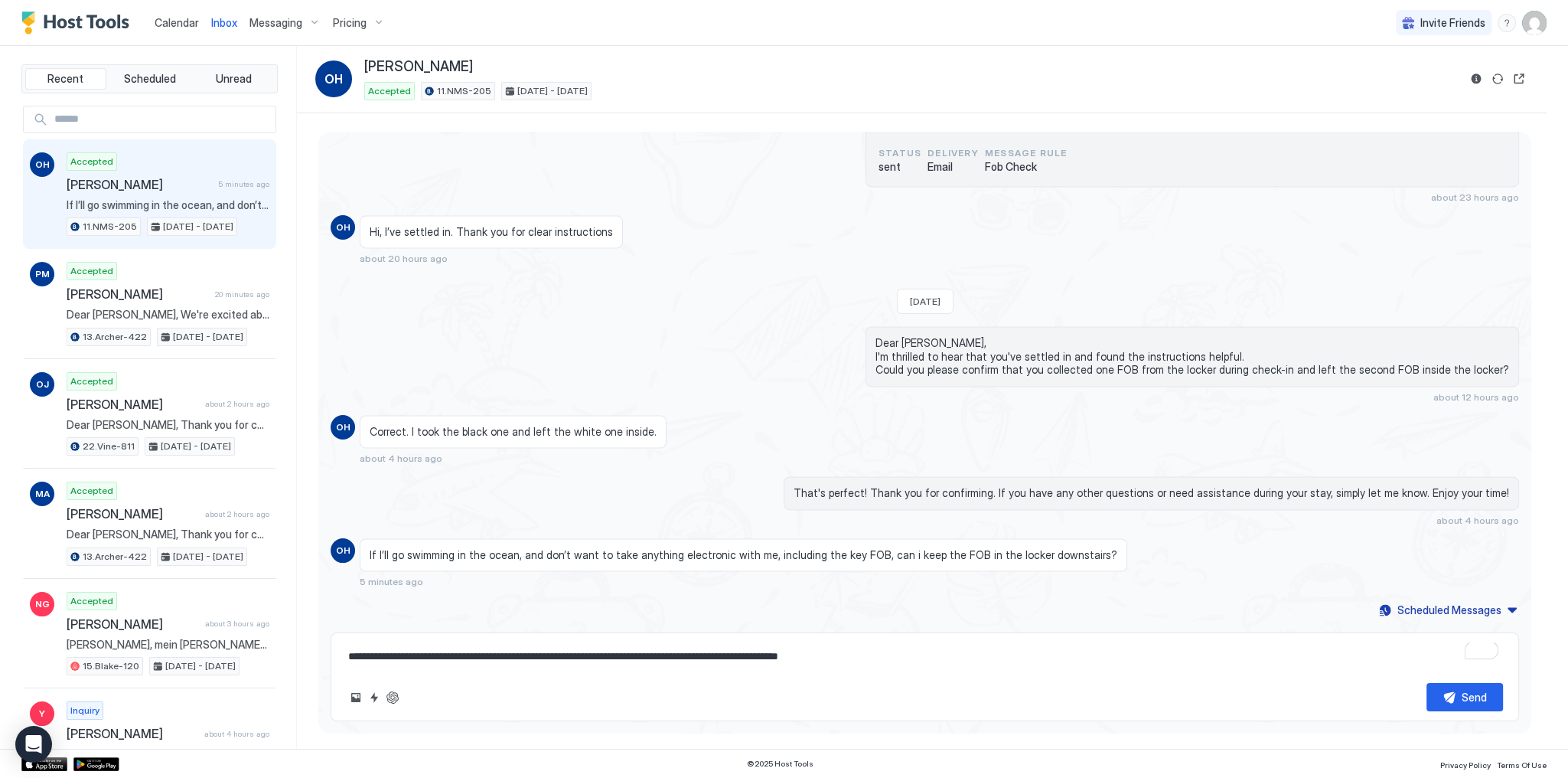
click at [429, 656] on textarea "**********" at bounding box center [925, 657] width 1157 height 28
click at [530, 656] on textarea "**********" at bounding box center [925, 657] width 1157 height 28
click at [794, 659] on textarea "**********" at bounding box center [925, 657] width 1157 height 28
type textarea "**********"
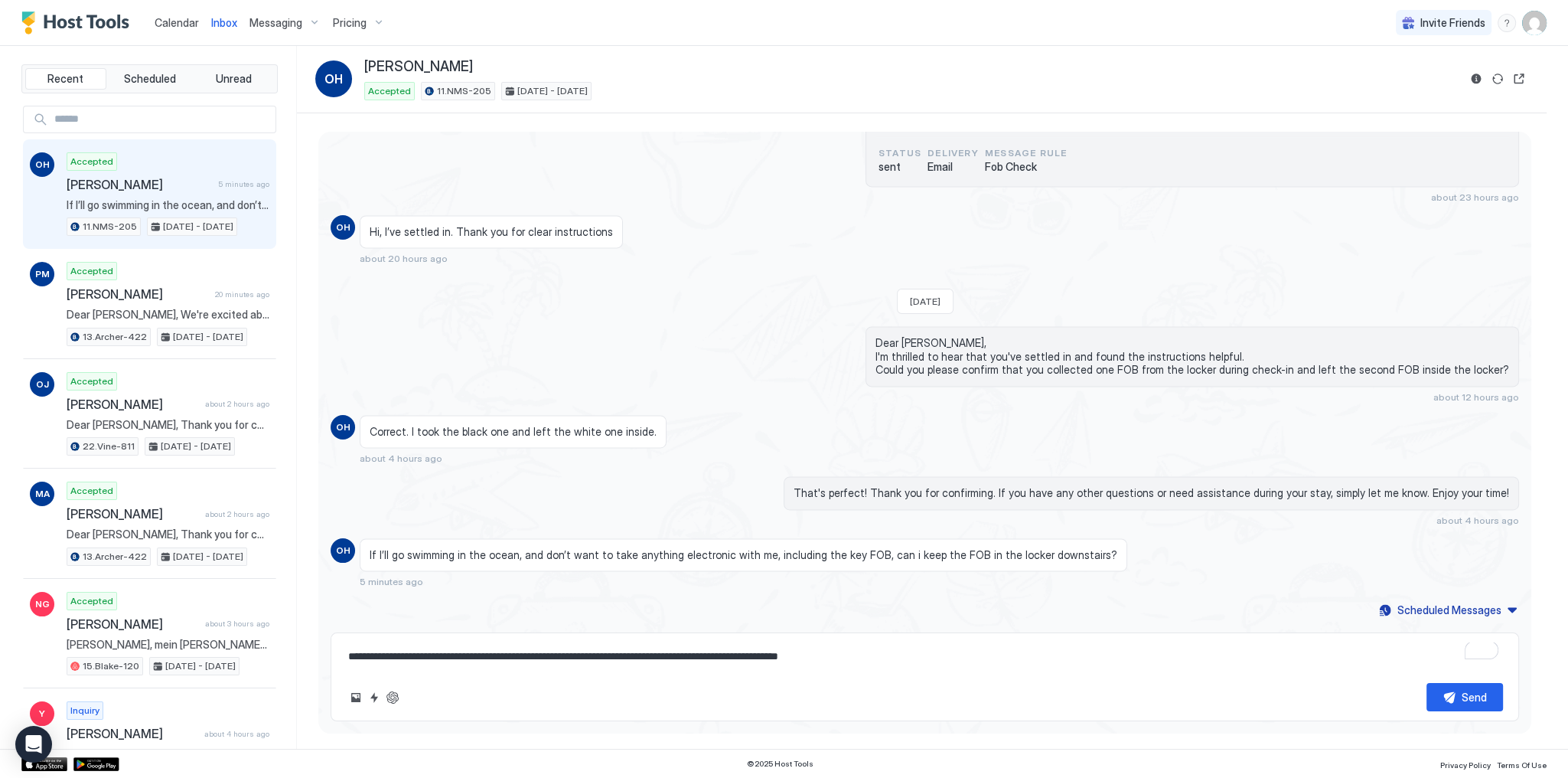
click at [1004, 672] on div "**********" at bounding box center [925, 677] width 1189 height 89
click at [958, 667] on textarea "**********" at bounding box center [925, 657] width 1157 height 28
click at [1462, 699] on div "Send" at bounding box center [1474, 697] width 25 height 16
click at [1001, 455] on div "Correct. I took the black one and left the white one inside. about 4 hours ago" at bounding box center [776, 440] width 832 height 50
type textarea "*"
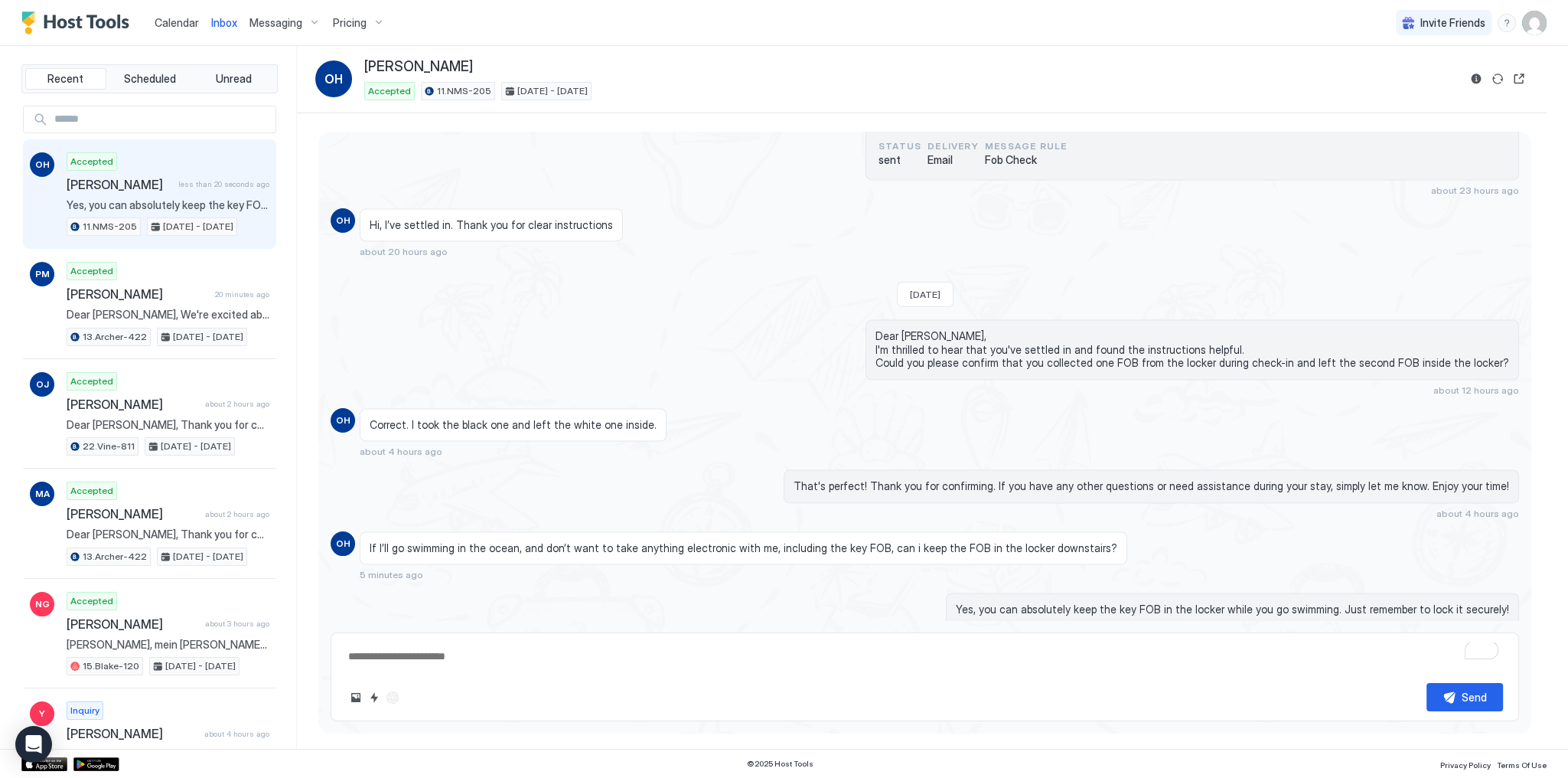
type textarea "*"
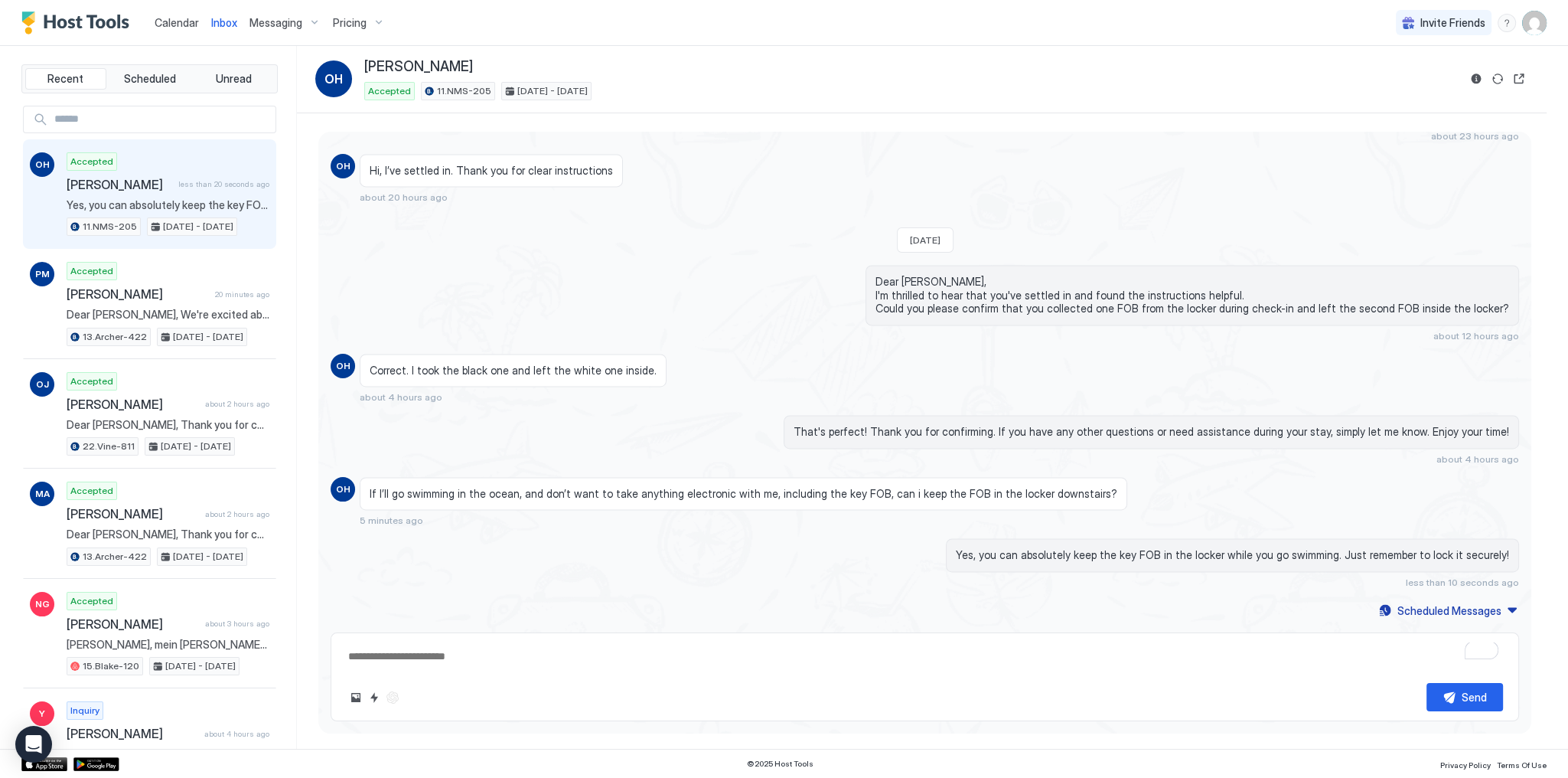
click at [195, 33] on div "Calendar" at bounding box center [177, 23] width 57 height 28
click at [192, 31] on div "Calendar" at bounding box center [177, 23] width 57 height 28
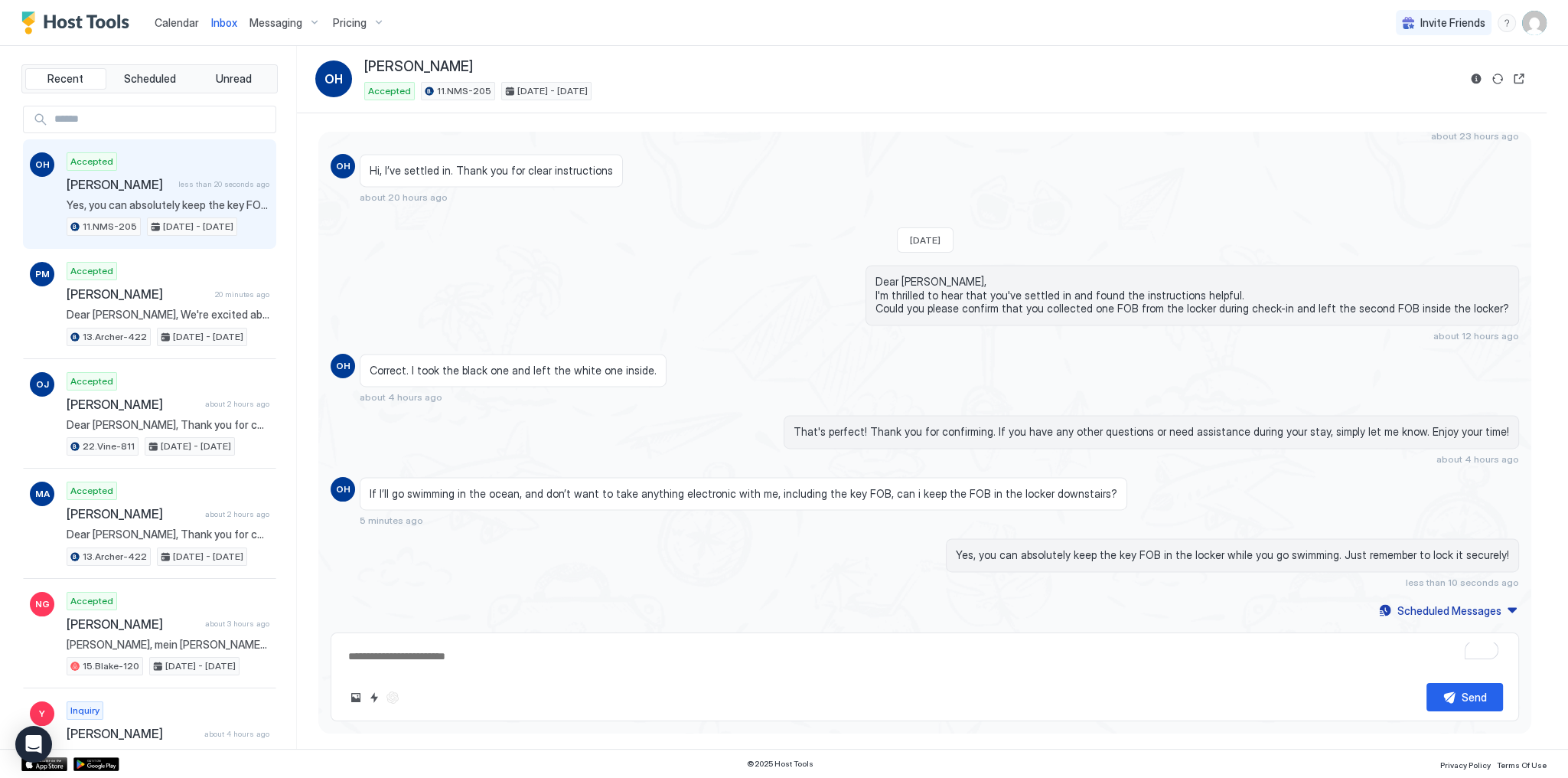
click at [176, 19] on span "Calendar" at bounding box center [176, 23] width 44 height 13
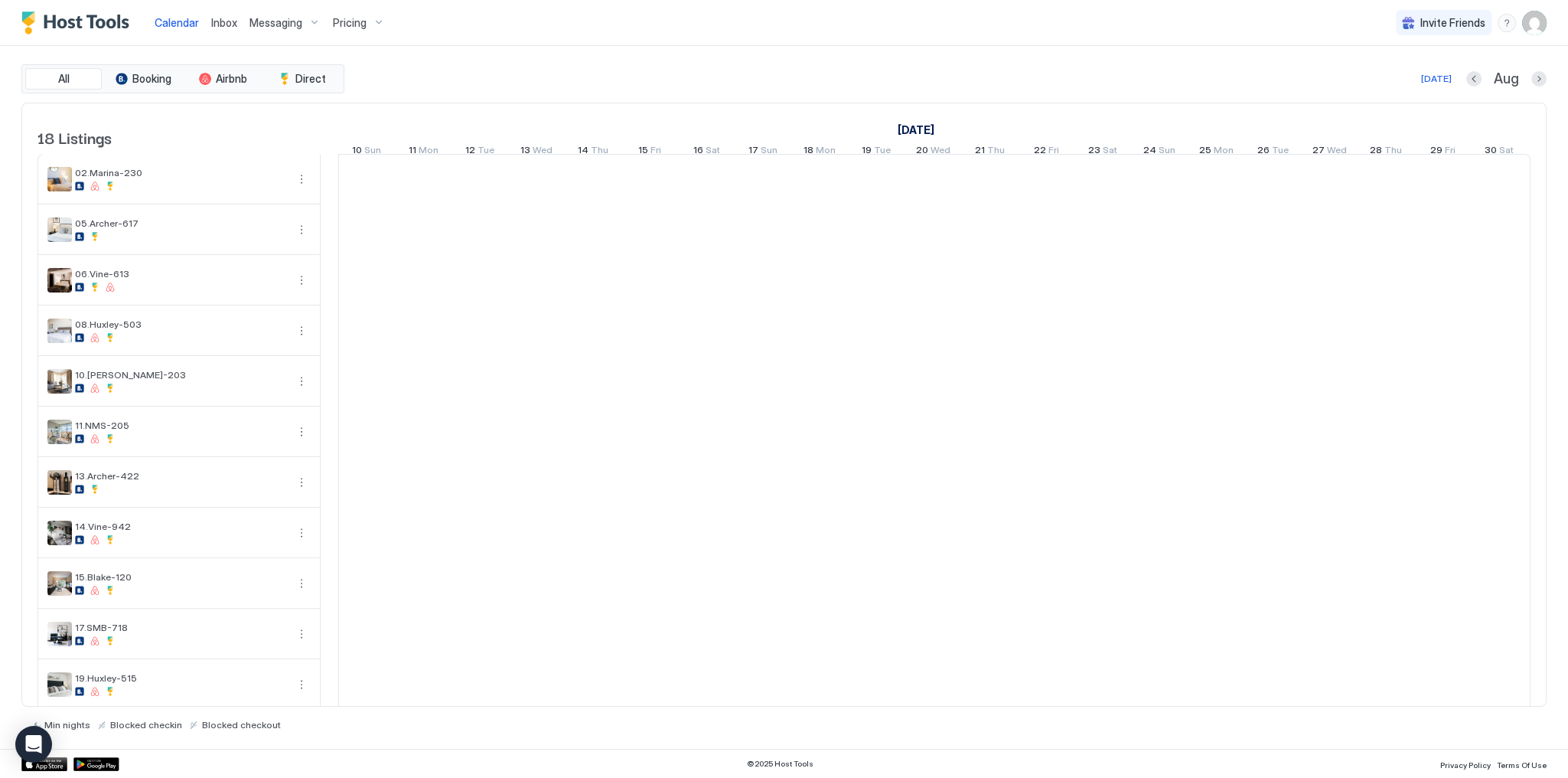
scroll to position [0, 850]
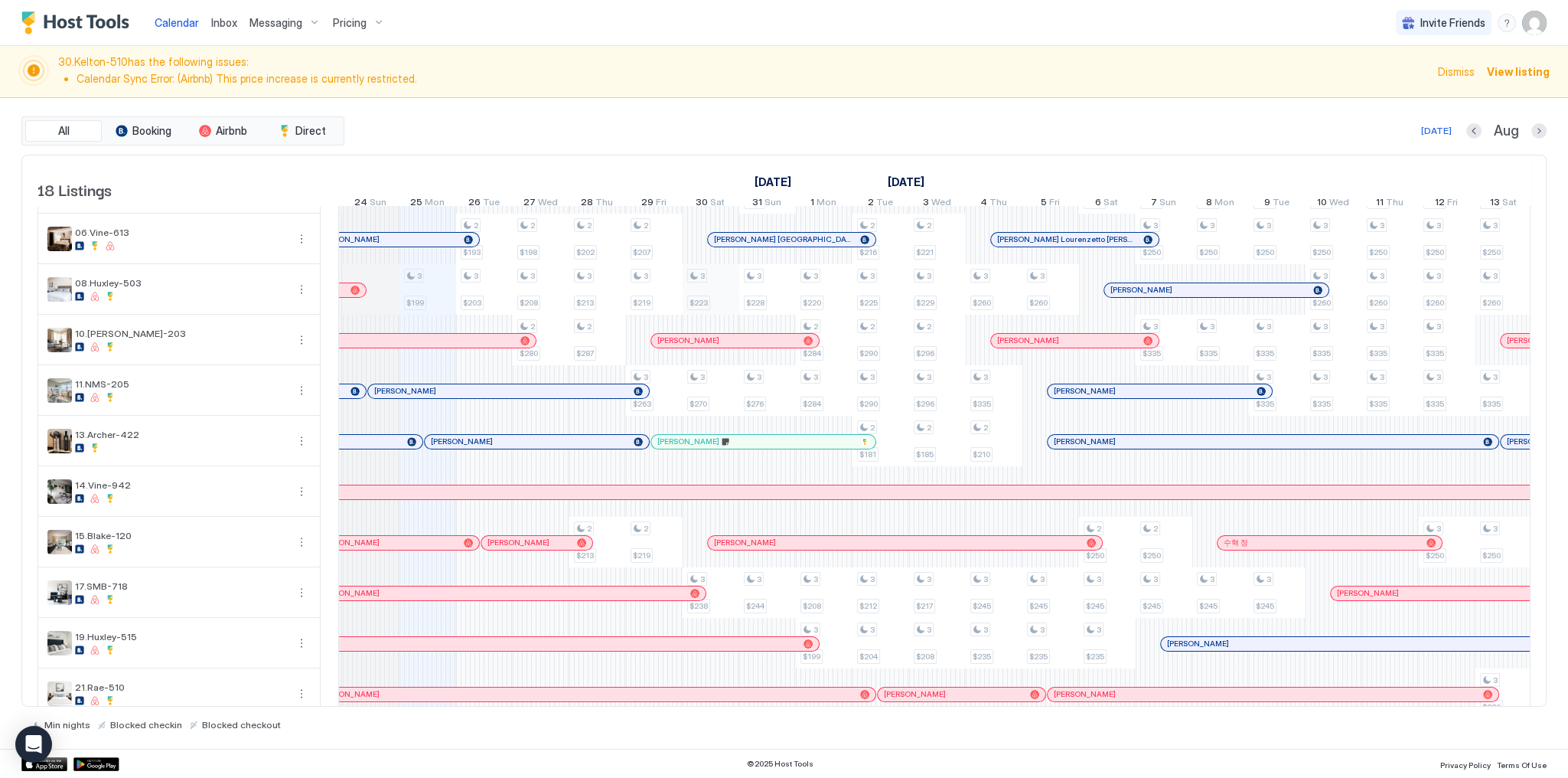
scroll to position [118, 0]
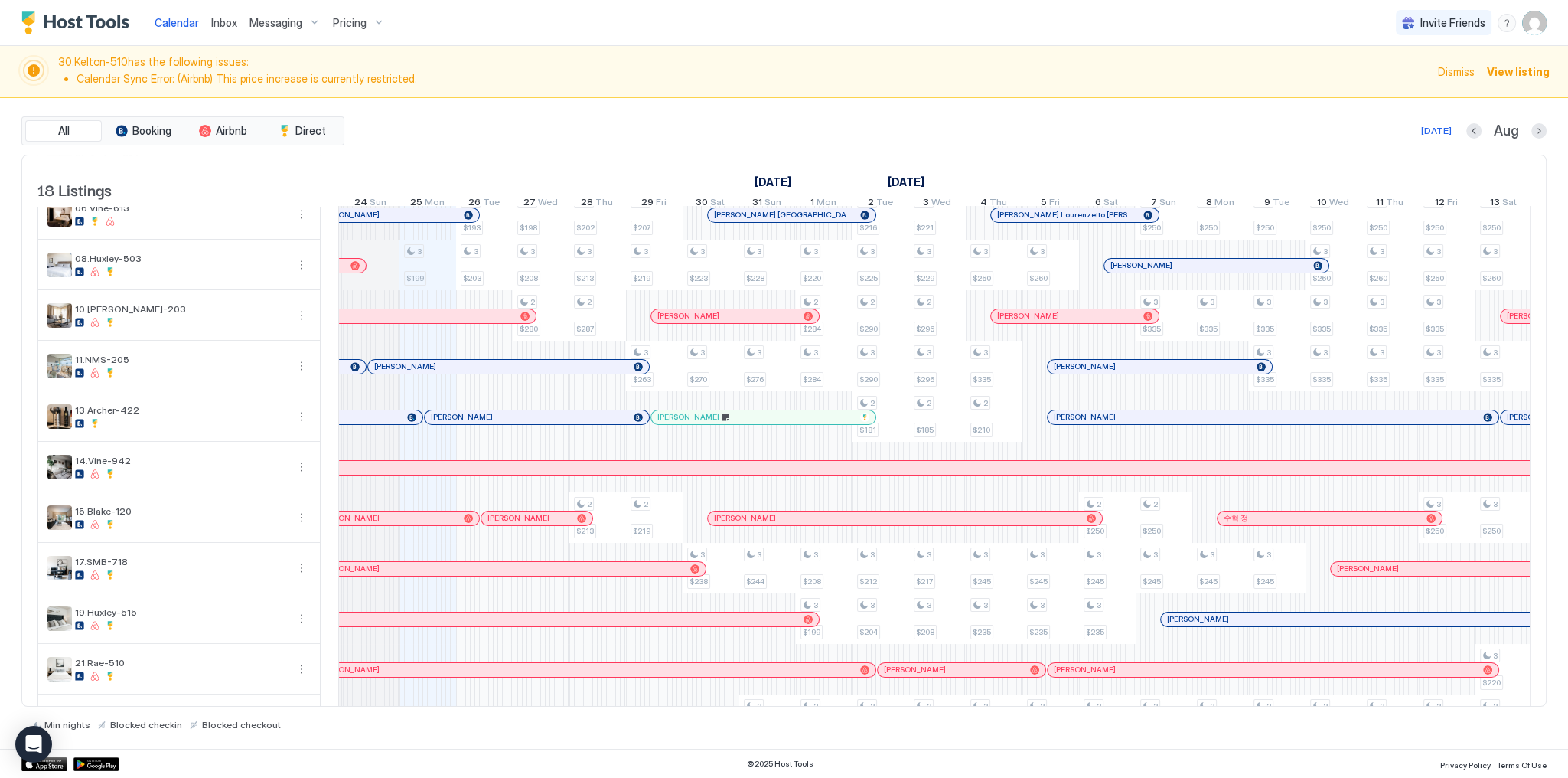
click at [809, 92] on div "30.Kelton-510 has the following issues: Calendar Sync Error: (Airbnb) This pric…" at bounding box center [784, 72] width 1568 height 52
click at [873, 102] on div "All Booking Airbnb Direct Today Aug 18 Listings August 2025 September 2025 Octo…" at bounding box center [784, 423] width 1525 height 651
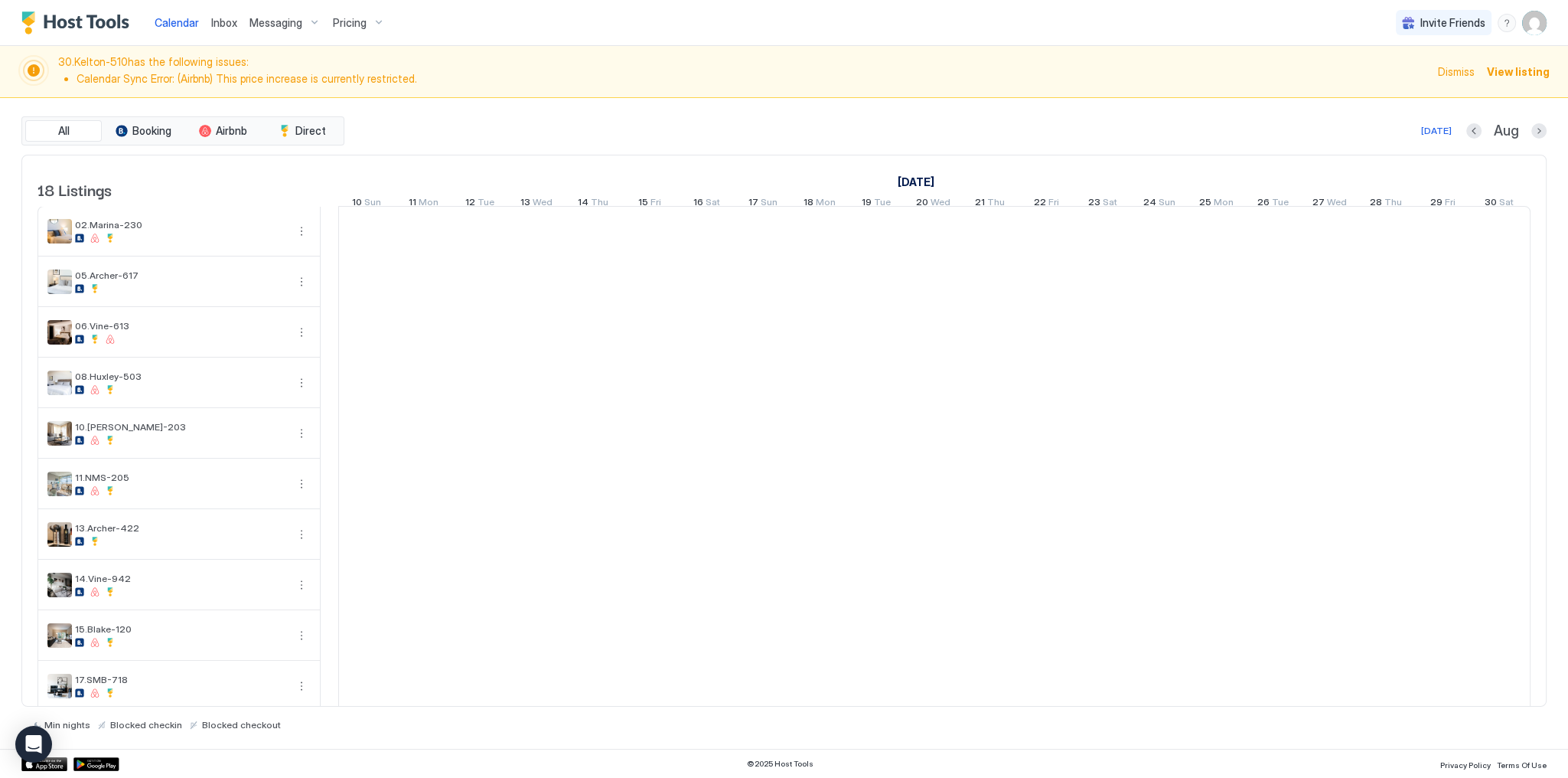
scroll to position [0, 850]
click at [620, 130] on div "[DATE] Aug" at bounding box center [947, 131] width 1200 height 18
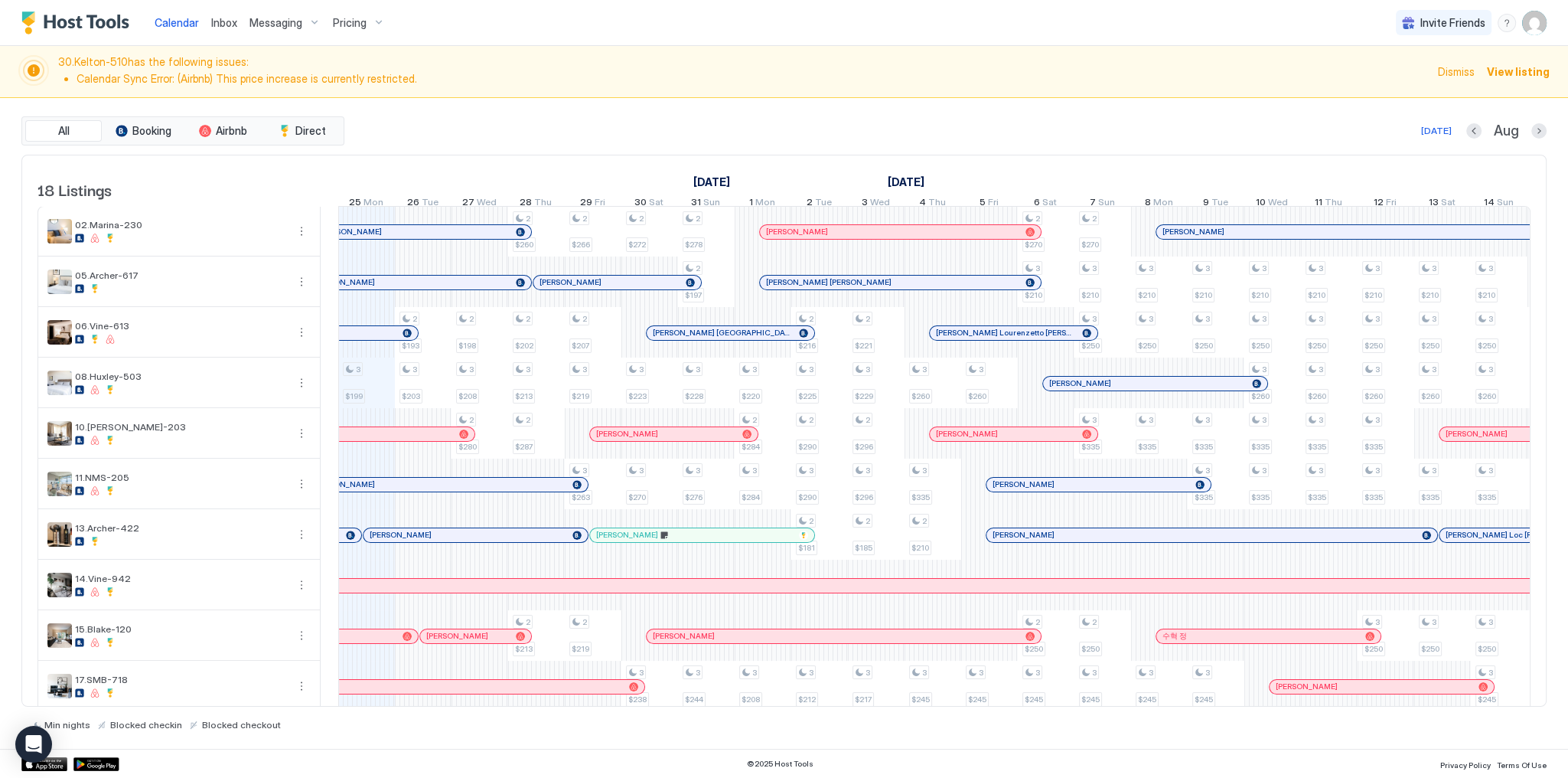
click at [1464, 77] on span "Dismiss" at bounding box center [1457, 71] width 37 height 16
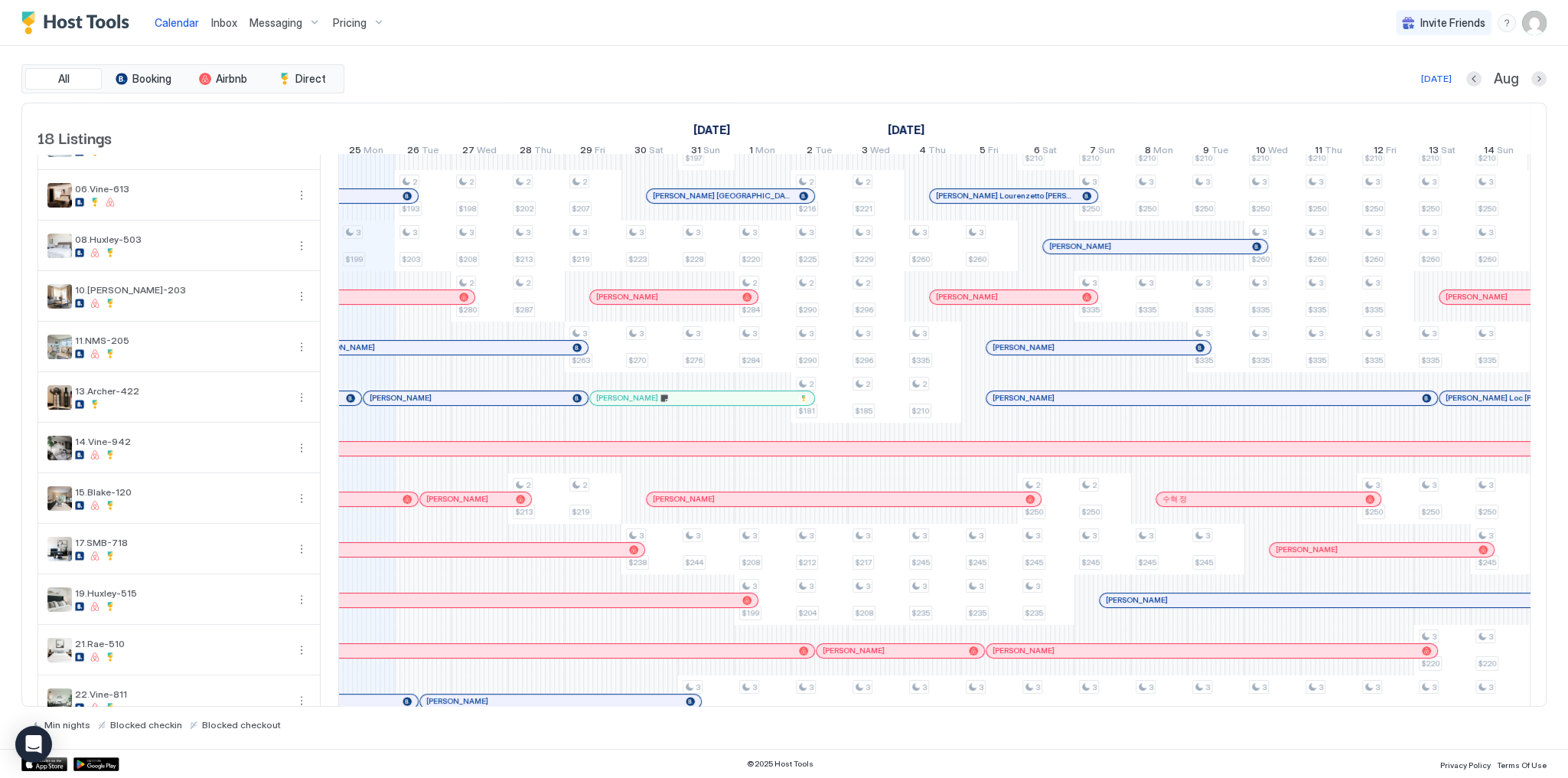
scroll to position [0, 0]
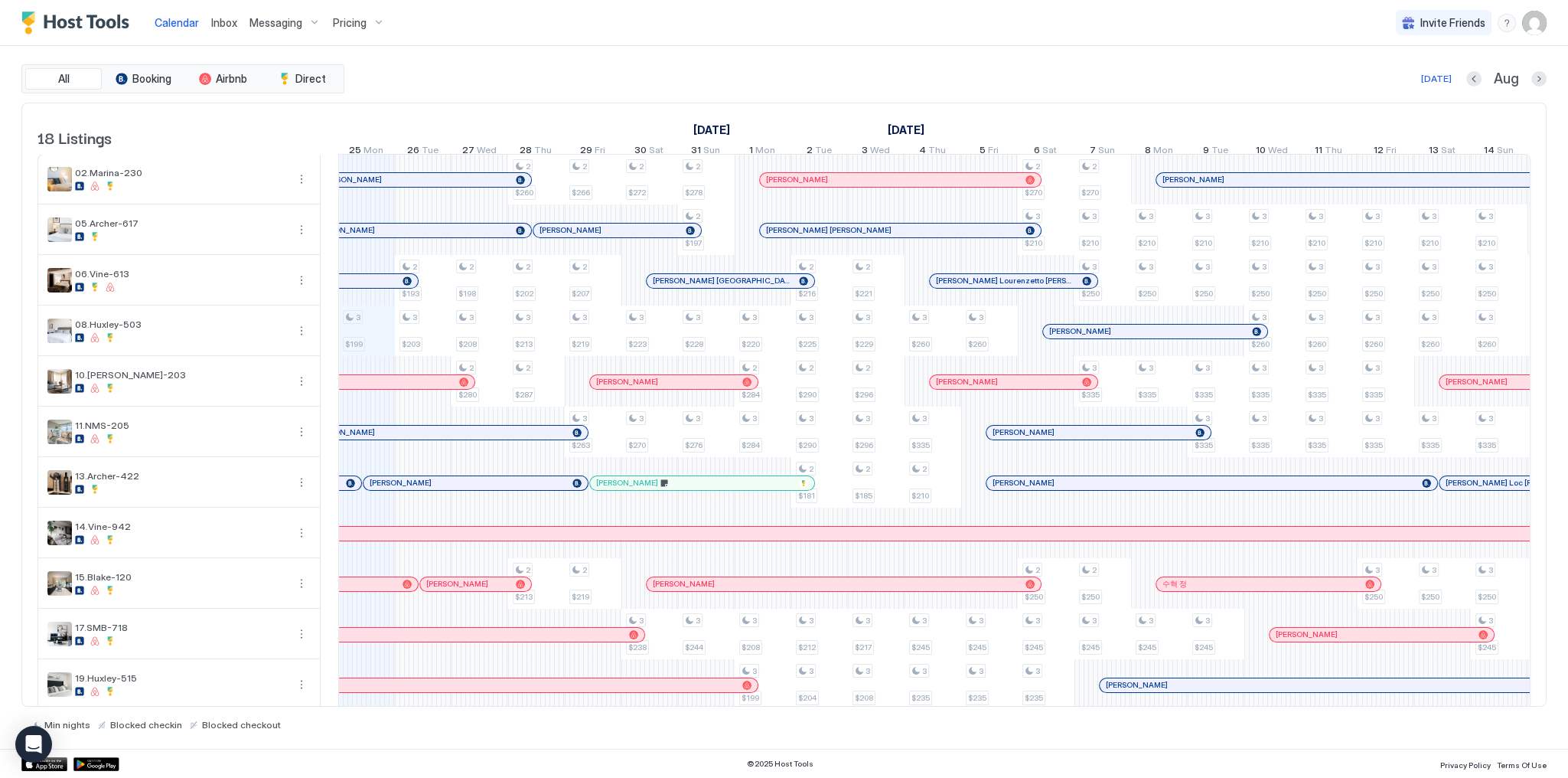
click at [951, 80] on div "Today Aug" at bounding box center [947, 79] width 1200 height 18
click at [784, 2] on div "Calendar Inbox Messaging Pricing Invite Friends SG" at bounding box center [784, 23] width 1568 height 46
click at [772, 79] on div "Today Aug" at bounding box center [947, 79] width 1200 height 18
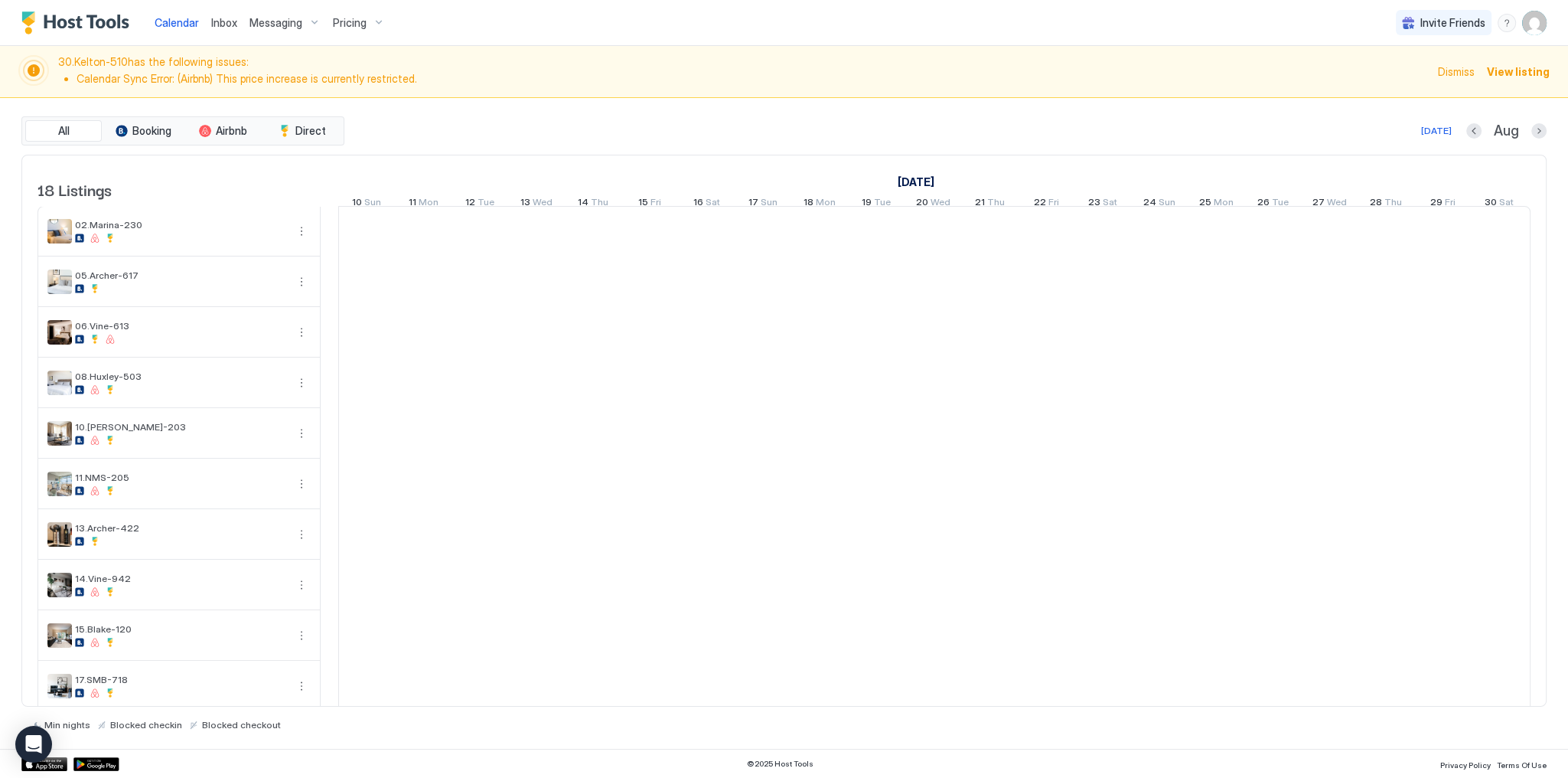
scroll to position [0, 850]
click at [1035, 107] on div "All Booking Airbnb Direct [DATE] [DATE] Listings [DATE] [DATE] [DATE] 10 Sun 11…" at bounding box center [784, 423] width 1525 height 651
click at [1460, 78] on span "Dismiss" at bounding box center [1457, 71] width 37 height 16
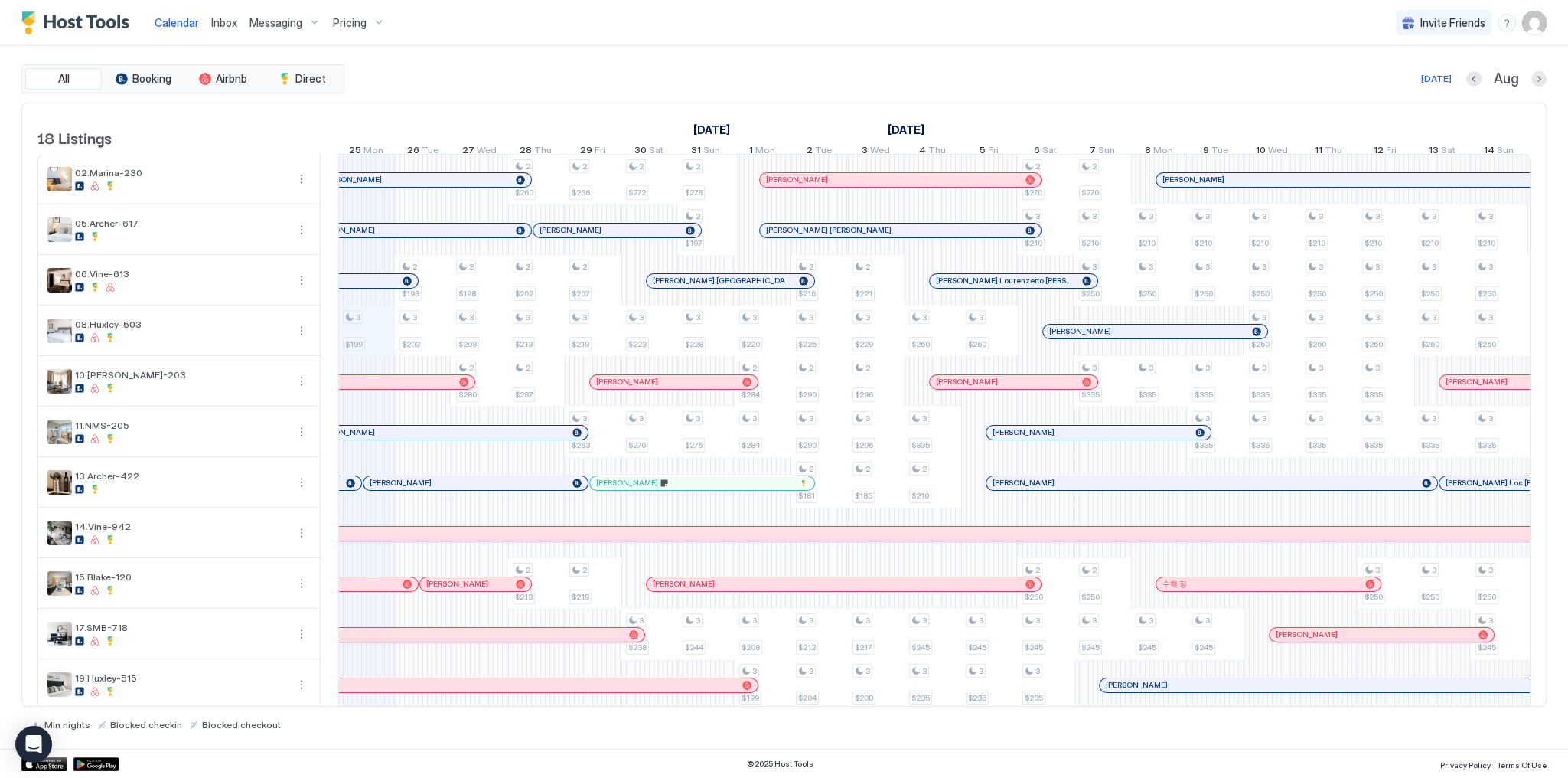
click at [915, 64] on div "All Booking Airbnb Direct Today Aug" at bounding box center [784, 79] width 1525 height 29
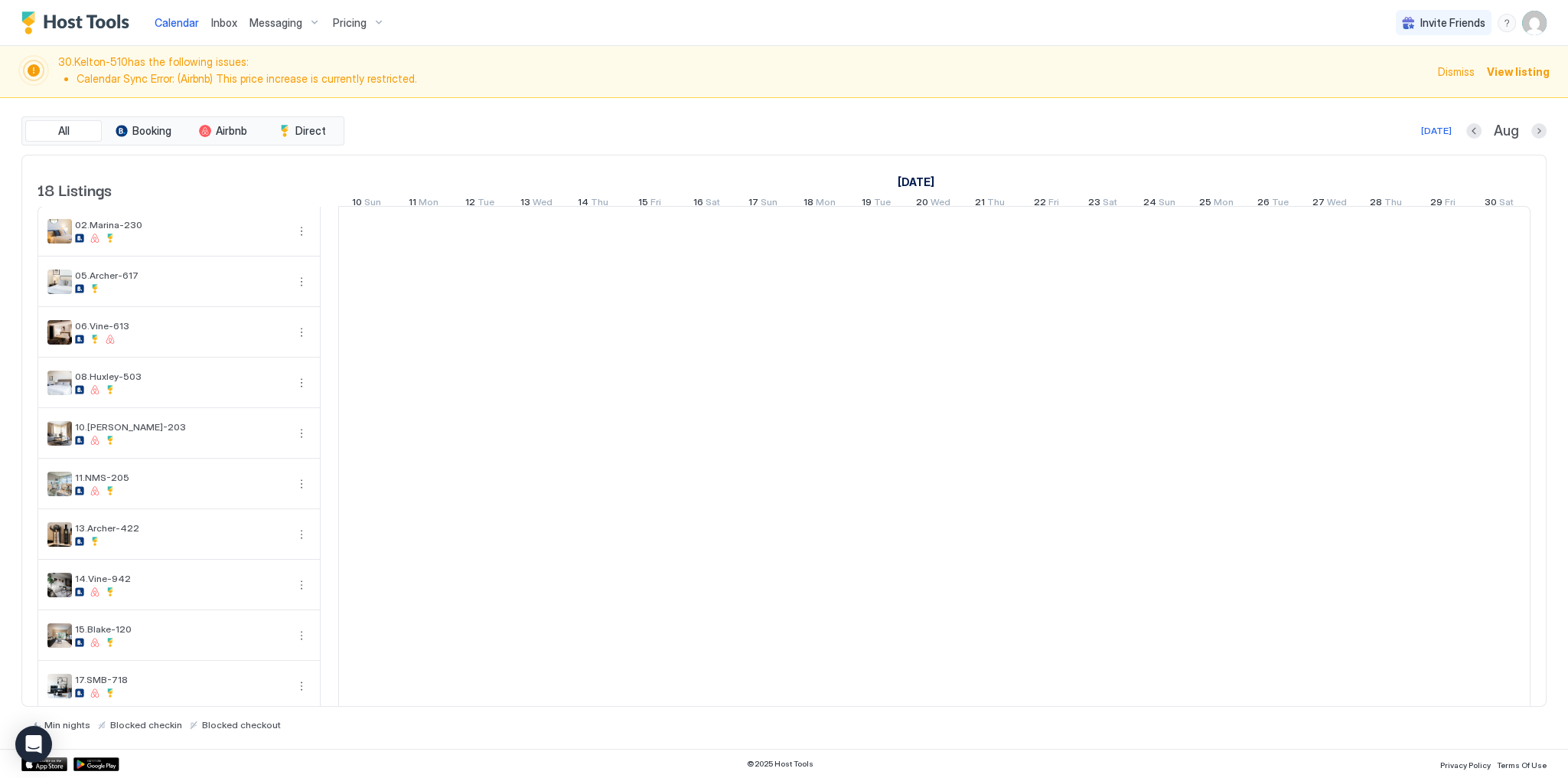
scroll to position [0, 850]
